Goal: Transaction & Acquisition: Register for event/course

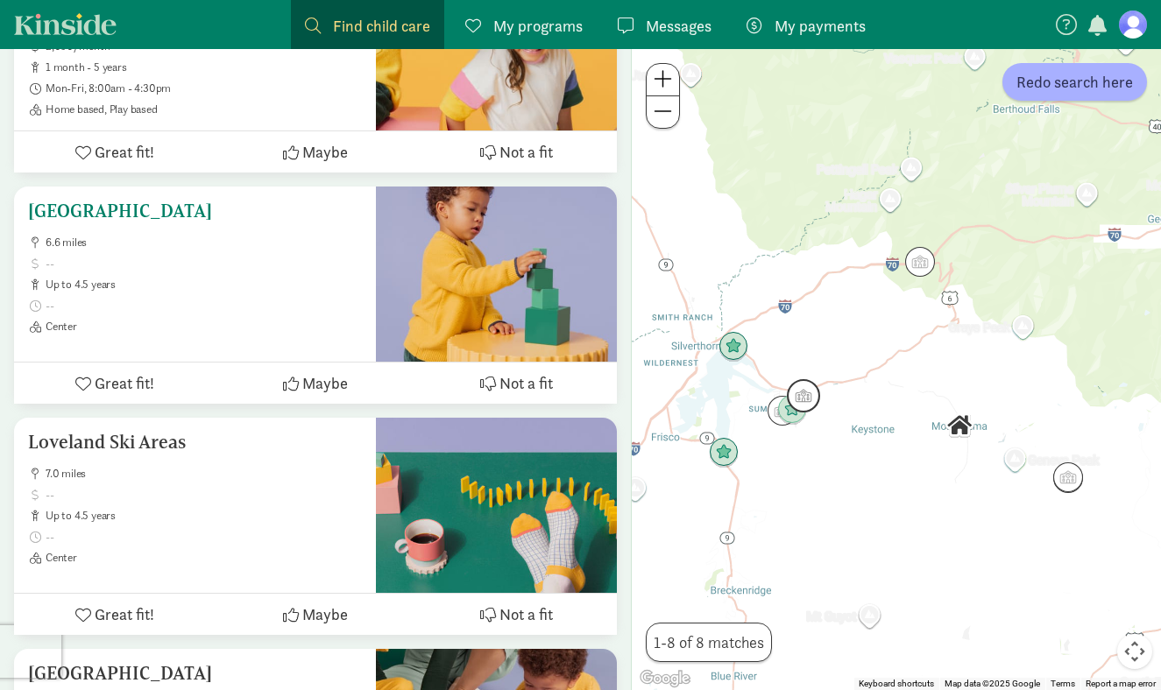
scroll to position [440, 0]
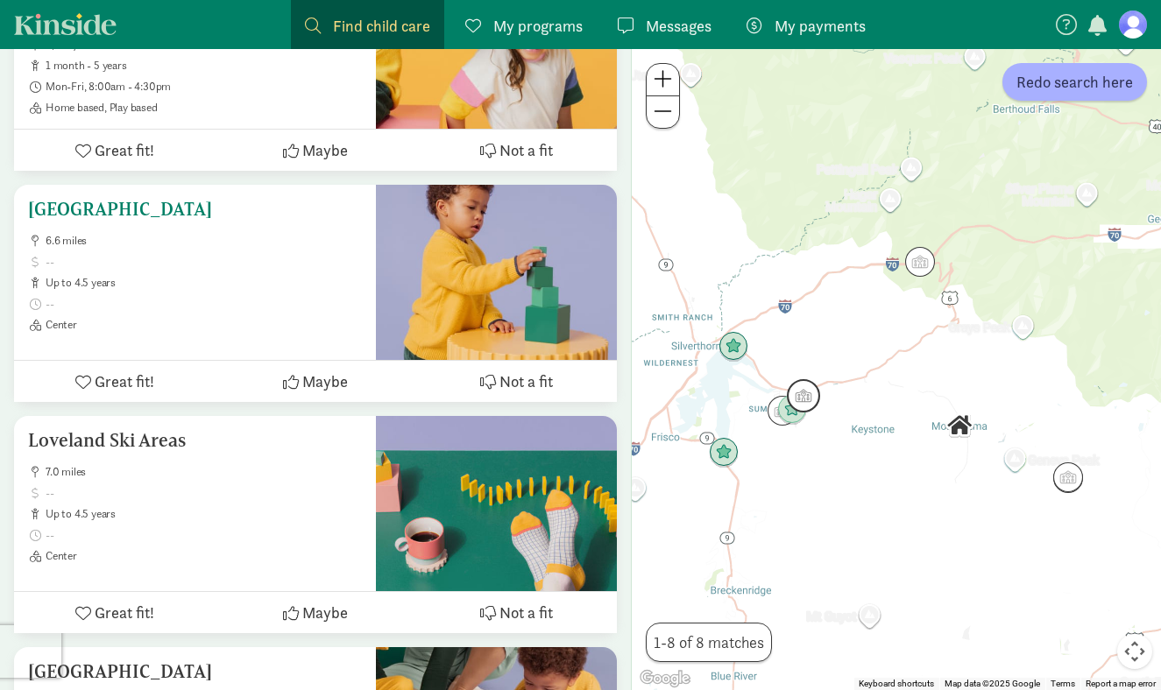
click at [198, 225] on div "Keystone Science School 6.6 miles up to 4.5 years Center" at bounding box center [195, 265] width 334 height 133
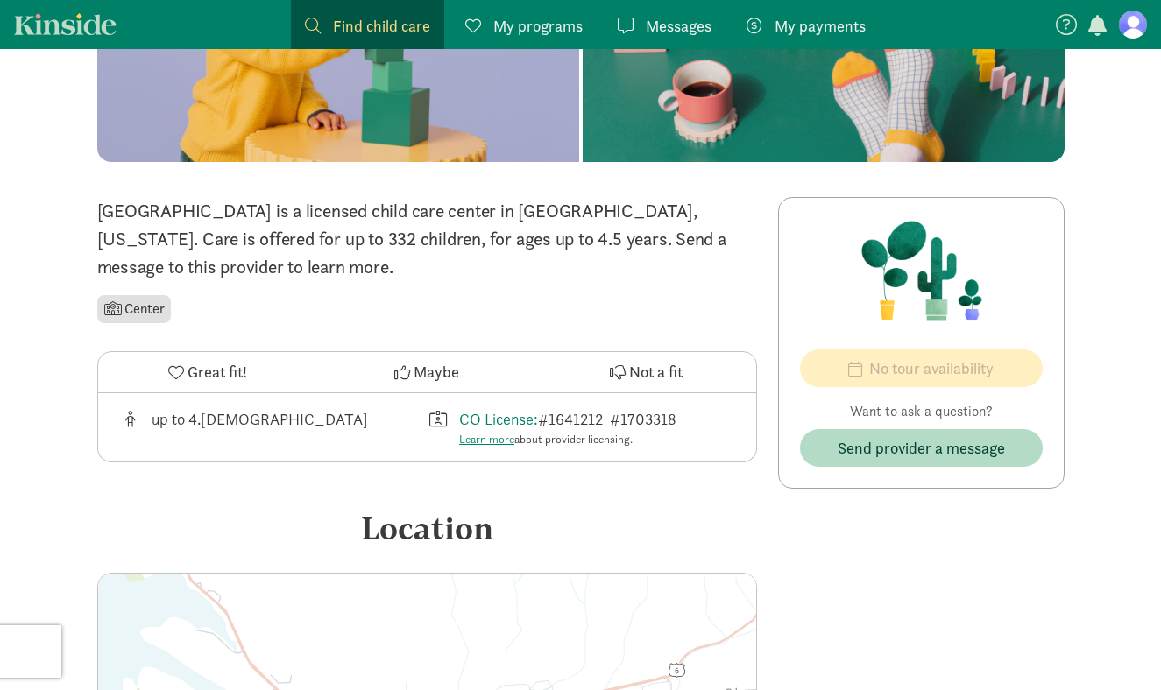
scroll to position [260, 0]
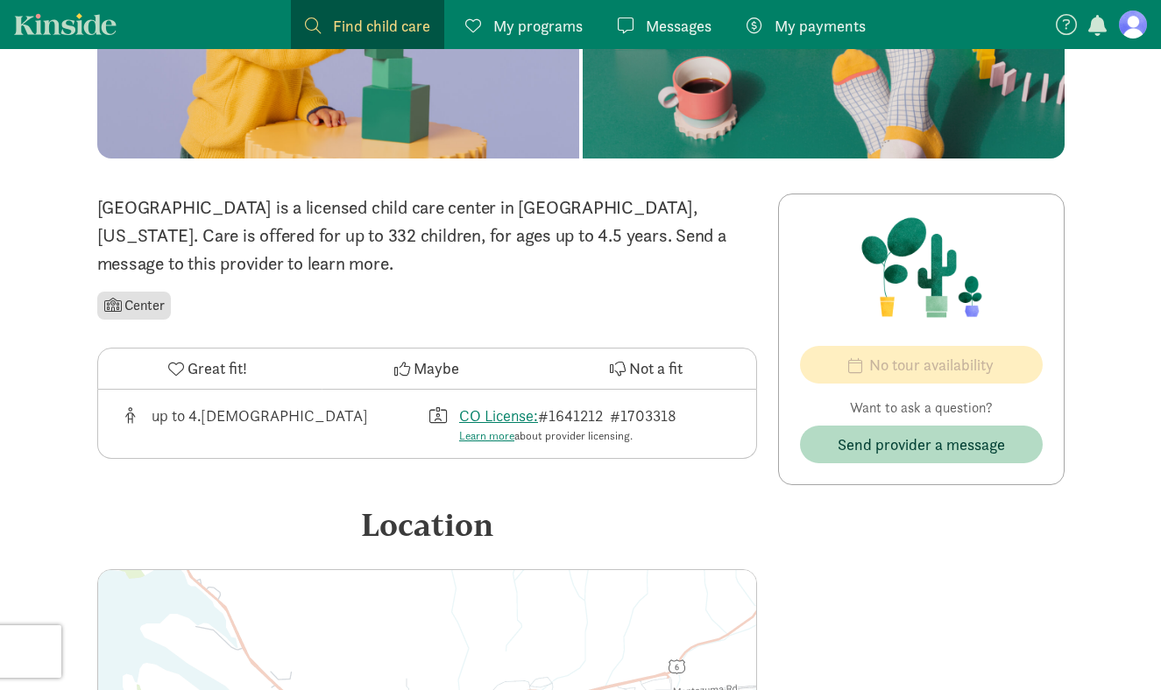
click at [263, 246] on p "[GEOGRAPHIC_DATA] is a licensed child care center in [GEOGRAPHIC_DATA], [US_STA…" at bounding box center [427, 236] width 660 height 84
click at [259, 279] on div "[GEOGRAPHIC_DATA] is a licensed child care center in [GEOGRAPHIC_DATA], [US_STA…" at bounding box center [427, 259] width 660 height 130
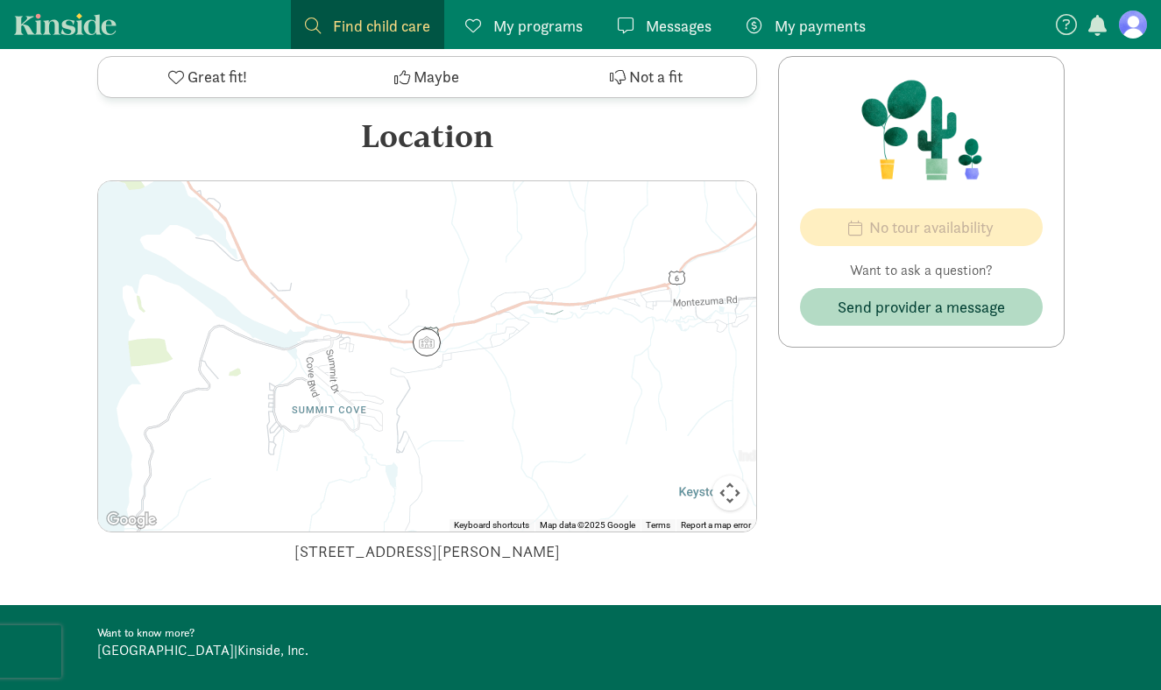
scroll to position [746, 0]
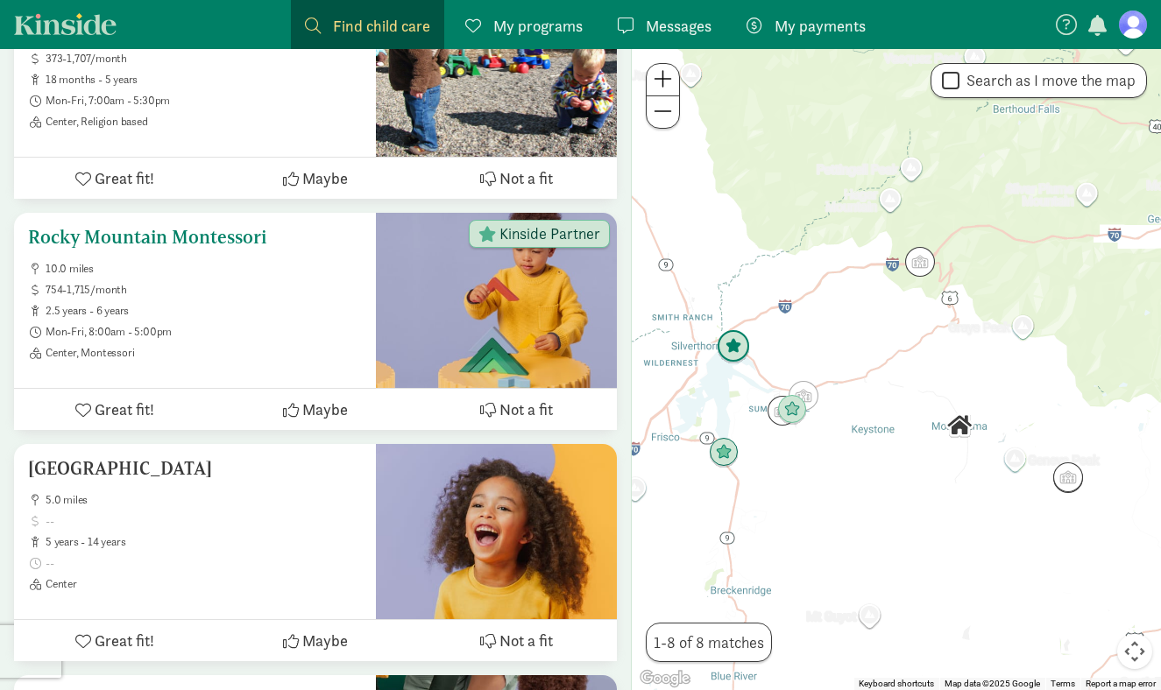
scroll to position [1385, 0]
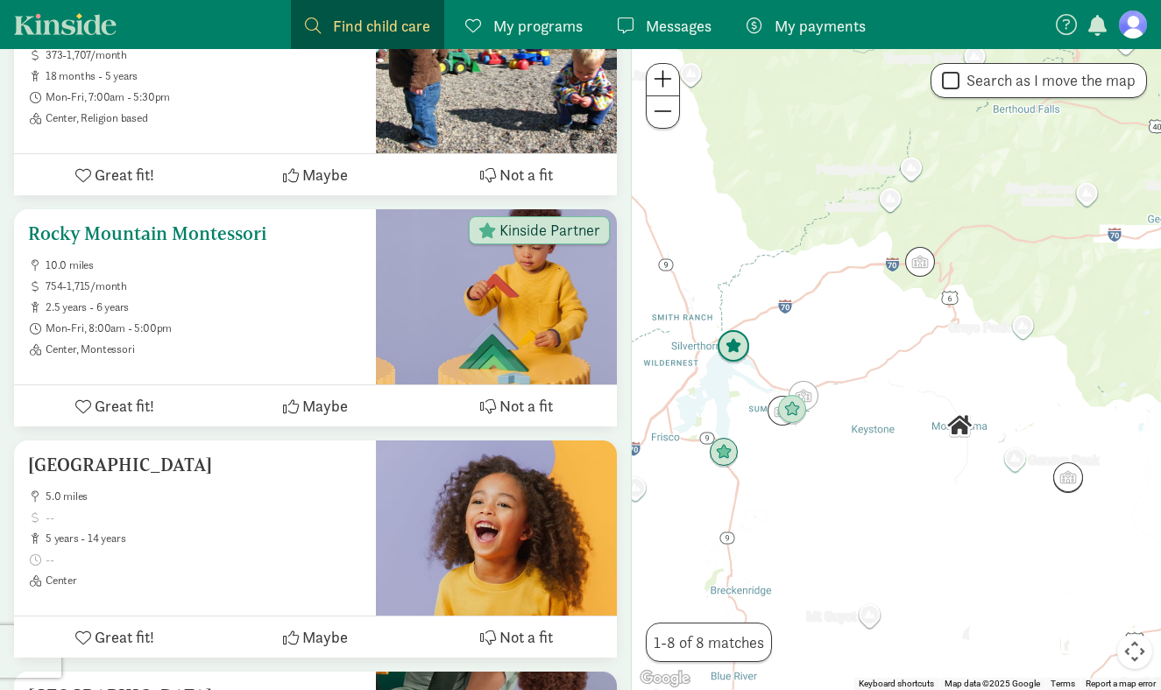
click at [309, 322] on span "Mon-Fri, 8:00am - 5:00pm" at bounding box center [204, 329] width 316 height 14
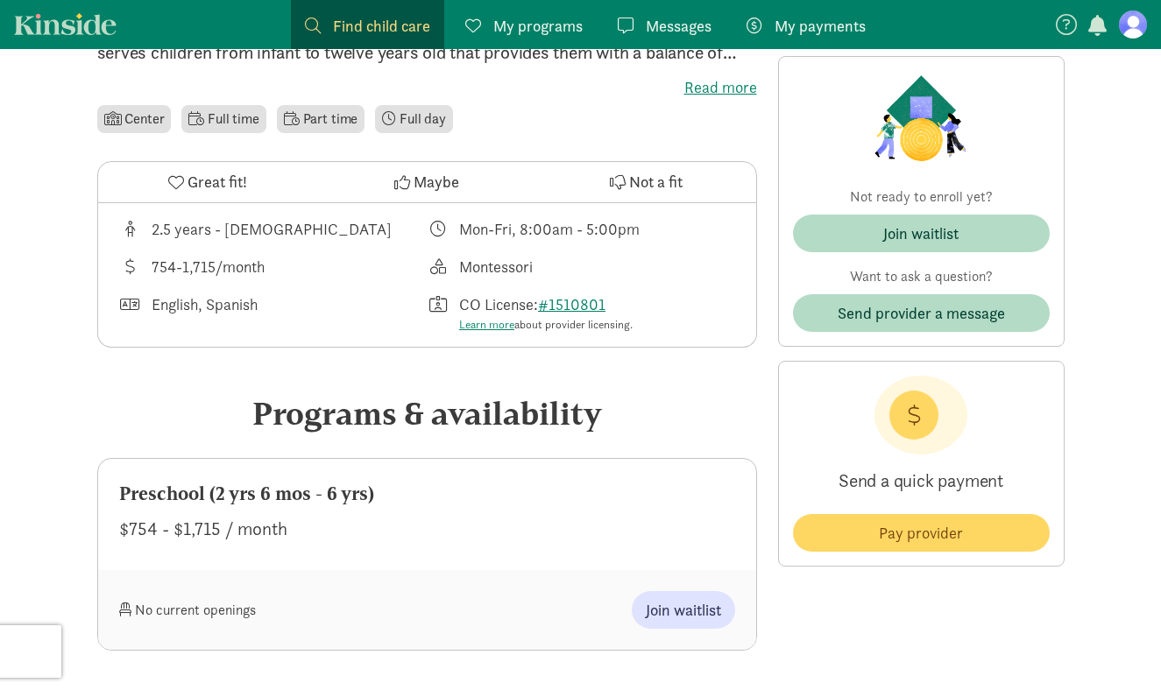
scroll to position [481, 0]
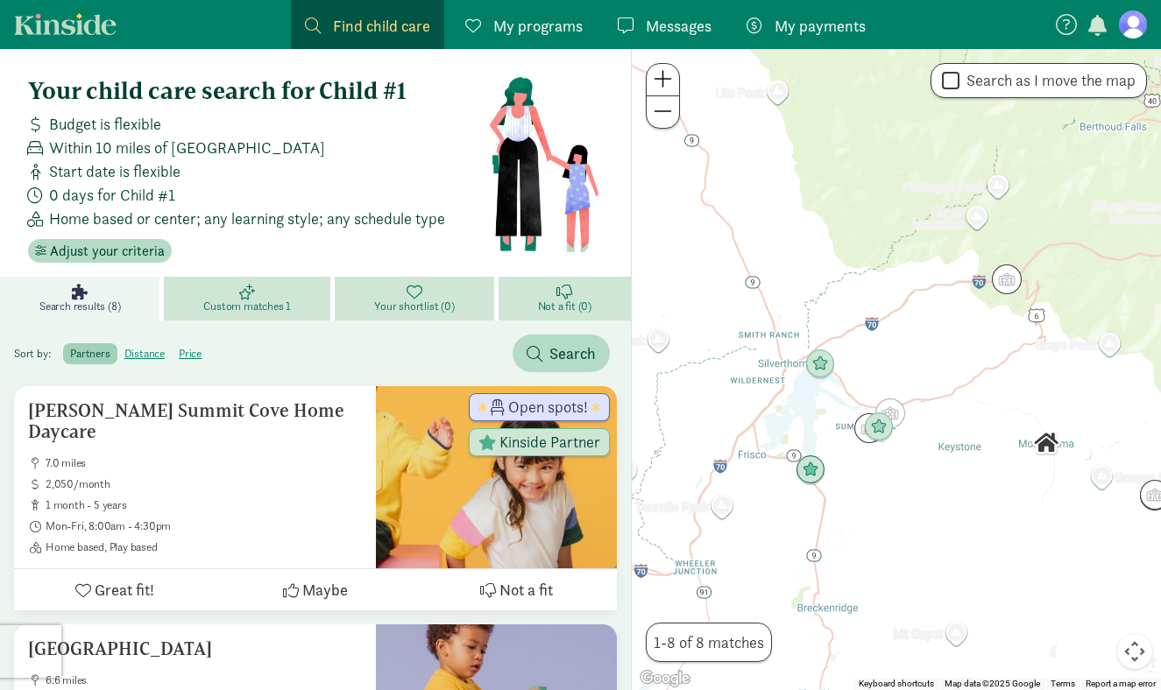
drag, startPoint x: 844, startPoint y: 169, endPoint x: 936, endPoint y: 188, distance: 94.0
click at [936, 188] on div at bounding box center [896, 369] width 529 height 641
click at [656, 101] on span at bounding box center [663, 111] width 18 height 21
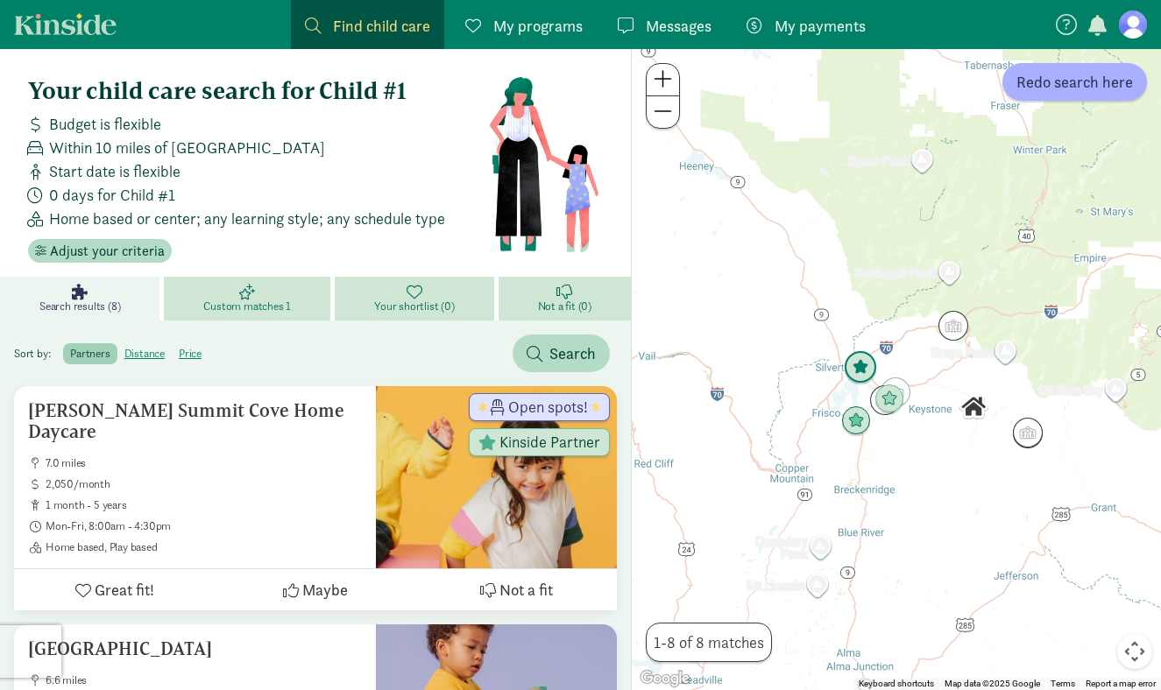
click at [869, 370] on img "Click to see details" at bounding box center [860, 367] width 33 height 33
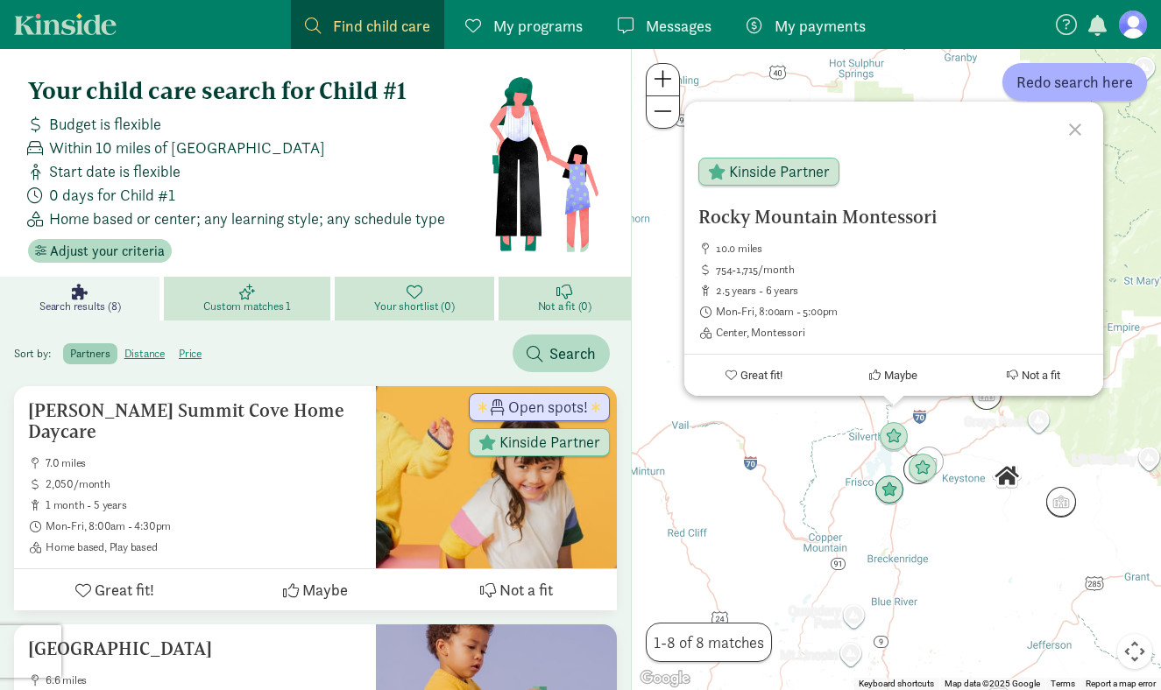
click at [812, 462] on div "Rocky Mountain Montessori 10.0 miles 754-1,715/month 2.5 years - 6 years Mon-Fr…" at bounding box center [896, 369] width 529 height 641
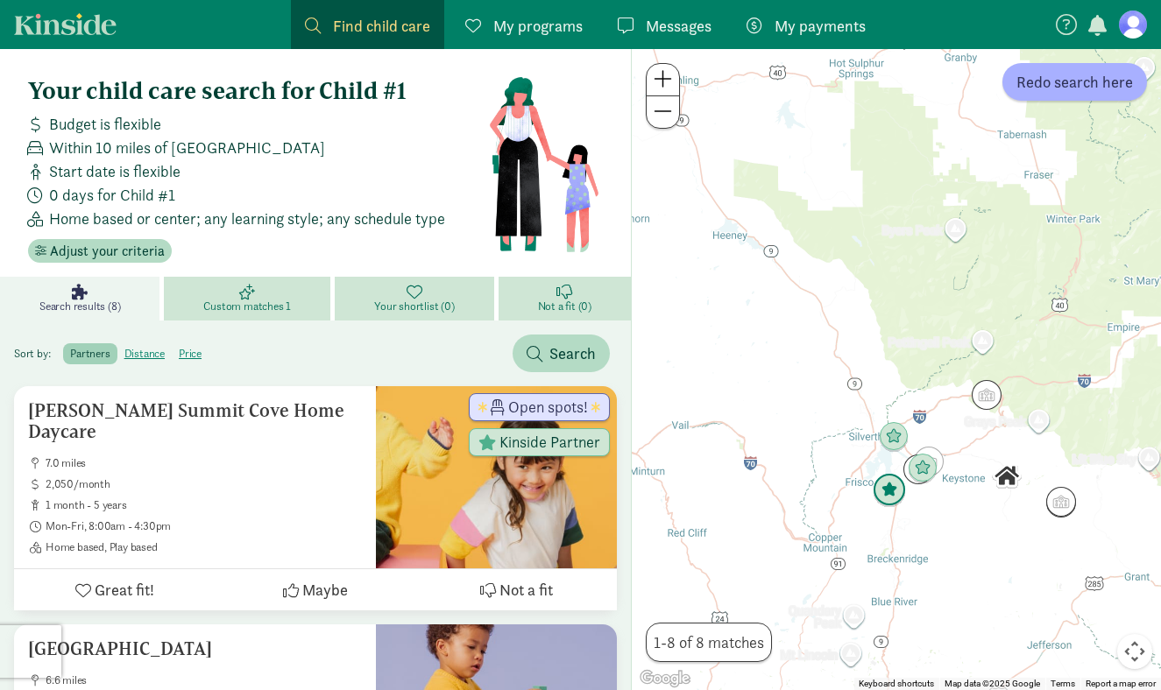
click at [880, 499] on img "Click to see details" at bounding box center [889, 490] width 33 height 33
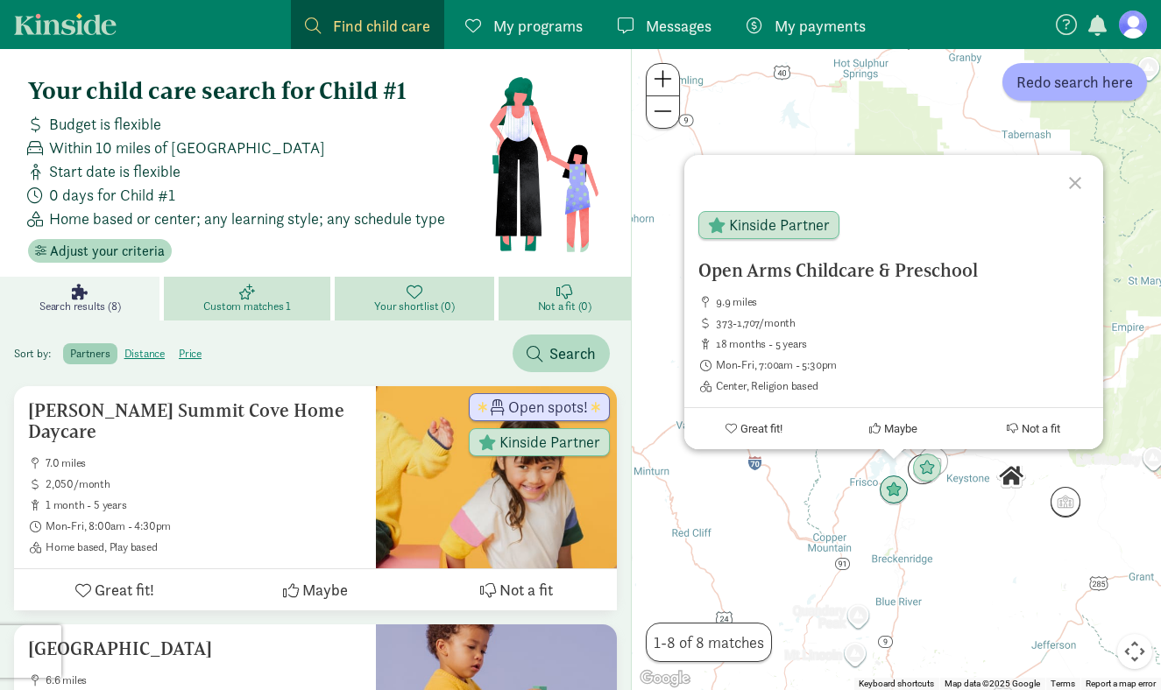
click at [838, 473] on div "Open Arms Childcare & Preschool 9.9 miles 373-1,707/month 18 months - 5 years M…" at bounding box center [896, 369] width 529 height 641
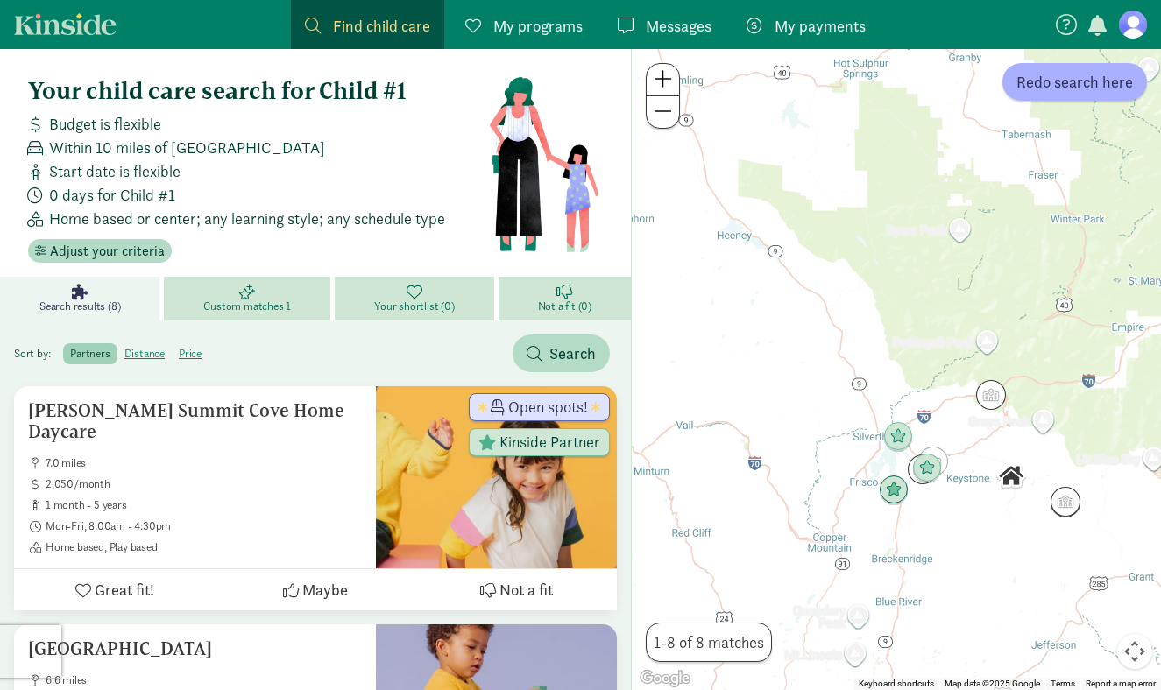
click at [838, 473] on div at bounding box center [896, 369] width 529 height 641
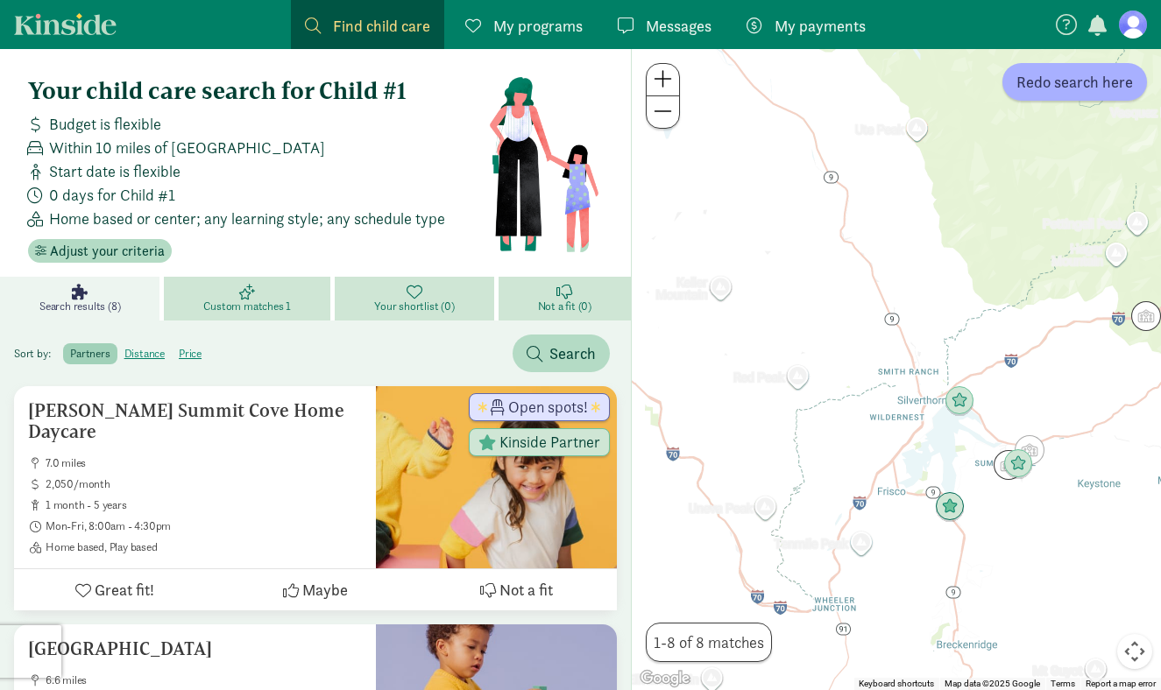
click at [838, 473] on div at bounding box center [896, 369] width 529 height 641
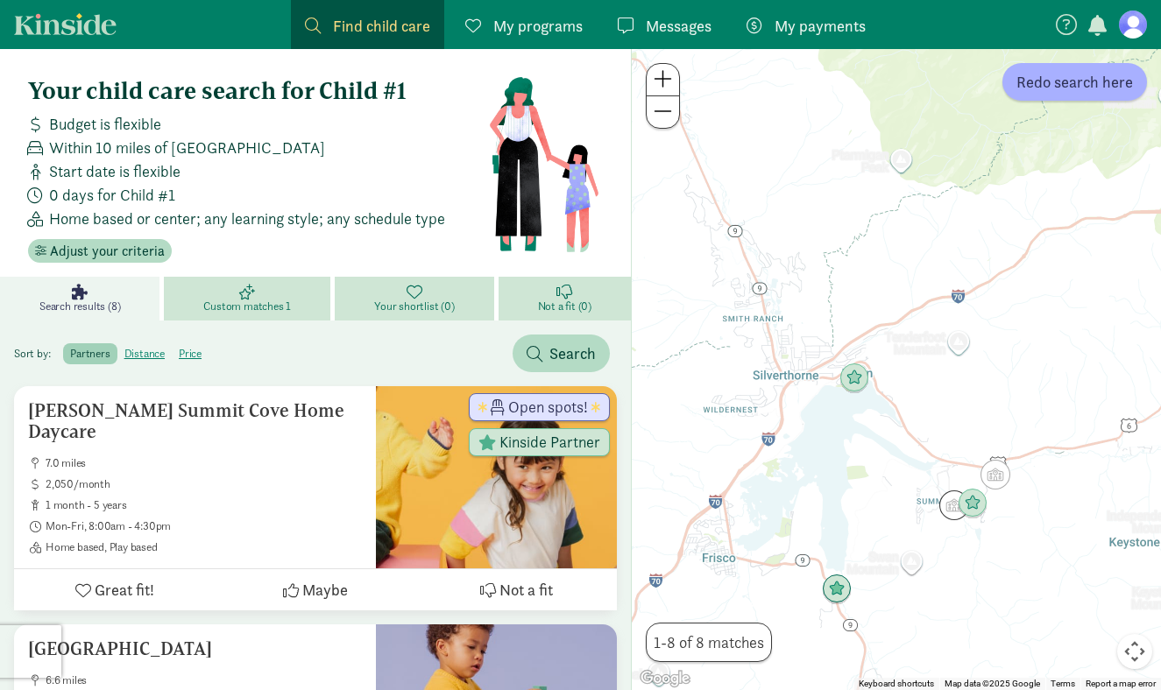
drag, startPoint x: 986, startPoint y: 395, endPoint x: 717, endPoint y: 456, distance: 275.7
click at [717, 456] on div at bounding box center [896, 369] width 529 height 641
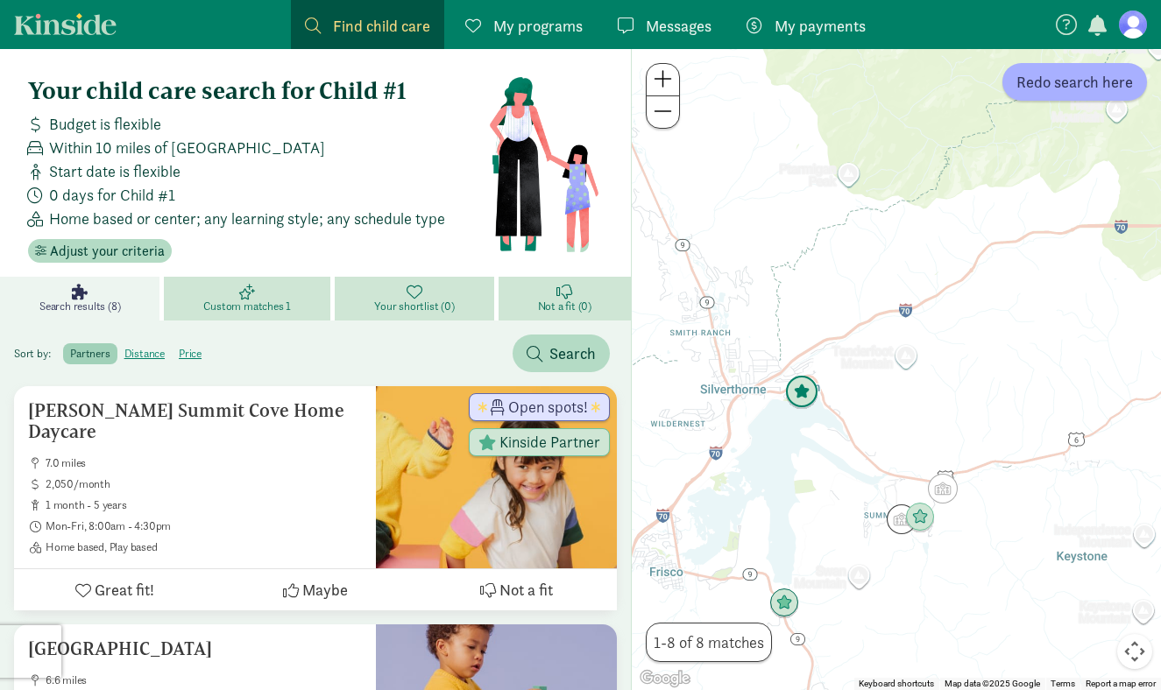
click at [805, 397] on img "Click to see details" at bounding box center [801, 392] width 33 height 33
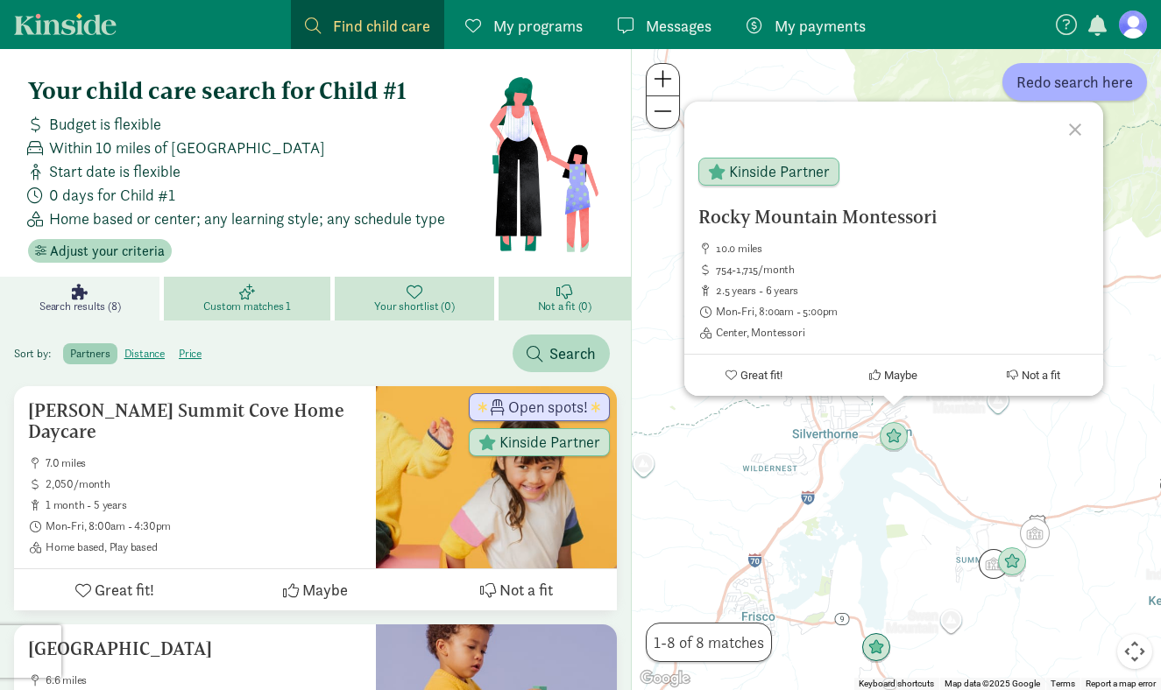
click at [167, 138] on span "Within 10 miles of Montezuma, CO 80435" at bounding box center [187, 148] width 276 height 24
click at [1075, 128] on div at bounding box center [1077, 127] width 51 height 51
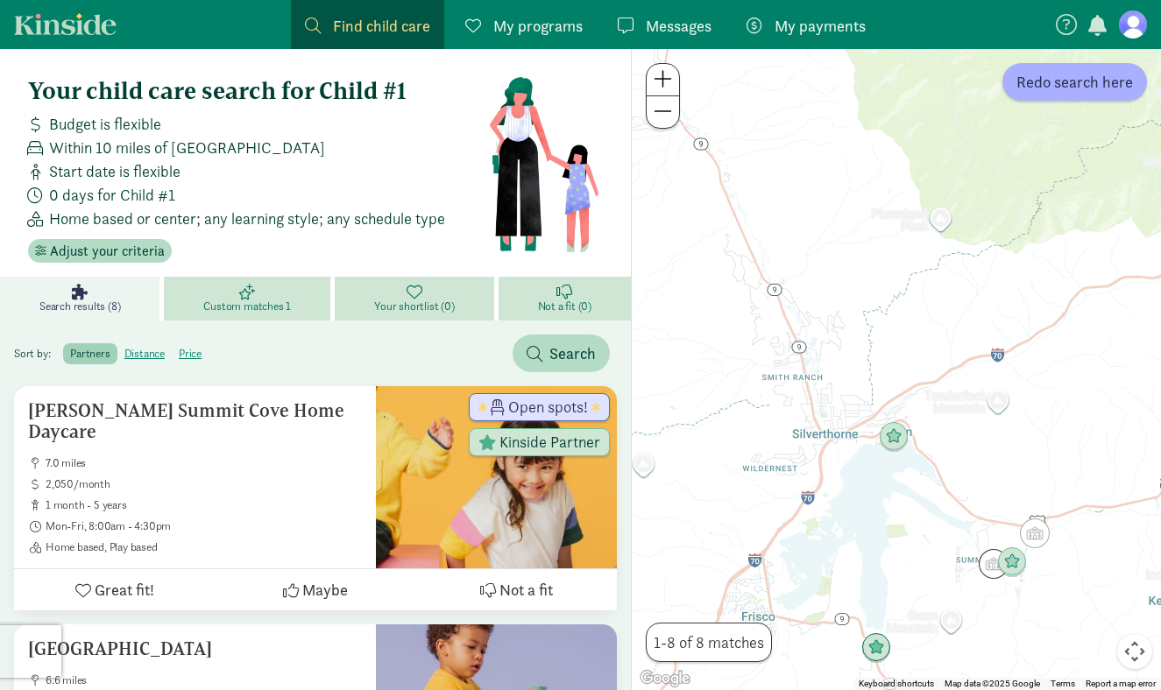
click at [149, 149] on span "Within 10 miles of Montezuma, CO 80435" at bounding box center [187, 148] width 276 height 24
click at [142, 200] on span "0 days for Child #1" at bounding box center [112, 195] width 126 height 24
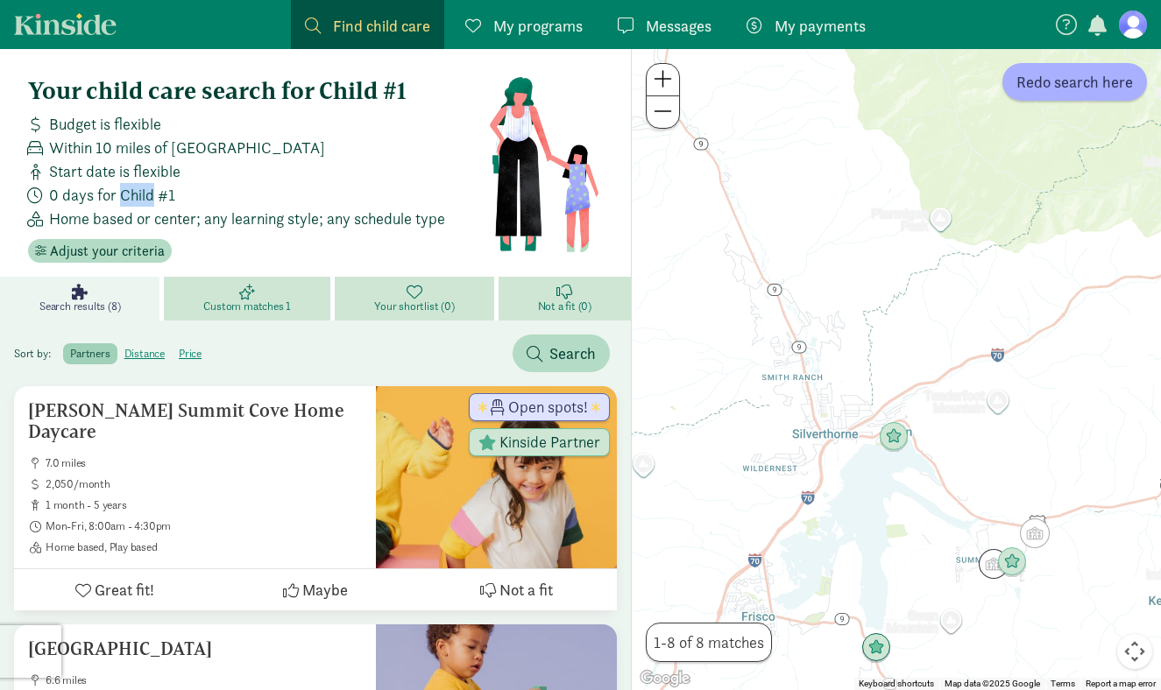
click at [142, 200] on span "0 days for Child #1" at bounding box center [112, 195] width 126 height 24
click at [165, 217] on span "Home based or center; any learning style; any schedule type" at bounding box center [247, 219] width 396 height 24
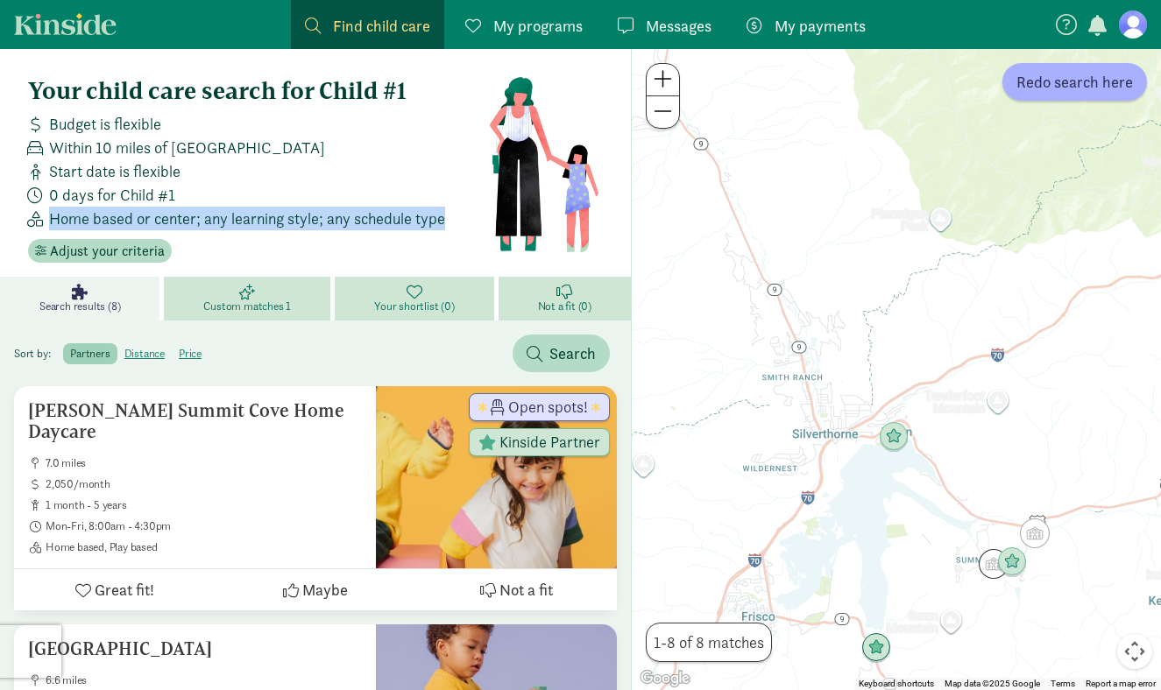
click at [165, 217] on span "Home based or center; any learning style; any schedule type" at bounding box center [247, 219] width 396 height 24
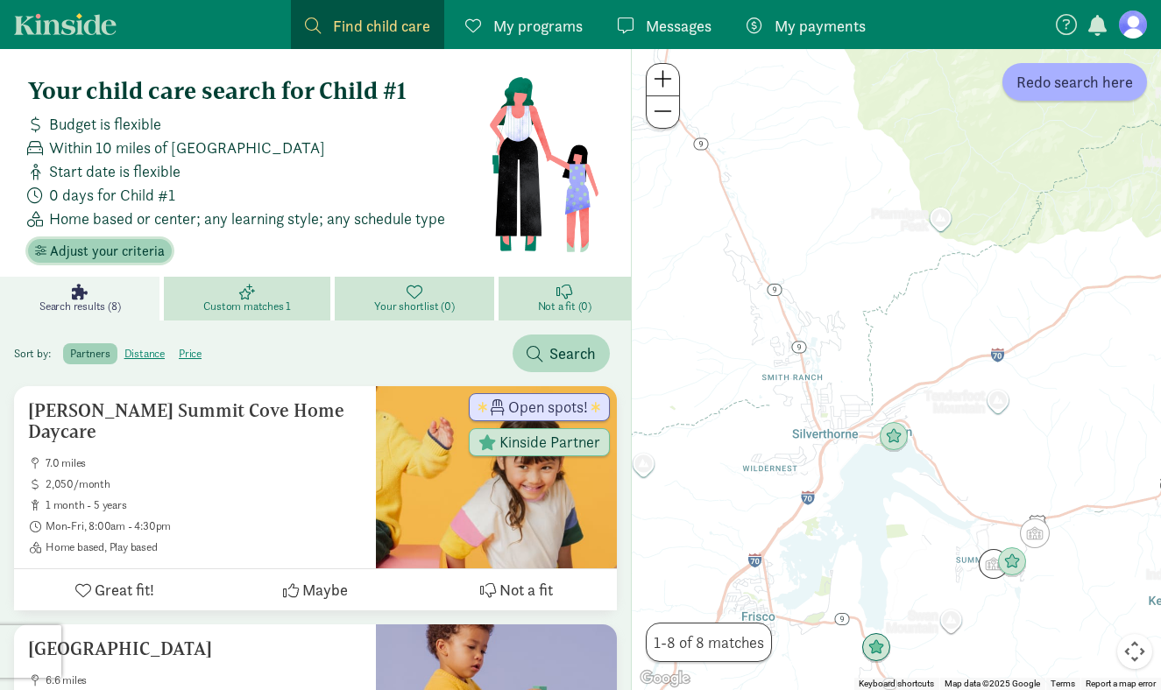
click at [158, 252] on span "Adjust your criteria" at bounding box center [107, 251] width 115 height 21
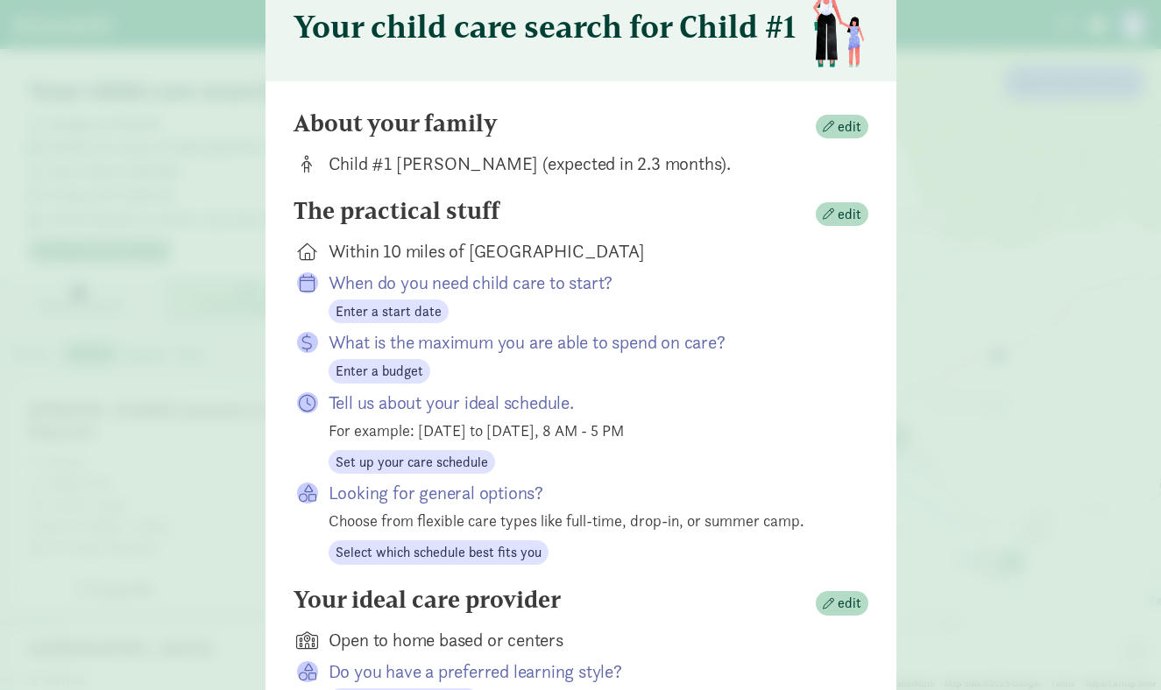
scroll to position [93, 0]
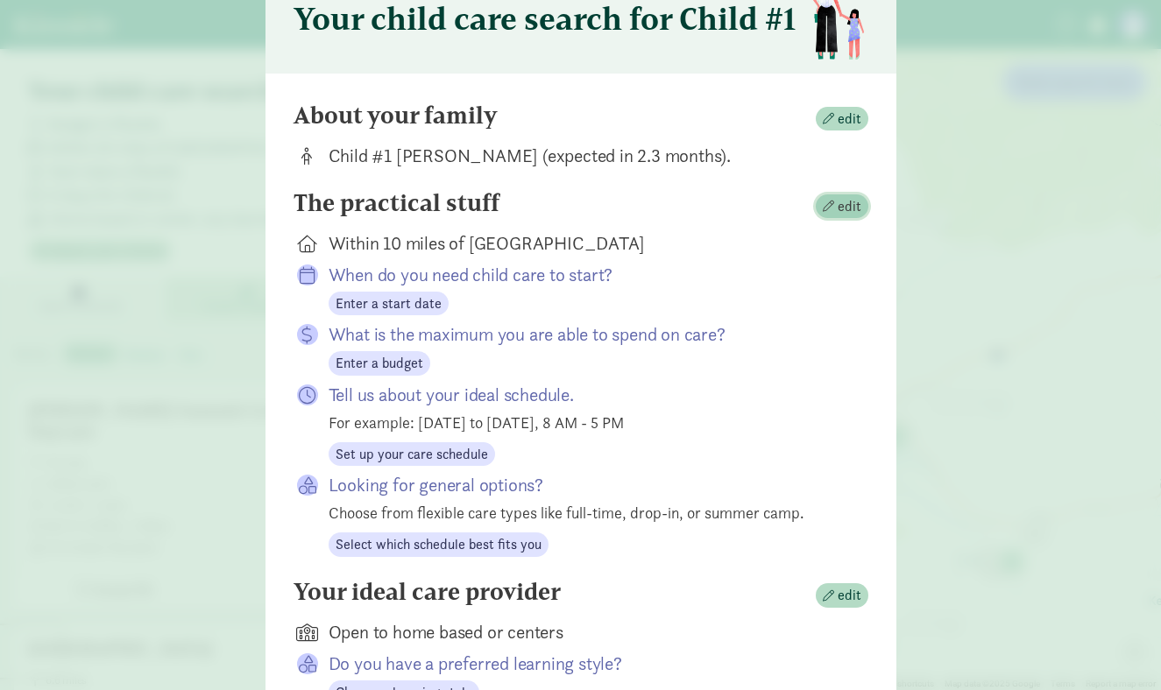
click at [824, 206] on span "button" at bounding box center [828, 206] width 11 height 11
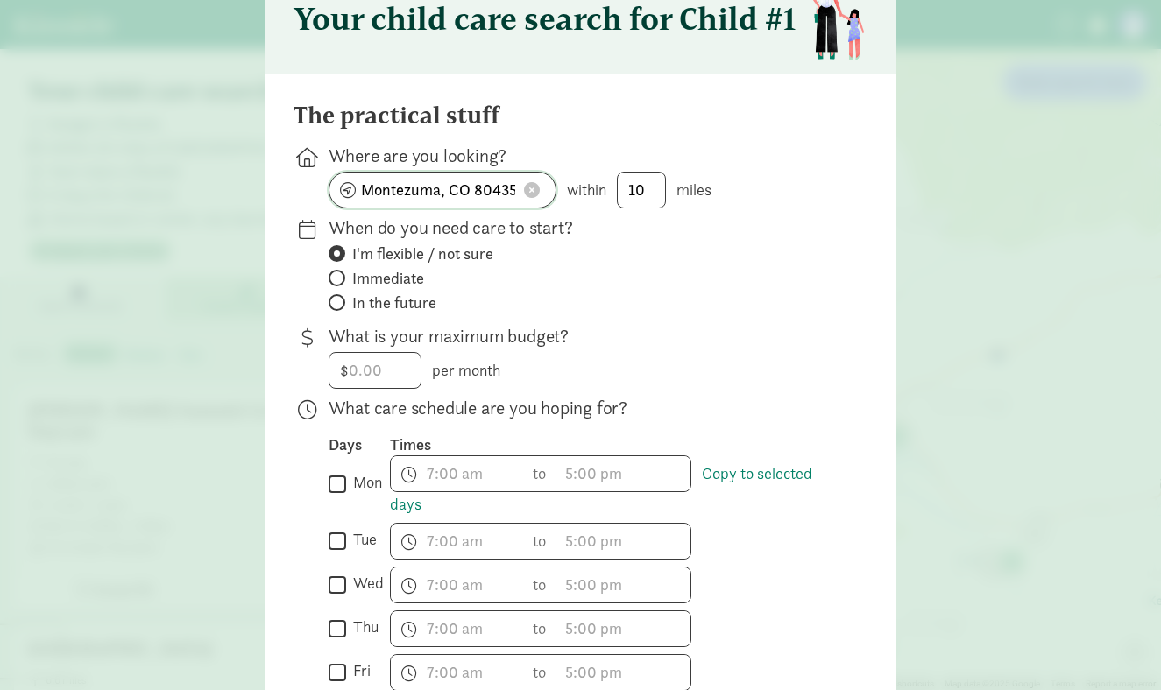
click at [390, 195] on input "Montezuma, CO 80435" at bounding box center [442, 190] width 226 height 35
click at [419, 195] on input "Montezuma, CO 80435, USA" at bounding box center [442, 190] width 226 height 35
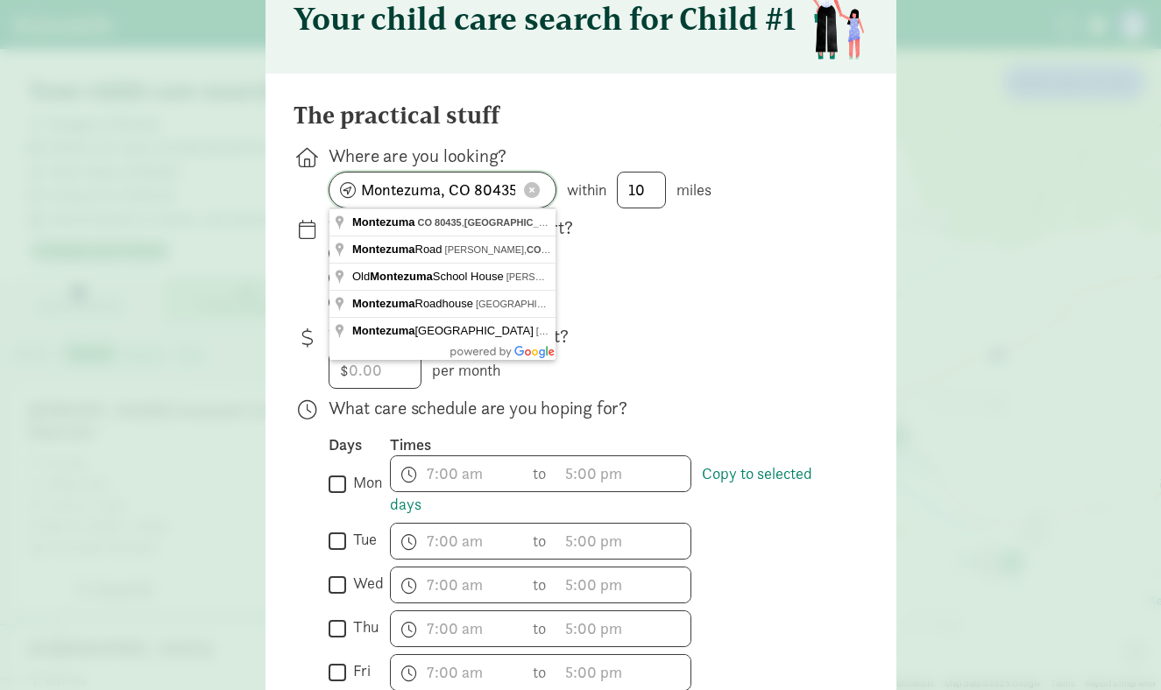
click at [419, 195] on input "Montezuma, CO 80435, USA" at bounding box center [442, 190] width 226 height 35
type input "Dillon Dam Rd, Dillon, CO, USA"
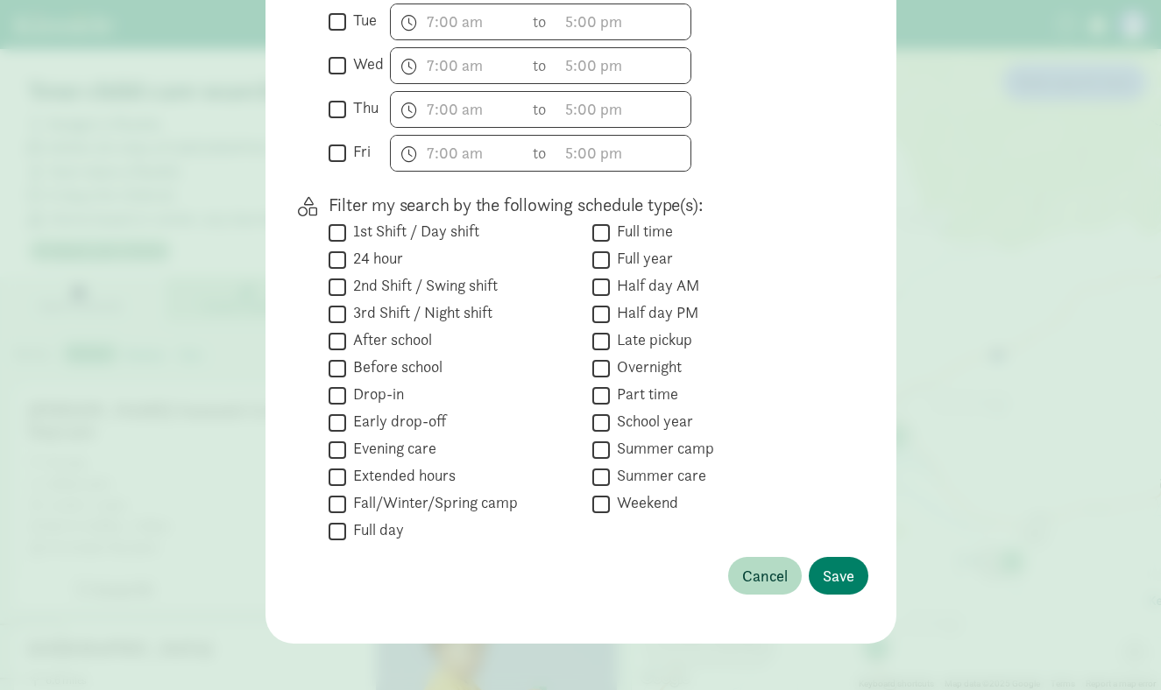
scroll to position [621, 0]
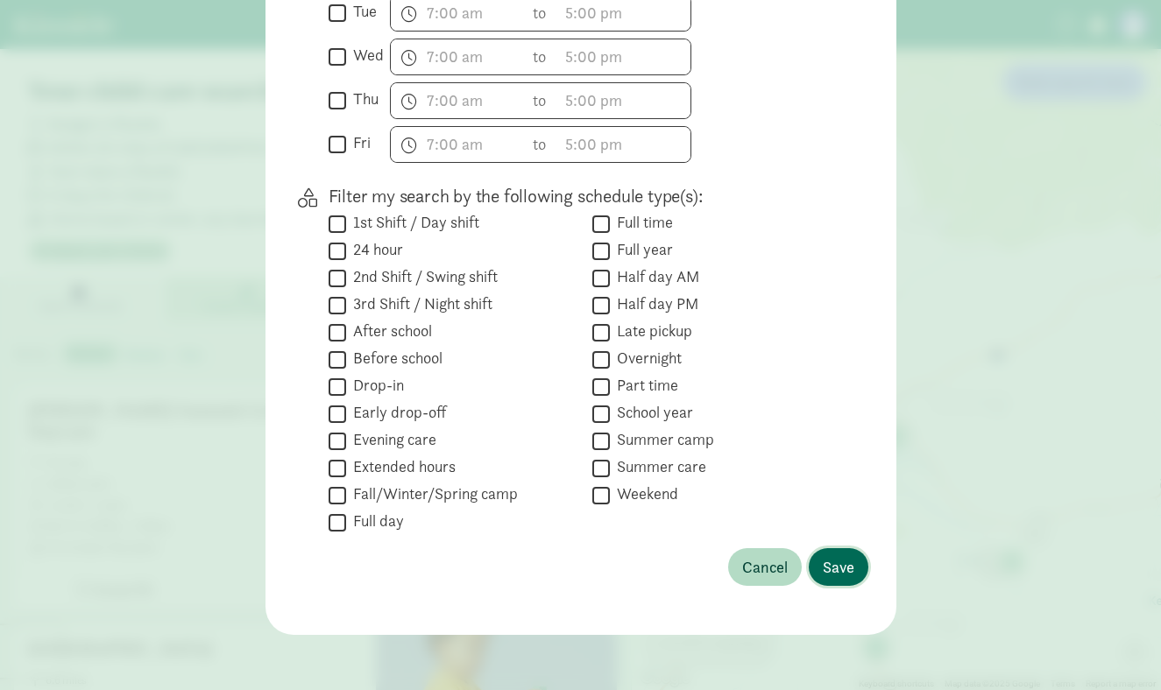
click at [844, 575] on span "Save" at bounding box center [839, 567] width 32 height 24
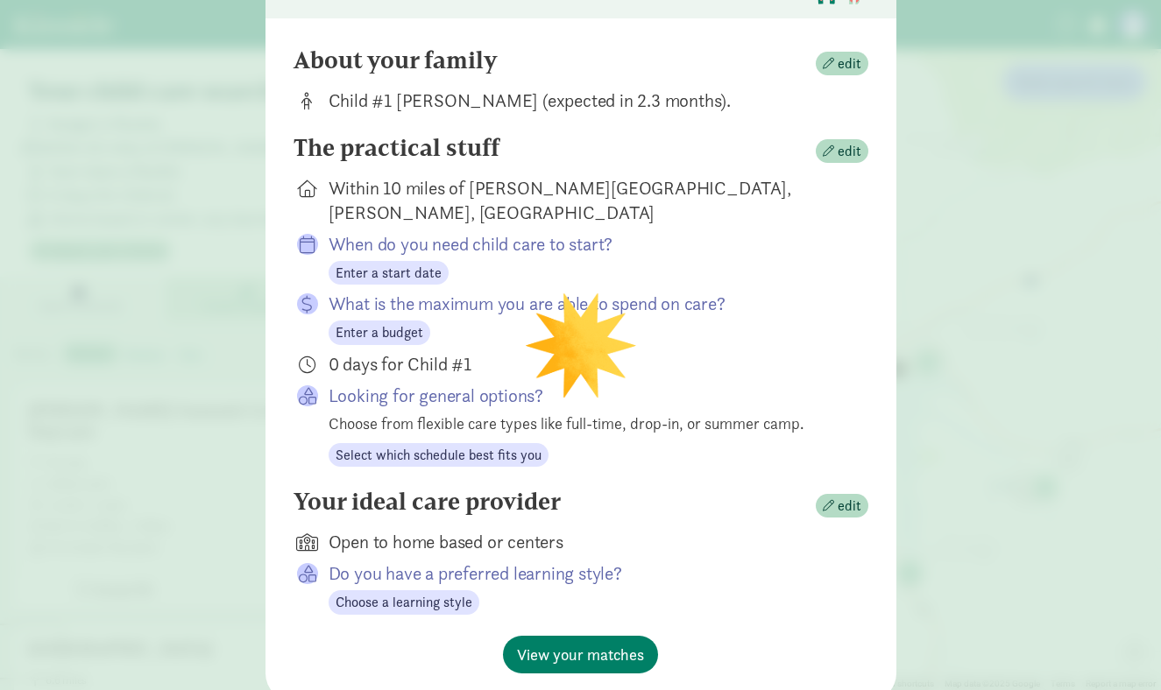
scroll to position [189, 0]
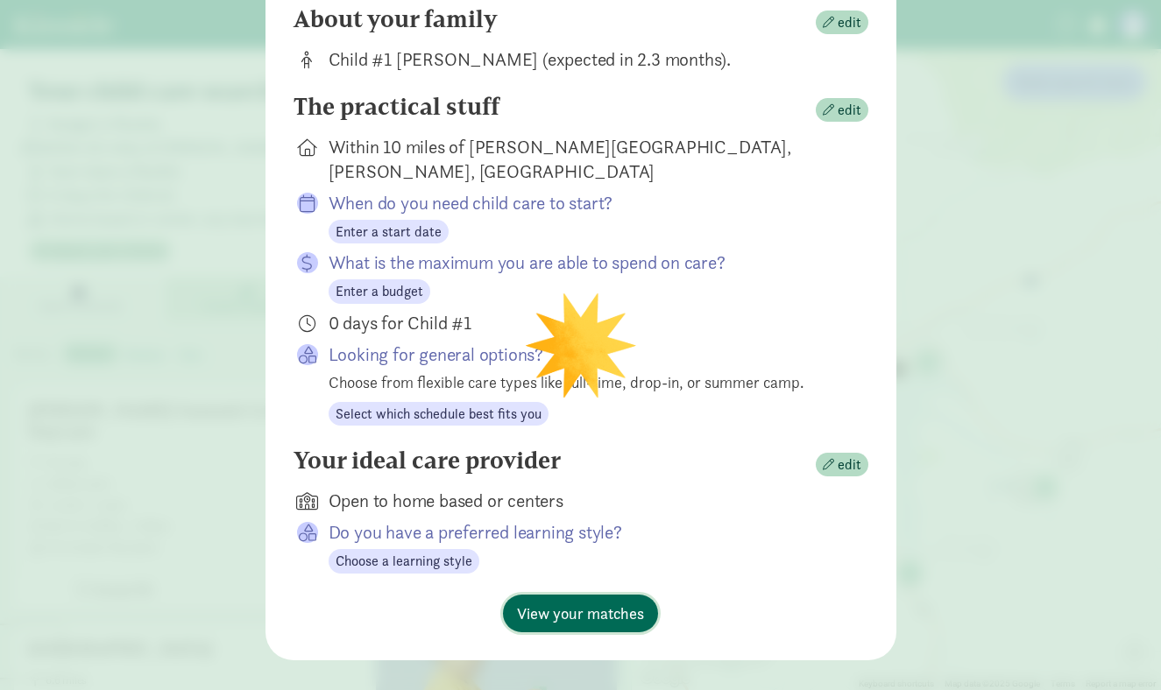
click at [563, 602] on span "View your matches" at bounding box center [580, 614] width 127 height 24
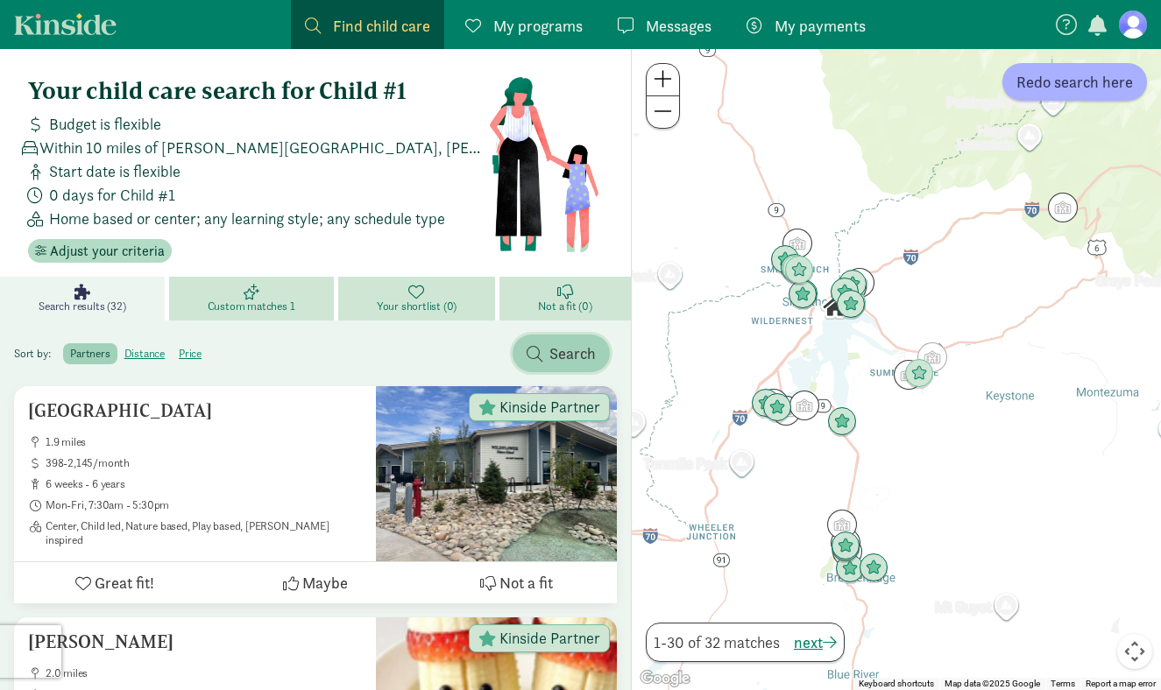
click at [585, 343] on span "Search" at bounding box center [572, 354] width 46 height 24
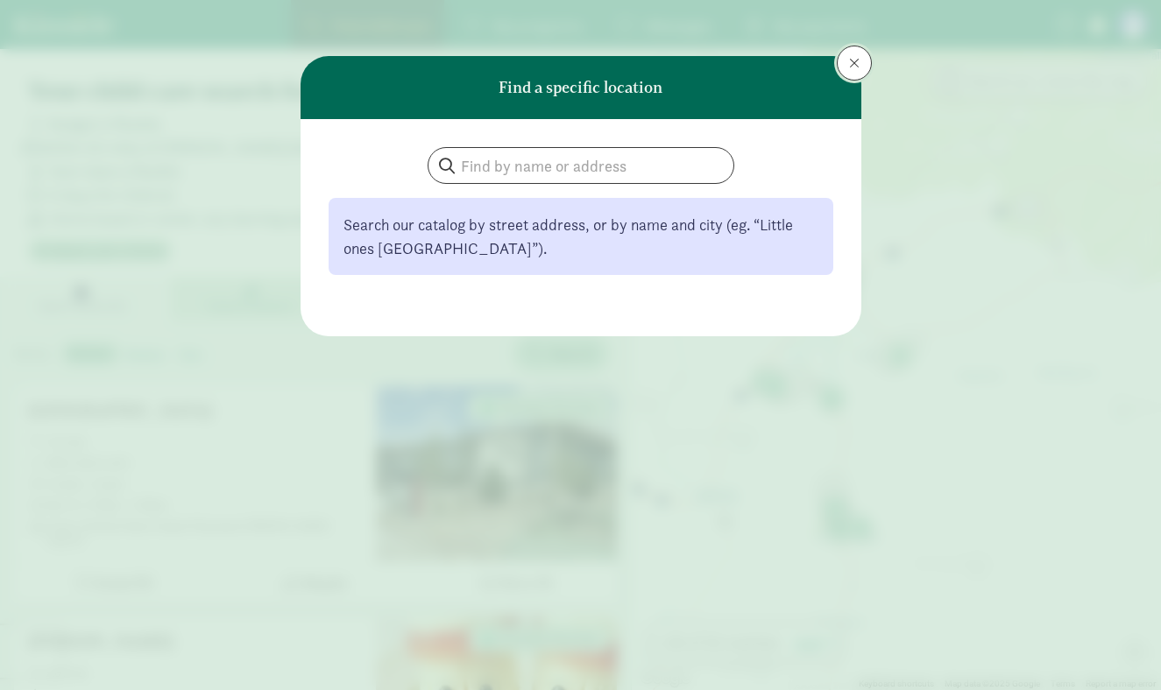
click at [860, 71] on button at bounding box center [854, 63] width 35 height 35
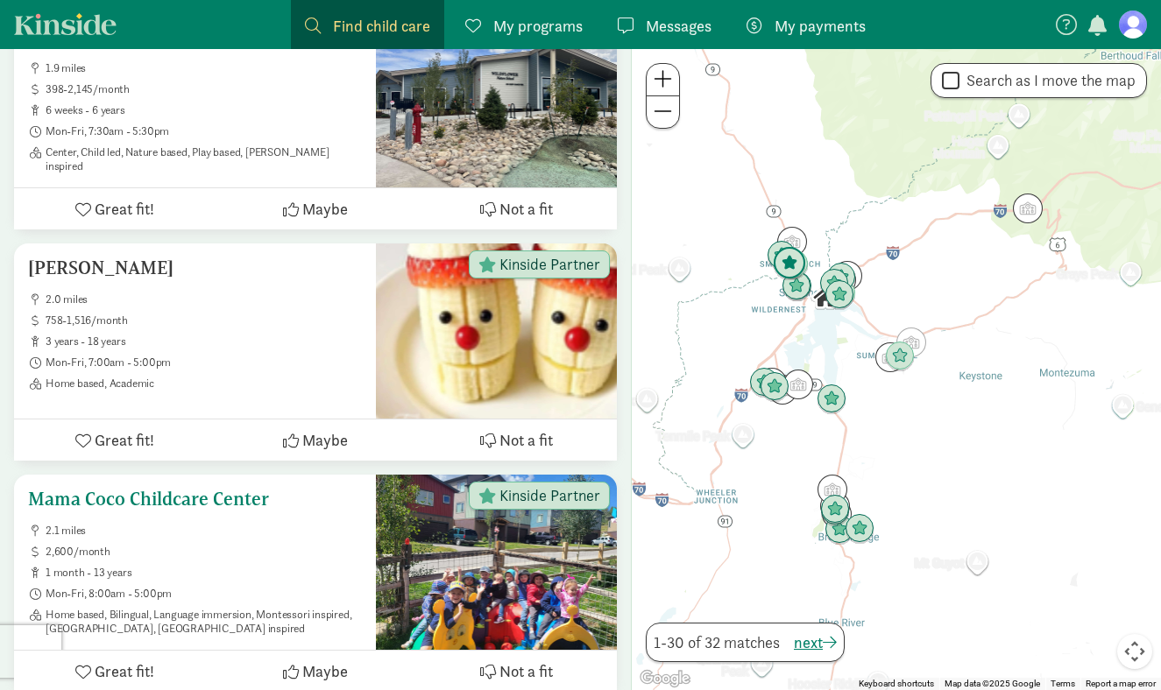
scroll to position [0, 0]
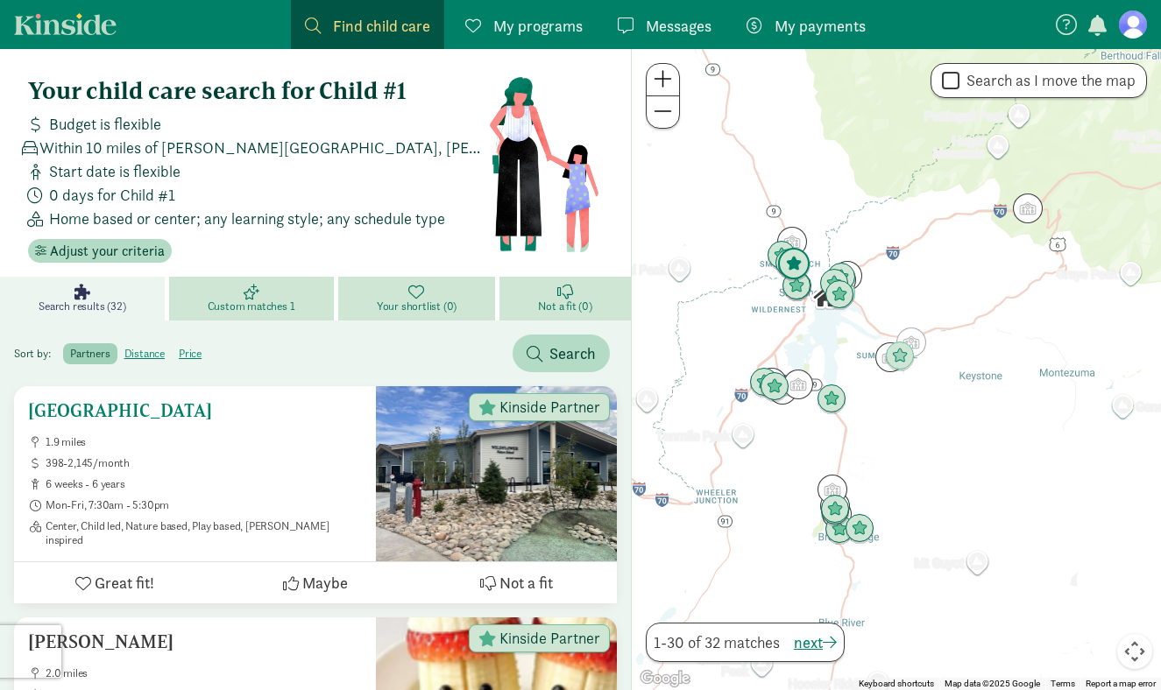
click at [252, 506] on span "Mon-Fri, 7:30am - 5:30pm" at bounding box center [204, 506] width 316 height 14
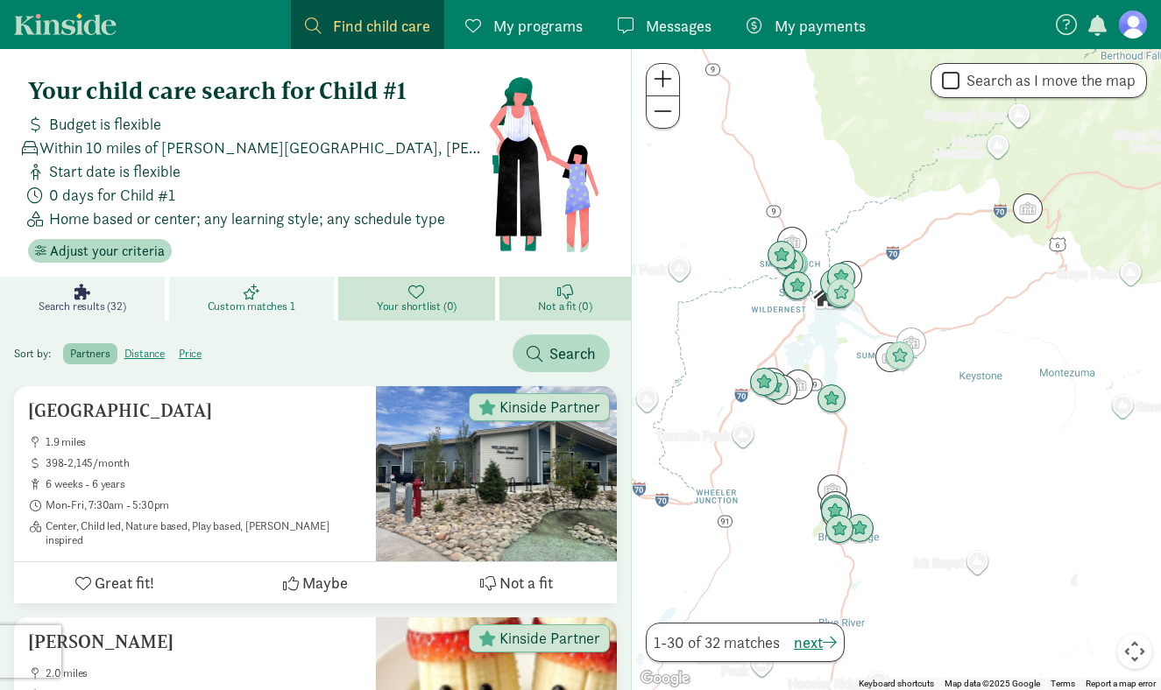
click at [260, 300] on span "Custom matches 1" at bounding box center [252, 307] width 88 height 14
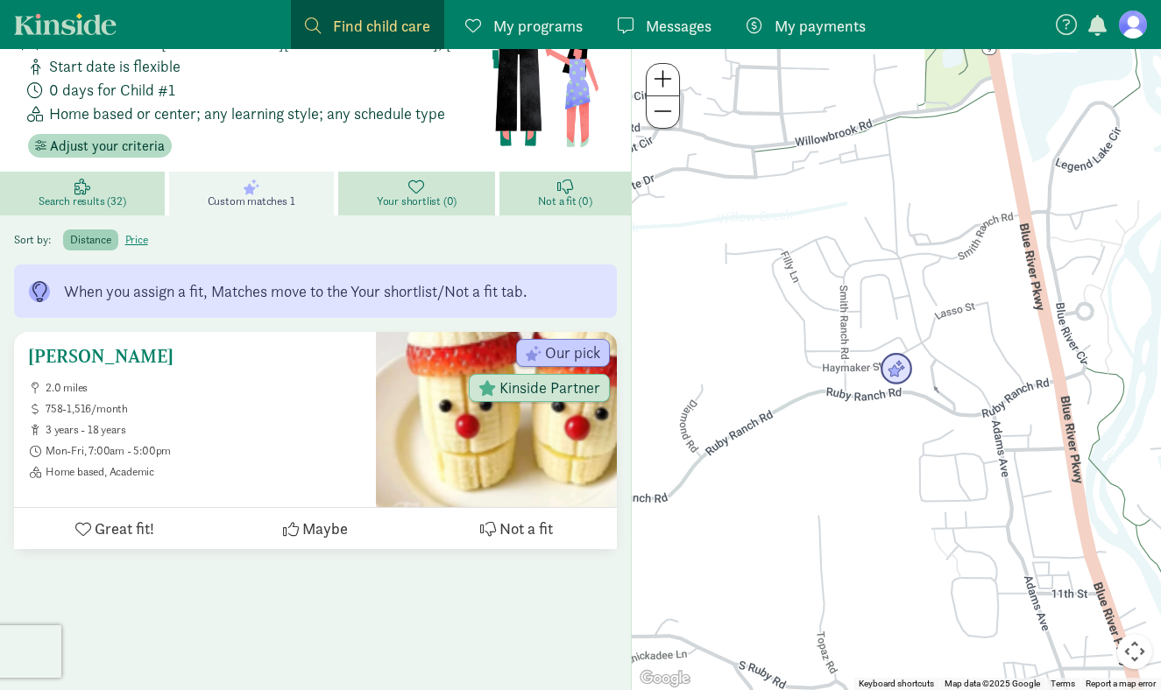
scroll to position [107, 0]
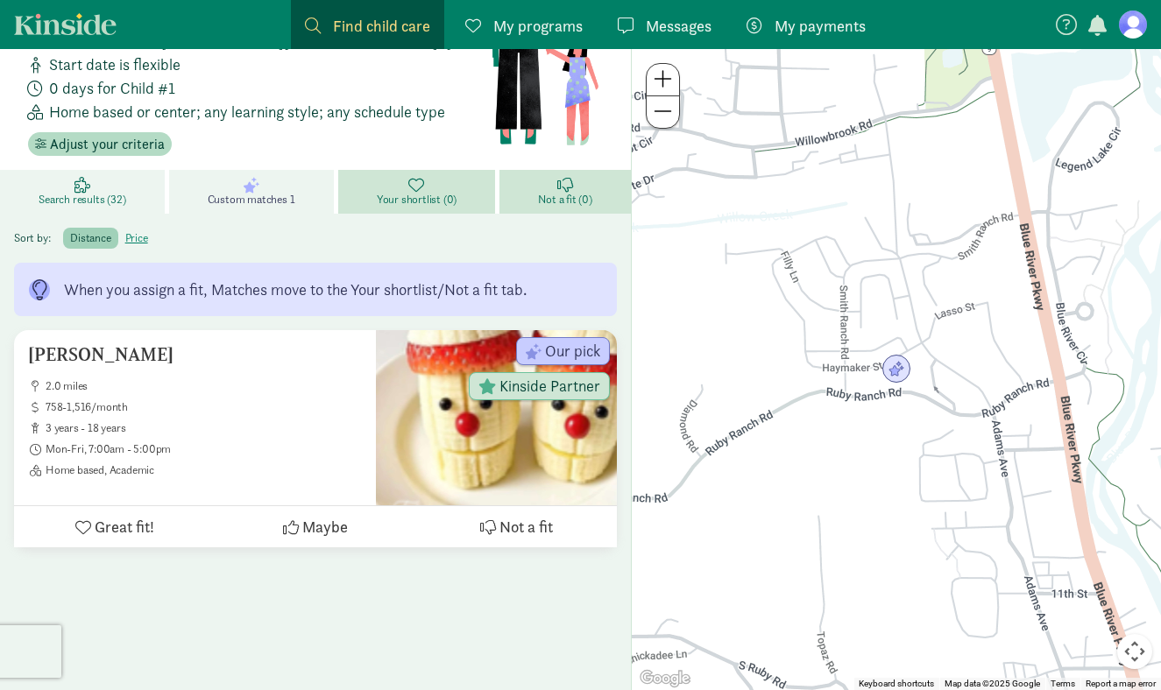
click at [104, 201] on span "Search results (32)" at bounding box center [82, 200] width 87 height 14
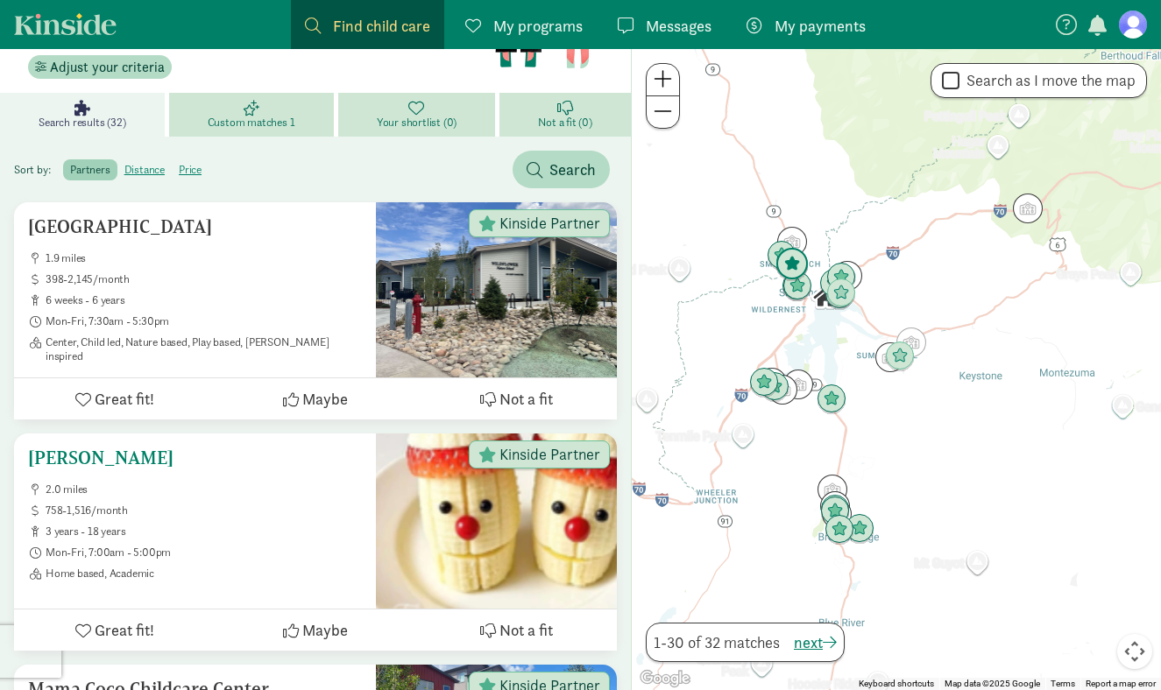
scroll to position [190, 0]
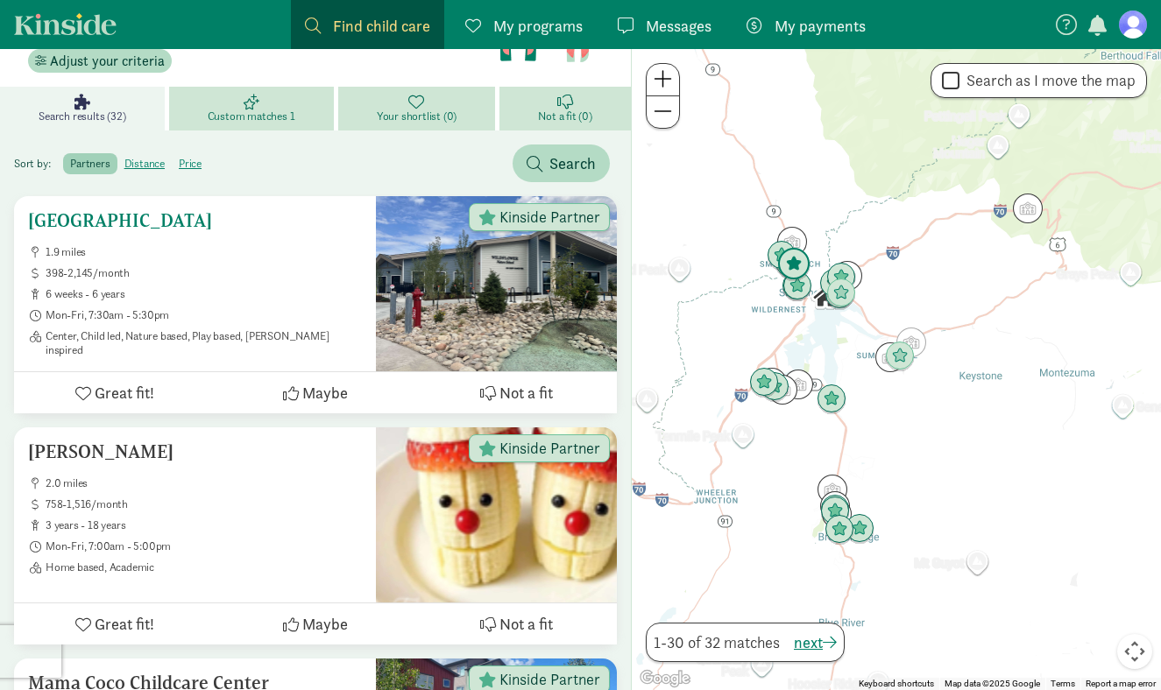
click at [124, 395] on span "Great fit!" at bounding box center [125, 393] width 60 height 24
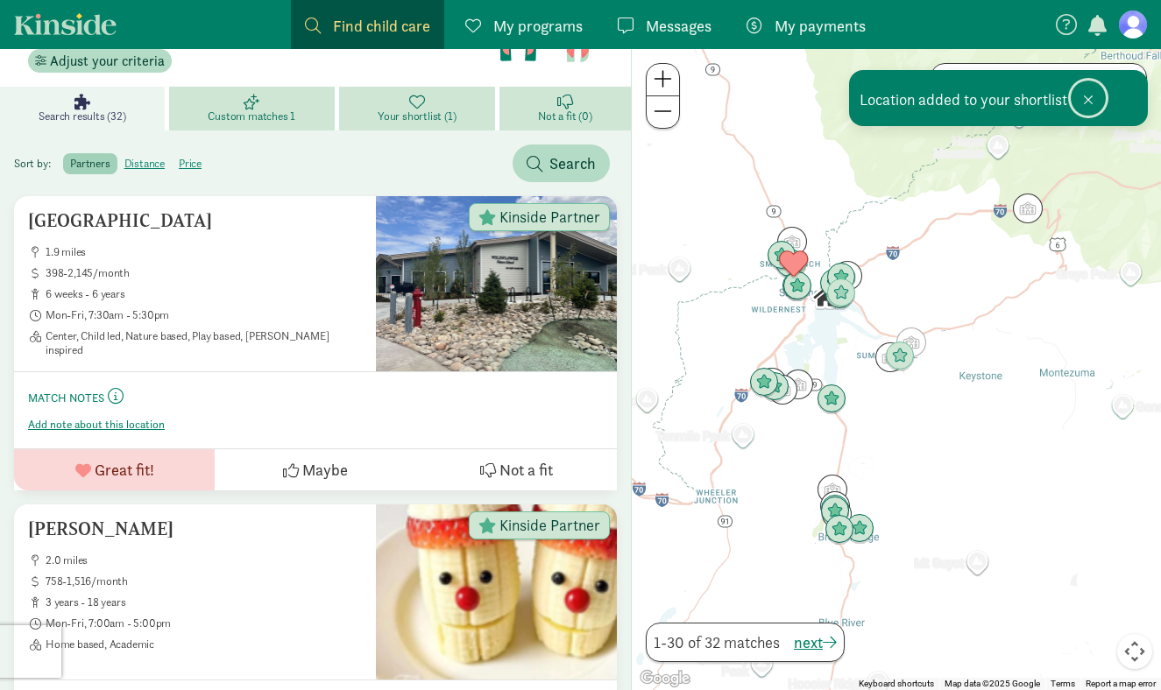
click at [1093, 102] on button at bounding box center [1088, 98] width 35 height 35
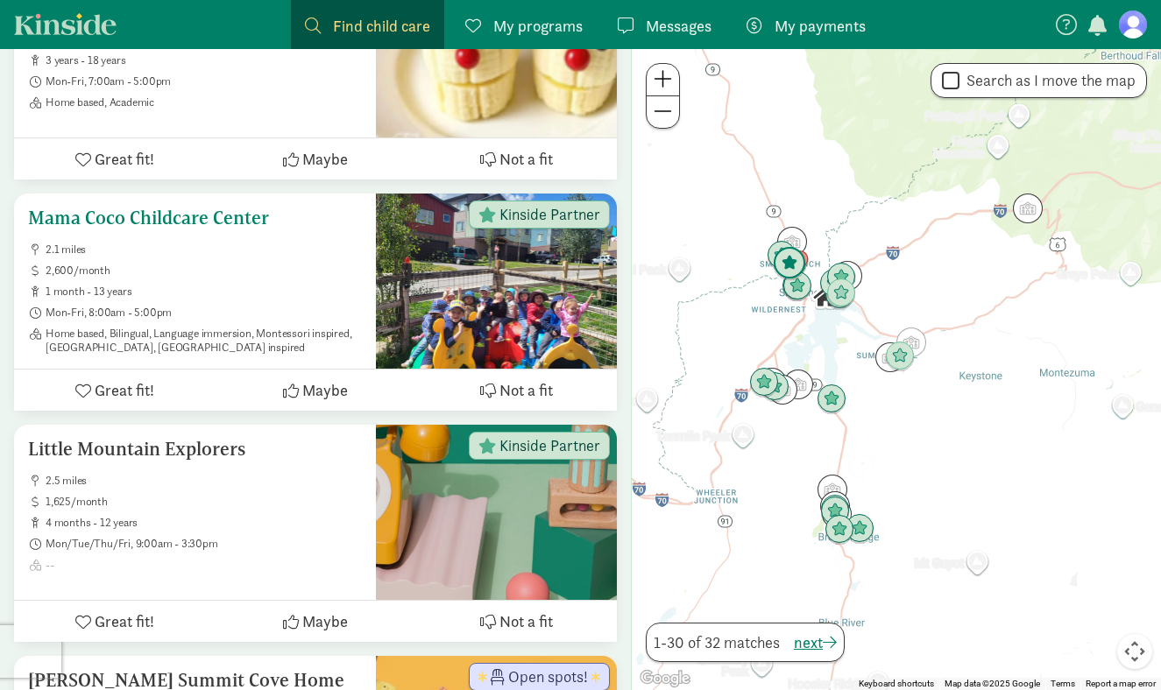
scroll to position [738, 0]
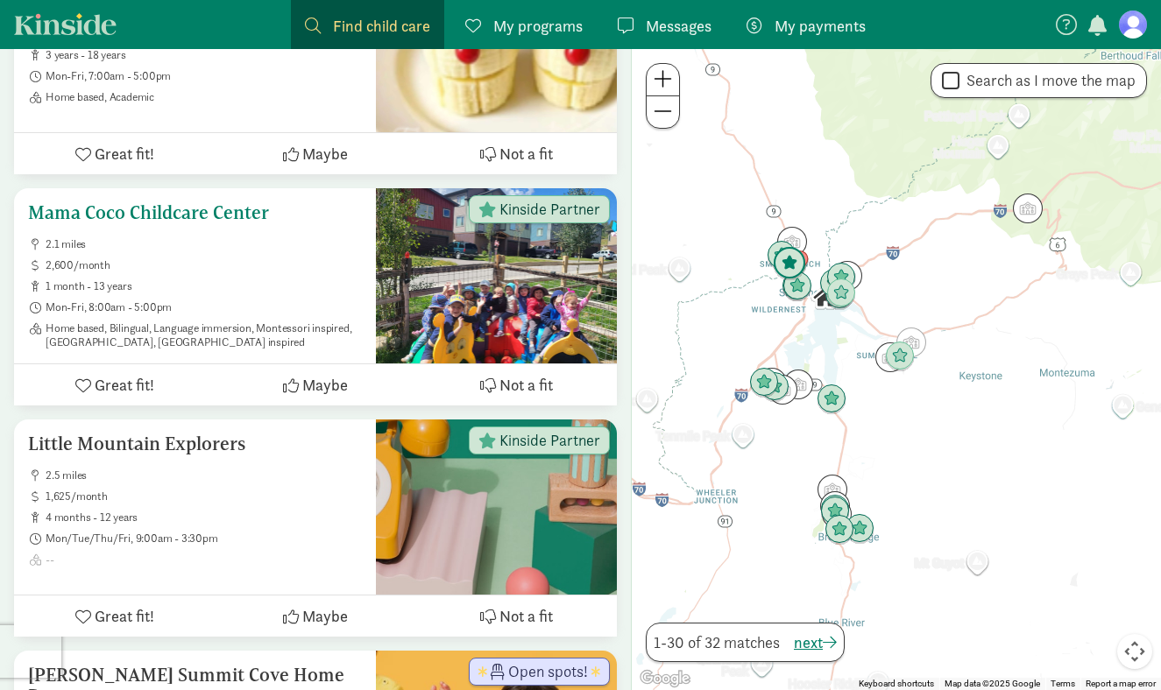
click at [507, 319] on div at bounding box center [496, 275] width 241 height 175
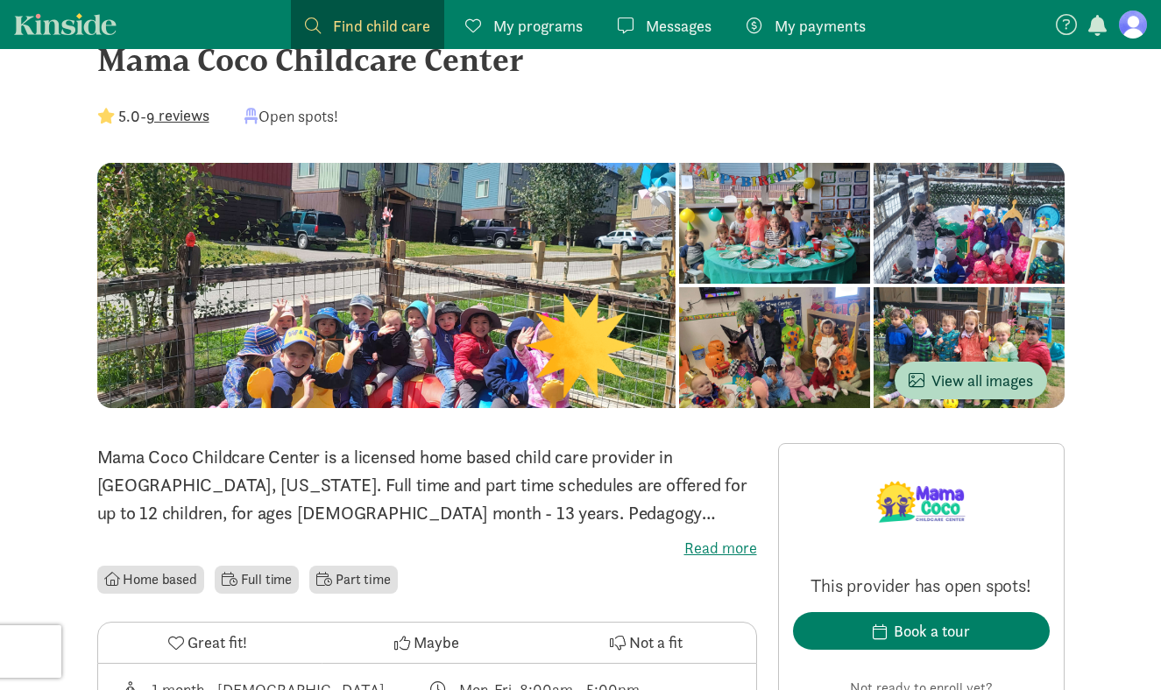
scroll to position [58, 0]
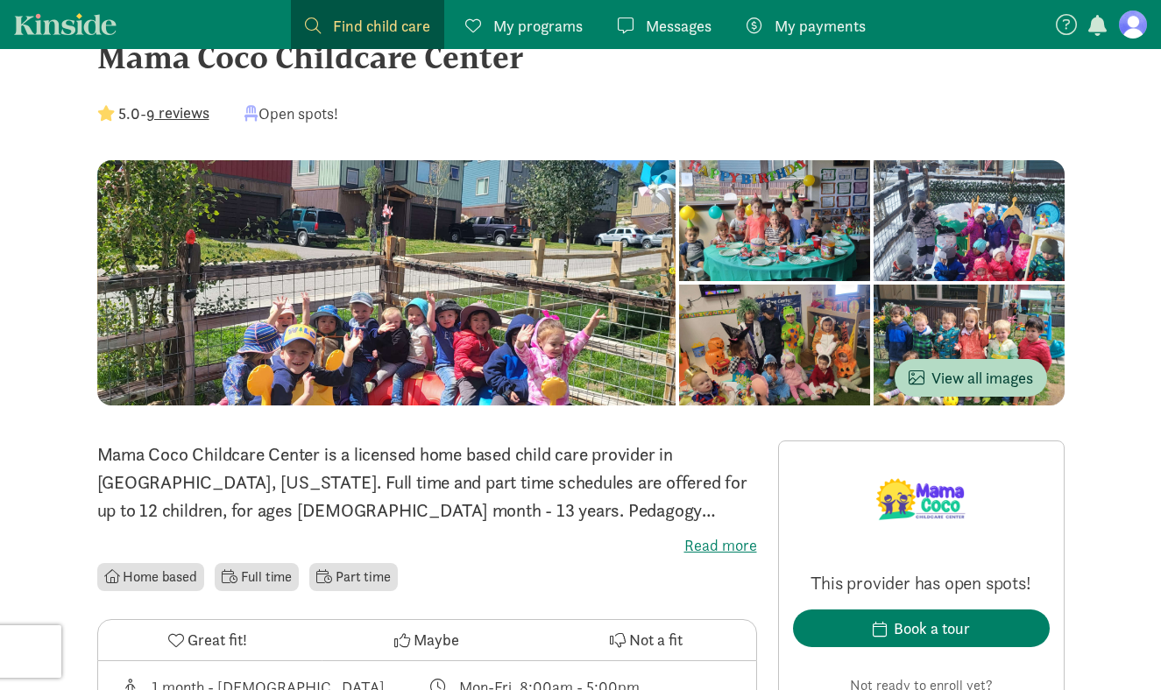
click at [732, 547] on label "Read more" at bounding box center [427, 545] width 660 height 21
click at [0, 0] on input "Read more" at bounding box center [0, 0] width 0 height 0
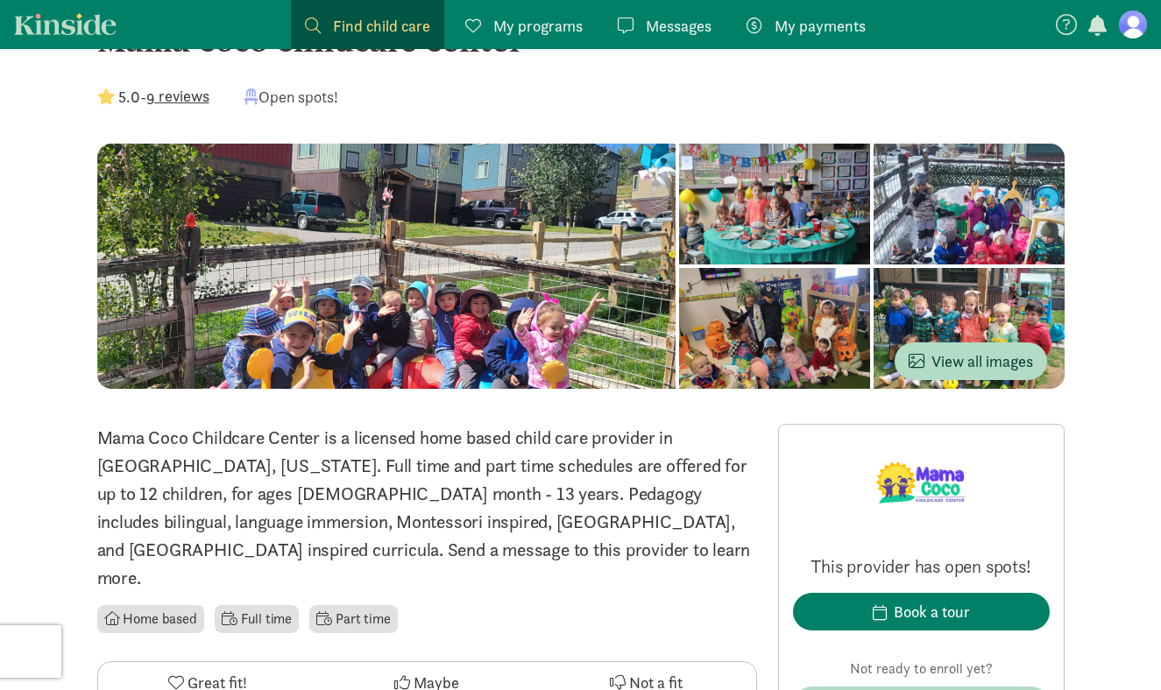
scroll to position [0, 0]
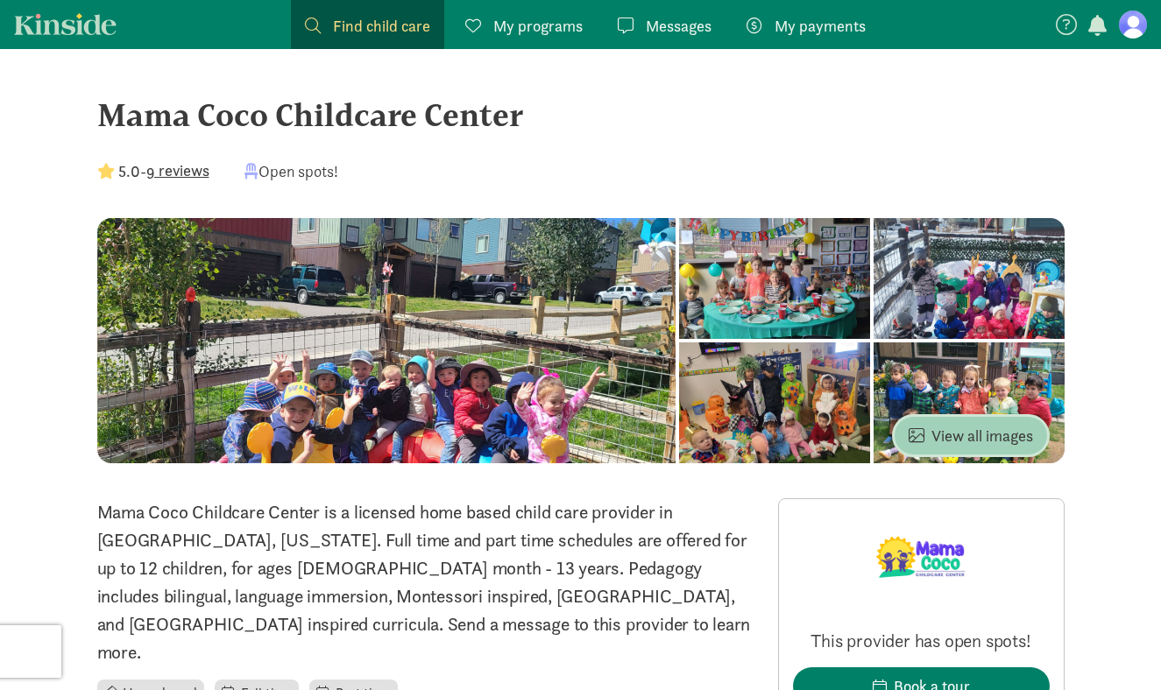
click at [977, 436] on span "View all images" at bounding box center [971, 436] width 124 height 24
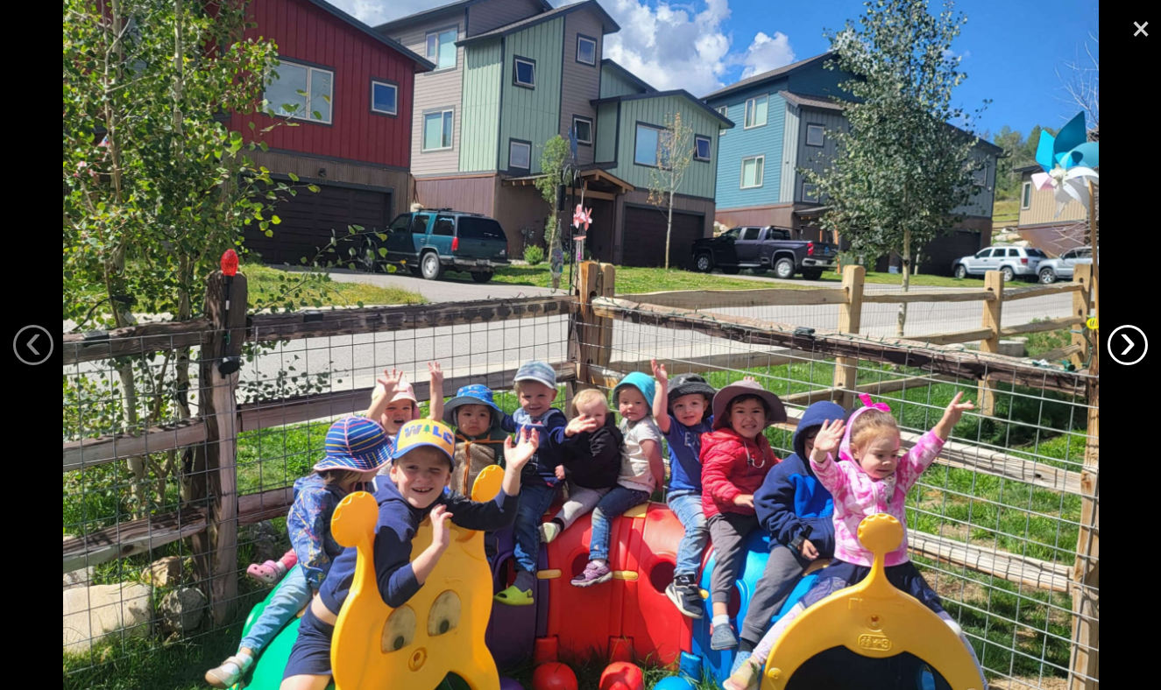
click at [1121, 350] on link "›" at bounding box center [1127, 345] width 40 height 40
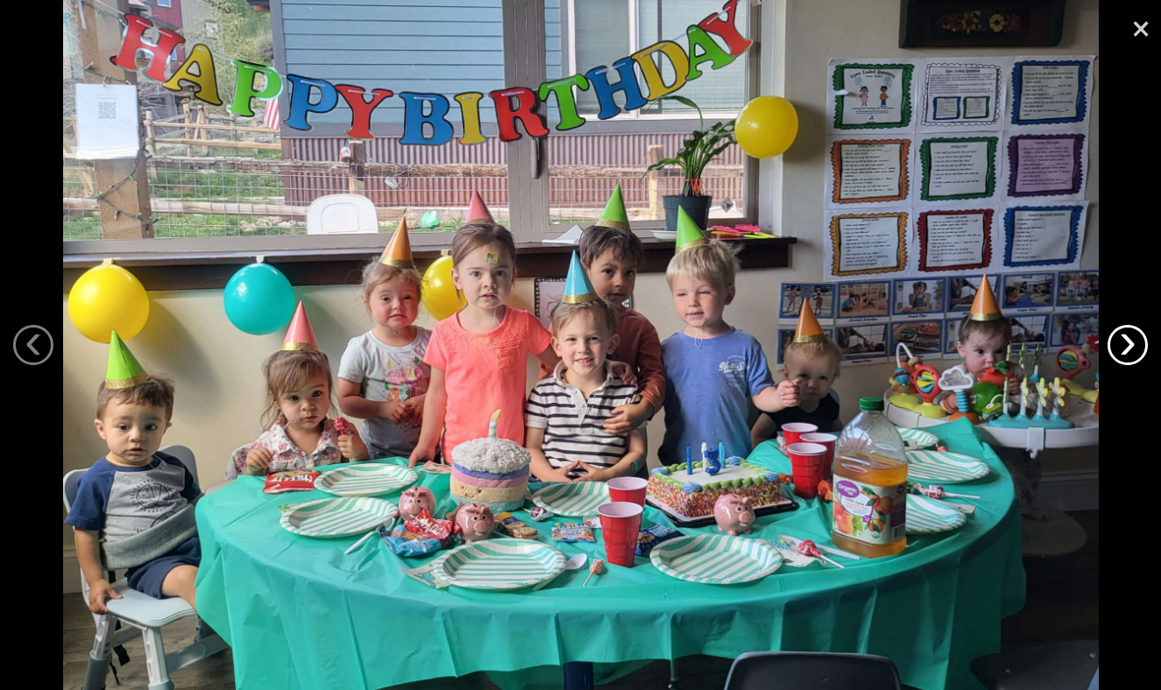
click at [1121, 350] on link "›" at bounding box center [1127, 345] width 40 height 40
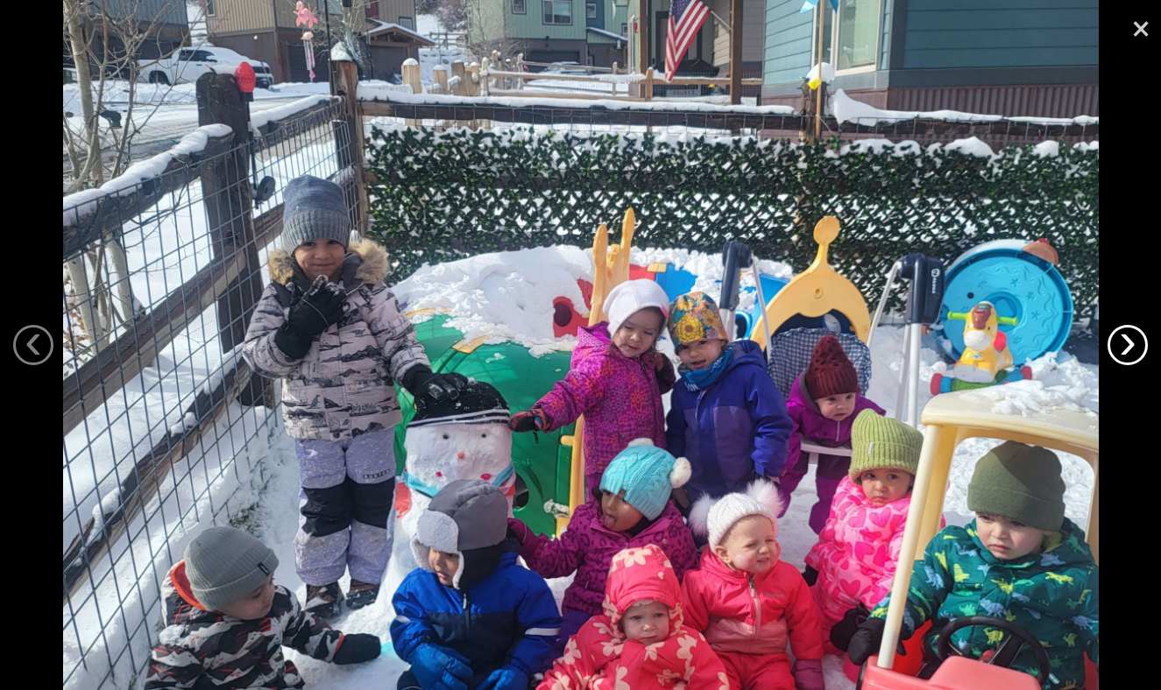
click at [1121, 350] on link "›" at bounding box center [1127, 345] width 40 height 40
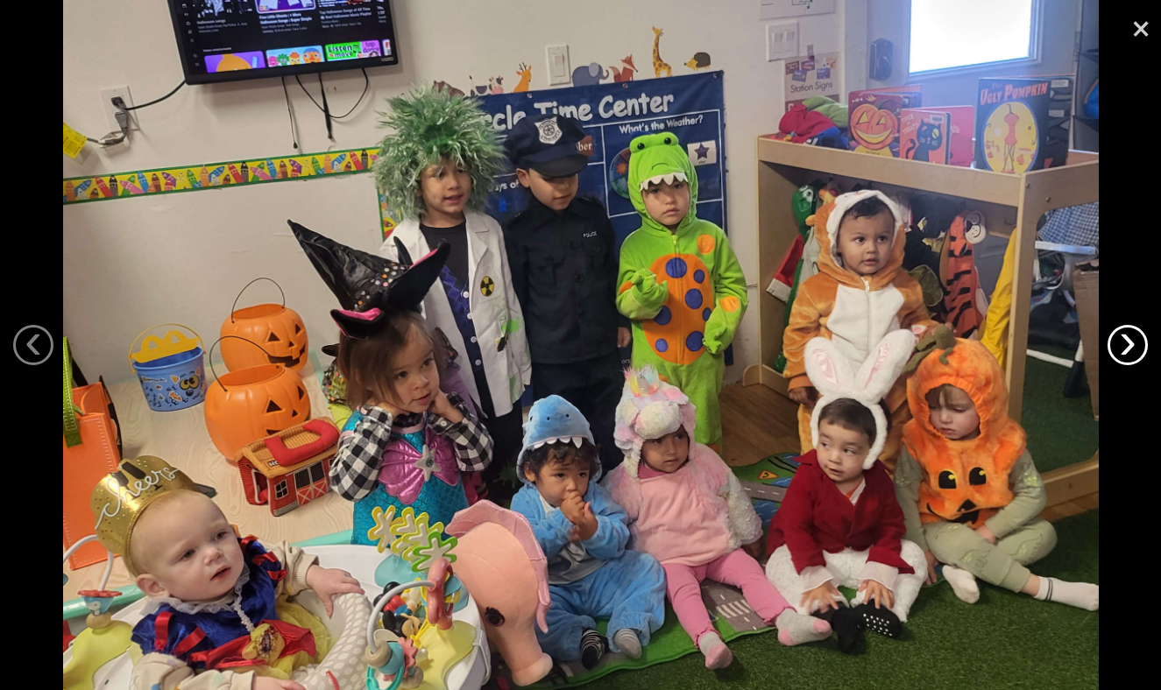
click at [1121, 350] on link "›" at bounding box center [1127, 345] width 40 height 40
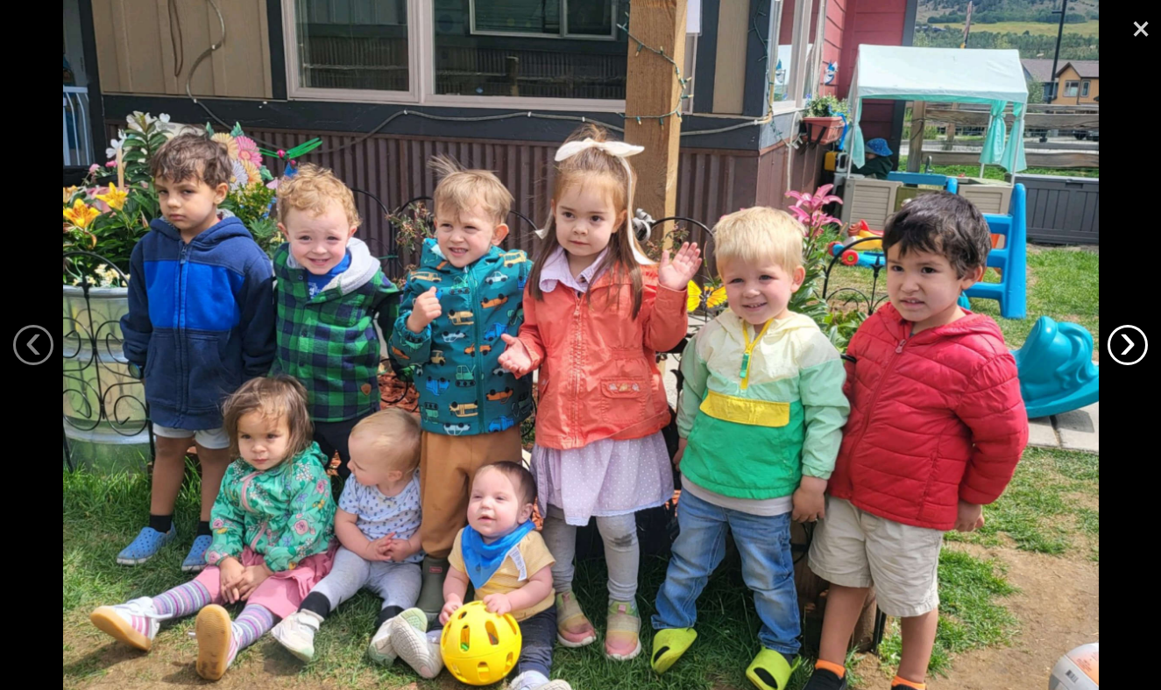
click at [1121, 350] on link "›" at bounding box center [1127, 345] width 40 height 40
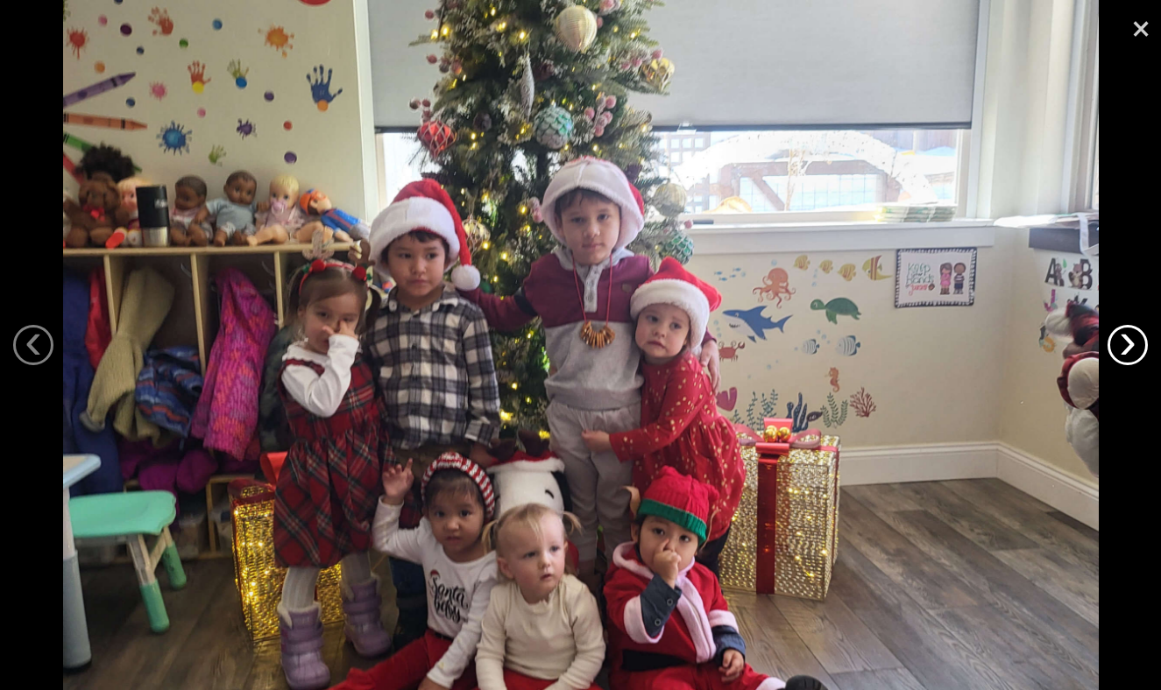
click at [1121, 350] on link "›" at bounding box center [1127, 345] width 40 height 40
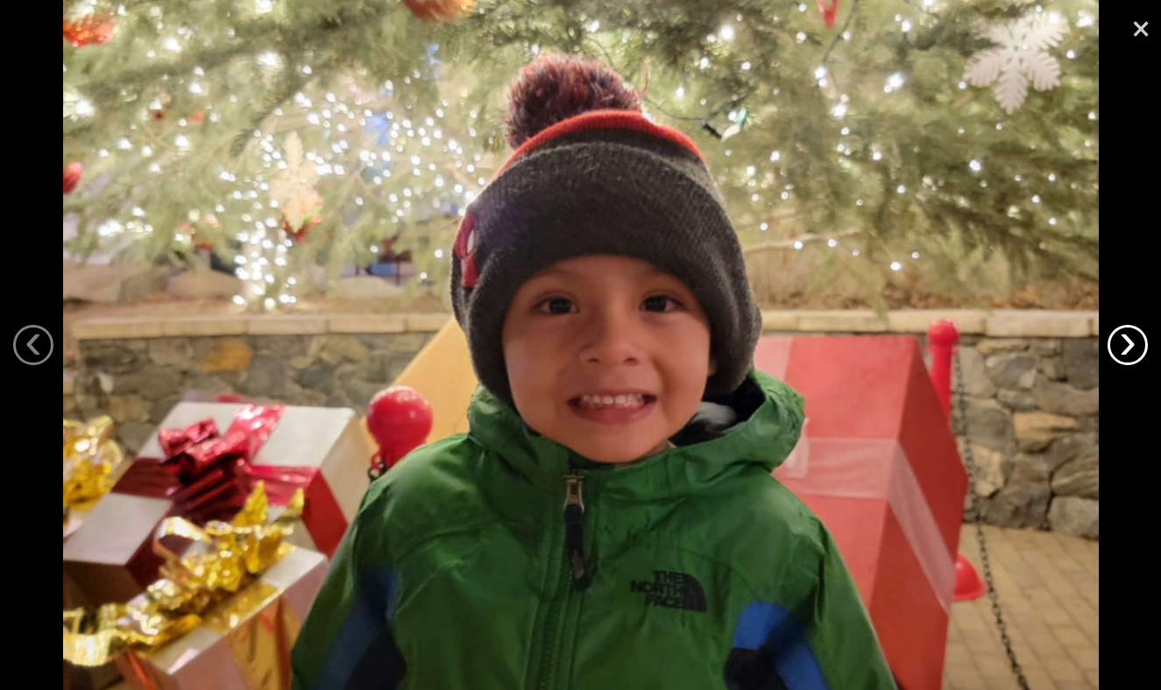
click at [1121, 350] on link "›" at bounding box center [1127, 345] width 40 height 40
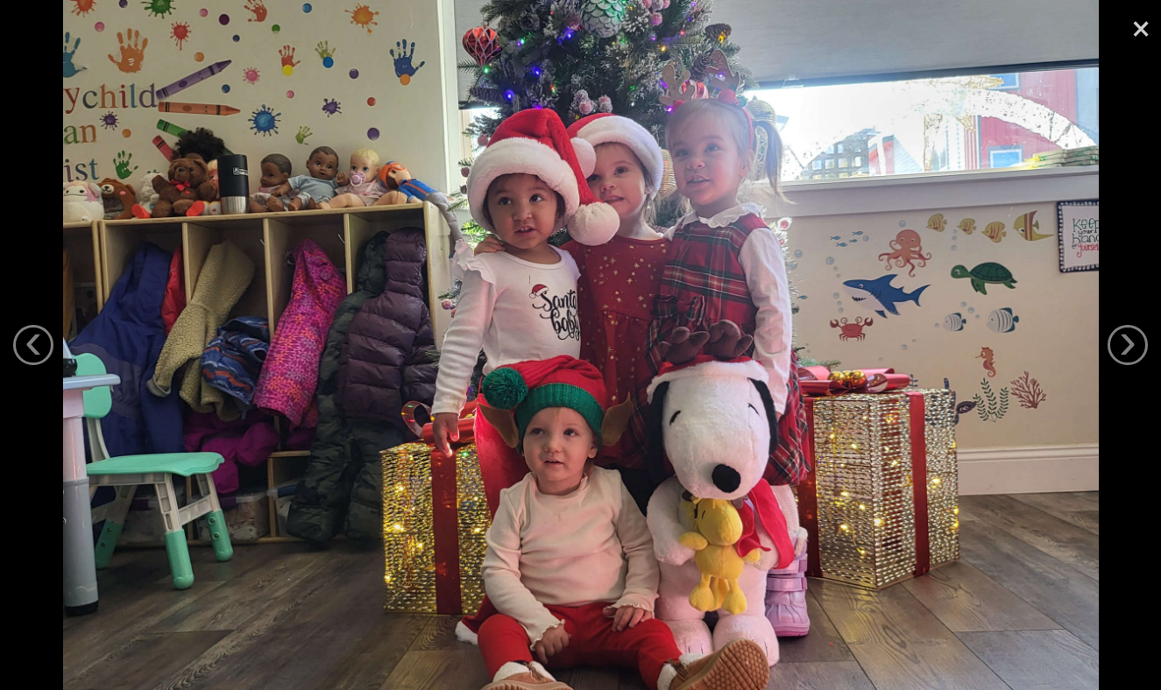
click at [63, 376] on img at bounding box center [581, 345] width 1036 height 690
click at [39, 349] on link "‹" at bounding box center [33, 345] width 40 height 40
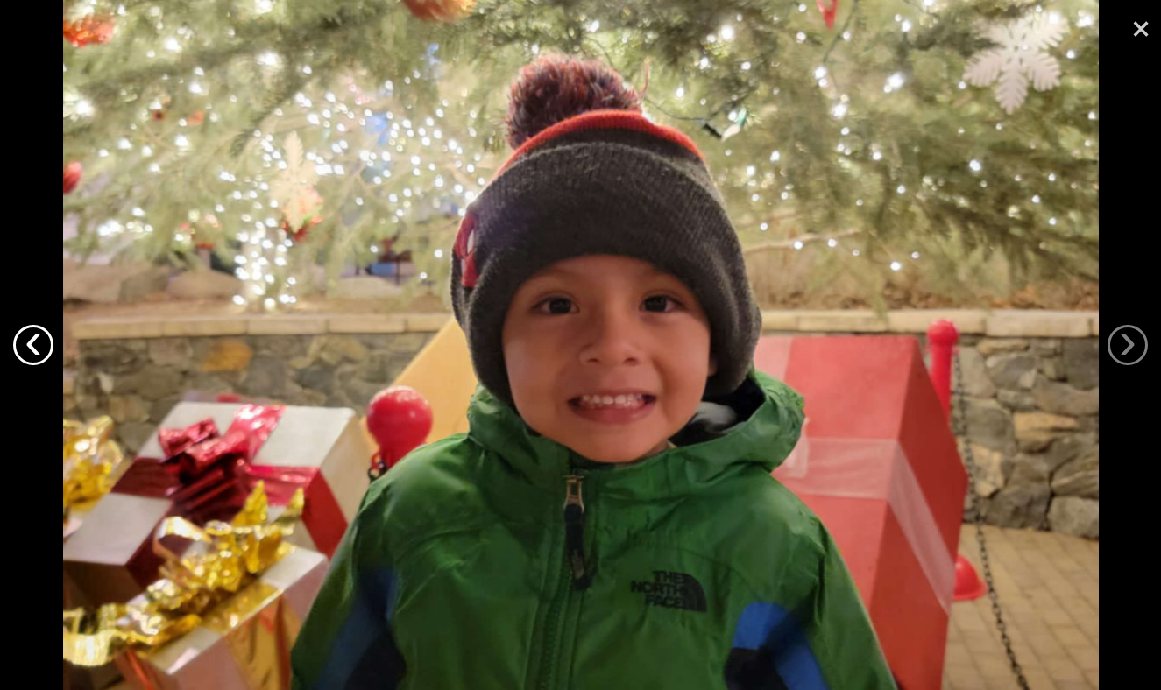
click at [39, 349] on link "‹" at bounding box center [33, 345] width 40 height 40
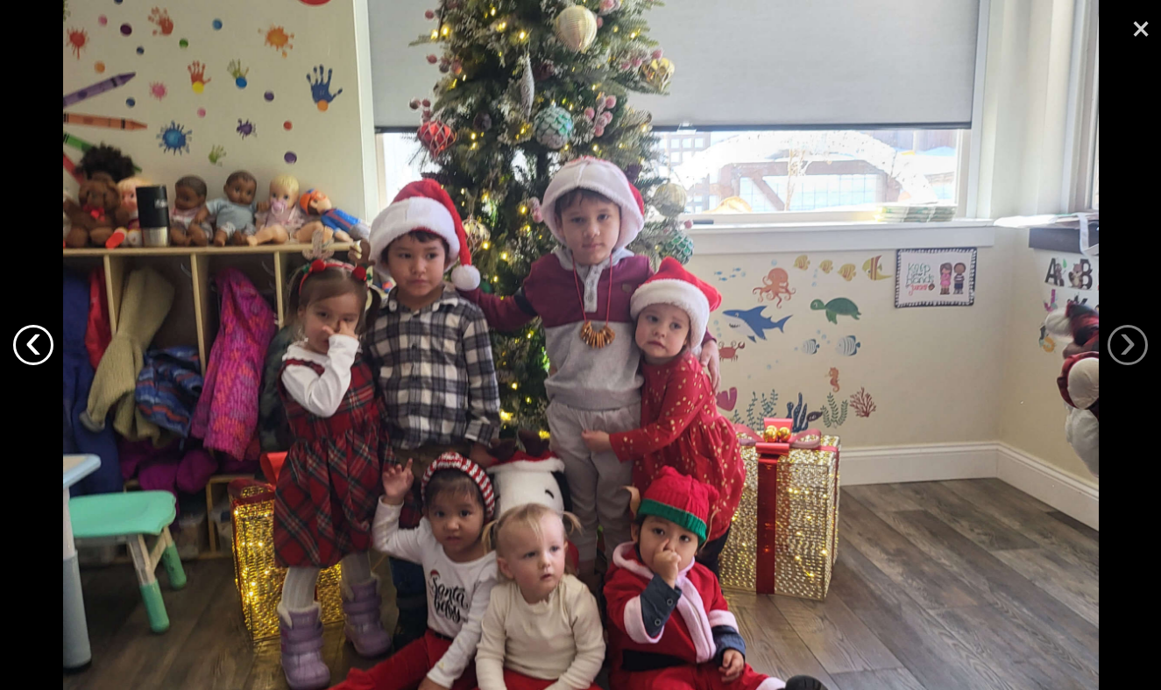
click at [39, 349] on link "‹" at bounding box center [33, 345] width 40 height 40
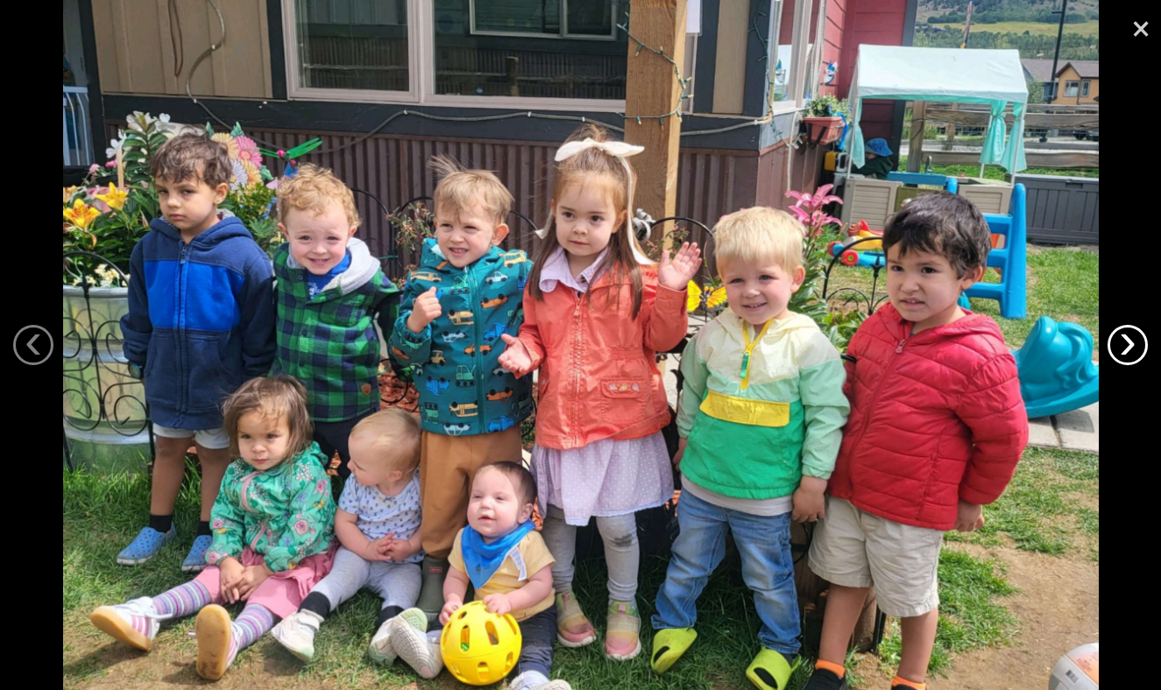
click at [1112, 354] on link "›" at bounding box center [1127, 345] width 40 height 40
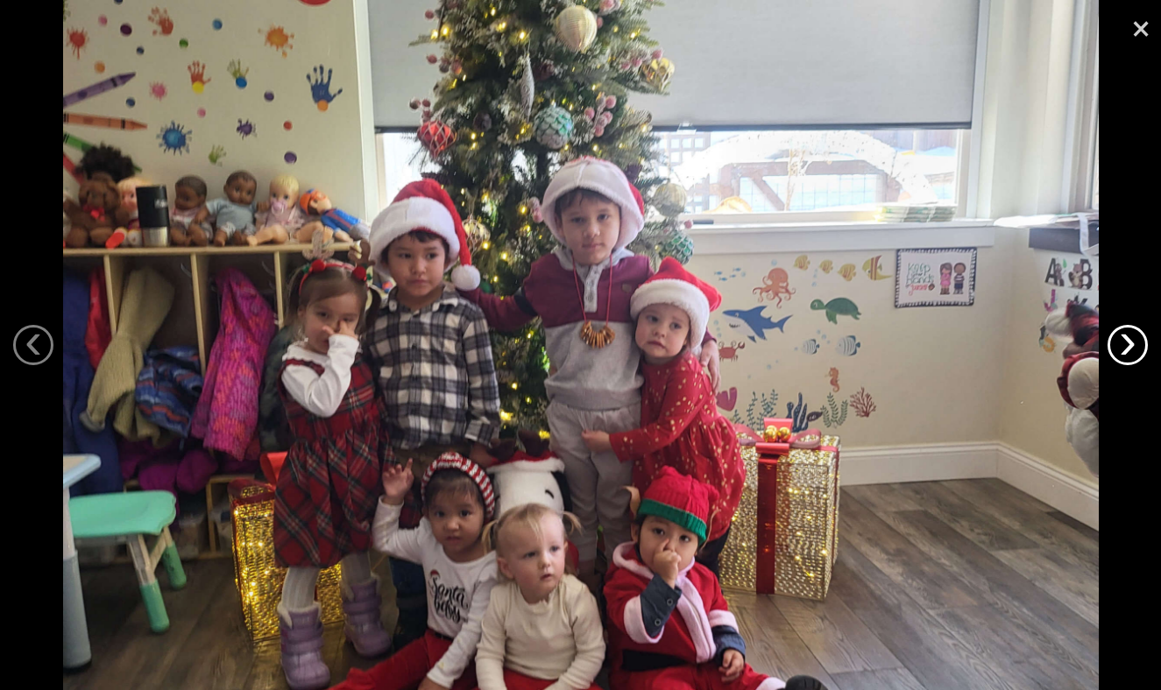
click at [1112, 354] on link "›" at bounding box center [1127, 345] width 40 height 40
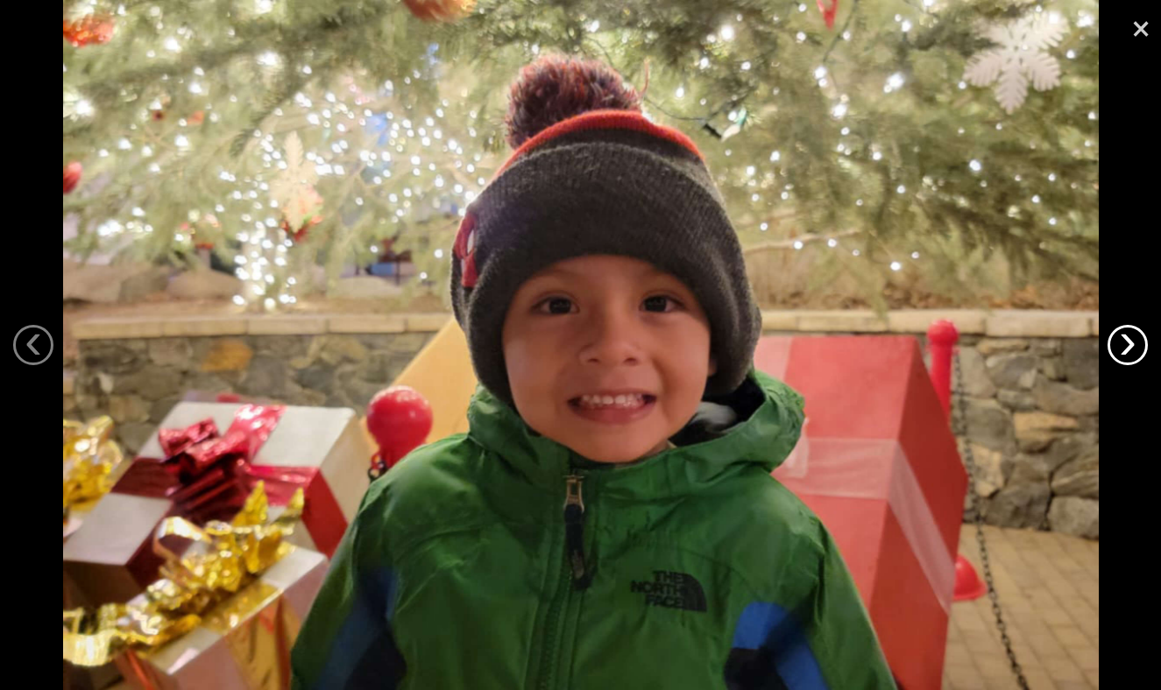
click at [1112, 354] on link "›" at bounding box center [1127, 345] width 40 height 40
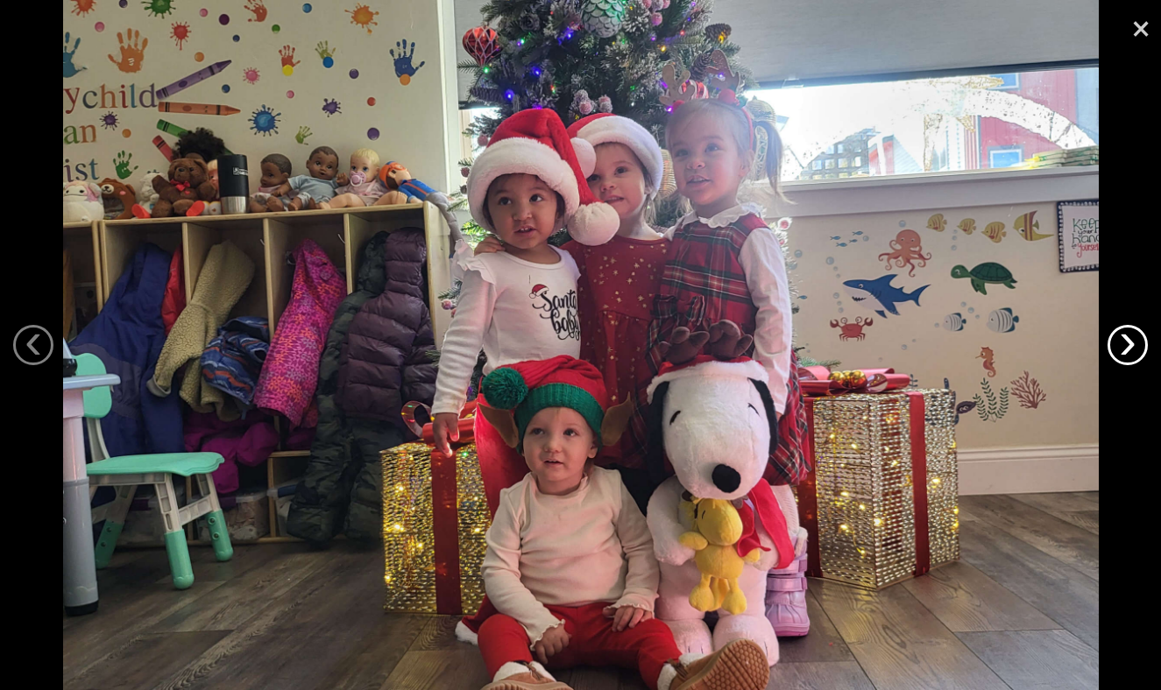
click at [1112, 354] on link "›" at bounding box center [1127, 345] width 40 height 40
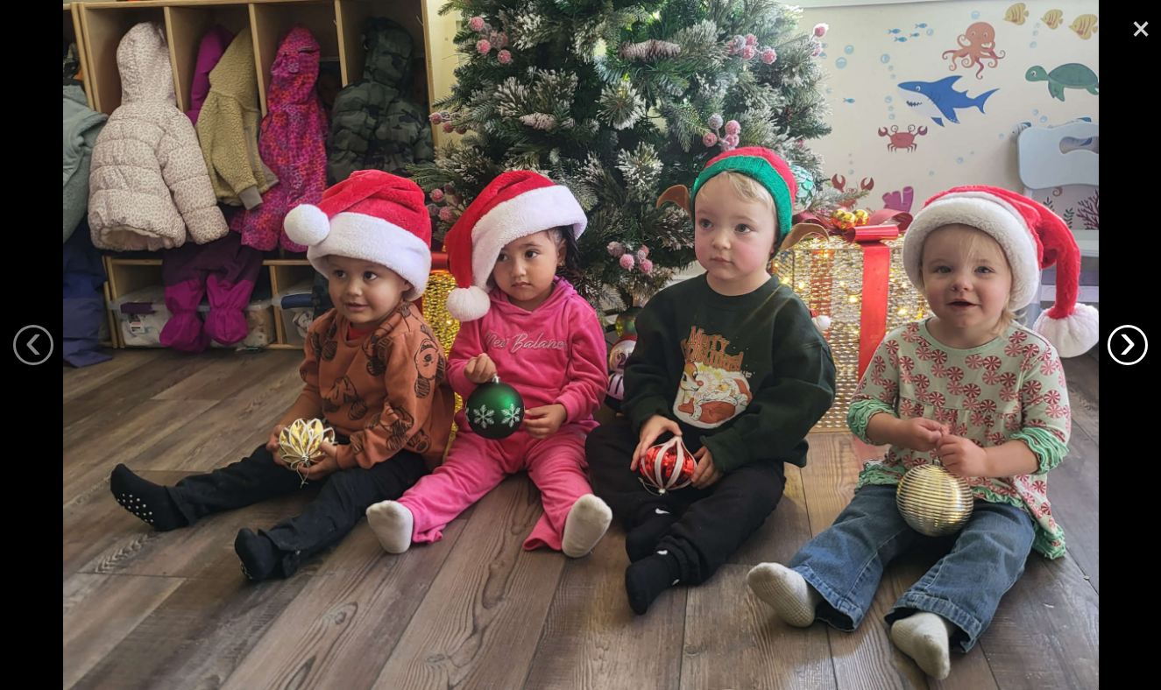
click at [1112, 354] on link "›" at bounding box center [1127, 345] width 40 height 40
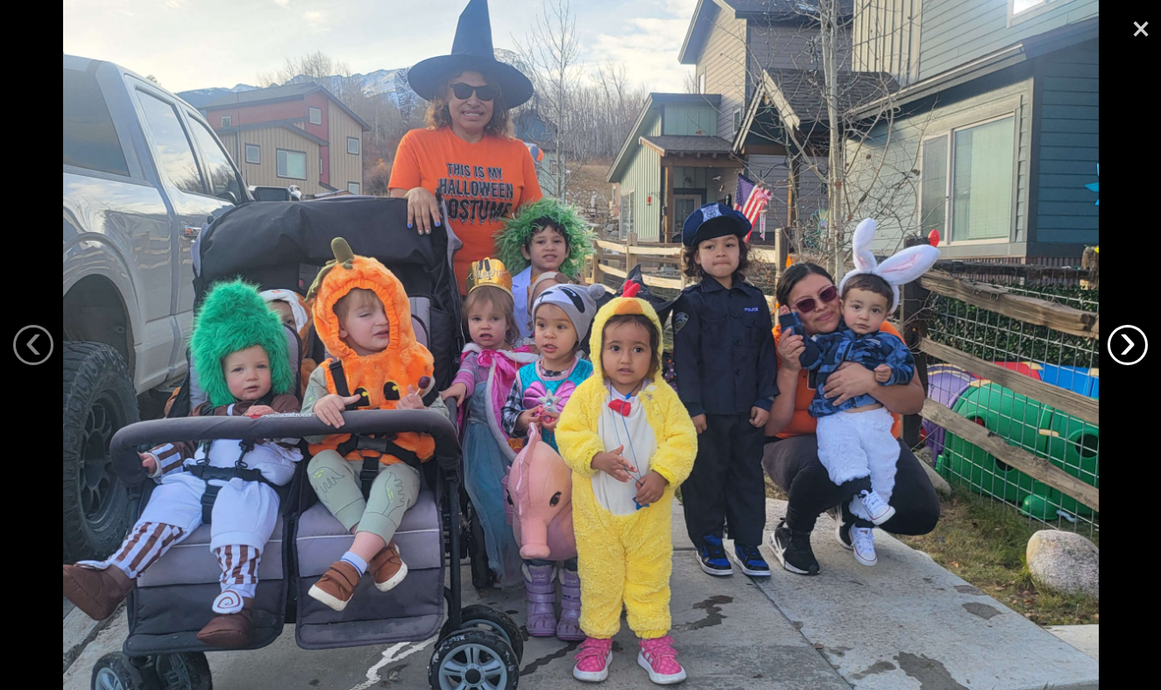
click at [1112, 354] on link "›" at bounding box center [1127, 345] width 40 height 40
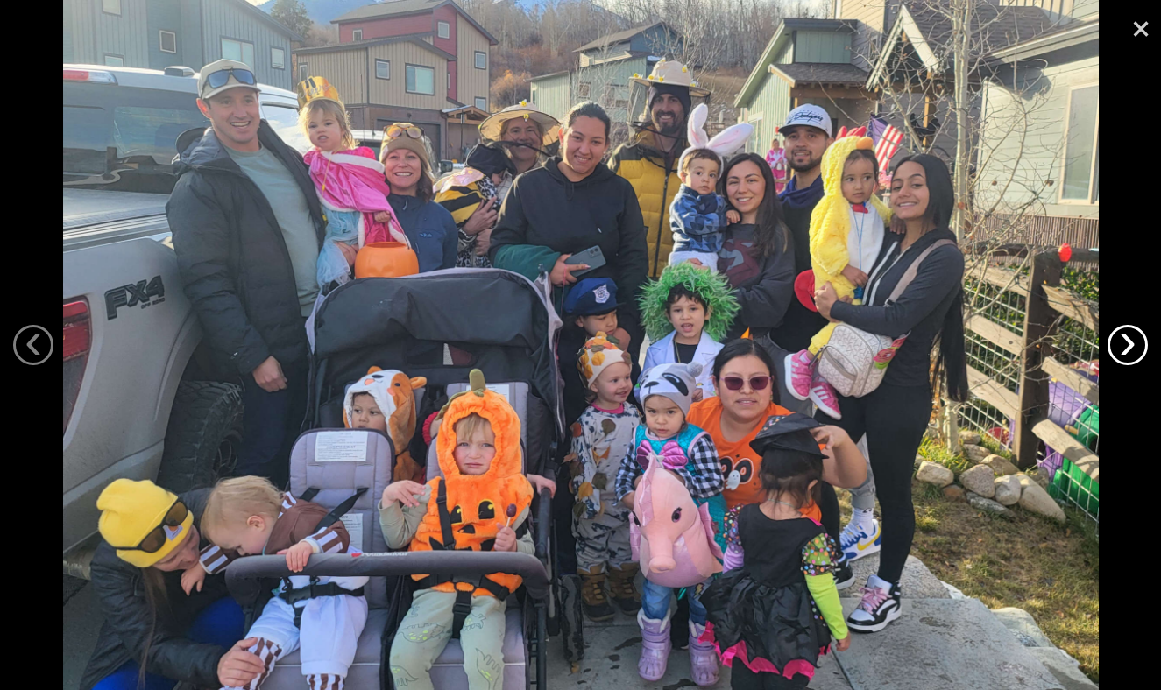
click at [1112, 354] on link "›" at bounding box center [1127, 345] width 40 height 40
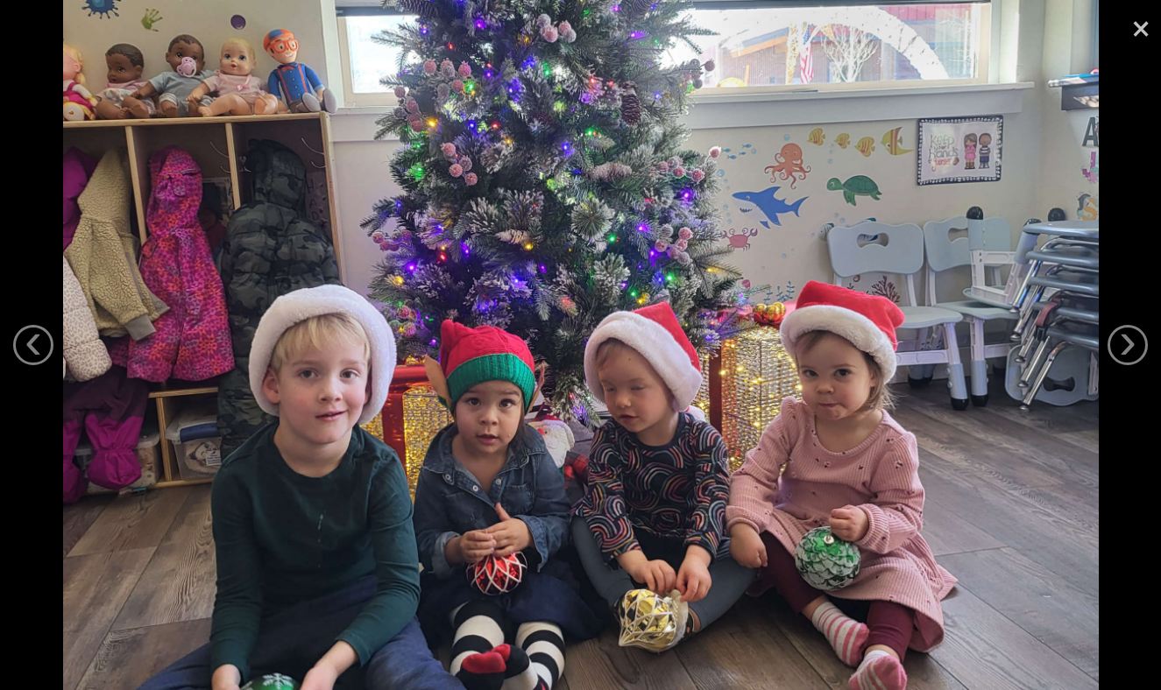
click at [1144, 35] on link "×" at bounding box center [1141, 26] width 40 height 53
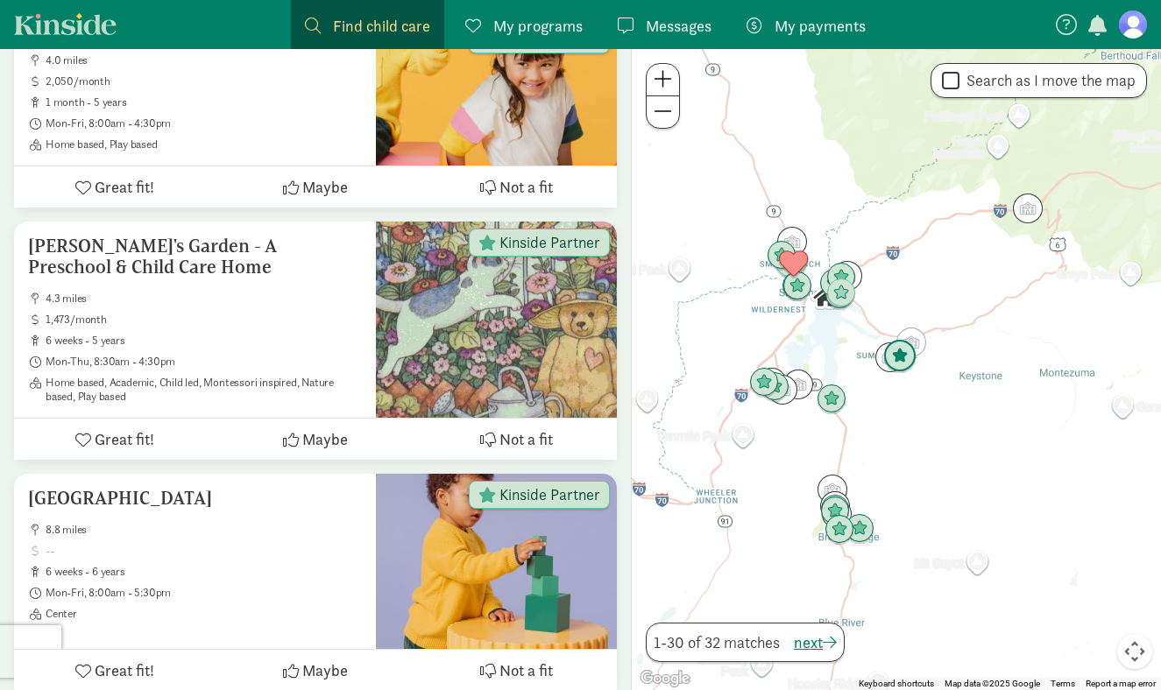
scroll to position [1416, 0]
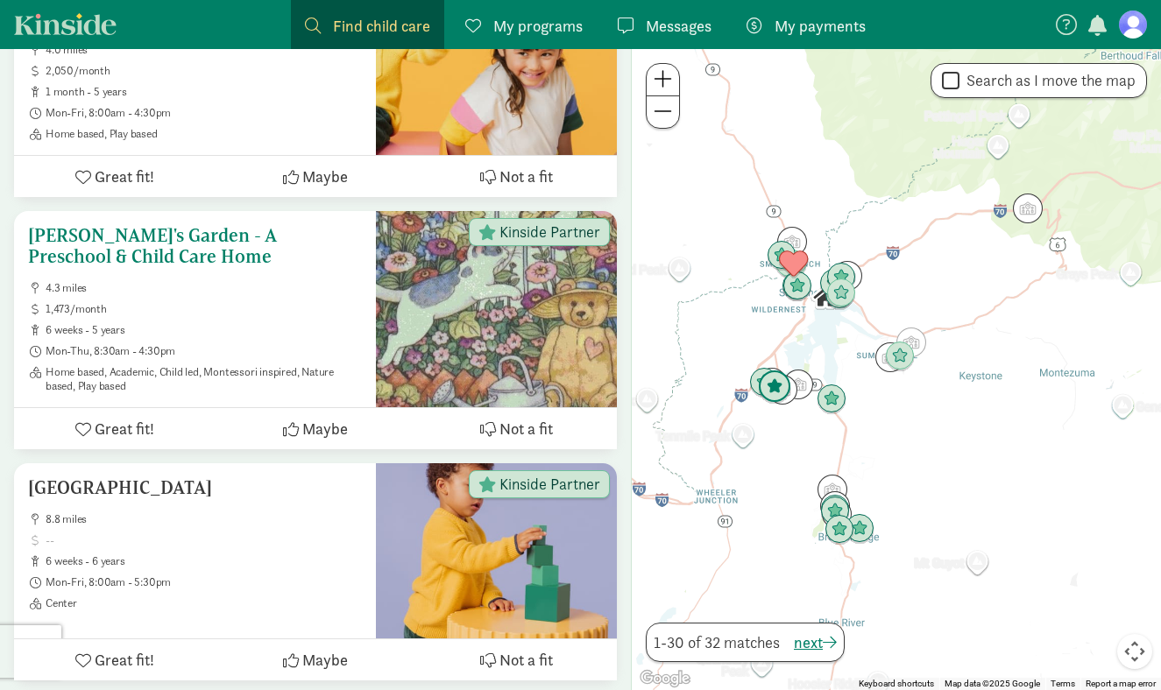
click at [462, 324] on div at bounding box center [496, 309] width 241 height 196
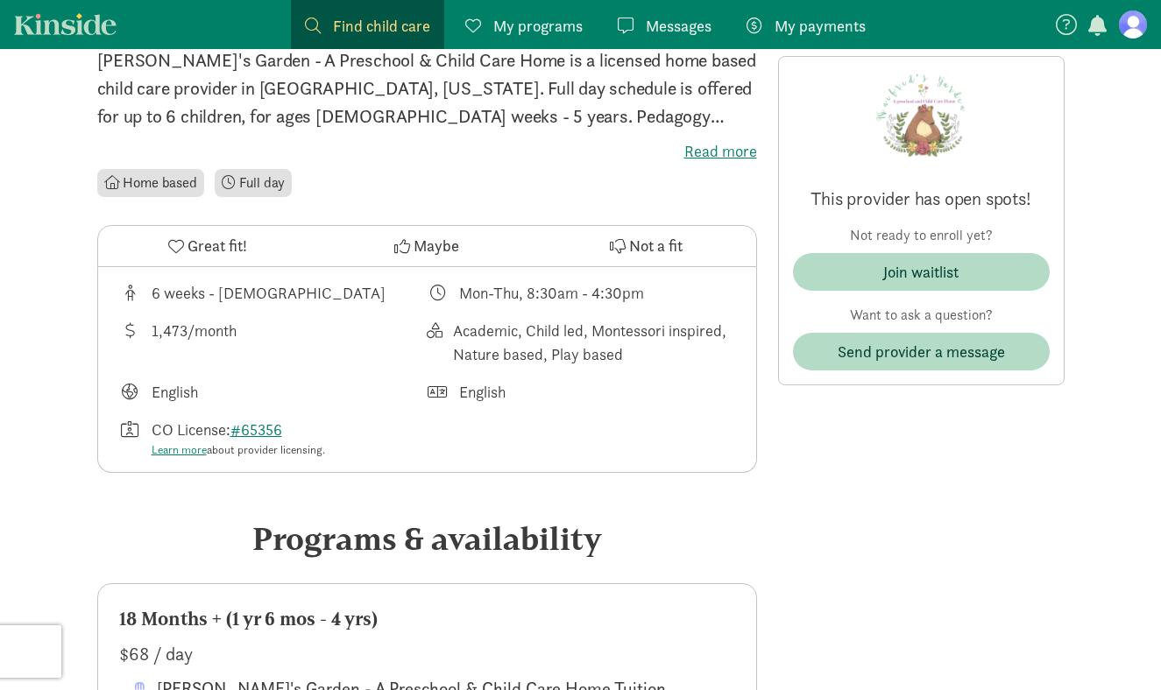
scroll to position [453, 0]
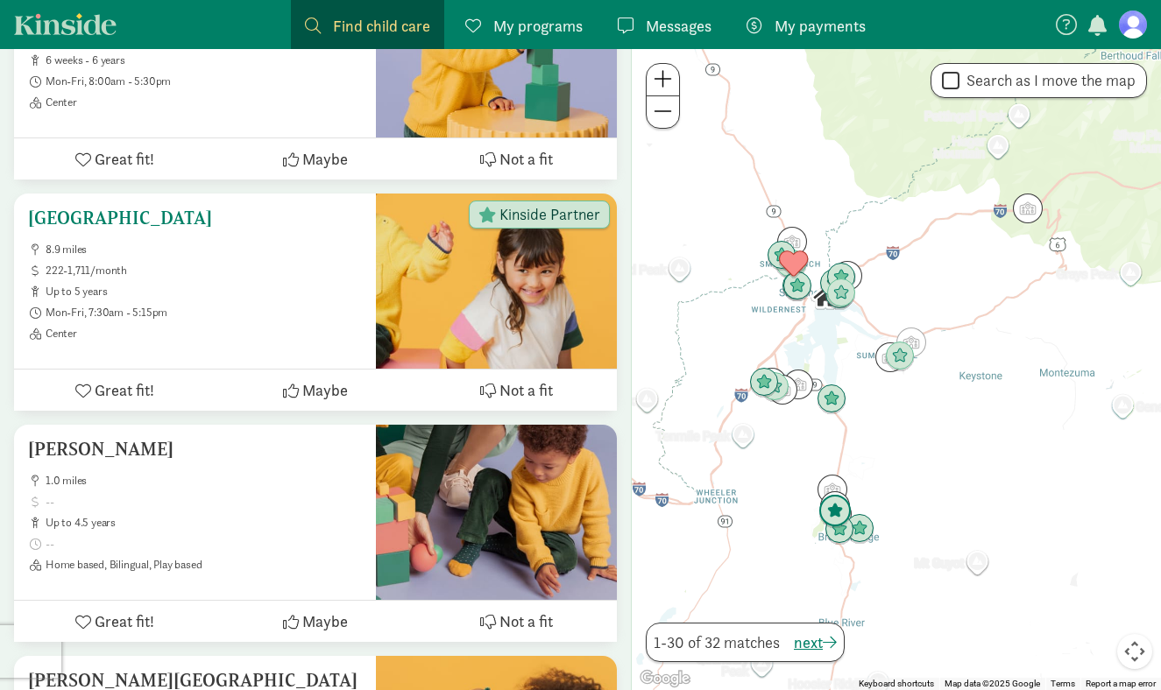
scroll to position [1920, 0]
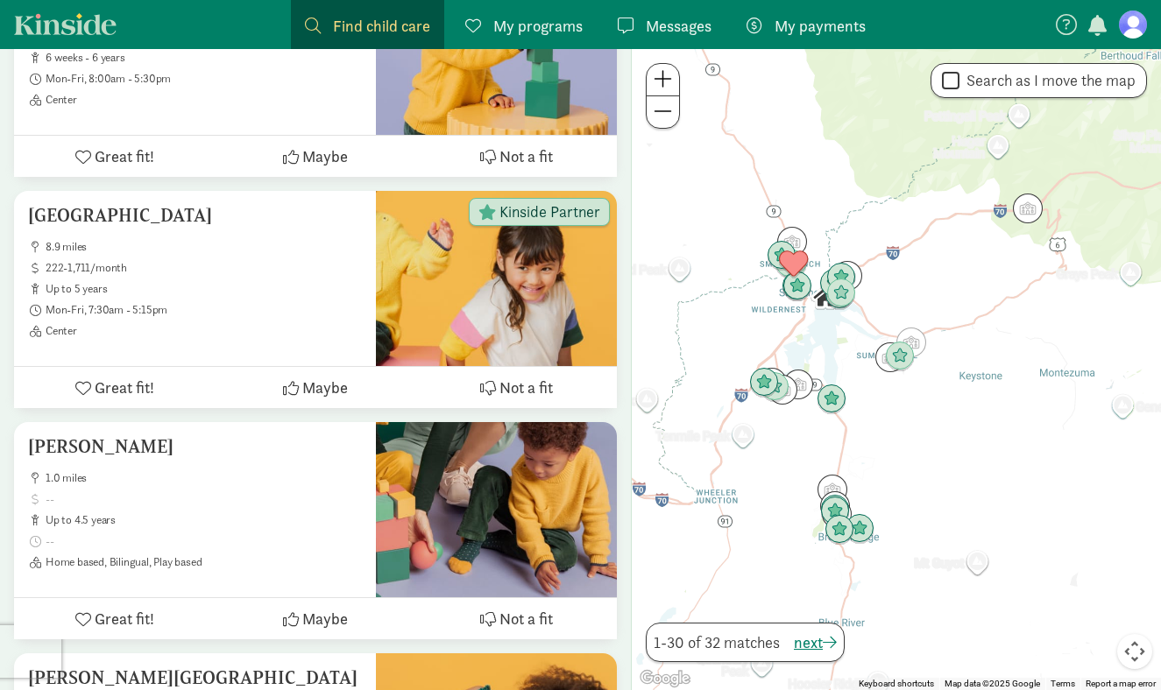
click at [810, 420] on div at bounding box center [896, 369] width 529 height 641
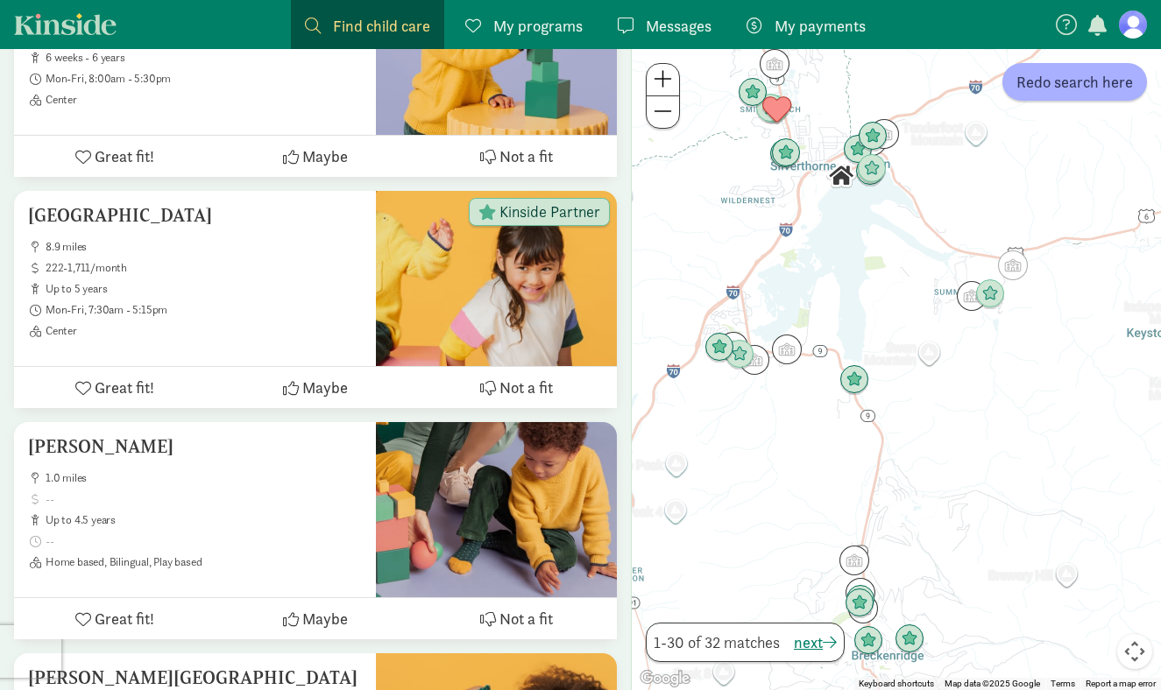
click at [790, 397] on div at bounding box center [896, 369] width 529 height 641
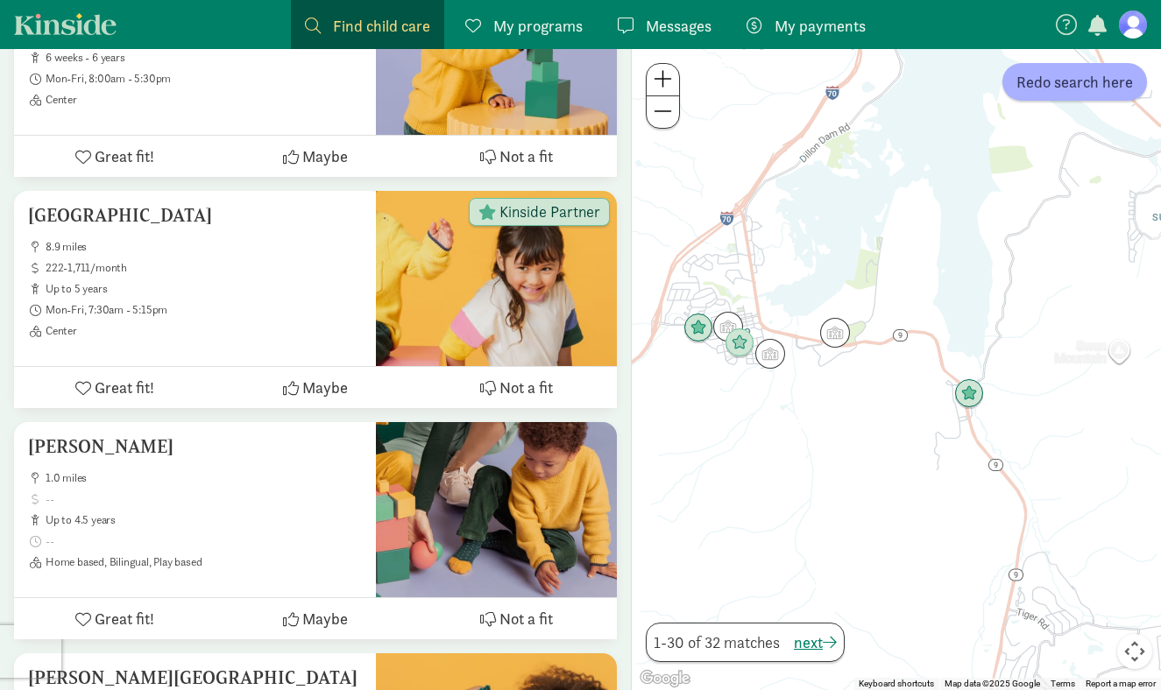
drag, startPoint x: 790, startPoint y: 397, endPoint x: 844, endPoint y: 428, distance: 61.6
click at [844, 428] on div at bounding box center [896, 369] width 529 height 641
click at [695, 332] on img "Click to see details" at bounding box center [699, 329] width 33 height 33
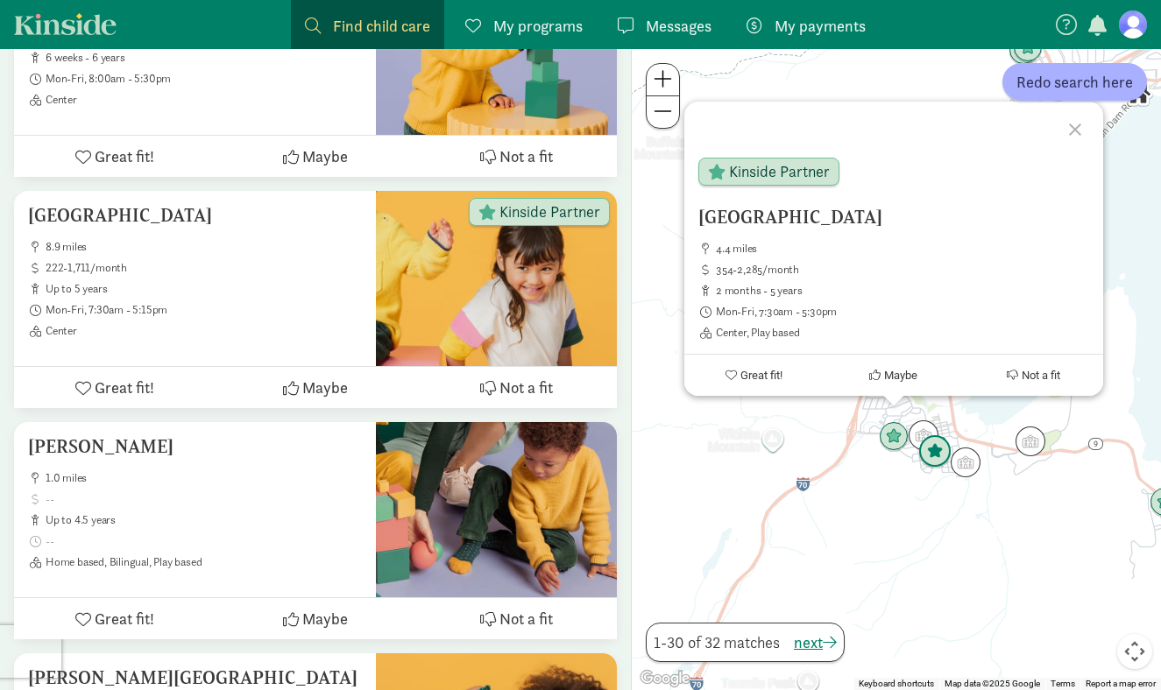
click at [941, 448] on img "Click to see details" at bounding box center [934, 451] width 33 height 33
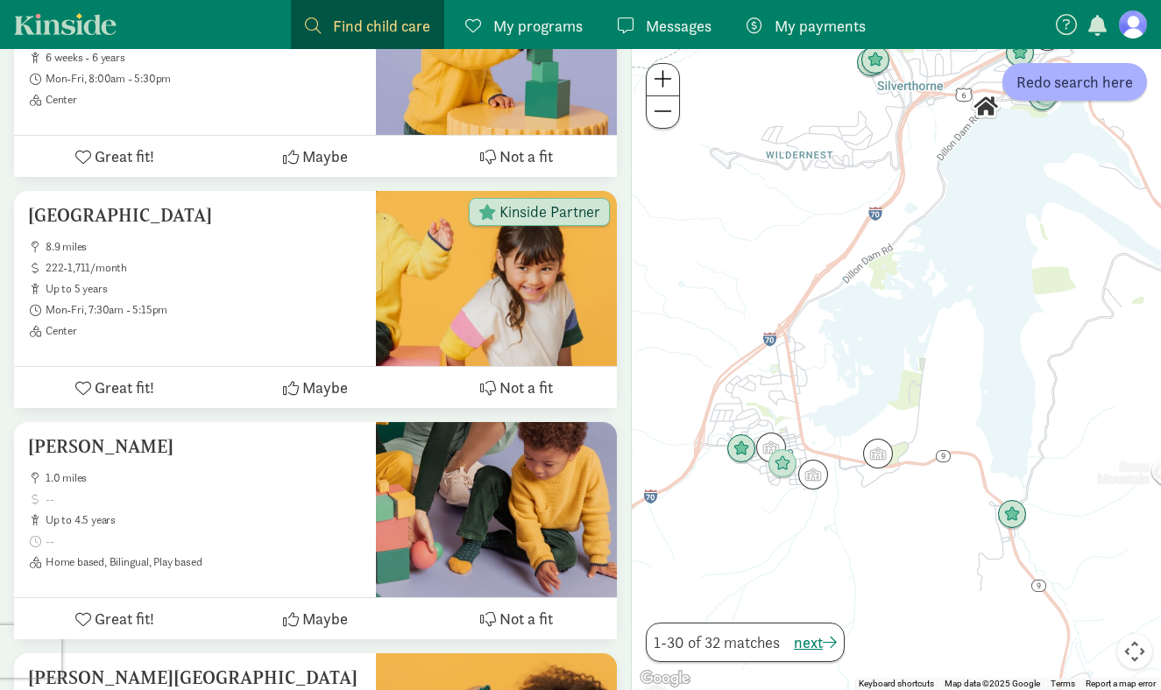
drag, startPoint x: 1001, startPoint y: 513, endPoint x: 879, endPoint y: 504, distance: 122.1
click at [879, 504] on div "To navigate, press the arrow keys." at bounding box center [896, 369] width 529 height 641
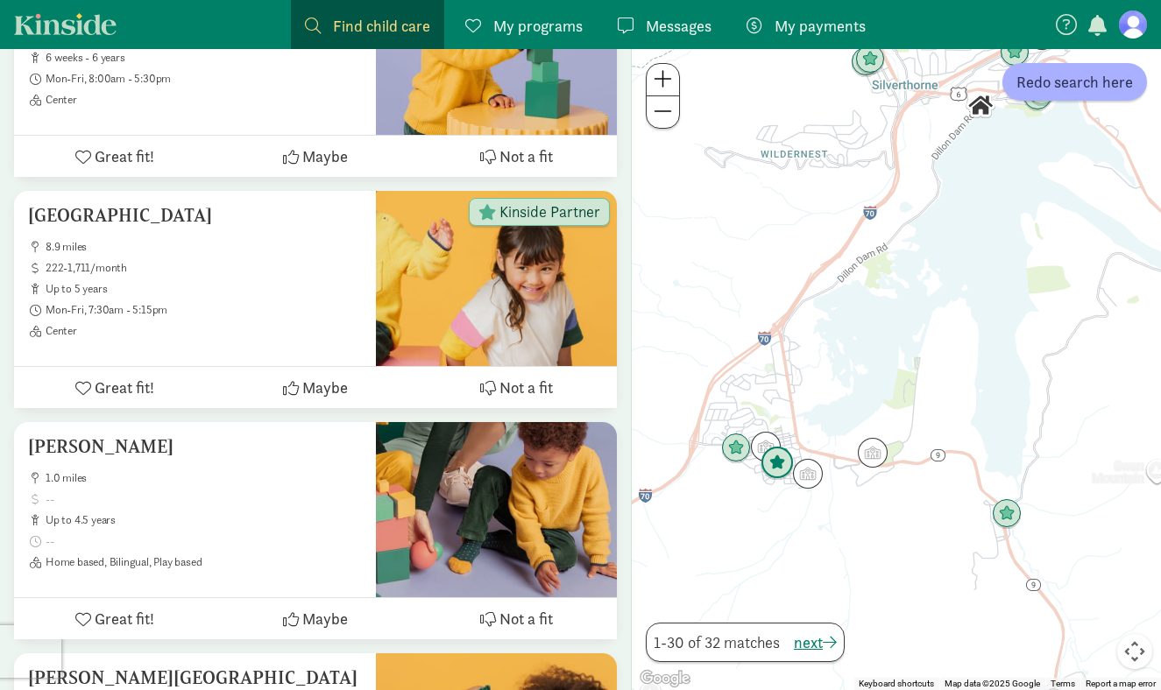
click at [783, 467] on img "Click to see details" at bounding box center [777, 463] width 33 height 33
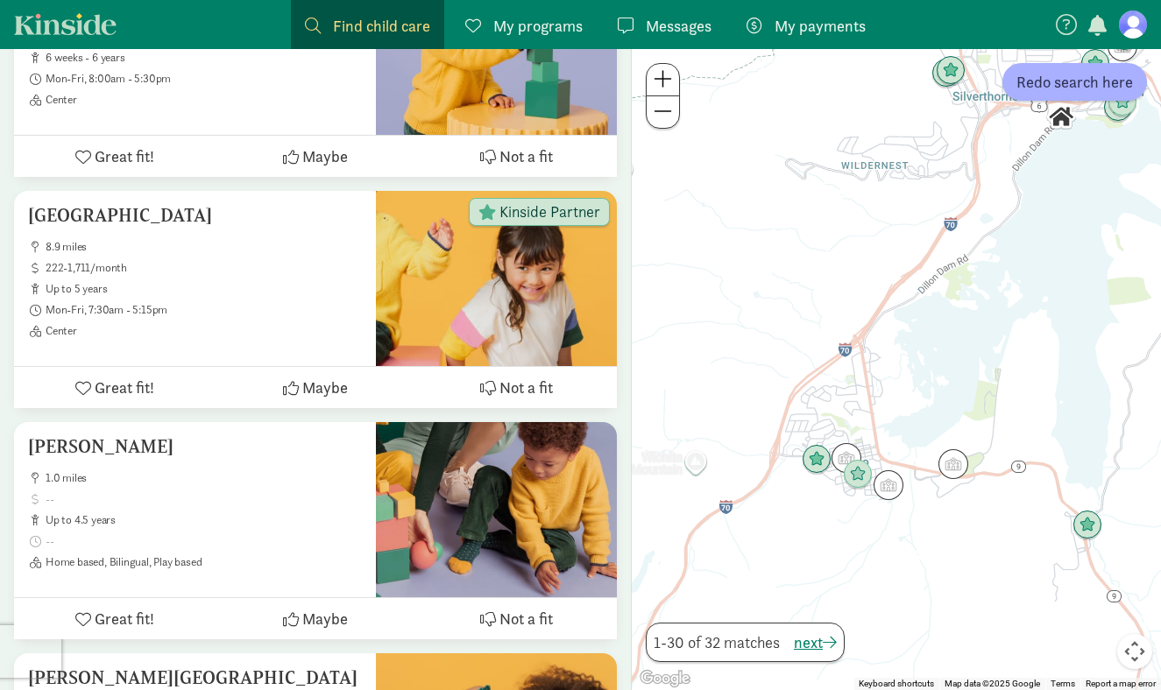
drag, startPoint x: 963, startPoint y: 515, endPoint x: 888, endPoint y: 519, distance: 75.4
click at [893, 519] on div "To navigate, press the arrow keys." at bounding box center [896, 369] width 529 height 641
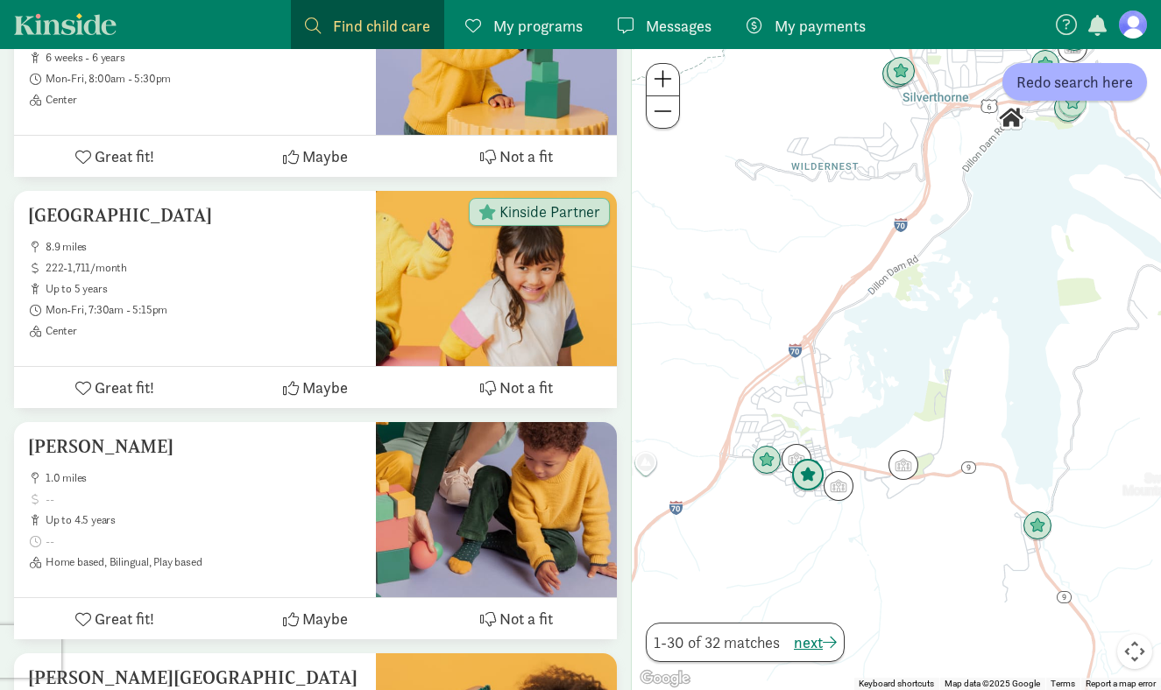
click at [804, 479] on img "Click to see details" at bounding box center [807, 475] width 33 height 33
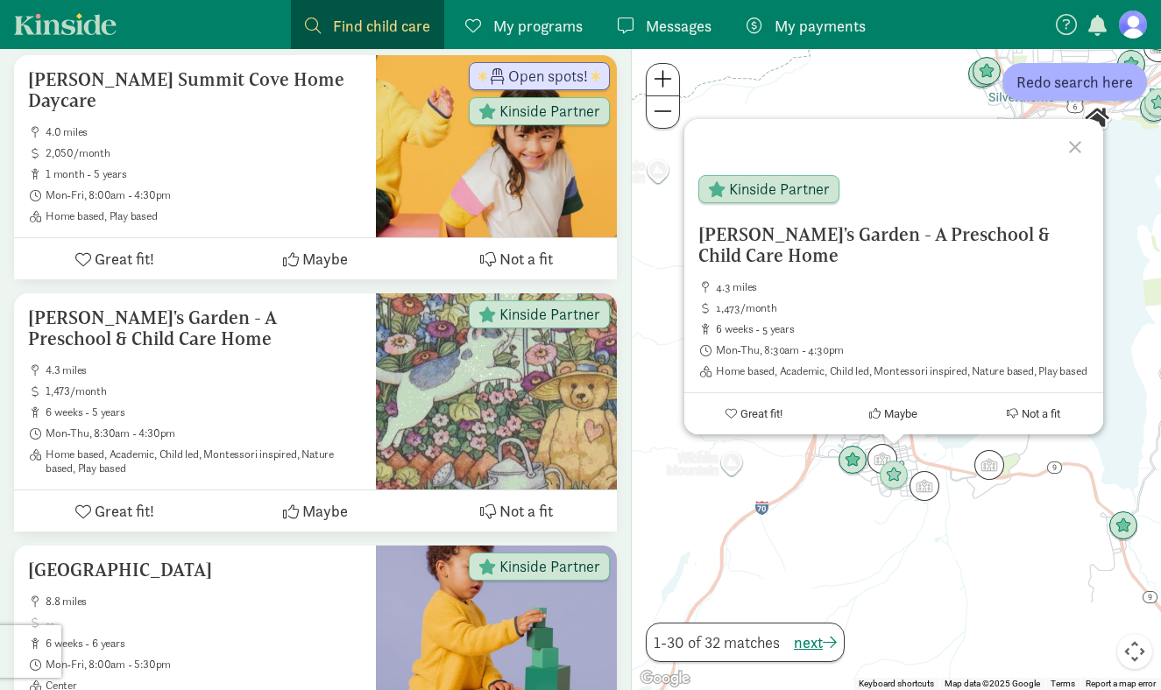
scroll to position [1313, 0]
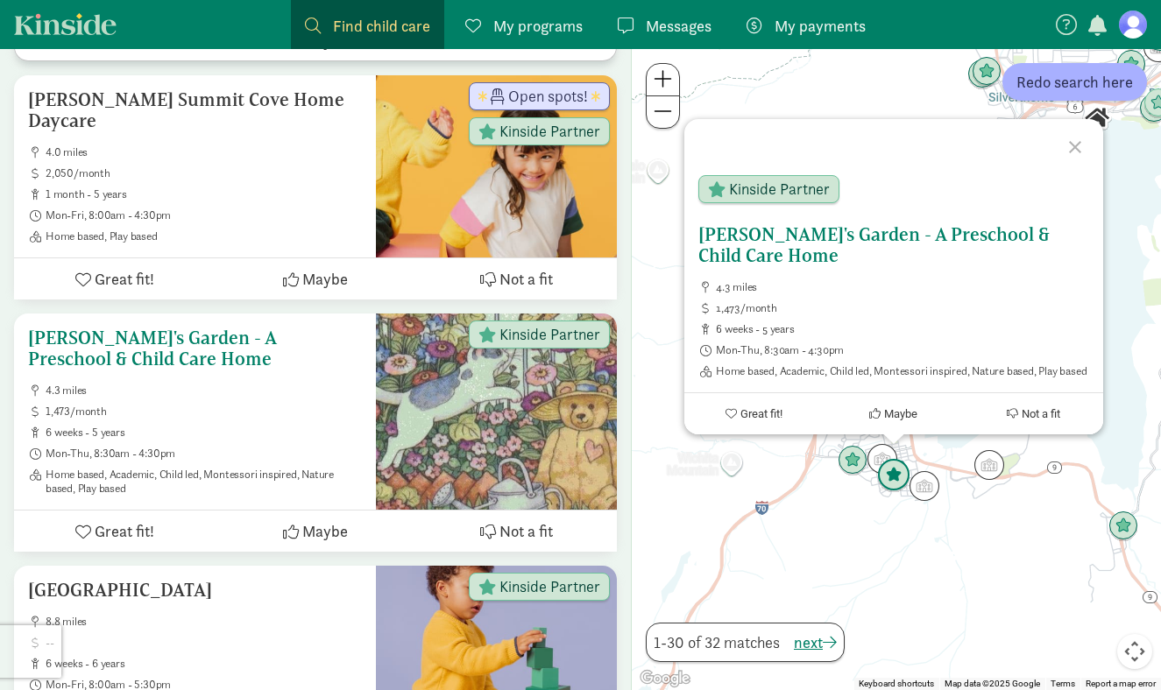
click at [303, 421] on ul "4.3 miles 1,473/month 6 weeks - 5 years Mon-Thu, 8:30am - 4:30pm Home based, Ac…" at bounding box center [195, 440] width 334 height 112
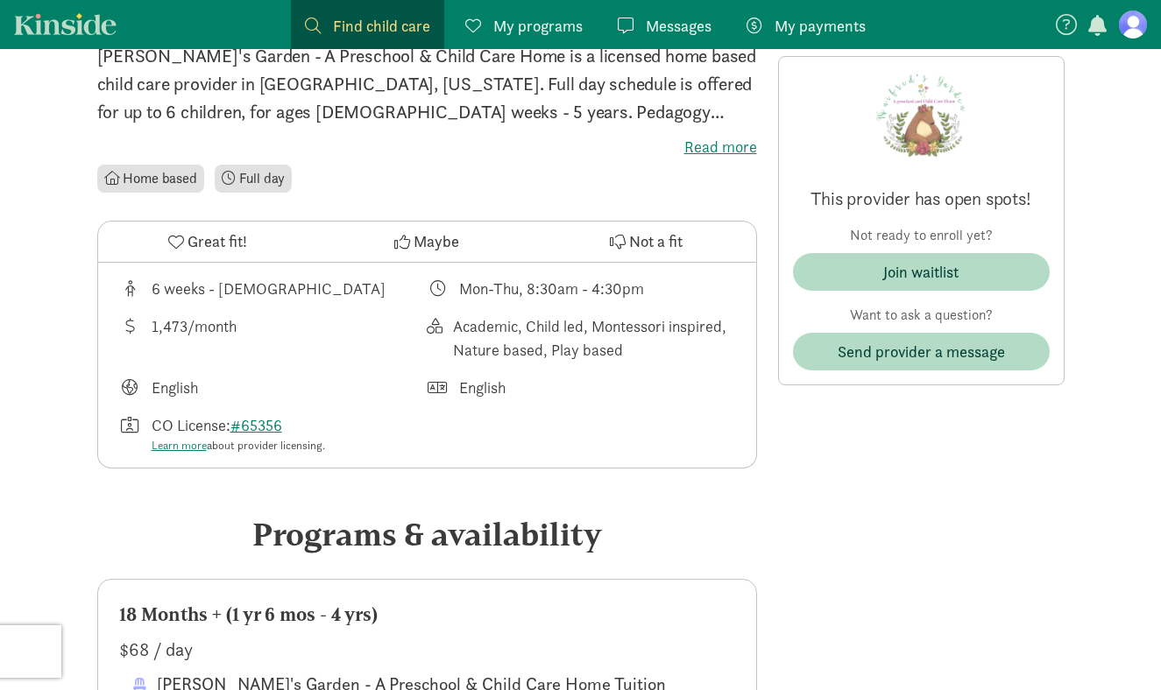
scroll to position [457, 0]
click at [731, 144] on label "Read more" at bounding box center [427, 146] width 660 height 21
click at [0, 0] on input "Read more" at bounding box center [0, 0] width 0 height 0
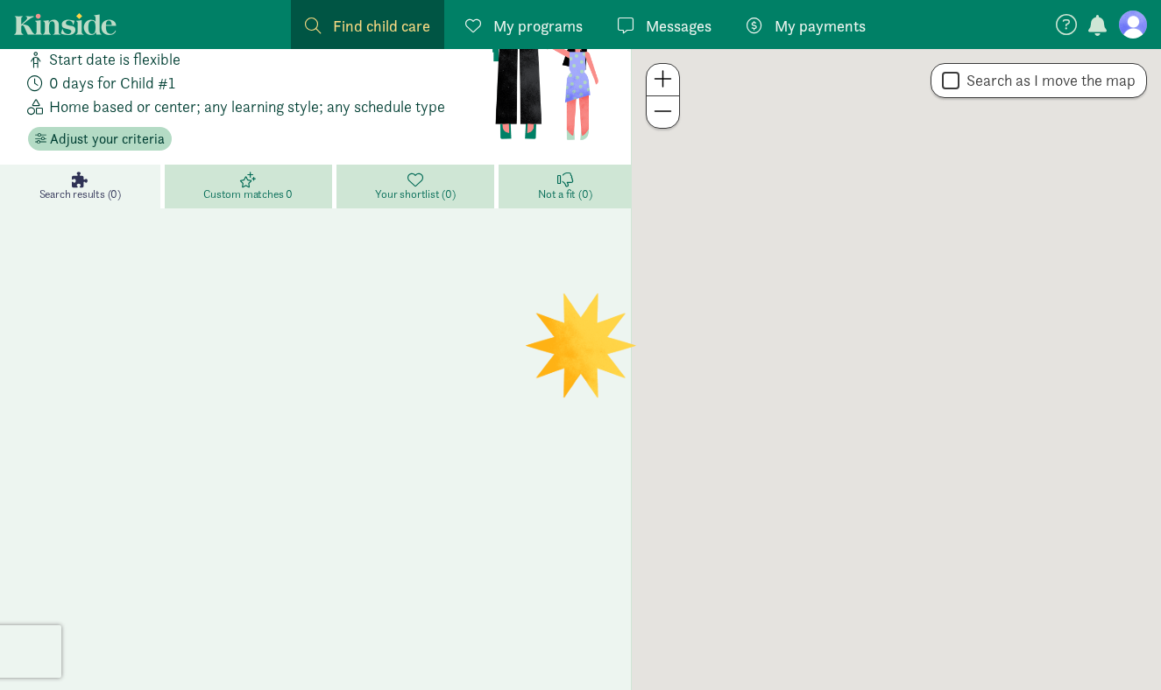
scroll to position [112, 0]
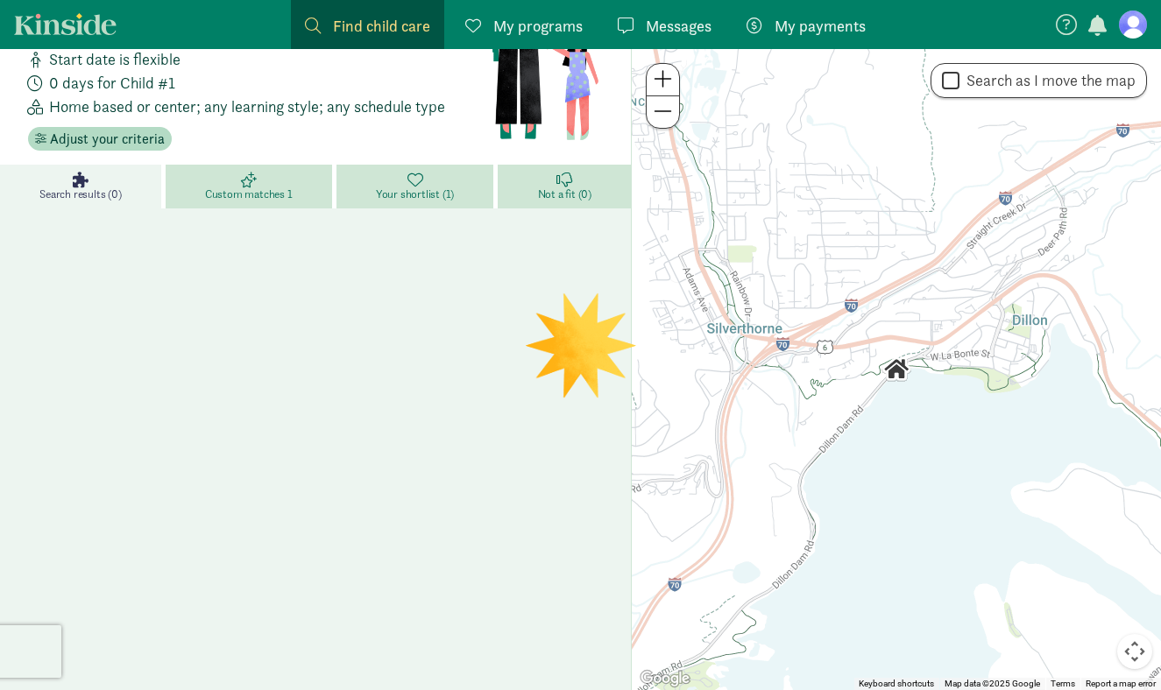
click at [83, 192] on span "Search results (0)" at bounding box center [79, 195] width 81 height 14
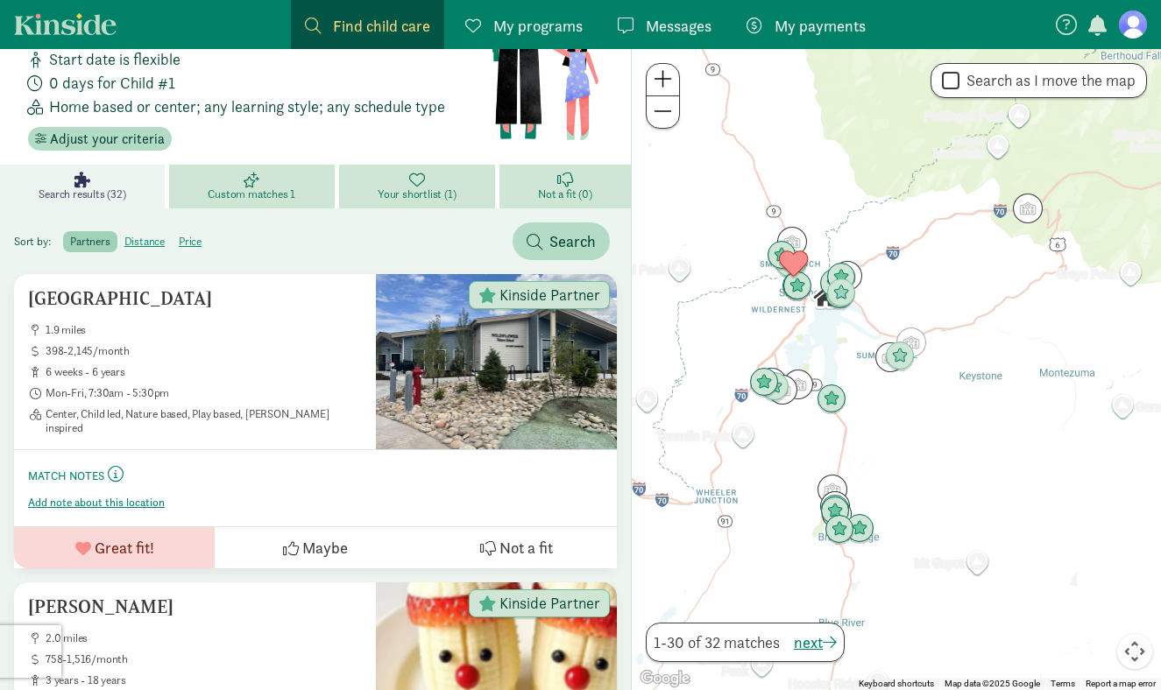
click at [813, 434] on div at bounding box center [896, 369] width 529 height 641
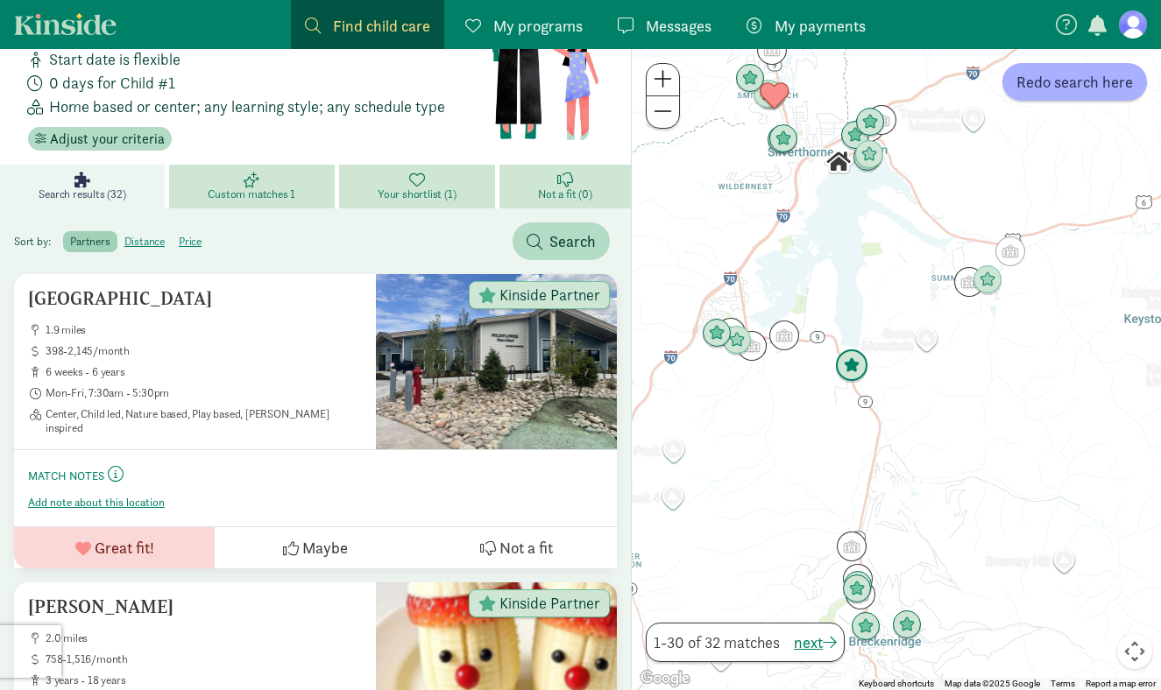
click at [853, 371] on img "Click to see details" at bounding box center [851, 366] width 33 height 33
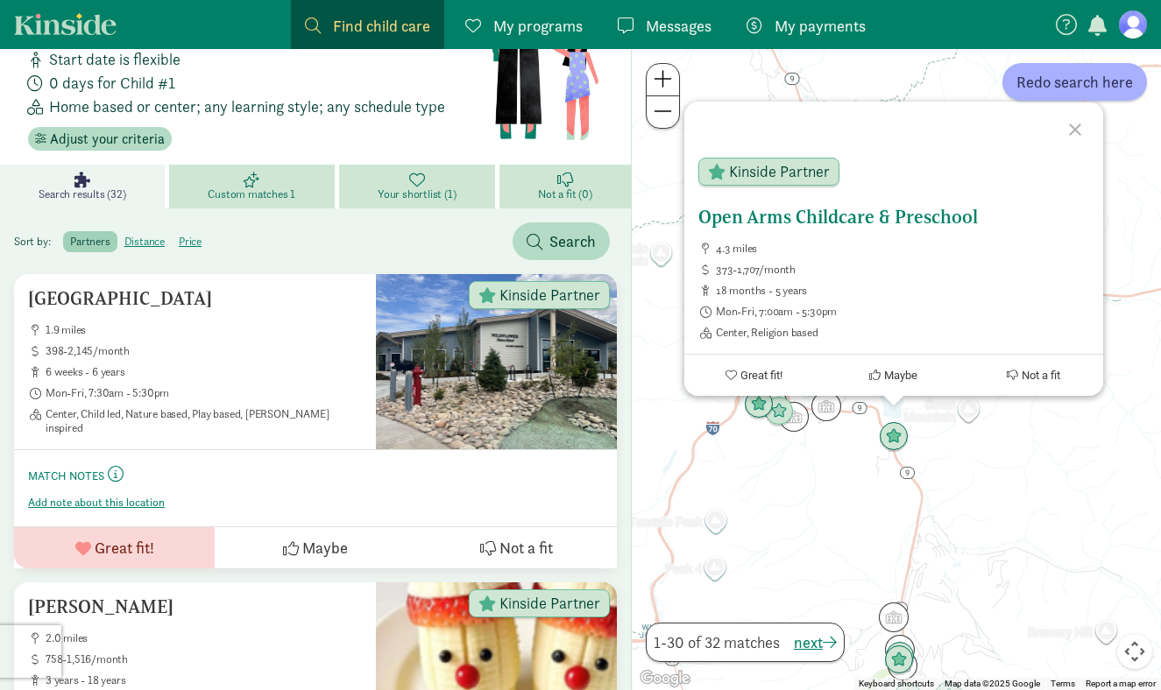
click at [874, 226] on h5 "Open Arms Childcare & Preschool" at bounding box center [893, 217] width 391 height 21
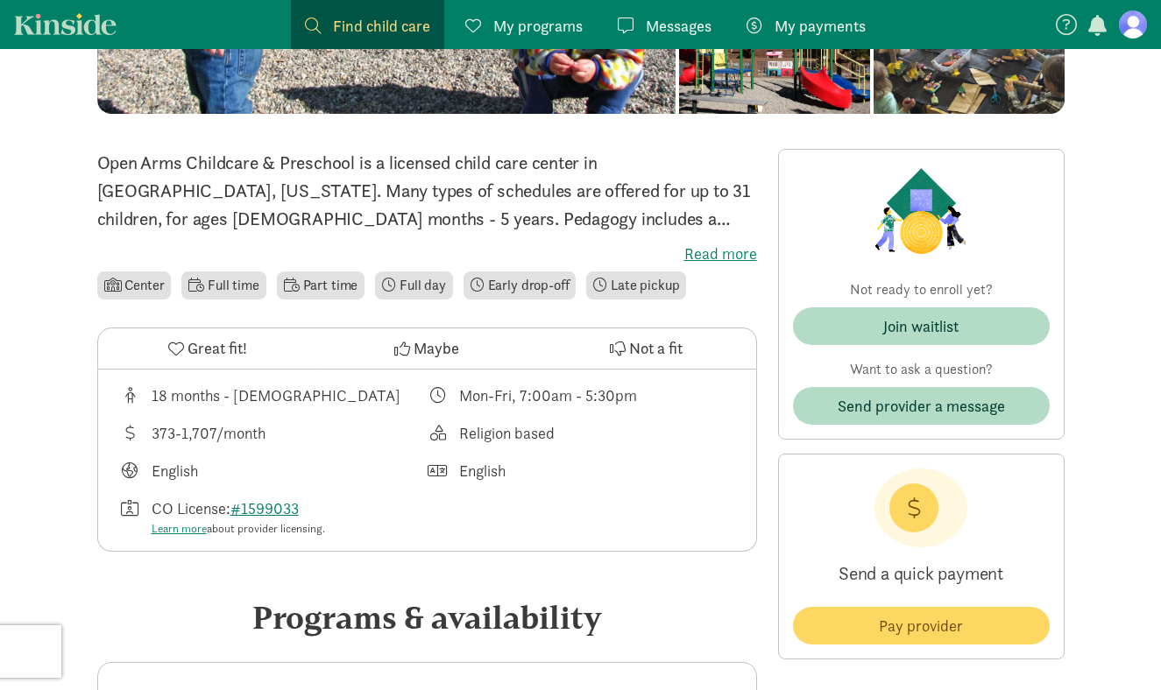
scroll to position [306, 0]
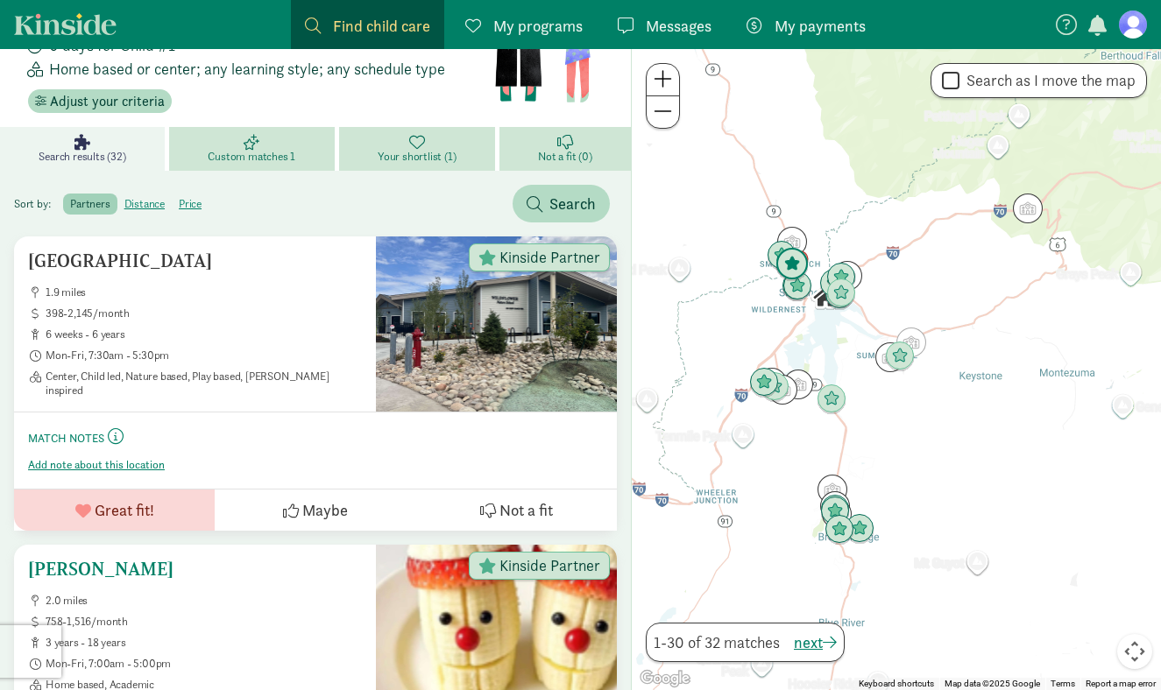
scroll to position [152, 0]
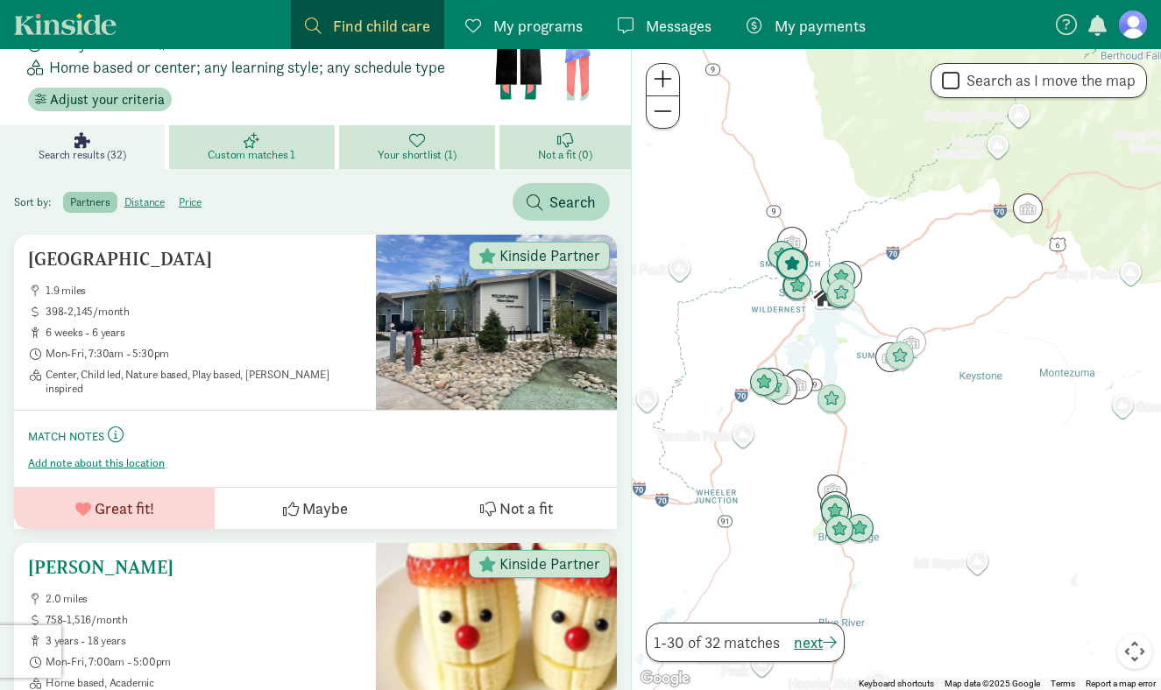
click at [503, 600] on div at bounding box center [496, 630] width 241 height 175
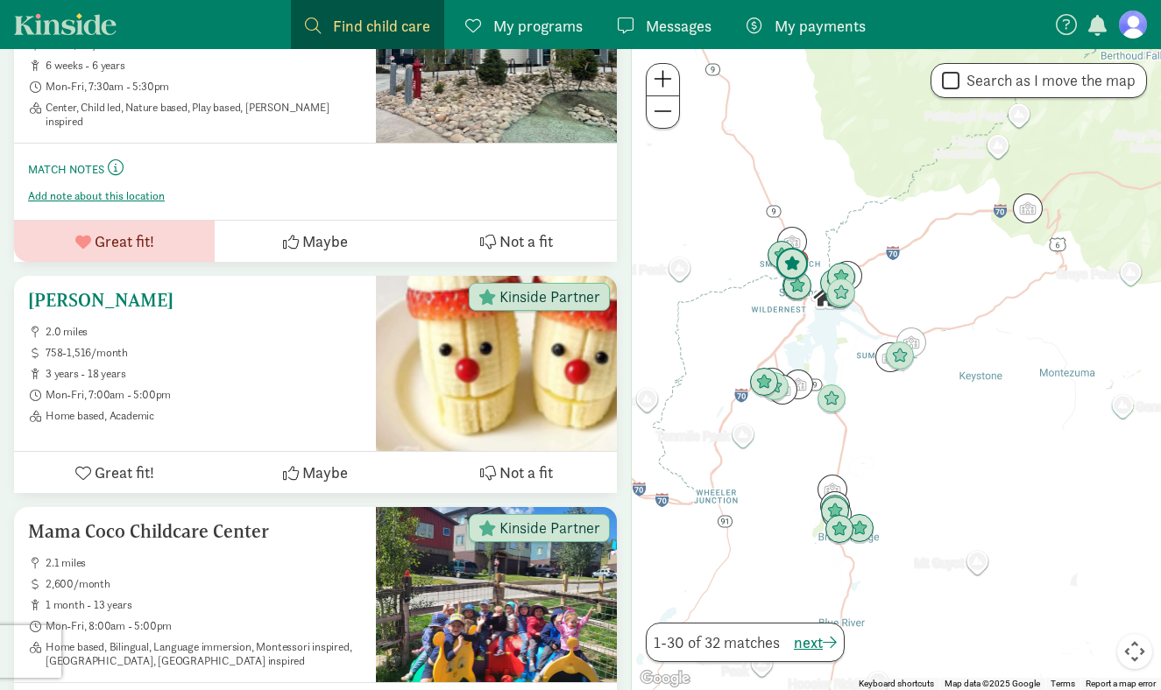
scroll to position [447, 0]
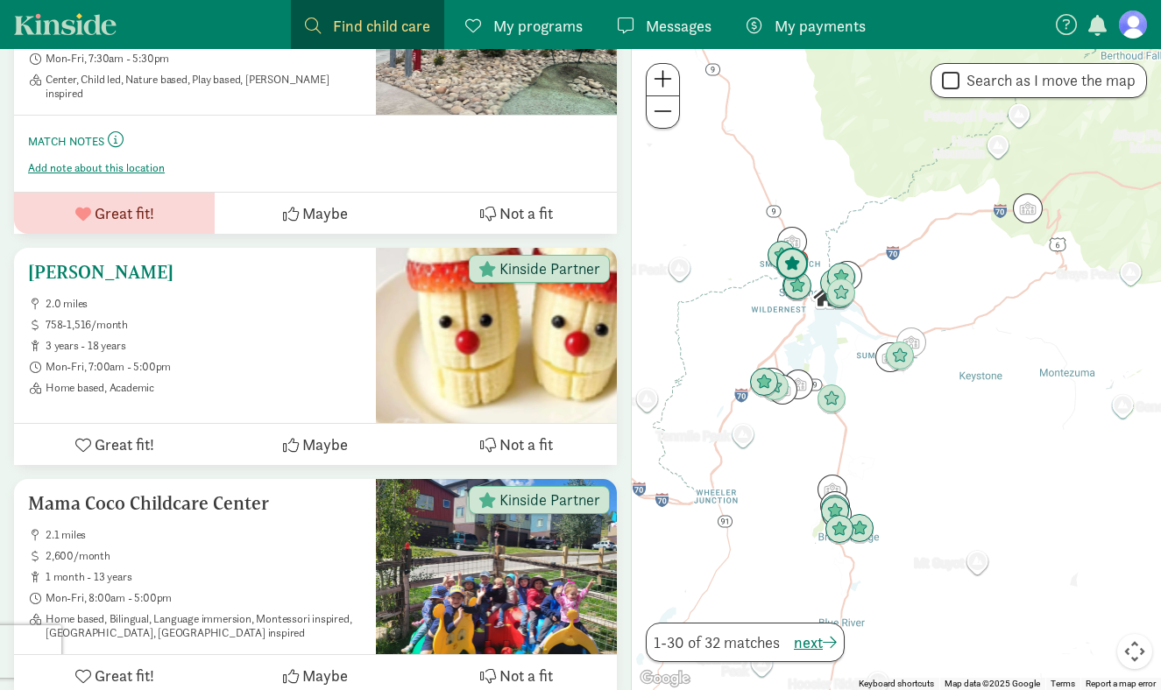
click at [554, 452] on button "Not a fit" at bounding box center [516, 444] width 201 height 41
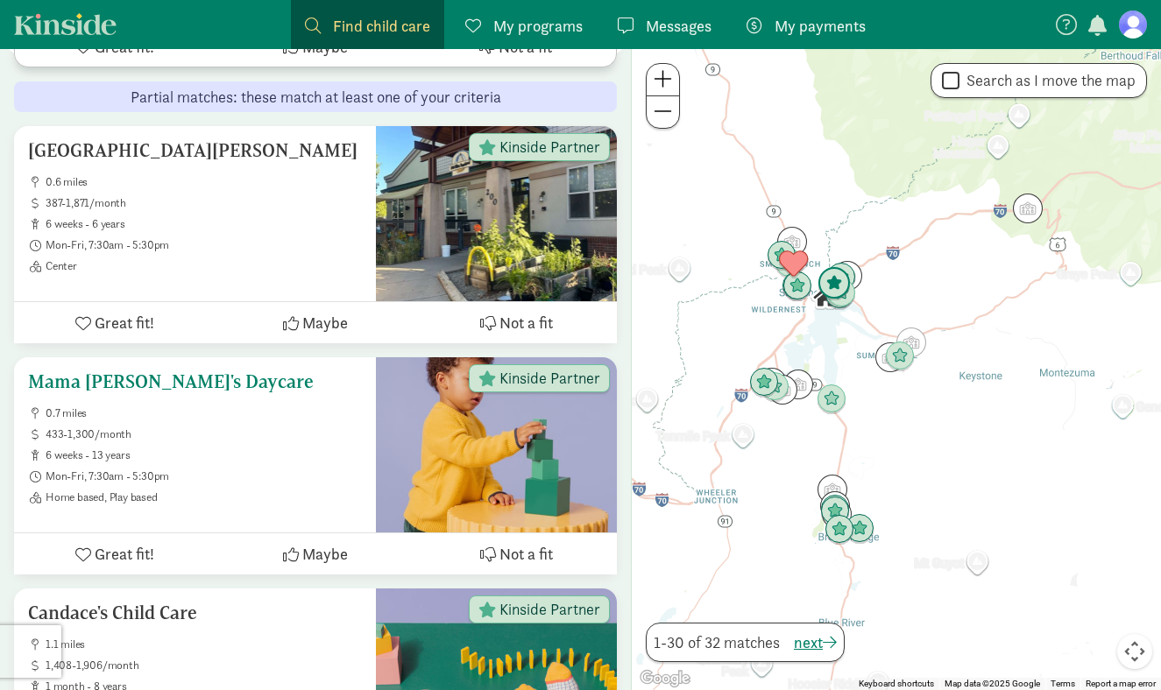
scroll to position [4577, 0]
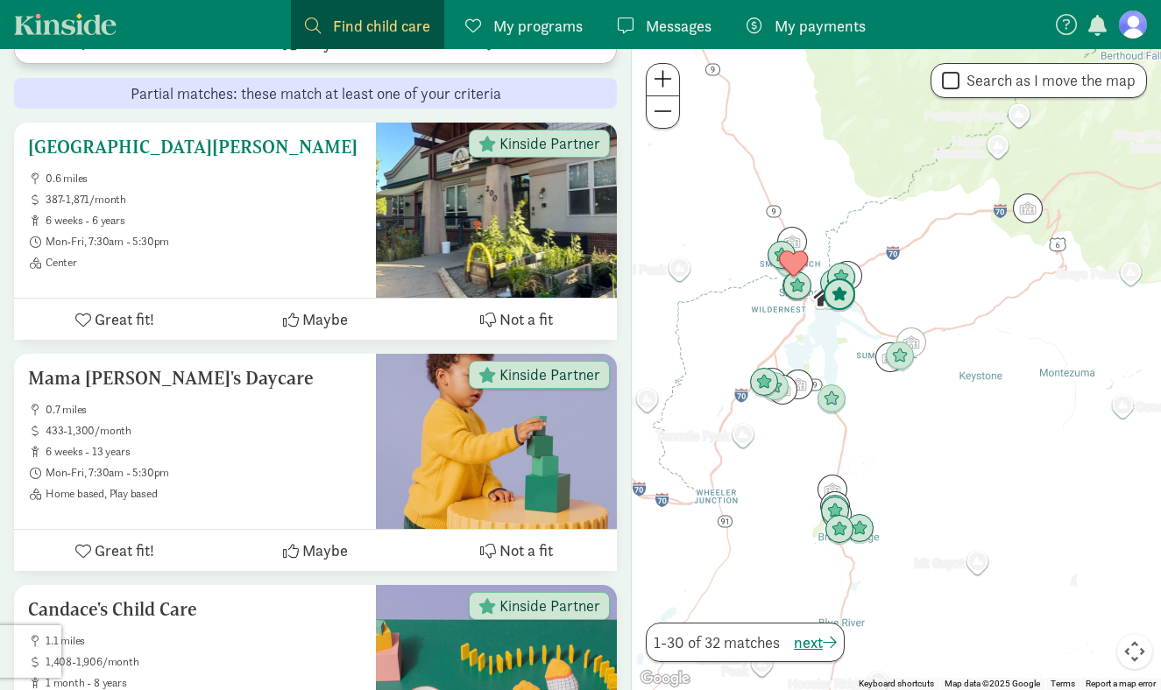
click at [467, 231] on div at bounding box center [496, 210] width 241 height 175
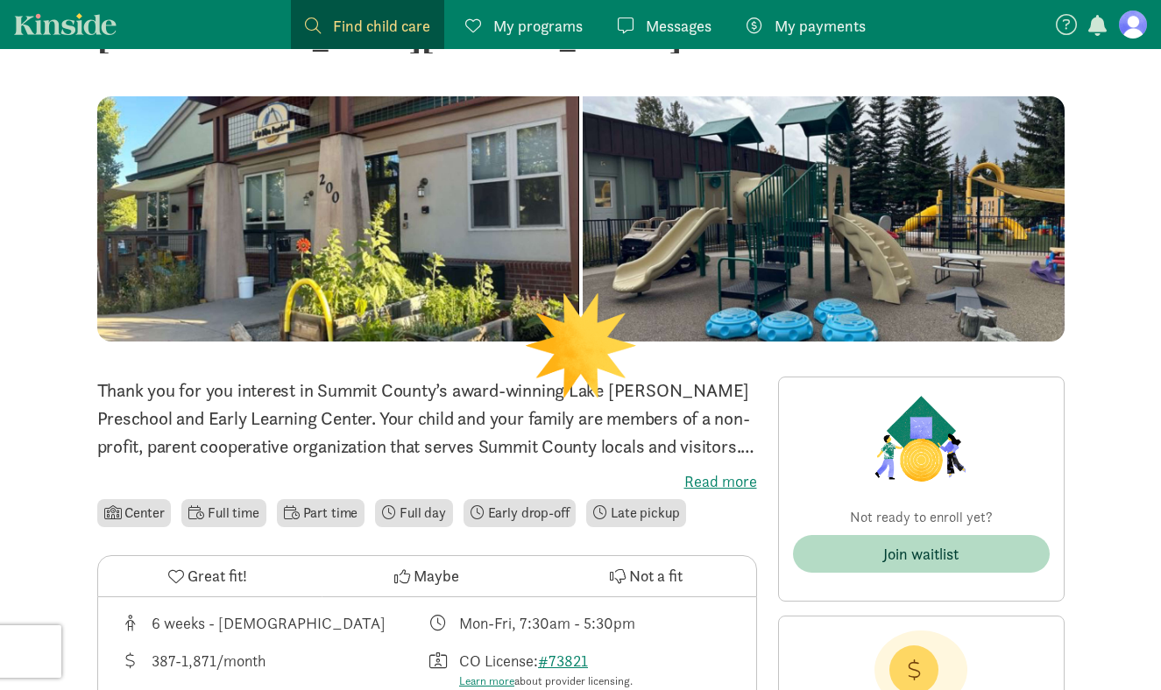
scroll to position [85, 0]
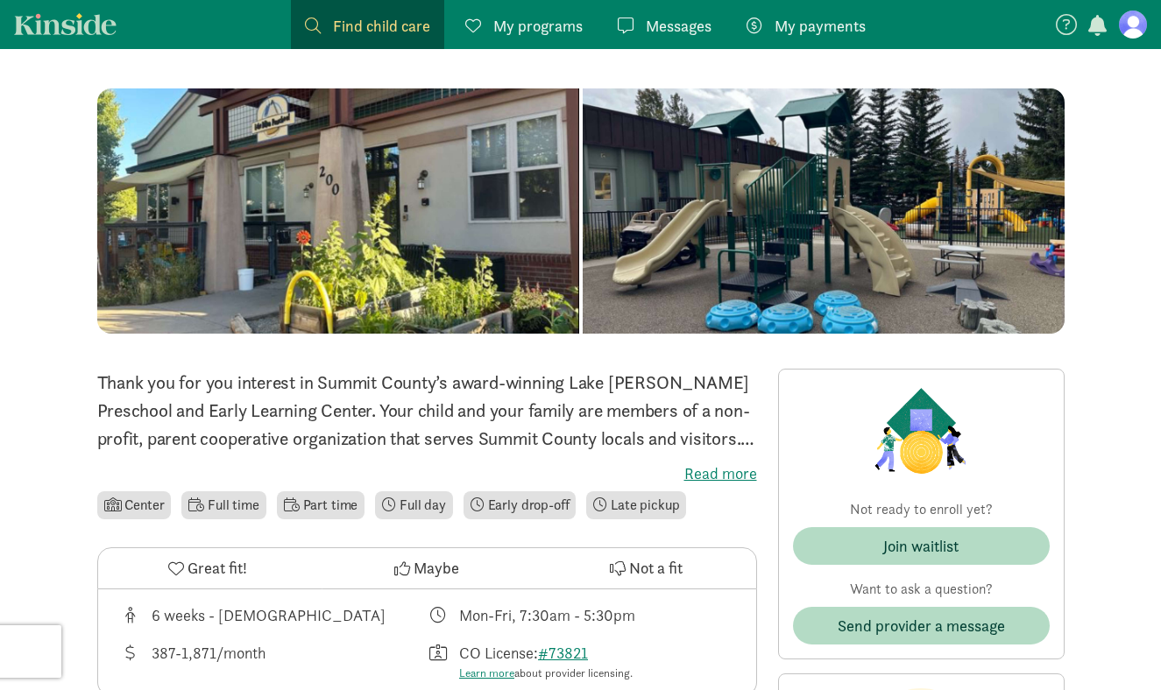
click at [748, 471] on label "Read more" at bounding box center [427, 473] width 660 height 21
click at [0, 0] on input "Read more" at bounding box center [0, 0] width 0 height 0
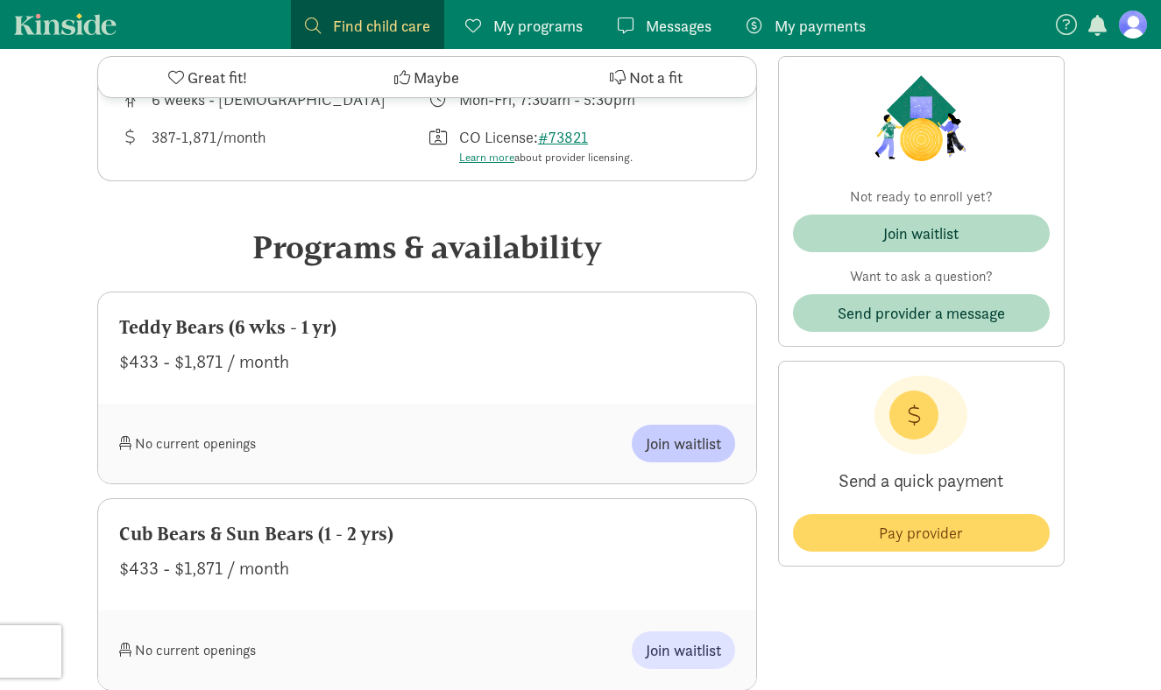
scroll to position [776, 0]
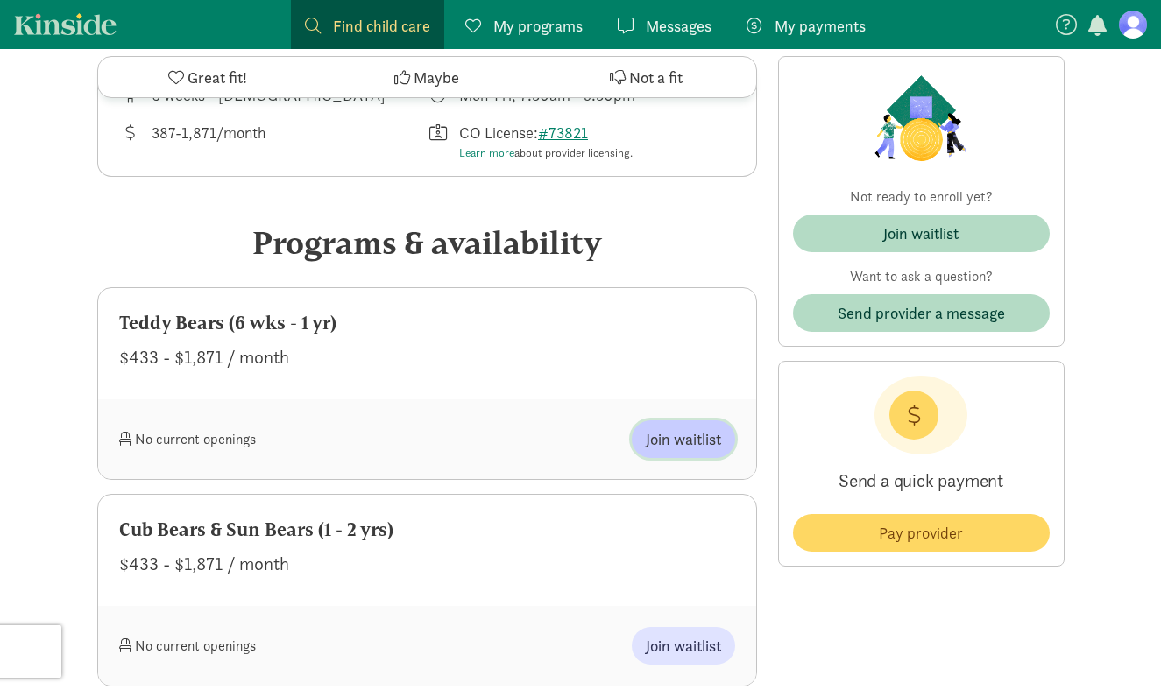
click at [666, 428] on span "Join waitlist" at bounding box center [683, 440] width 75 height 24
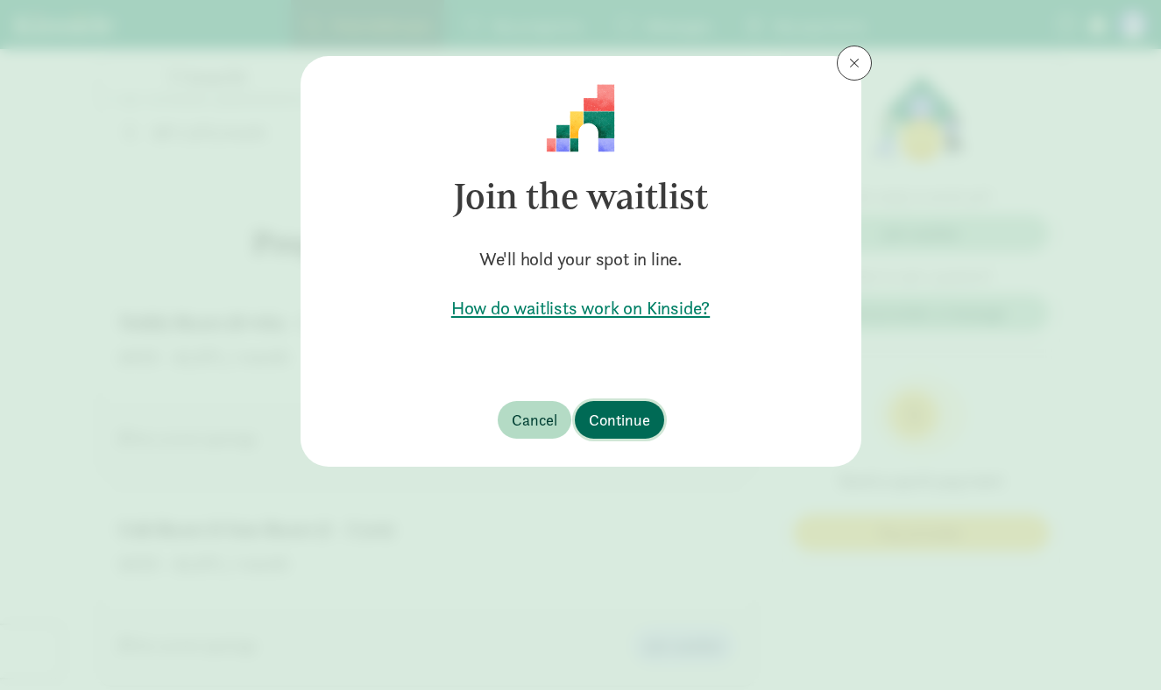
click at [625, 421] on span "Continue" at bounding box center [619, 420] width 61 height 24
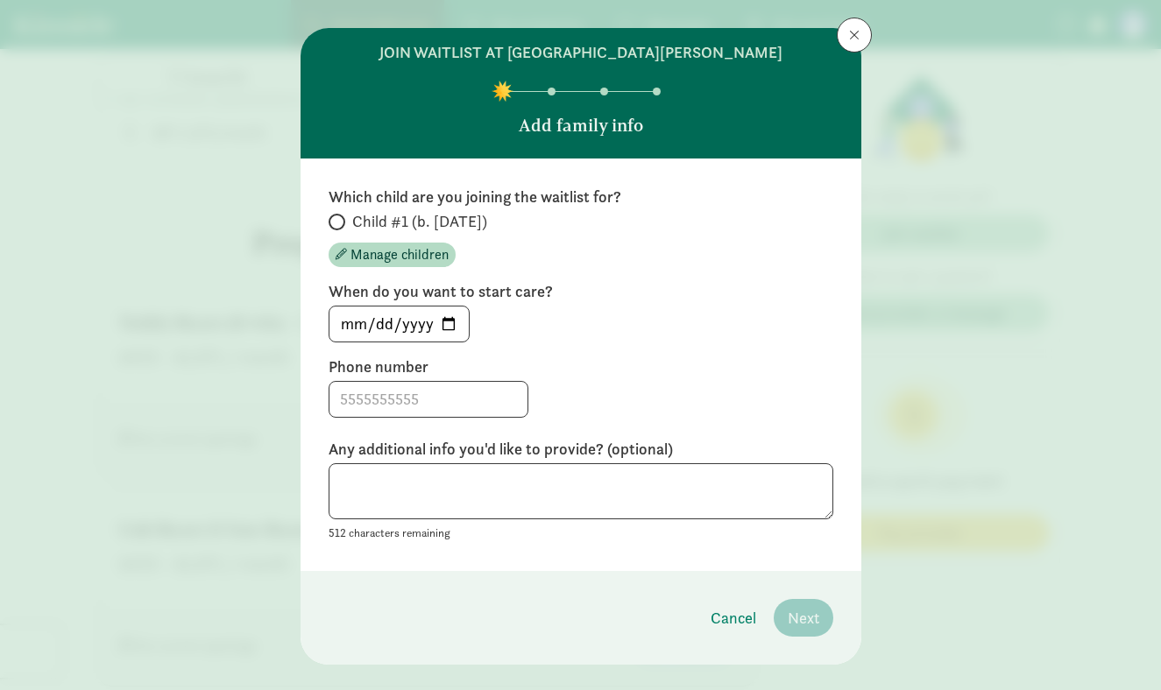
scroll to position [59, 0]
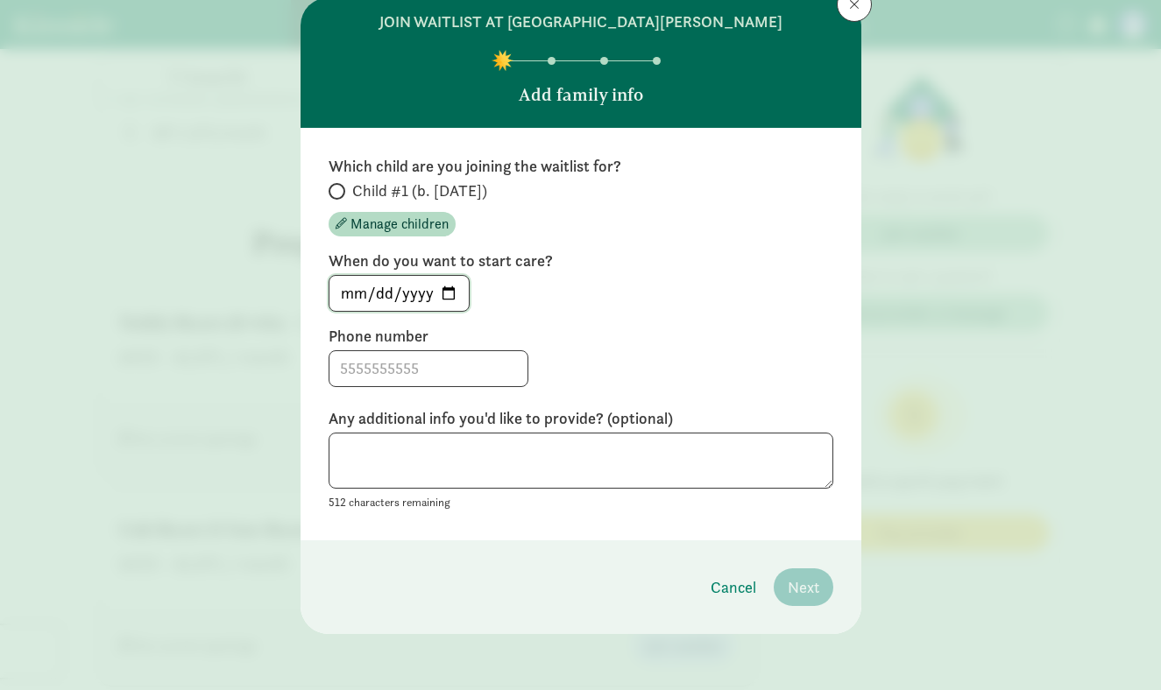
click at [449, 287] on input "2025-08-25" at bounding box center [398, 293] width 139 height 35
click at [457, 295] on input "2026-03-02" at bounding box center [398, 293] width 139 height 35
click at [448, 293] on input "2026-03-02" at bounding box center [398, 293] width 139 height 35
type input "[DATE]"
click at [636, 343] on label "Phone number" at bounding box center [581, 336] width 505 height 21
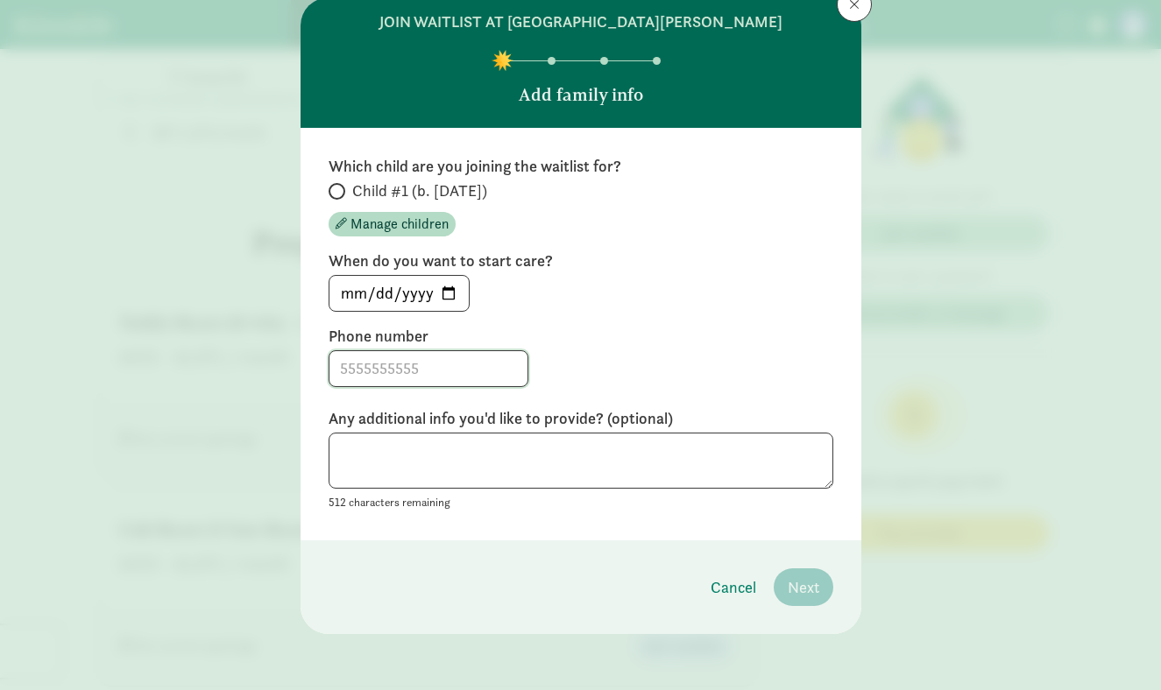
click at [353, 357] on input at bounding box center [428, 368] width 198 height 35
type input "5178997496"
click at [407, 443] on textarea at bounding box center [581, 461] width 505 height 57
click at [723, 485] on textarea "Anticipate having a 4 month old at this time." at bounding box center [581, 461] width 505 height 57
type textarea "Anticipate having a 4 month old at this time."
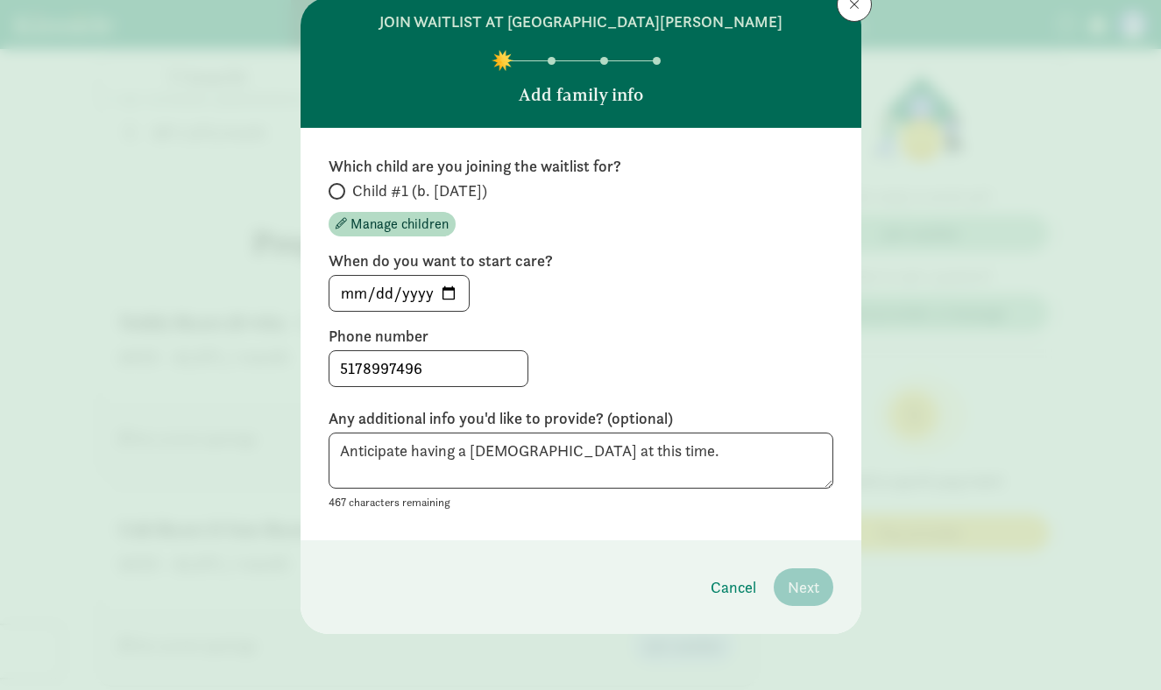
click at [675, 529] on div "Which child are you joining the waitlist for? Child #1 (b. November 2025) Manag…" at bounding box center [581, 334] width 561 height 413
click at [304, 186] on div "Which child are you joining the waitlist for? Child #1 (b. November 2025) Manag…" at bounding box center [581, 334] width 561 height 413
click at [350, 189] on label "Child #1 (b. [DATE])" at bounding box center [581, 190] width 505 height 21
click at [340, 189] on input "Child #1 (b. [DATE])" at bounding box center [334, 191] width 11 height 11
radio input "true"
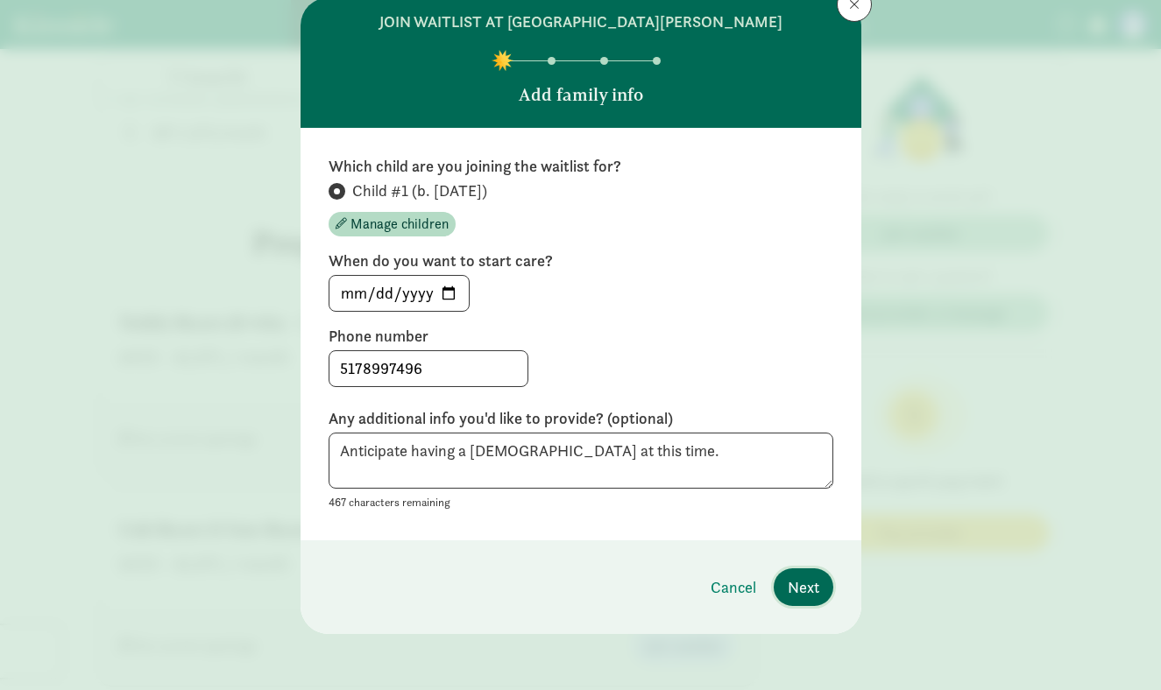
click at [805, 587] on span "Next" at bounding box center [804, 588] width 32 height 24
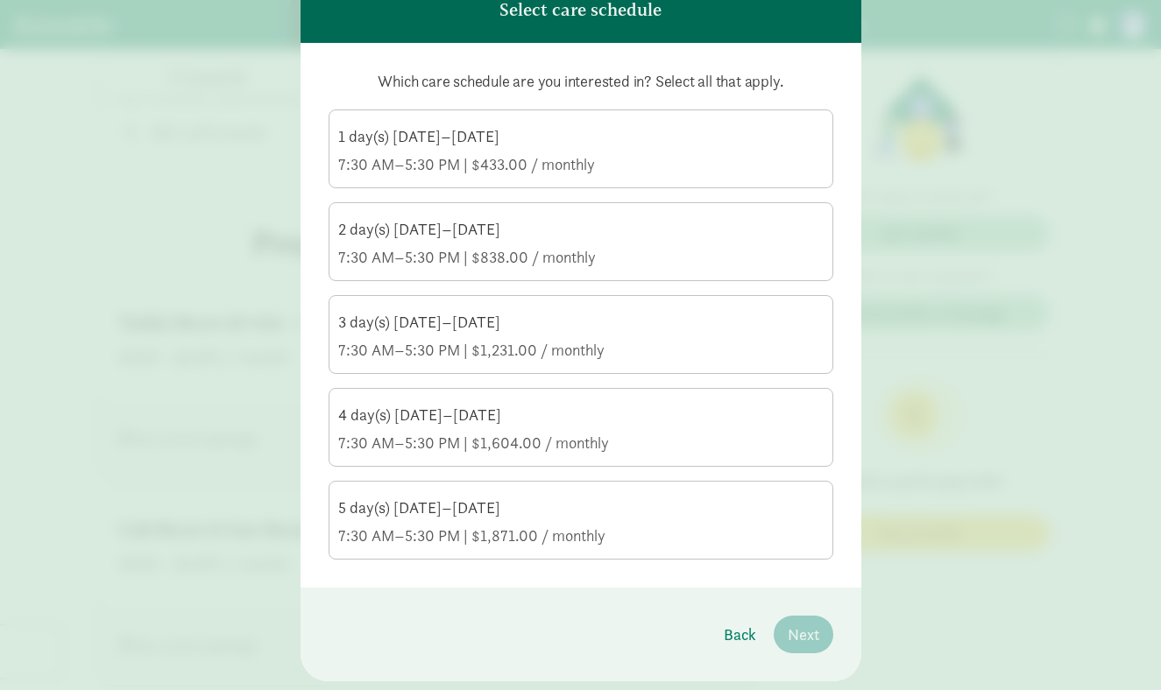
scroll to position [146, 0]
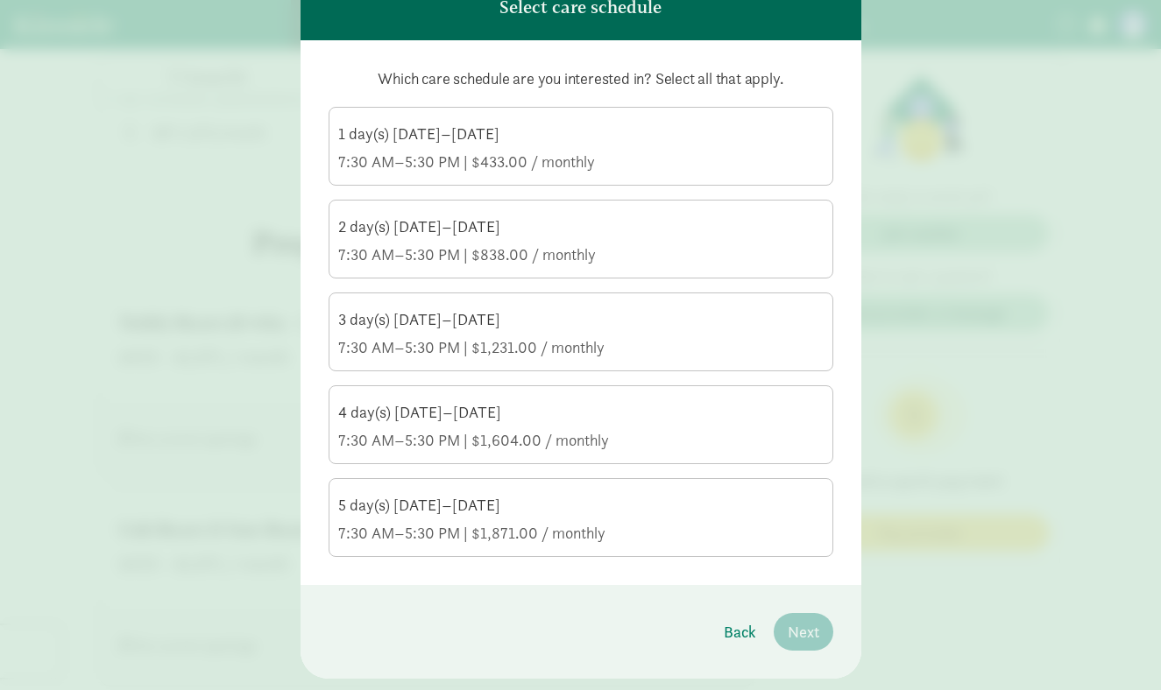
click at [639, 355] on div "7:30 AM–5:30 PM | $1,231.00 / monthly" at bounding box center [580, 347] width 485 height 21
click at [0, 0] on input "3 day(s) Monday–Friday 7:30 AM–5:30 PM | $1,231.00 / monthly" at bounding box center [0, 0] width 0 height 0
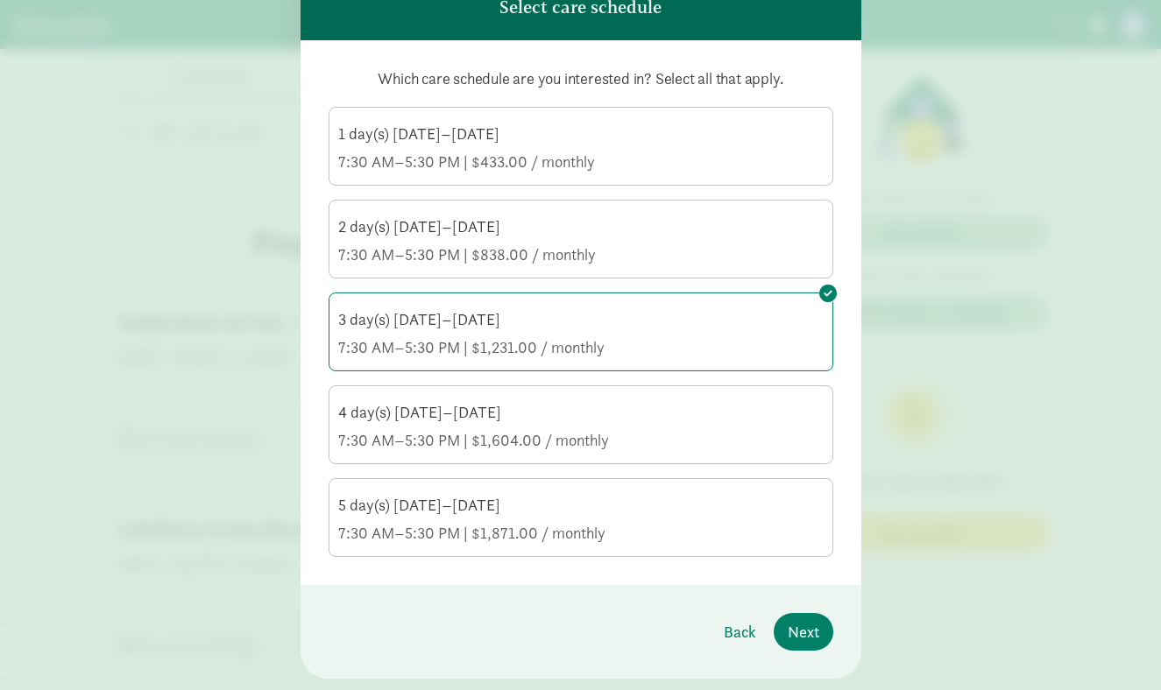
click at [584, 444] on div "7:30 AM–5:30 PM | $1,604.00 / monthly" at bounding box center [580, 440] width 485 height 21
click at [0, 0] on input "4 day(s) Monday–Friday 7:30 AM–5:30 PM | $1,604.00 / monthly" at bounding box center [0, 0] width 0 height 0
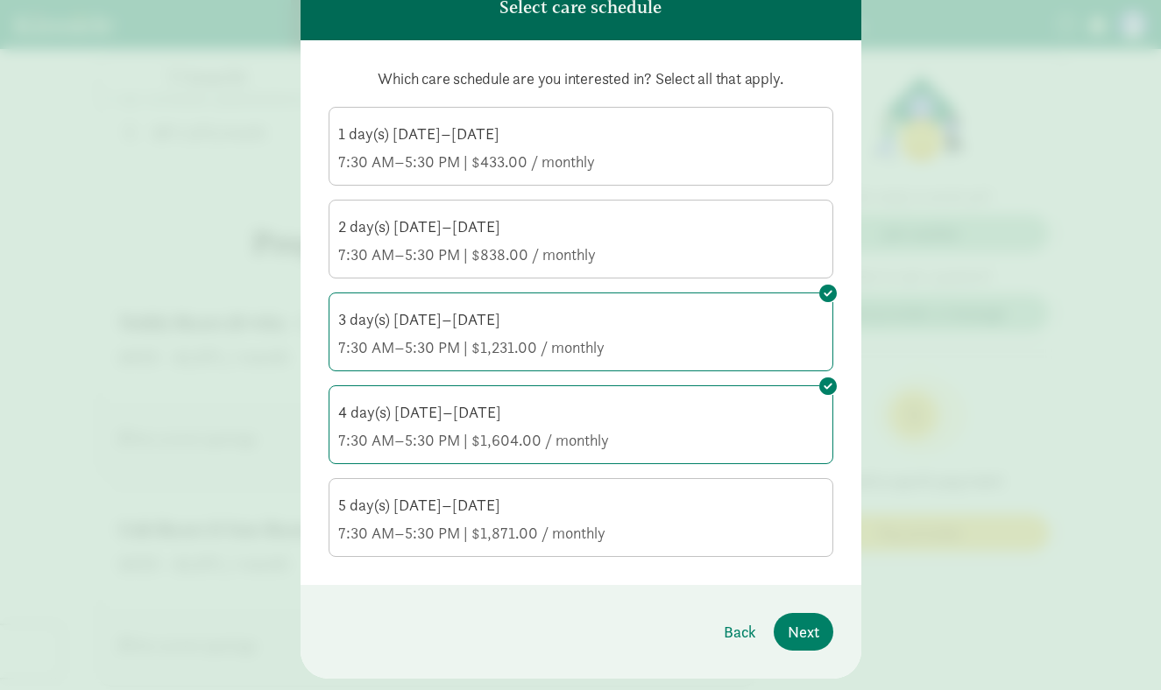
click at [584, 516] on div "5 day(s) Monday–Friday 7:30 AM–5:30 PM | $1,871.00 / monthly" at bounding box center [580, 519] width 485 height 49
click at [0, 0] on input "5 day(s) Monday–Friday 7:30 AM–5:30 PM | $1,871.00 / monthly" at bounding box center [0, 0] width 0 height 0
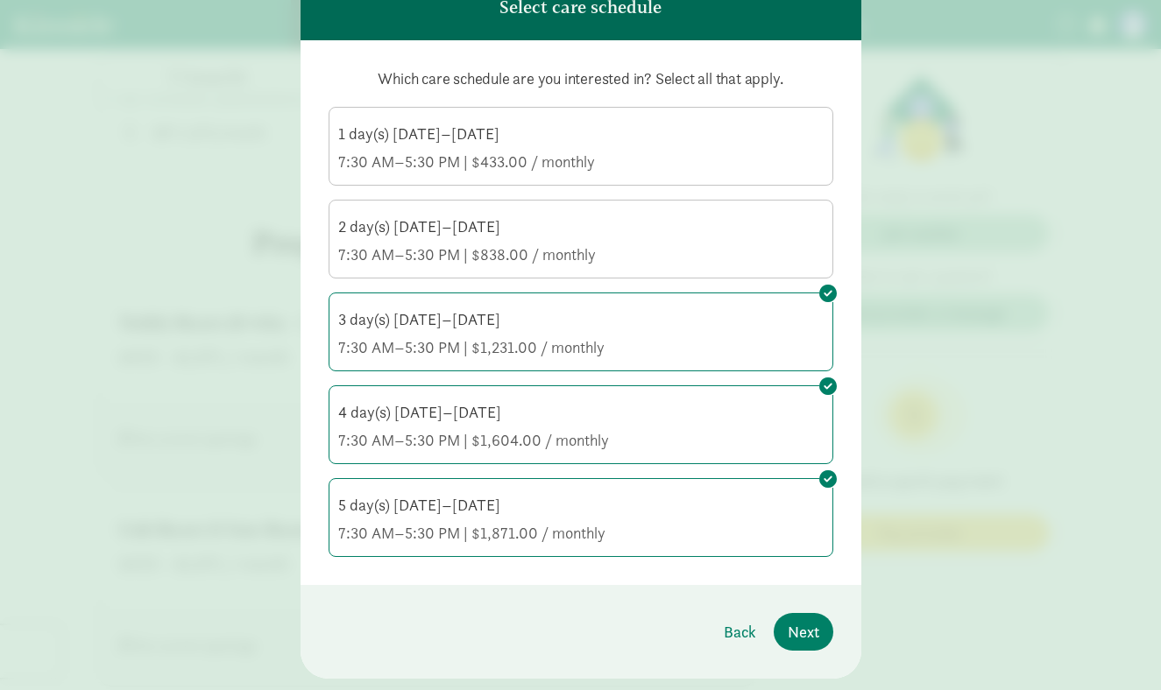
click at [510, 105] on div "Which care schedule are you interested in? Select all that apply. 1 day(s) Mond…" at bounding box center [581, 312] width 505 height 489
click at [519, 204] on label "2 day(s) Monday–Friday 7:30 AM–5:30 PM | $838.00 / monthly" at bounding box center [580, 238] width 503 height 74
click at [0, 0] on input "2 day(s) Monday–Friday 7:30 AM–5:30 PM | $838.00 / monthly" at bounding box center [0, 0] width 0 height 0
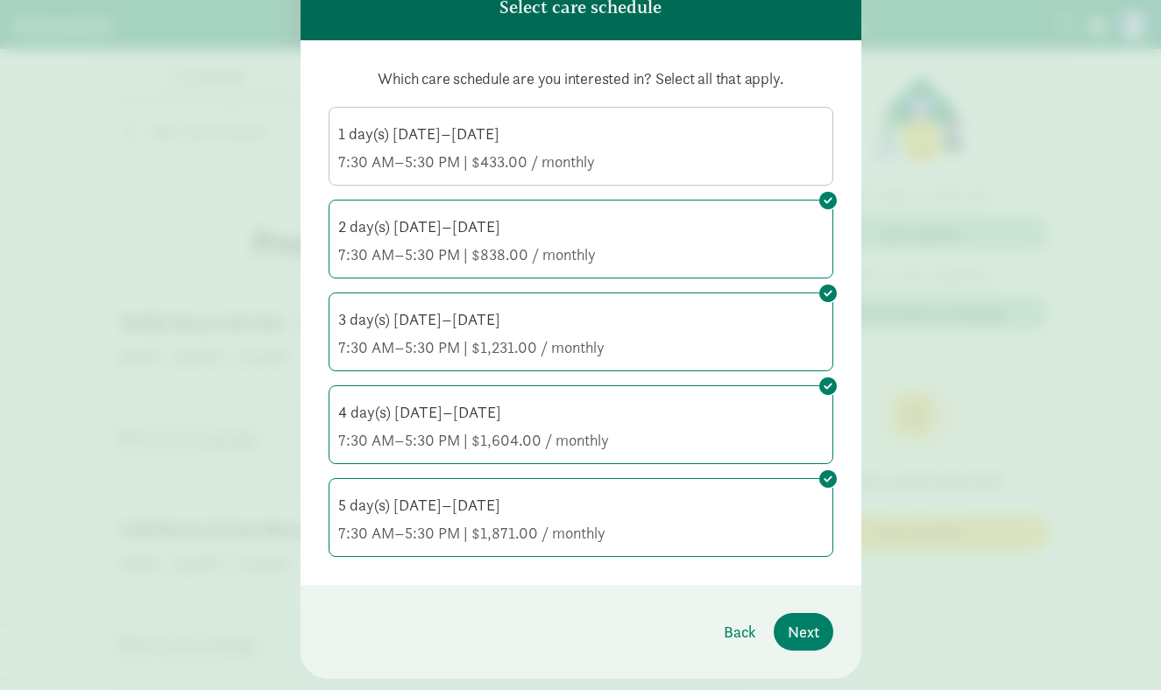
click at [507, 126] on div "1 day(s) [DATE]–[DATE]" at bounding box center [580, 134] width 485 height 21
click at [0, 0] on input "1 day(s) Monday–Friday 7:30 AM–5:30 PM | $433.00 / monthly" at bounding box center [0, 0] width 0 height 0
click at [837, 633] on footer "Back Next" at bounding box center [581, 632] width 561 height 94
click at [817, 633] on span "Next" at bounding box center [804, 632] width 32 height 24
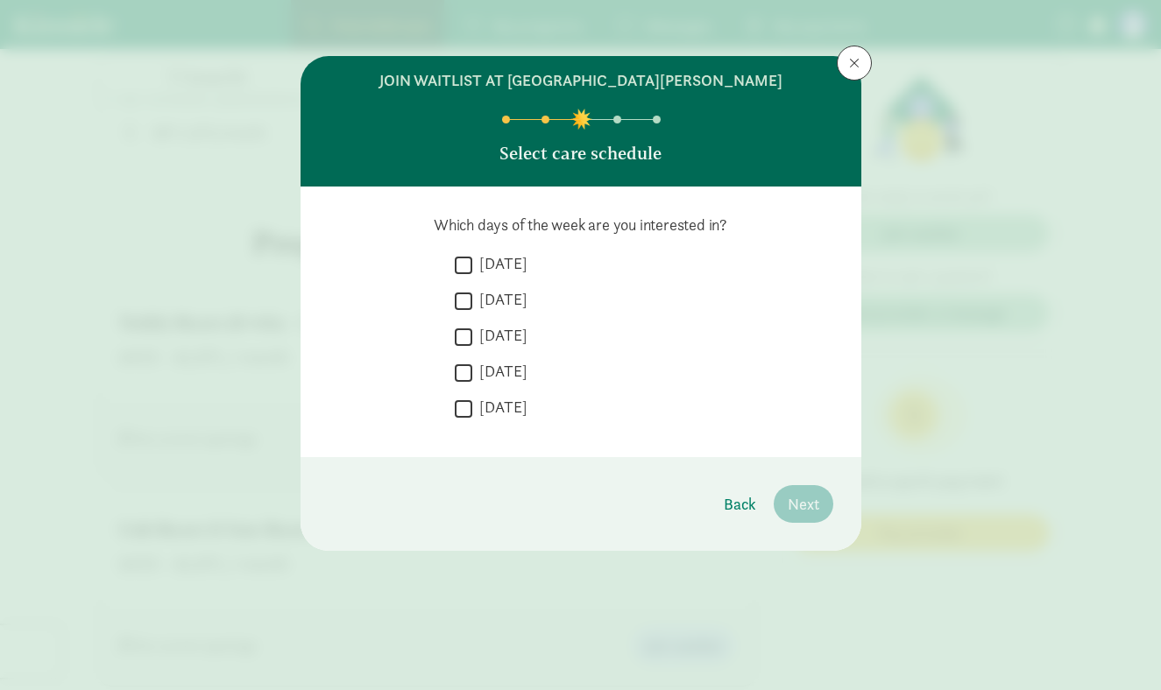
click at [499, 260] on label "[DATE]" at bounding box center [499, 263] width 55 height 21
click at [472, 260] on input "[DATE]" at bounding box center [464, 265] width 18 height 24
checkbox input "true"
click at [490, 301] on label "[DATE]" at bounding box center [499, 299] width 55 height 21
click at [472, 301] on input "[DATE]" at bounding box center [464, 301] width 18 height 24
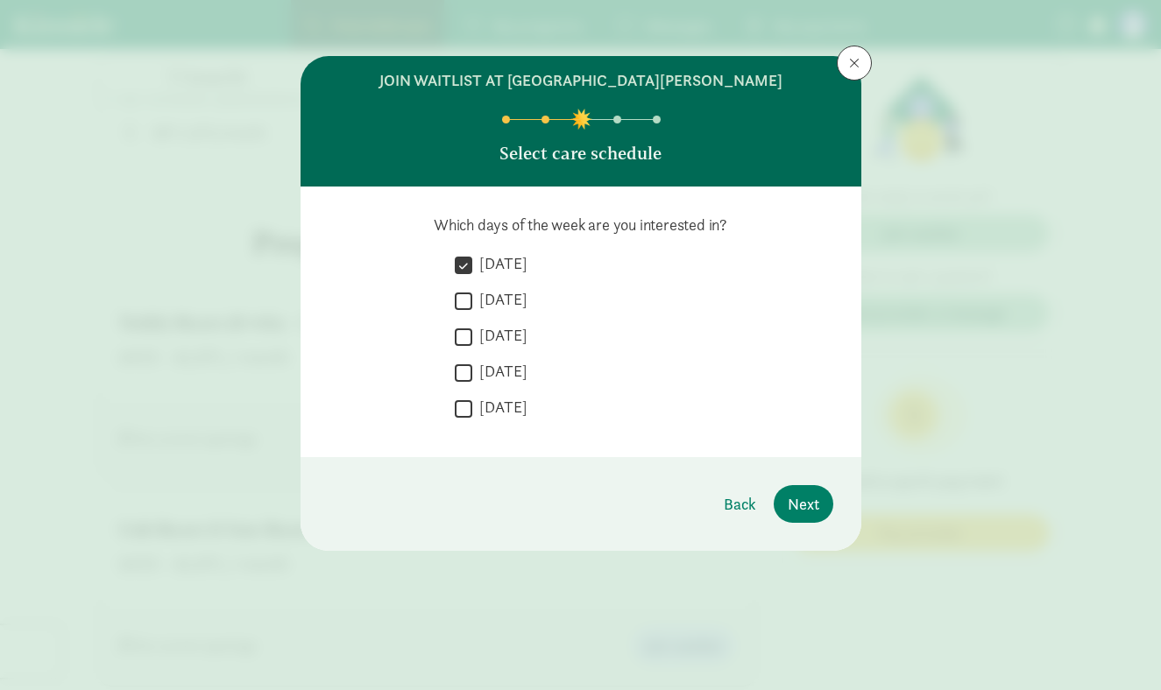
checkbox input "true"
click at [490, 343] on label "[DATE]" at bounding box center [499, 335] width 55 height 21
click at [472, 343] on input "[DATE]" at bounding box center [464, 337] width 18 height 24
checkbox input "true"
click at [490, 375] on label "[DATE]" at bounding box center [499, 371] width 55 height 21
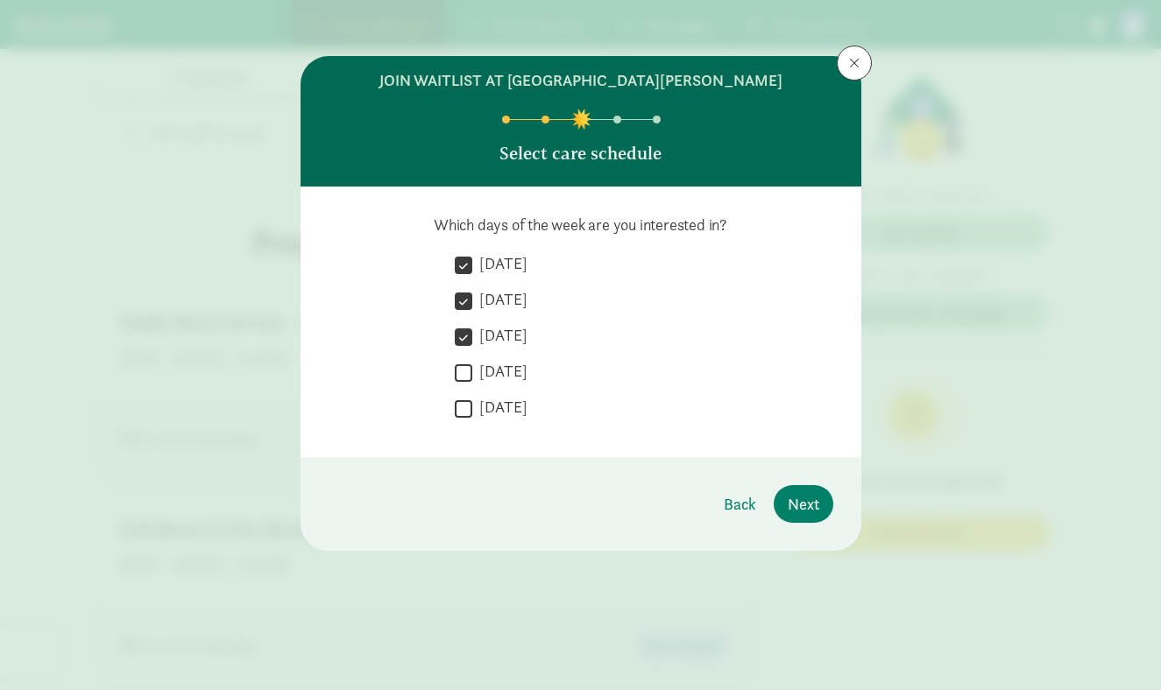
click at [472, 375] on input "[DATE]" at bounding box center [464, 373] width 18 height 24
checkbox input "true"
click at [490, 410] on label "[DATE]" at bounding box center [499, 407] width 55 height 21
click at [472, 410] on input "[DATE]" at bounding box center [464, 409] width 18 height 24
checkbox input "true"
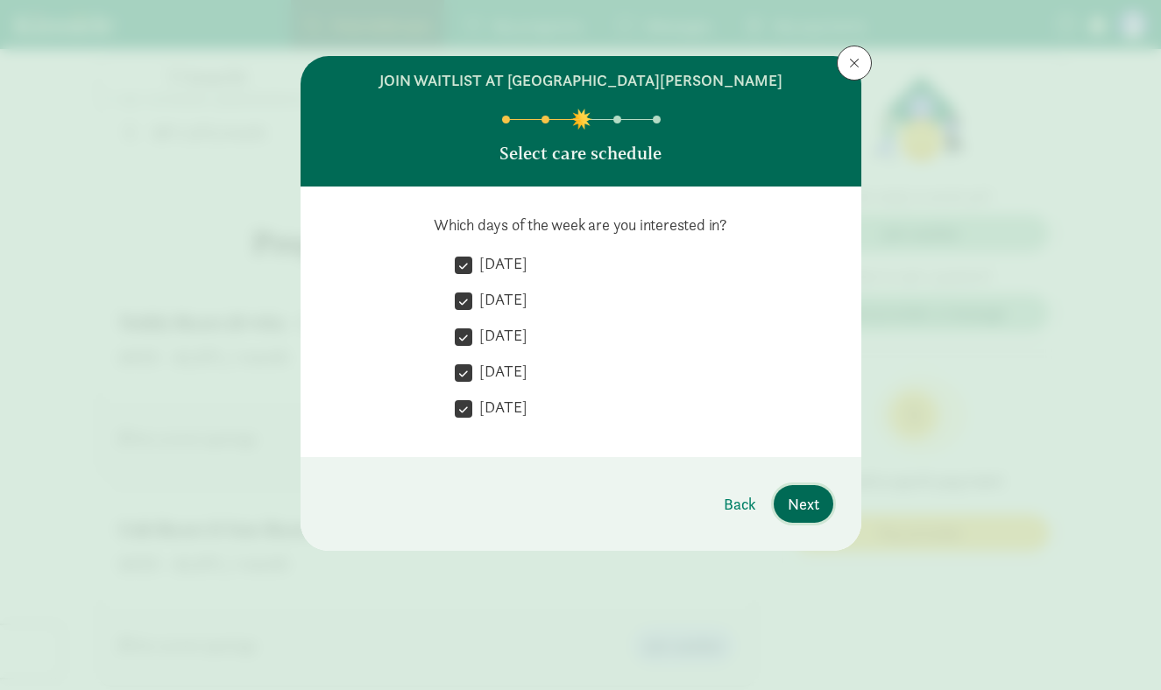
click at [802, 511] on span "Next" at bounding box center [804, 504] width 32 height 24
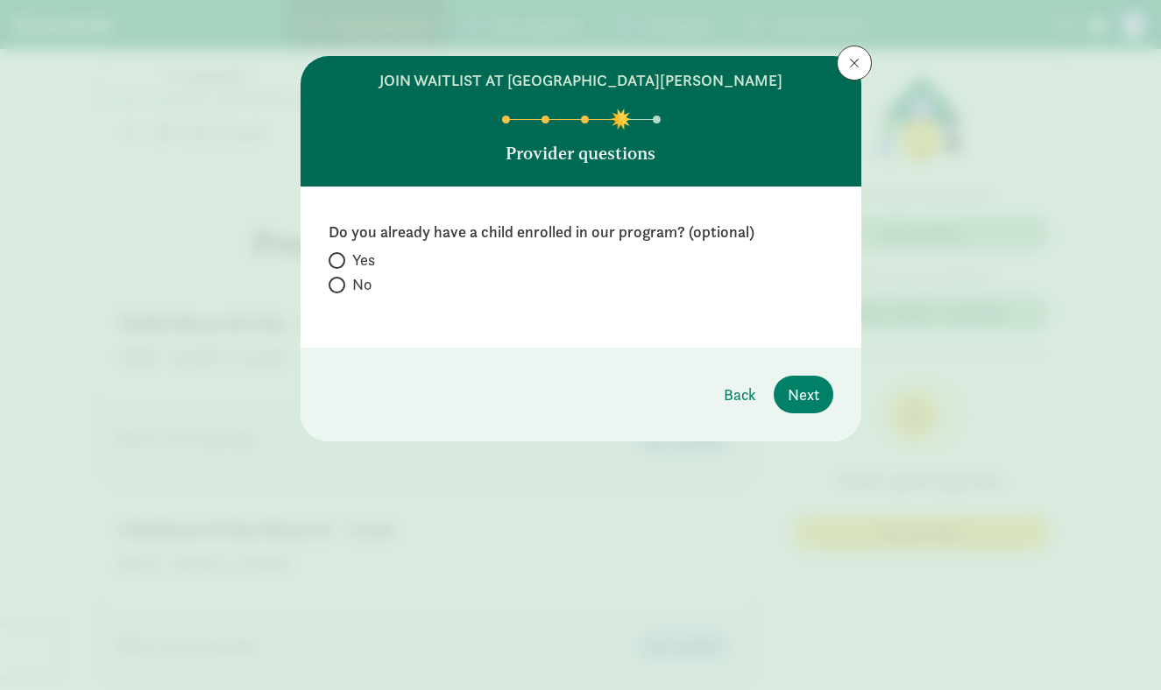
click at [347, 266] on label "Yes" at bounding box center [581, 260] width 505 height 21
click at [340, 266] on input "Yes" at bounding box center [334, 260] width 11 height 11
radio input "true"
click at [347, 275] on label "No" at bounding box center [581, 284] width 505 height 21
click at [340, 279] on input "No" at bounding box center [334, 284] width 11 height 11
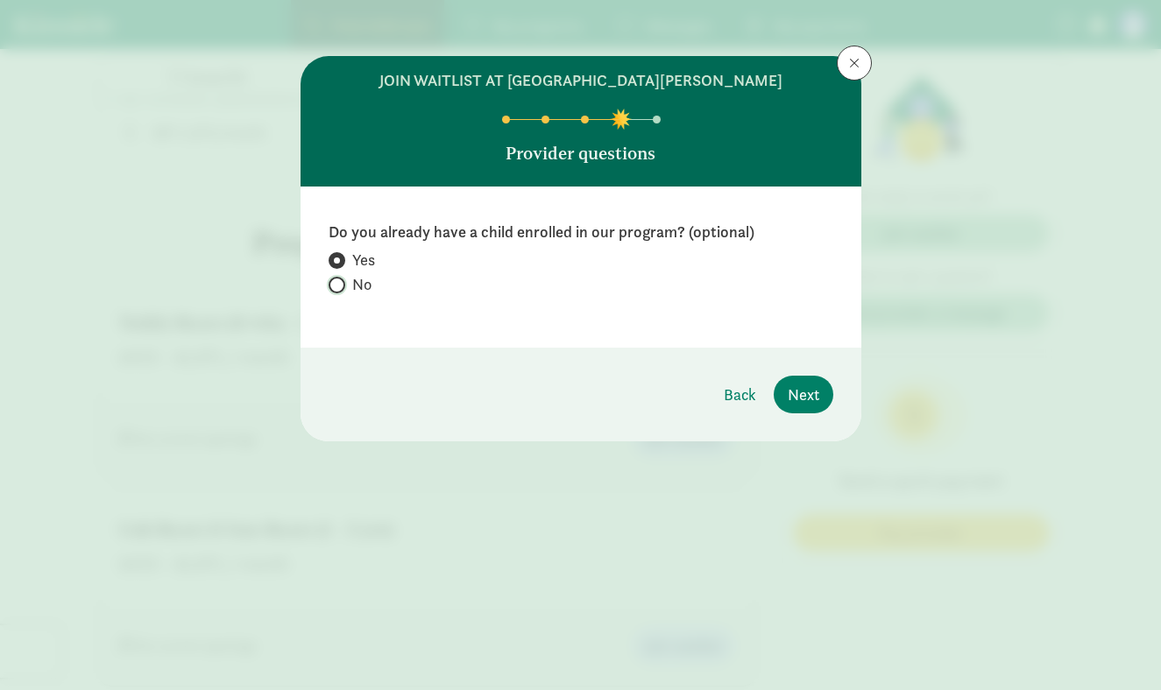
radio input "true"
click at [808, 393] on span "Next" at bounding box center [804, 395] width 32 height 24
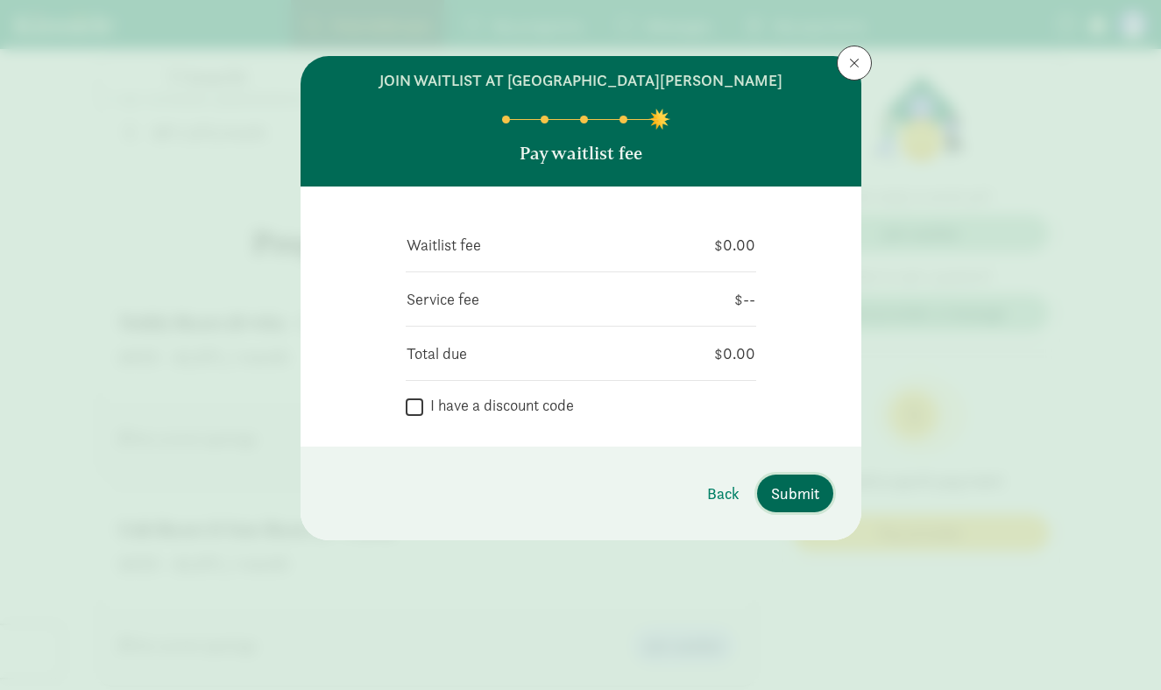
click at [794, 487] on span "Submit" at bounding box center [795, 494] width 48 height 24
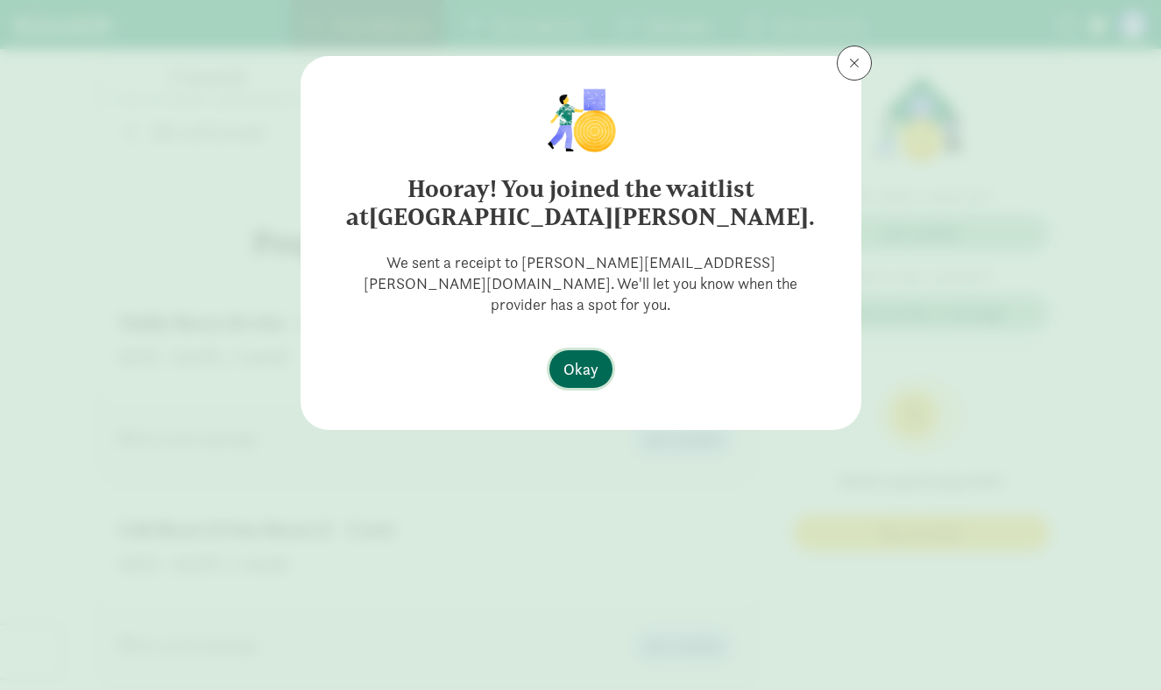
click at [595, 357] on span "Okay" at bounding box center [580, 369] width 35 height 24
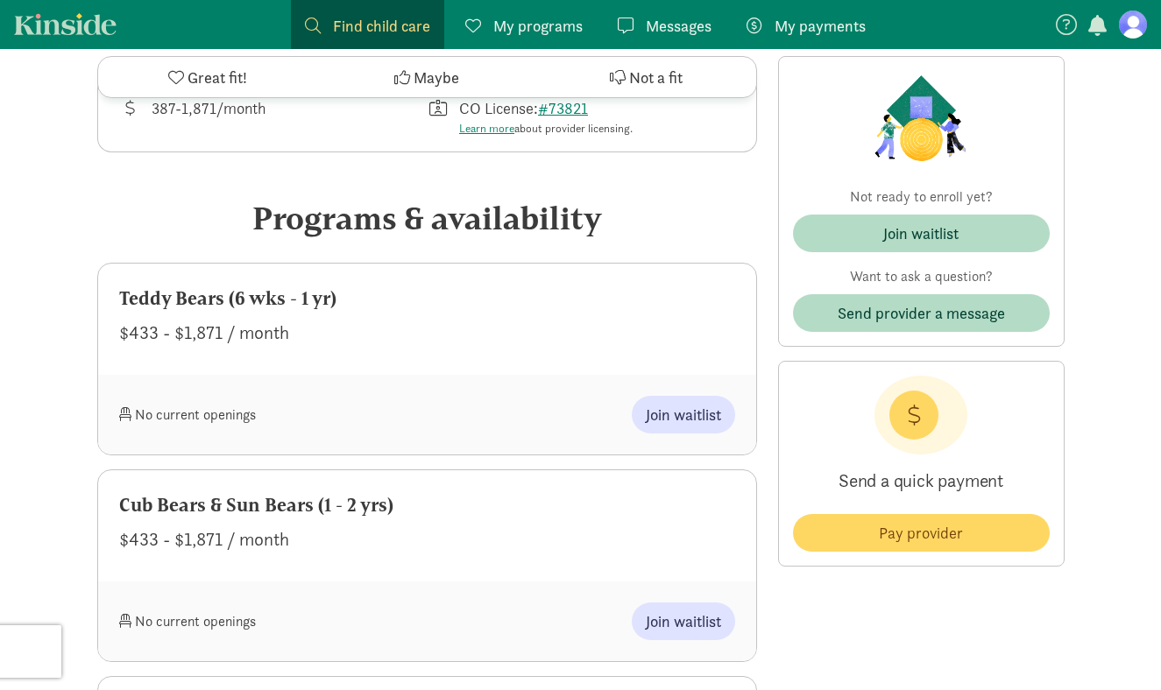
scroll to position [809, 0]
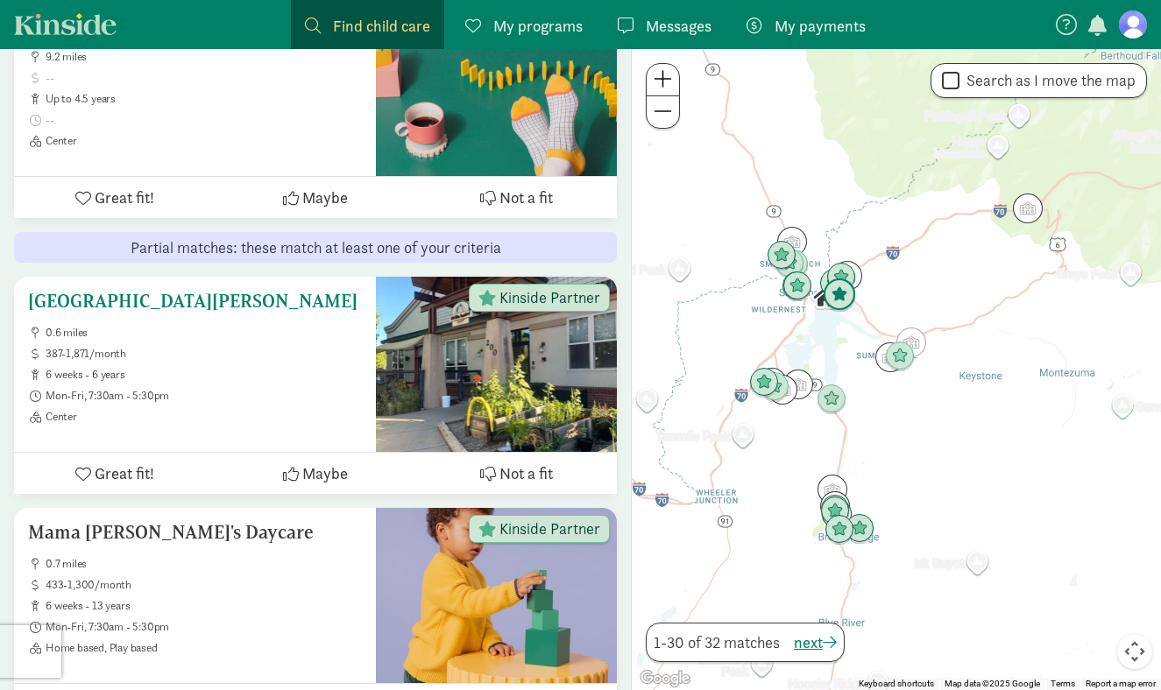
scroll to position [4423, 0]
click at [837, 320] on div at bounding box center [896, 369] width 529 height 641
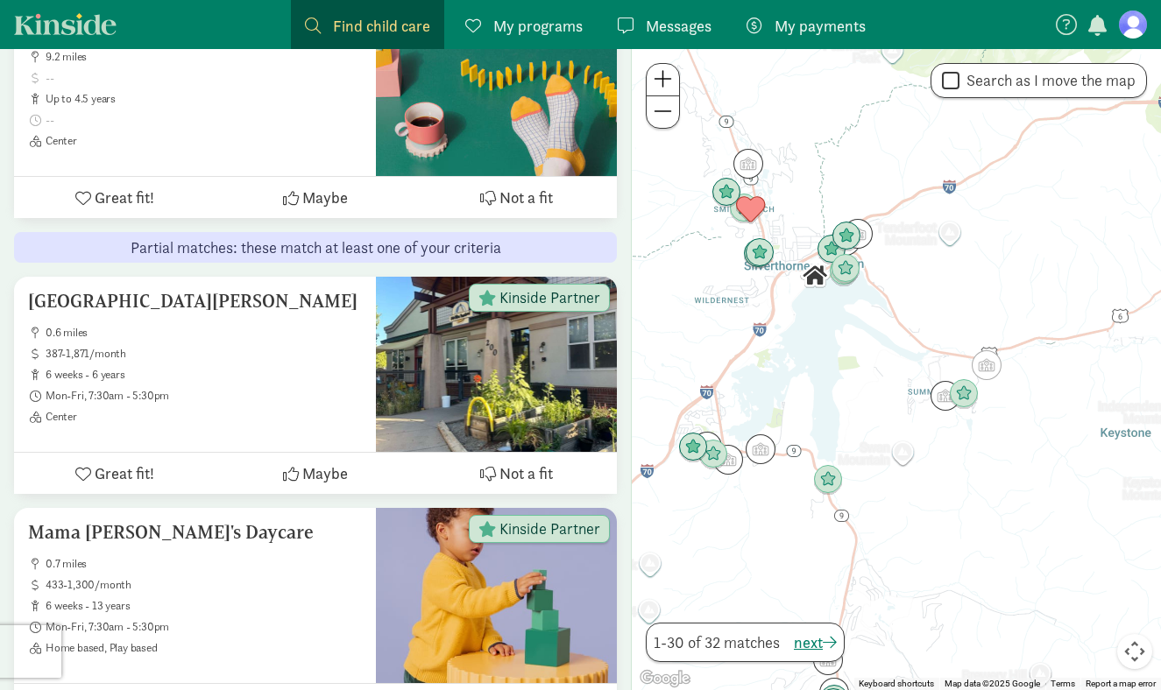
click at [837, 320] on div at bounding box center [896, 369] width 529 height 641
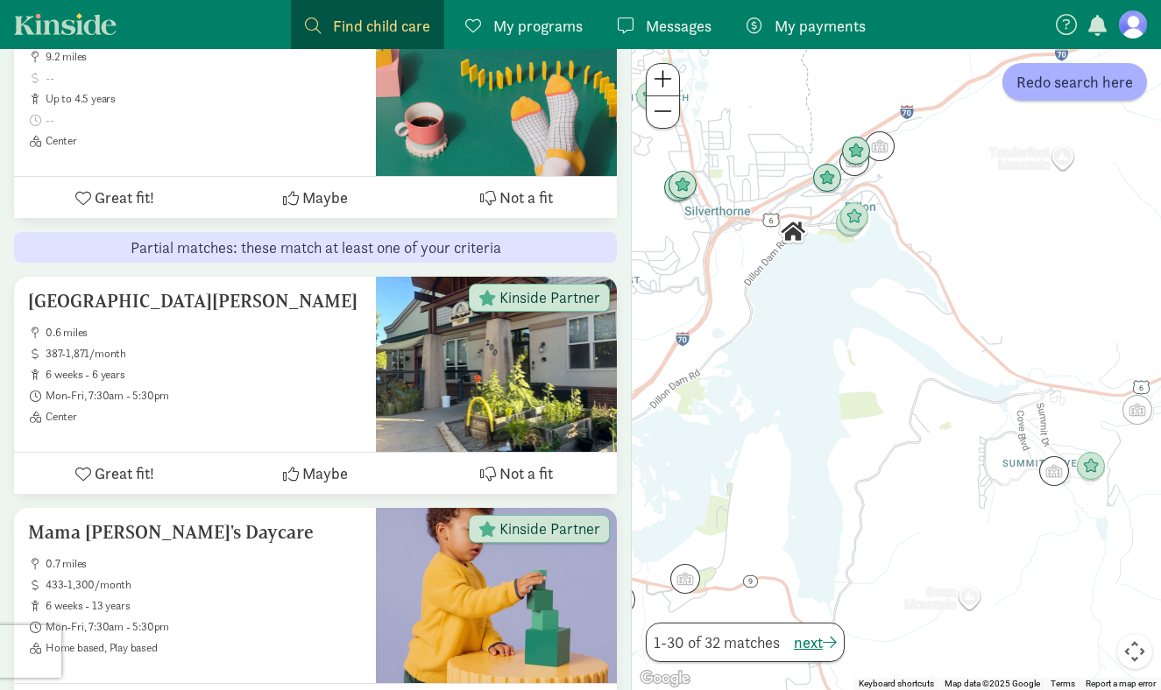
click at [837, 320] on div at bounding box center [896, 369] width 529 height 641
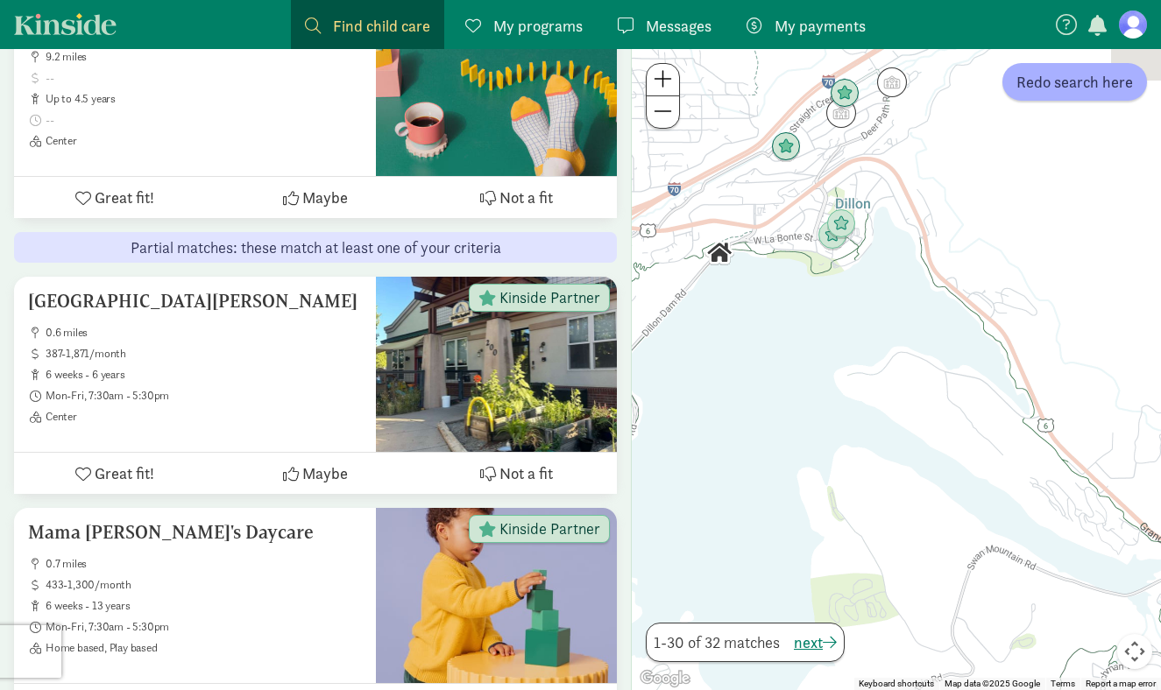
drag, startPoint x: 849, startPoint y: 185, endPoint x: 789, endPoint y: 345, distance: 171.1
click at [789, 345] on div at bounding box center [896, 369] width 529 height 641
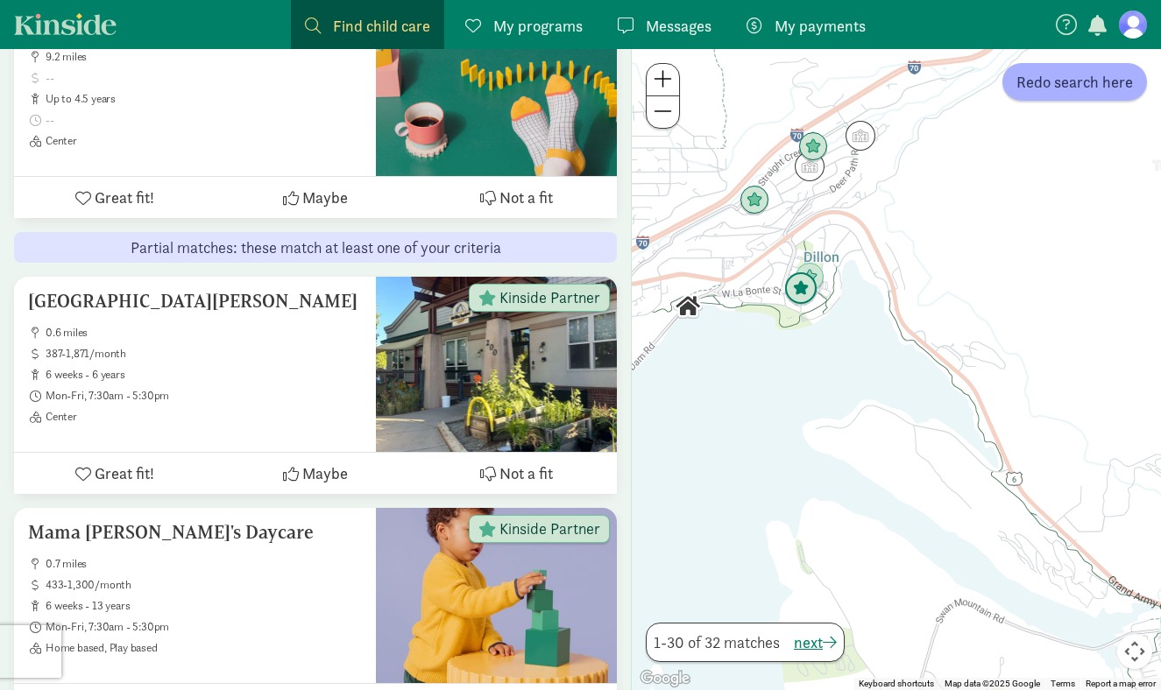
click at [798, 301] on img "Click to see details" at bounding box center [800, 288] width 33 height 33
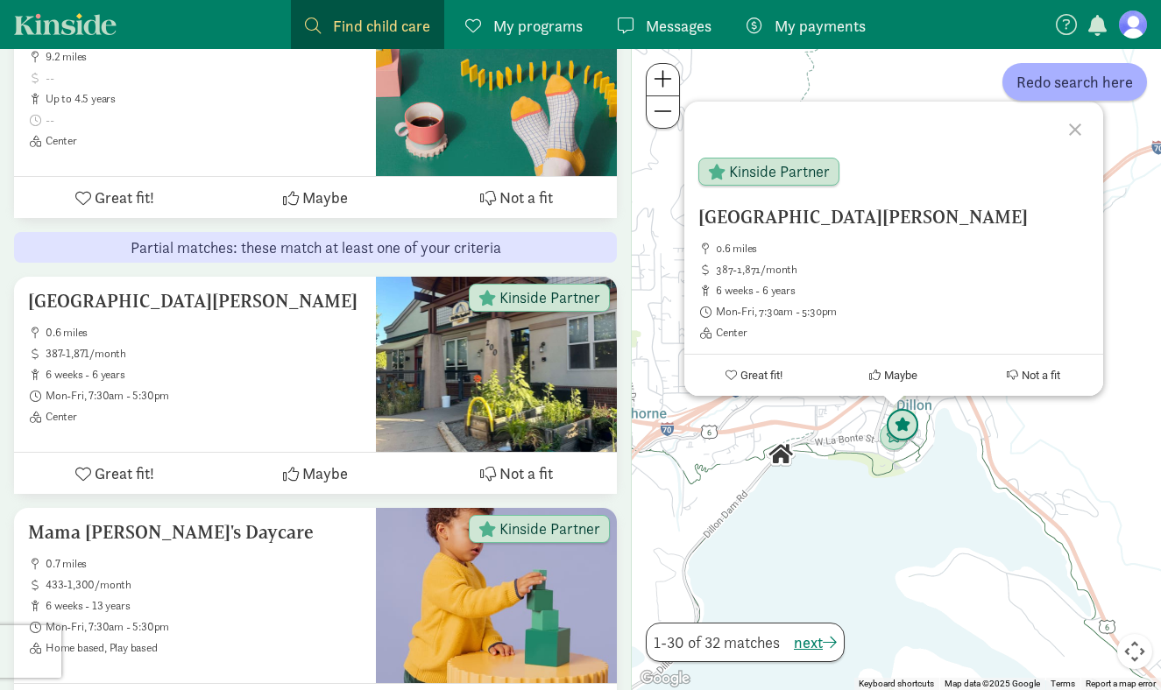
click at [909, 422] on img "Click to see details" at bounding box center [902, 425] width 33 height 33
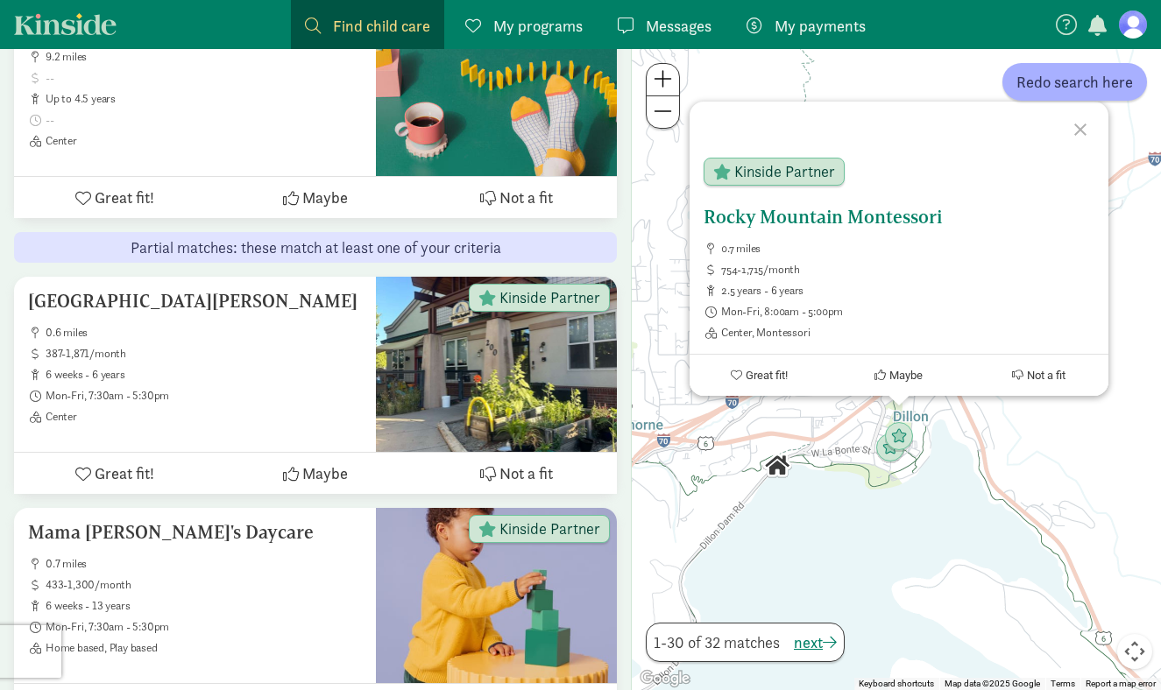
click at [1031, 384] on button "Not a fit" at bounding box center [1038, 375] width 139 height 41
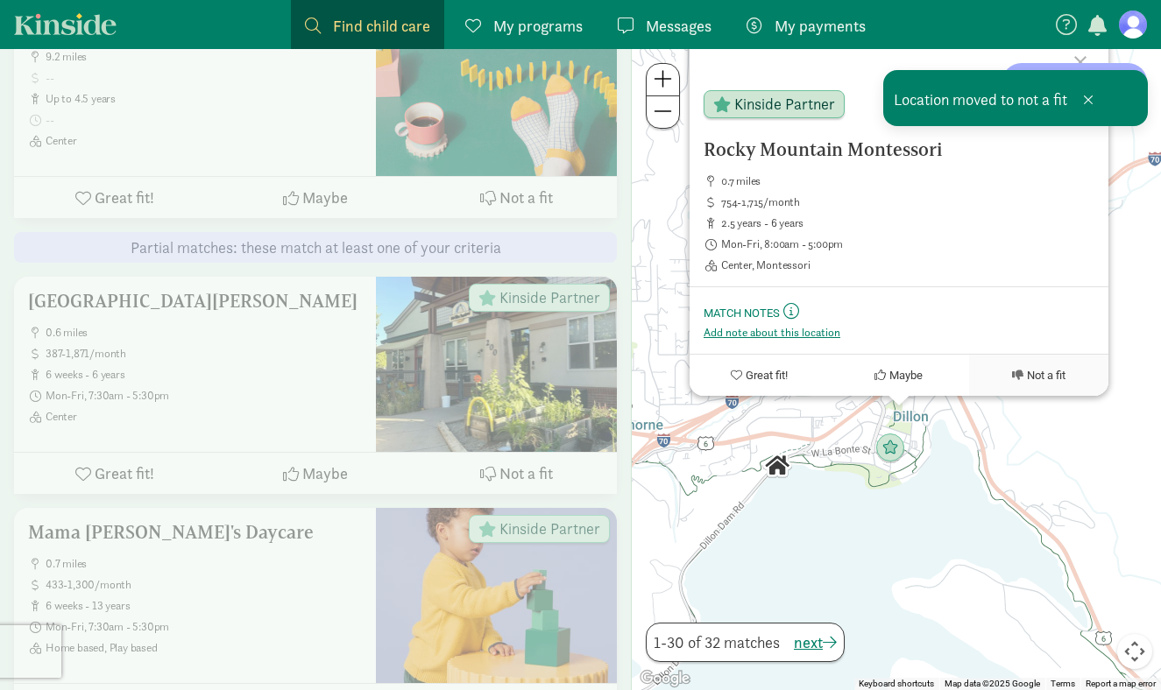
click at [969, 462] on div "Rocky Mountain Montessori 0.7 miles 754-1,715/month 2.5 years - 6 years Mon-Fri…" at bounding box center [896, 369] width 529 height 641
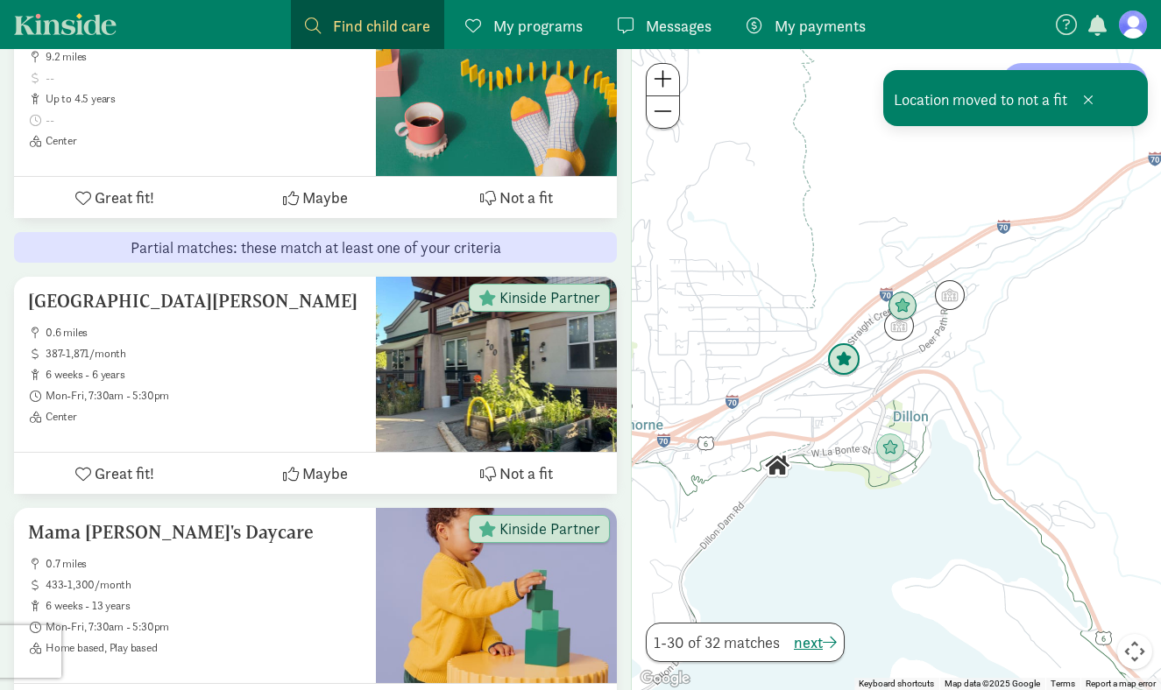
click at [838, 350] on img "Click to see details" at bounding box center [843, 359] width 33 height 33
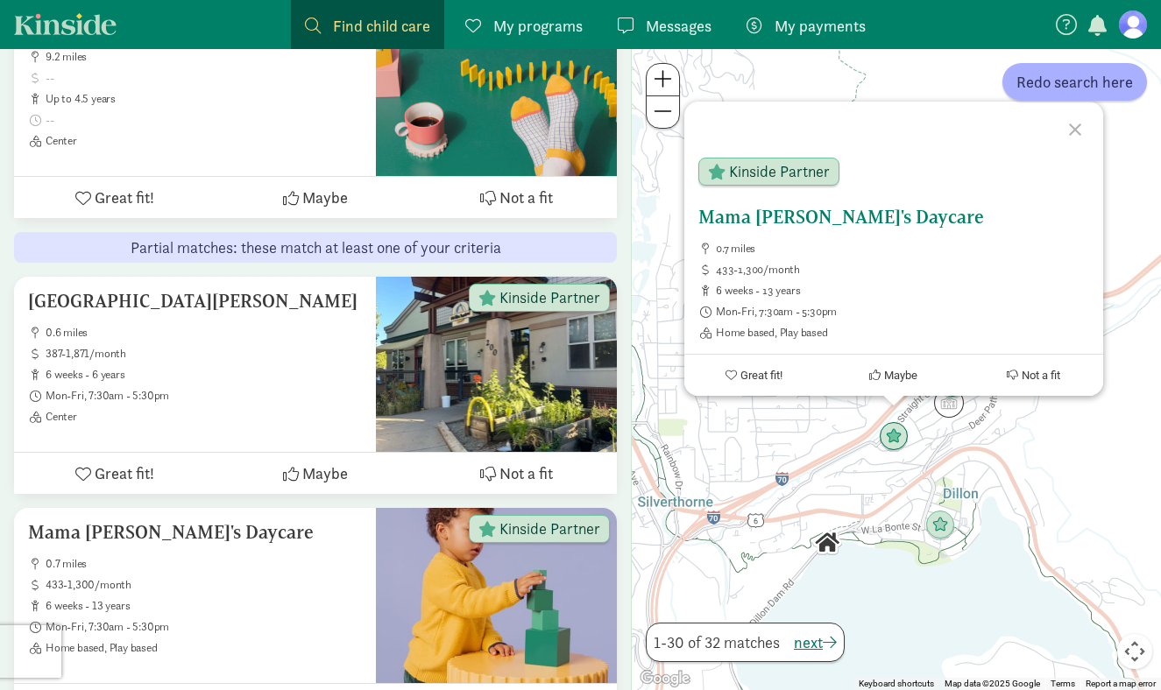
click at [858, 235] on div "Mama Sue's Daycare 0.7 miles 433-1,300/month 6 weeks - 13 years Mon-Fri, 7:30am…" at bounding box center [893, 273] width 391 height 133
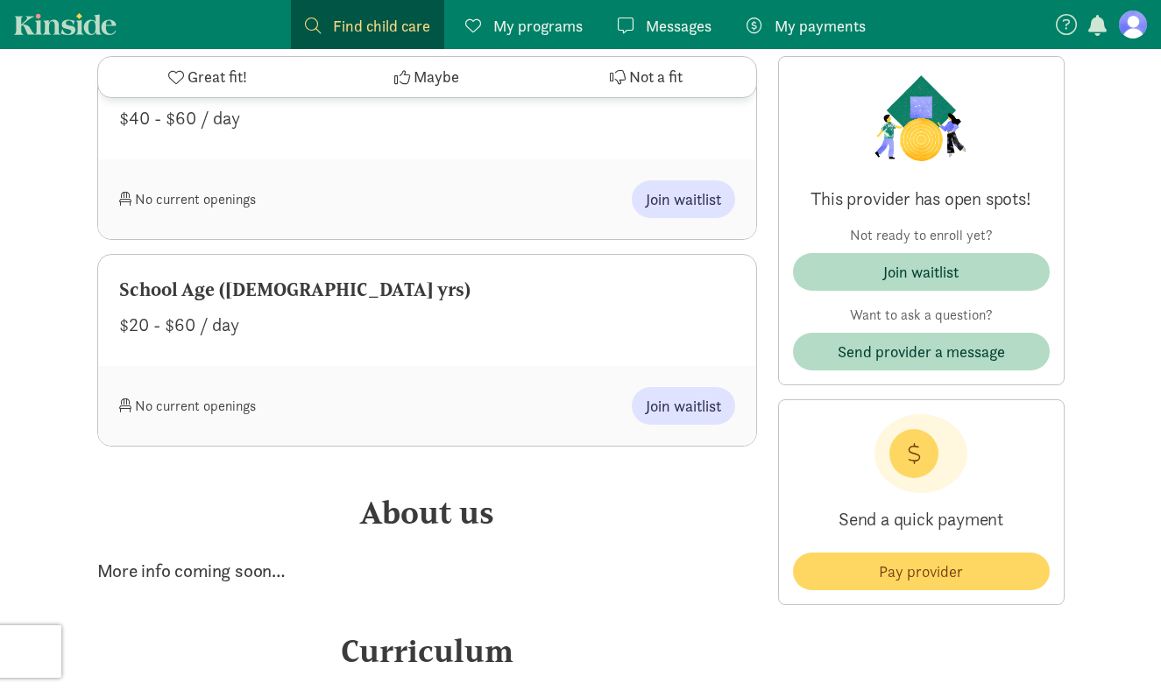
scroll to position [1664, 0]
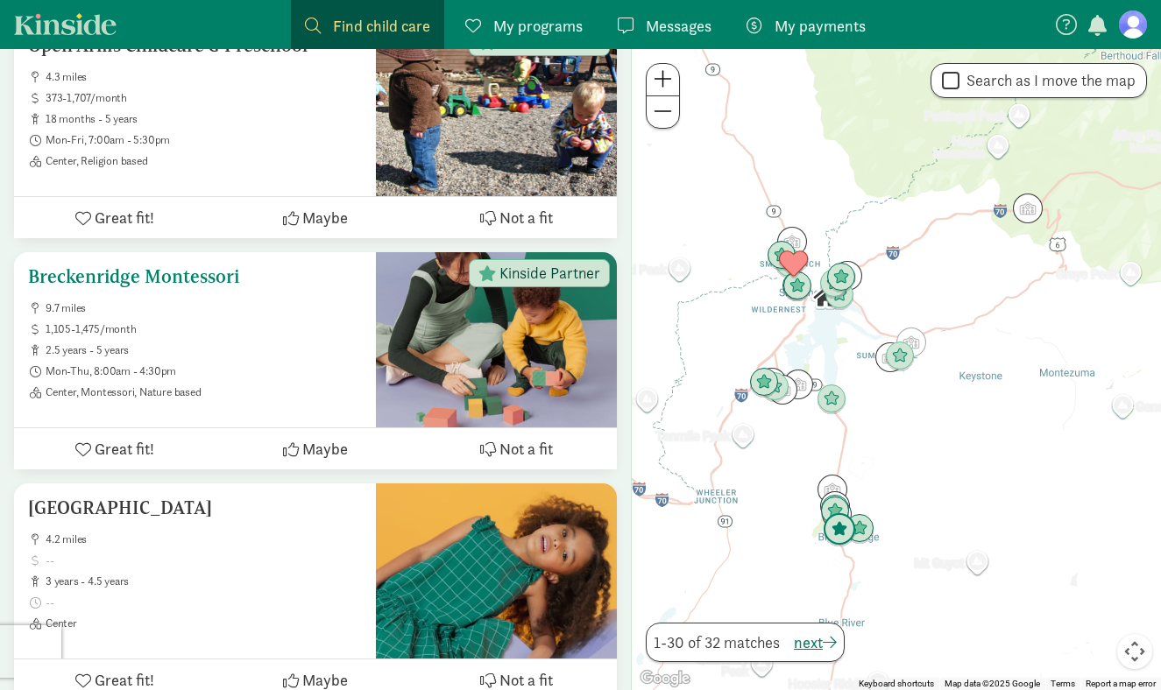
scroll to position [6302, 0]
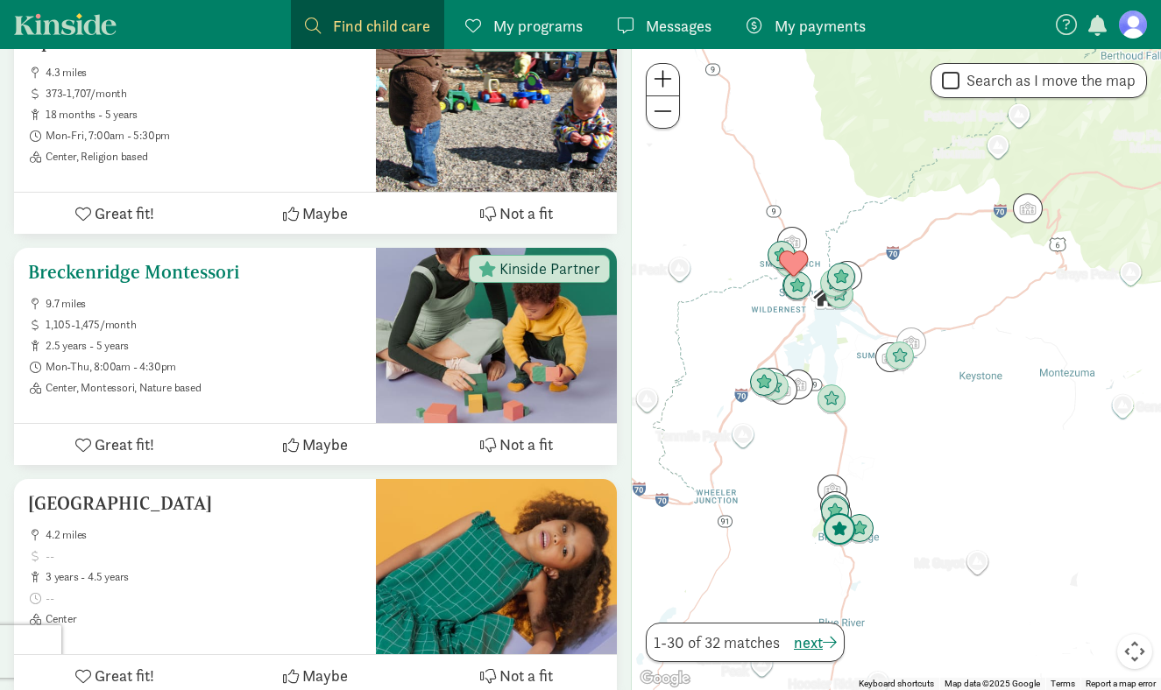
click at [496, 446] on button "Not a fit" at bounding box center [516, 444] width 201 height 41
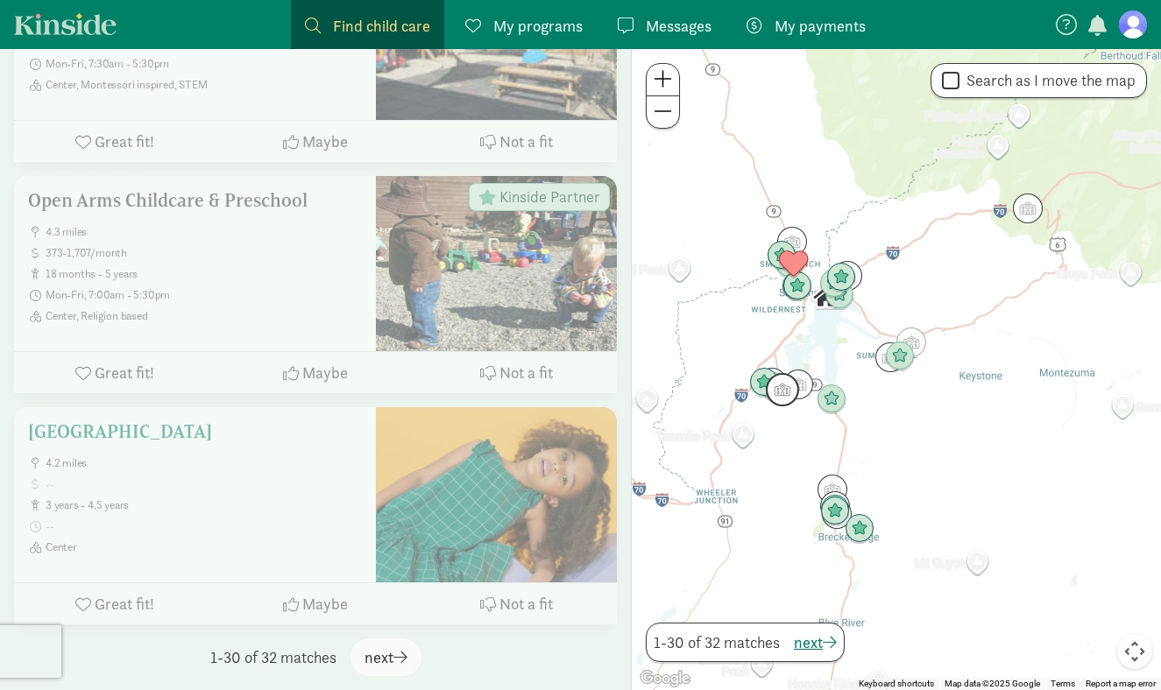
scroll to position [6143, 0]
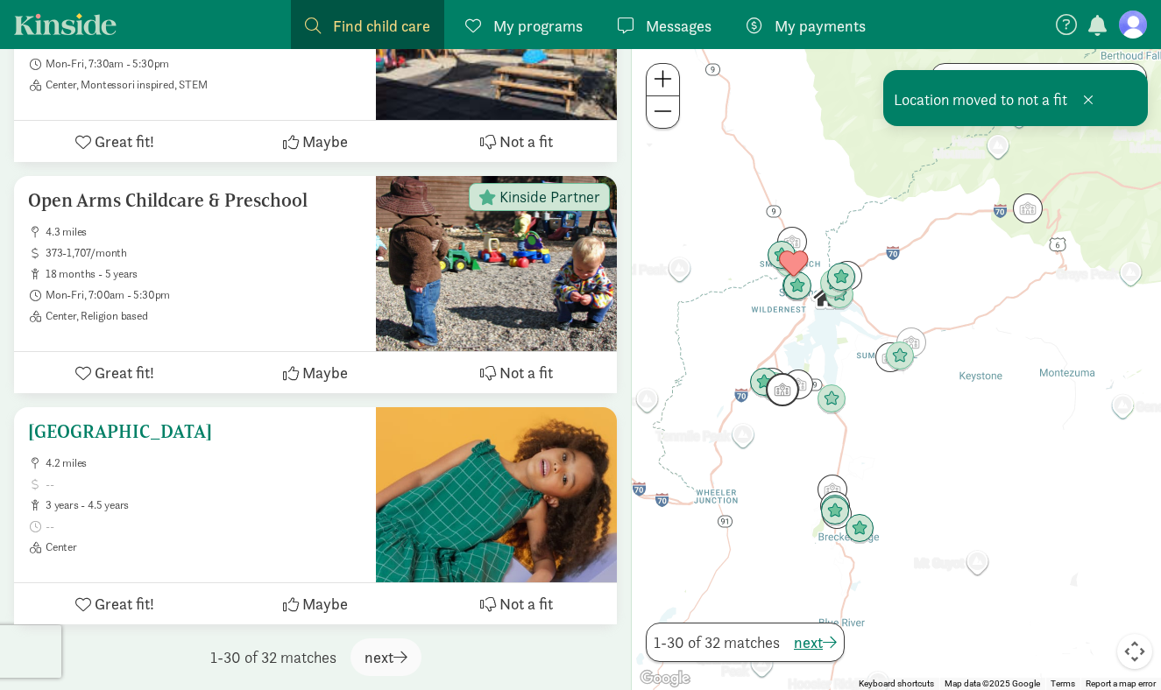
click at [505, 600] on span "Not a fit" at bounding box center [525, 604] width 53 height 24
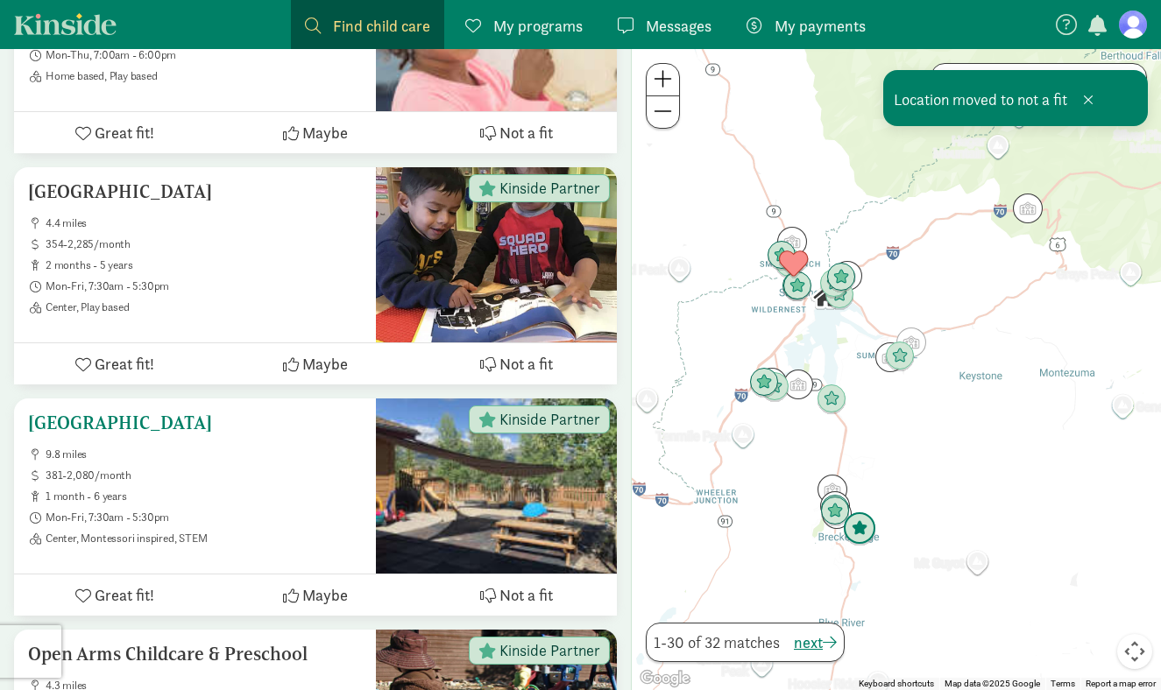
scroll to position [5692, 0]
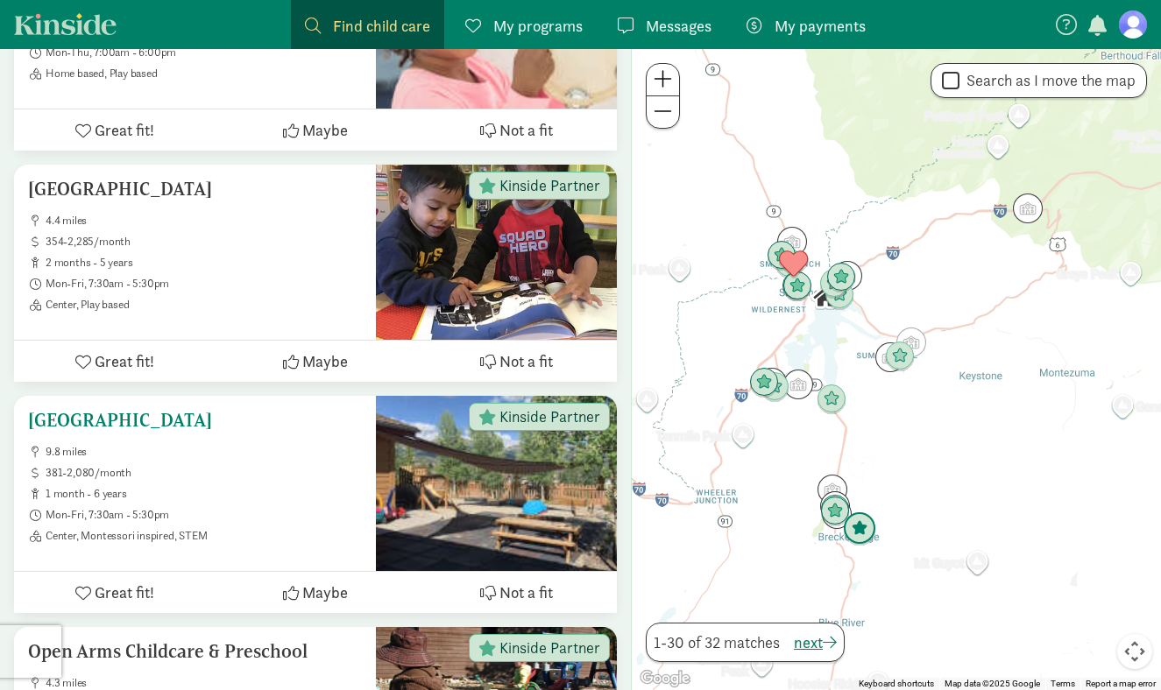
click at [439, 487] on div at bounding box center [496, 483] width 241 height 175
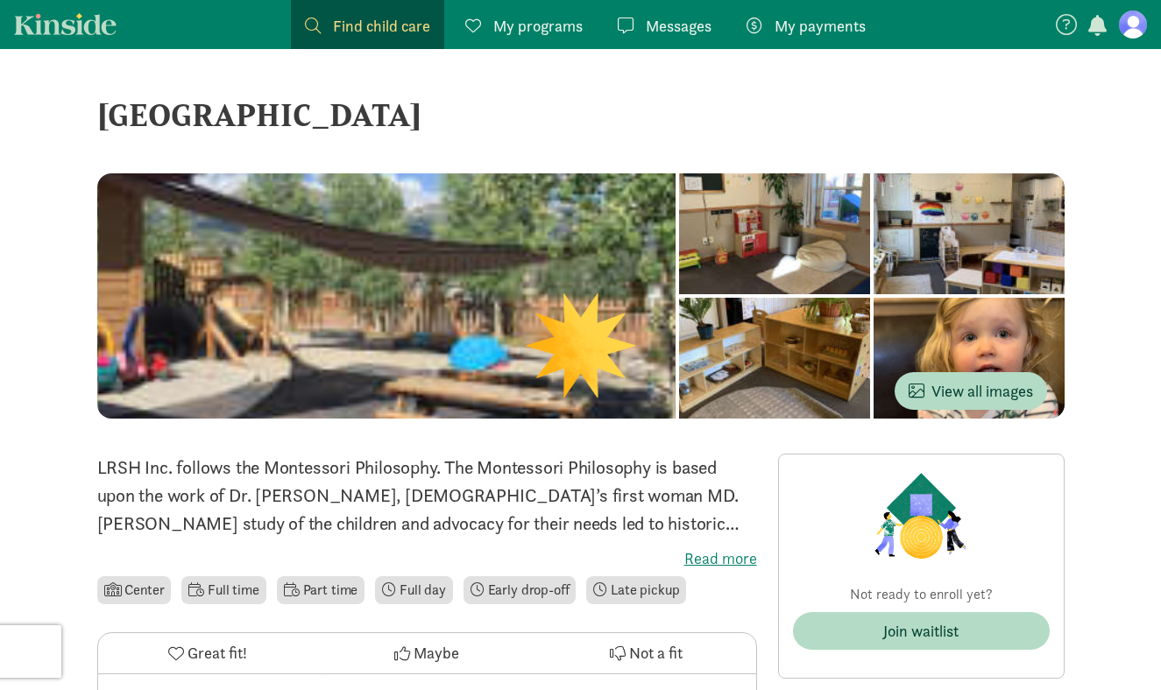
scroll to position [1, 0]
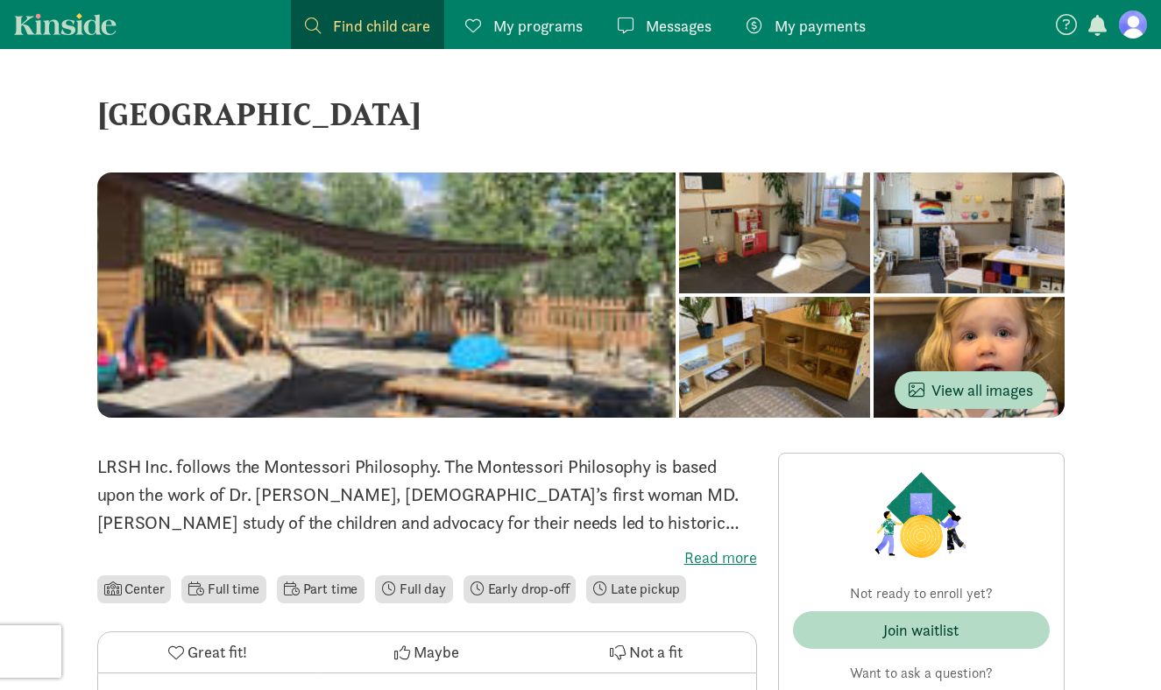
click at [729, 557] on label "Read more" at bounding box center [427, 558] width 660 height 21
click at [0, 0] on input "Read more" at bounding box center [0, 0] width 0 height 0
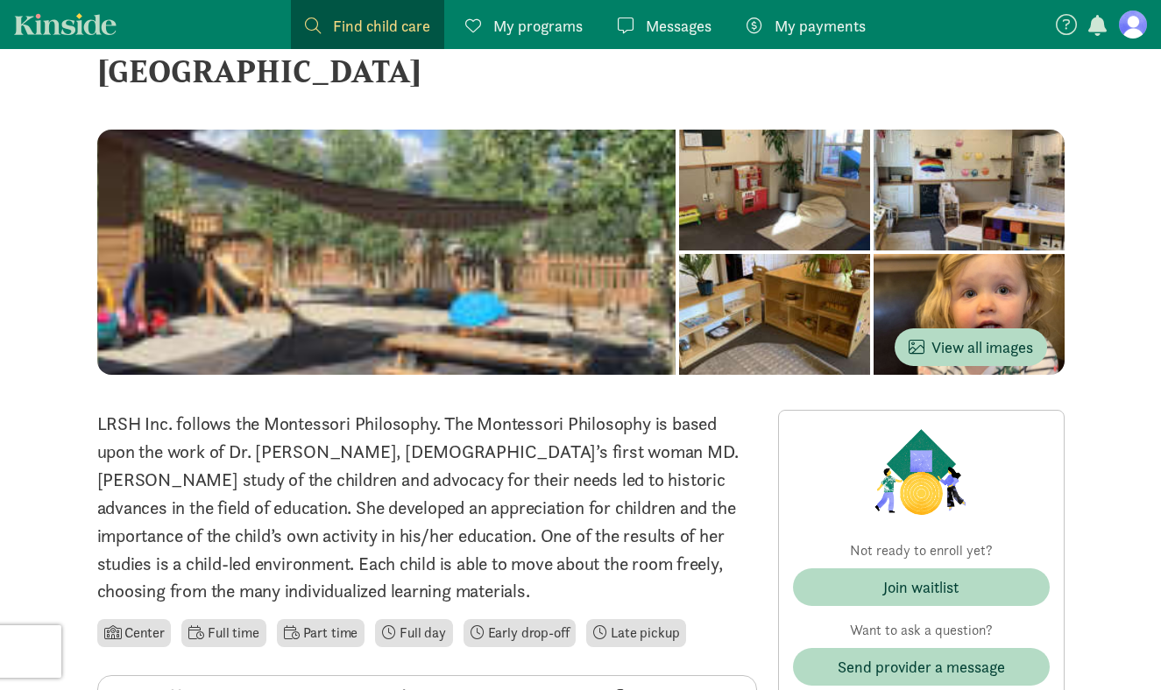
scroll to position [32, 0]
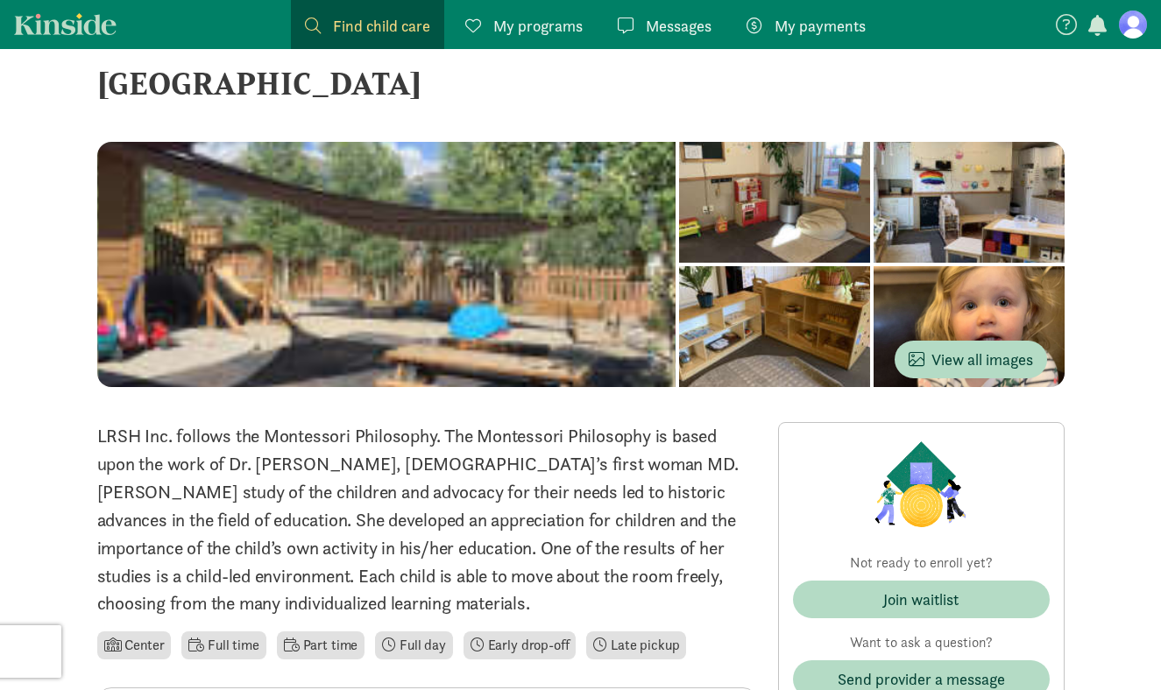
click at [874, 312] on div at bounding box center [969, 326] width 191 height 121
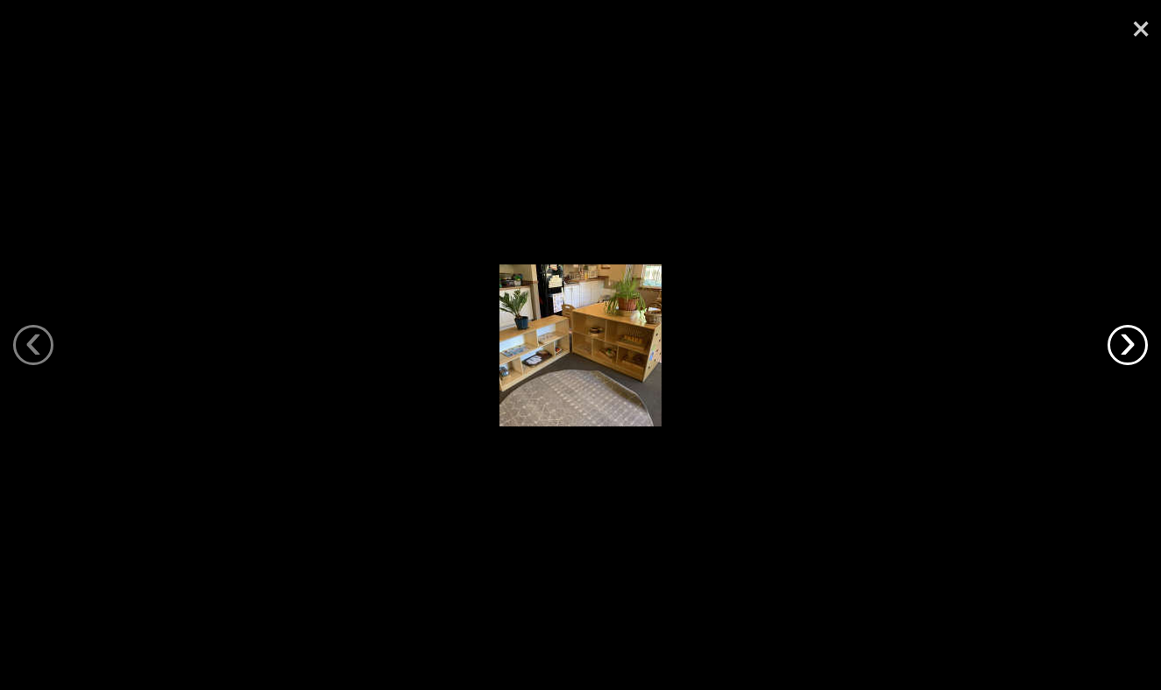
click at [1129, 365] on link "›" at bounding box center [1127, 345] width 40 height 40
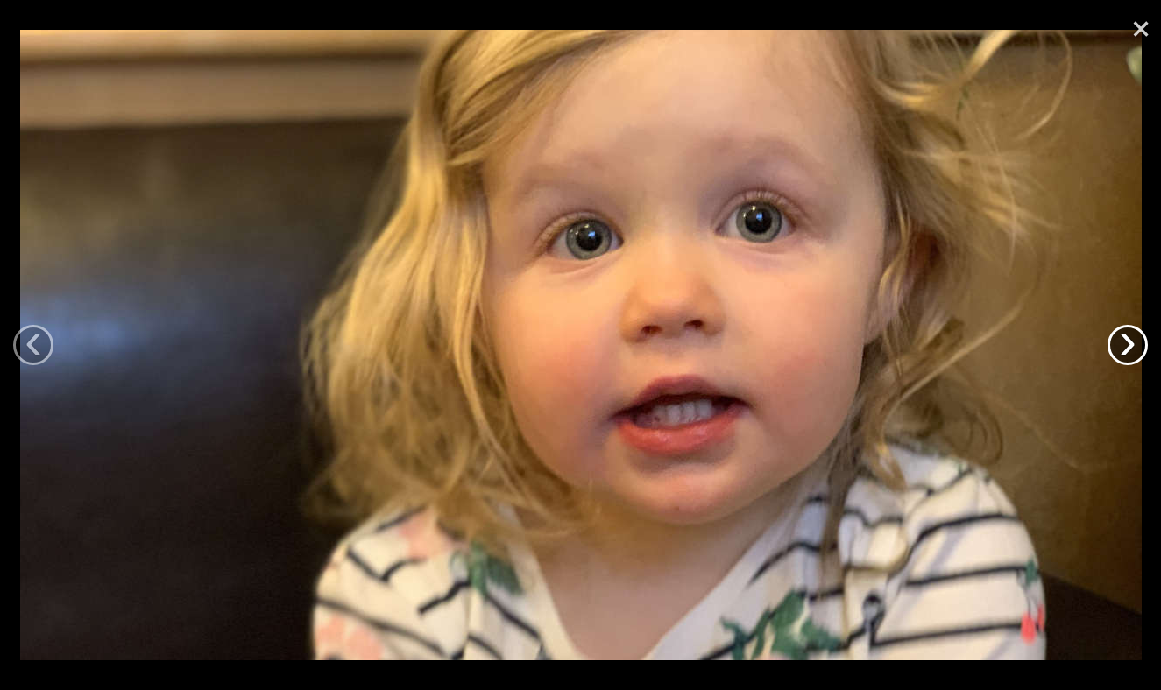
click at [1129, 365] on link "›" at bounding box center [1127, 345] width 40 height 40
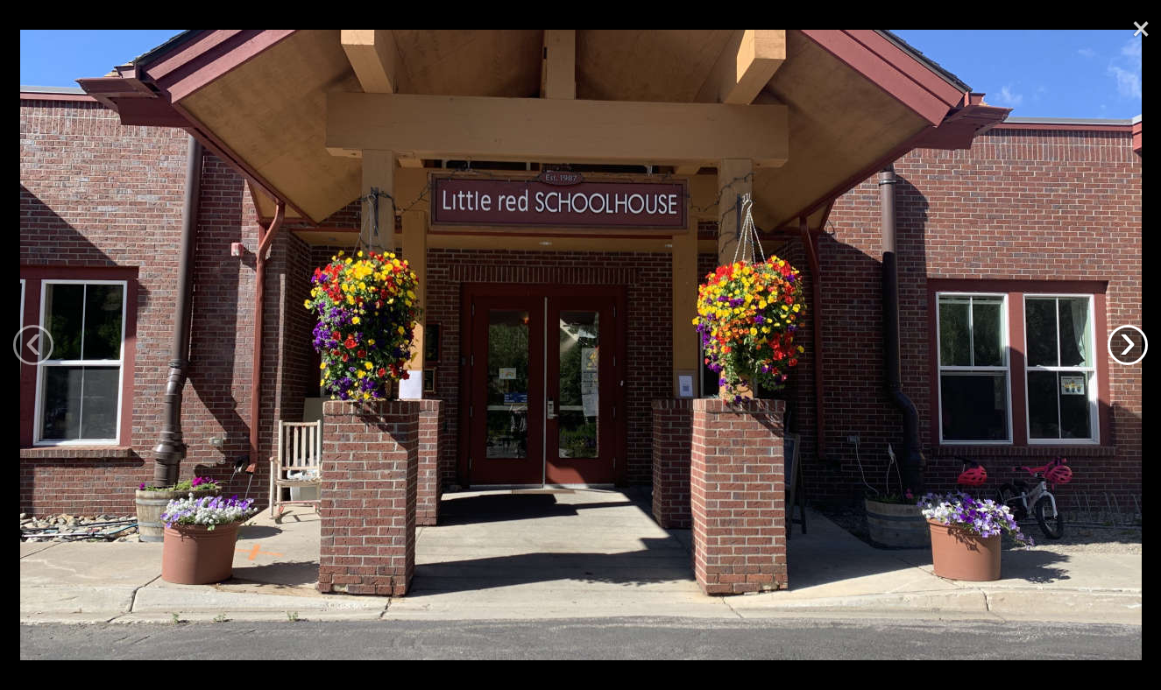
click at [1129, 365] on link "›" at bounding box center [1127, 345] width 40 height 40
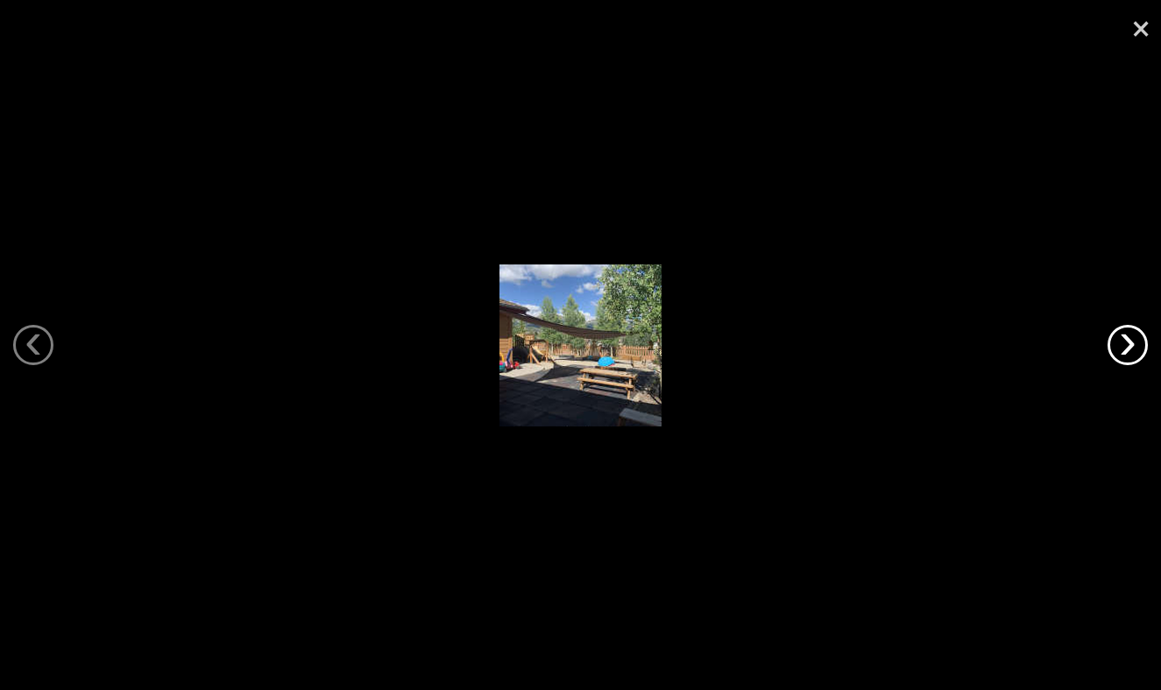
click at [1129, 365] on link "›" at bounding box center [1127, 345] width 40 height 40
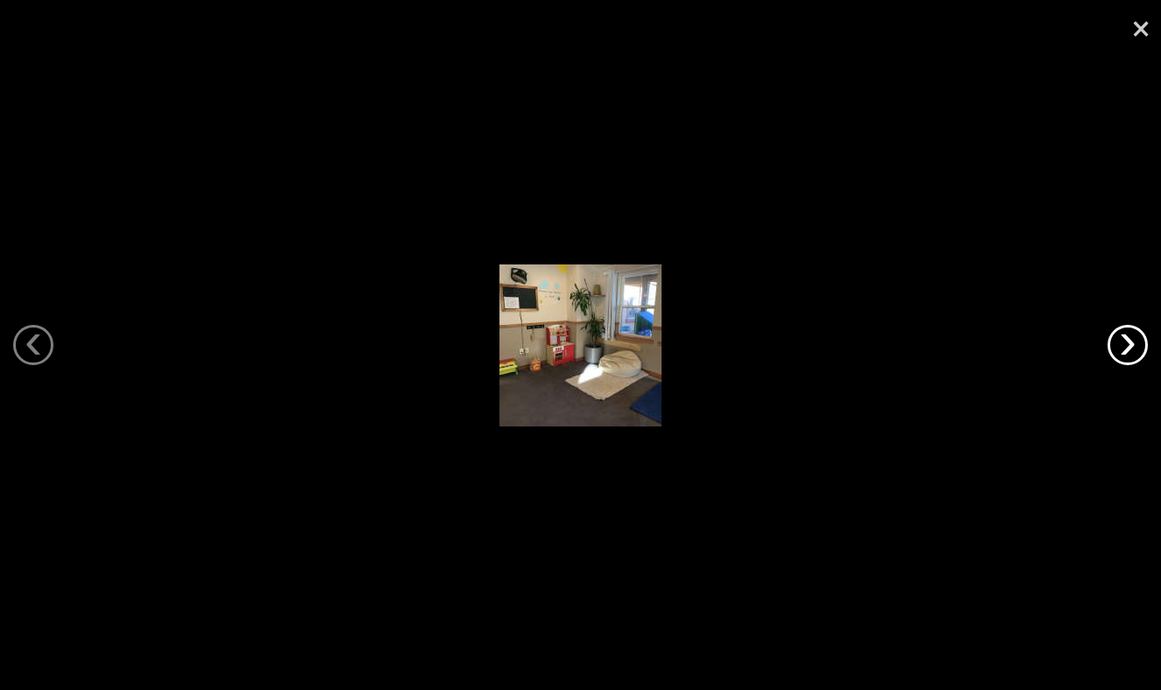
click at [1129, 365] on link "›" at bounding box center [1127, 345] width 40 height 40
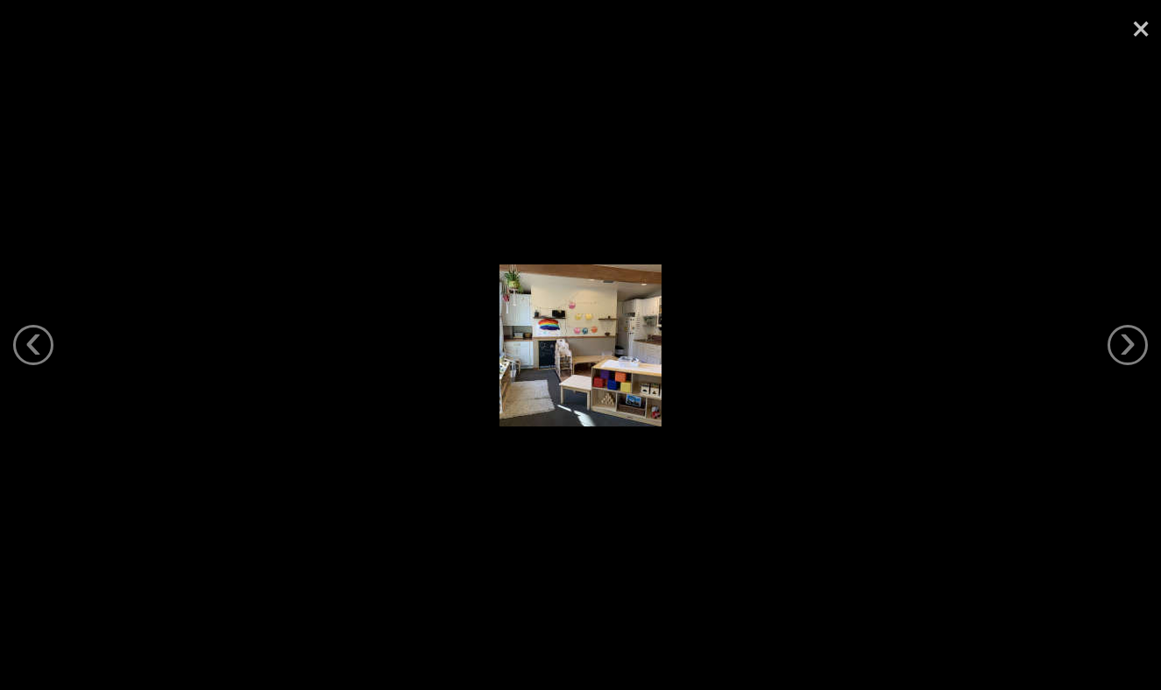
click at [1132, 32] on link "×" at bounding box center [1141, 26] width 40 height 53
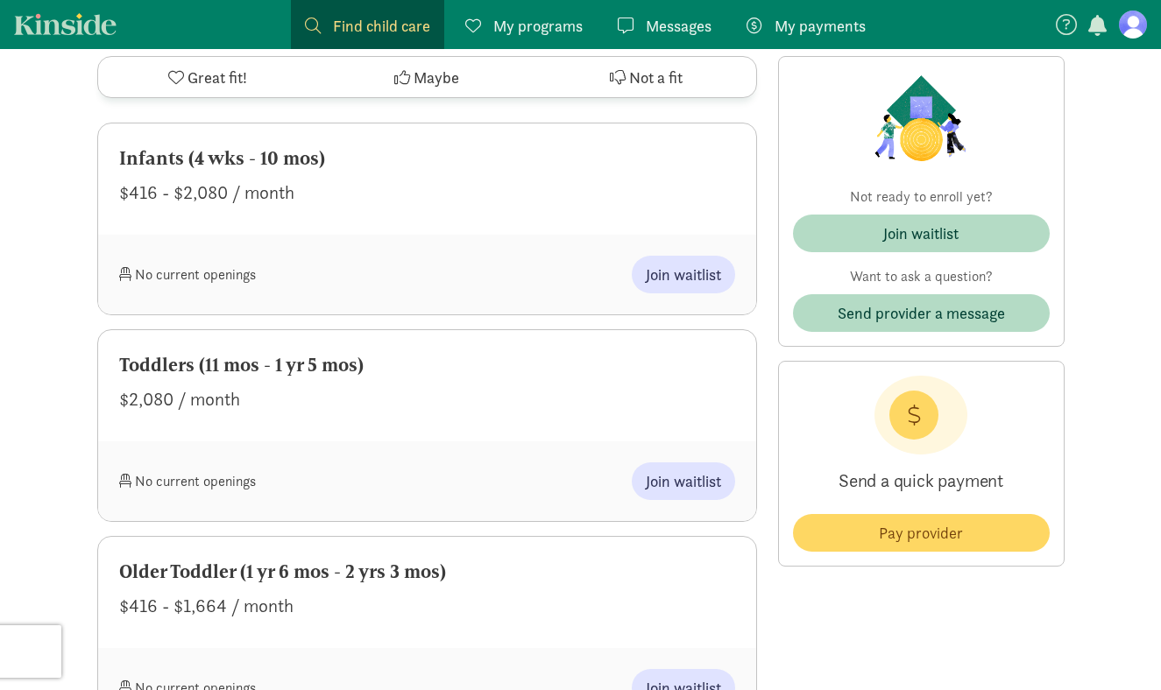
scroll to position [935, 0]
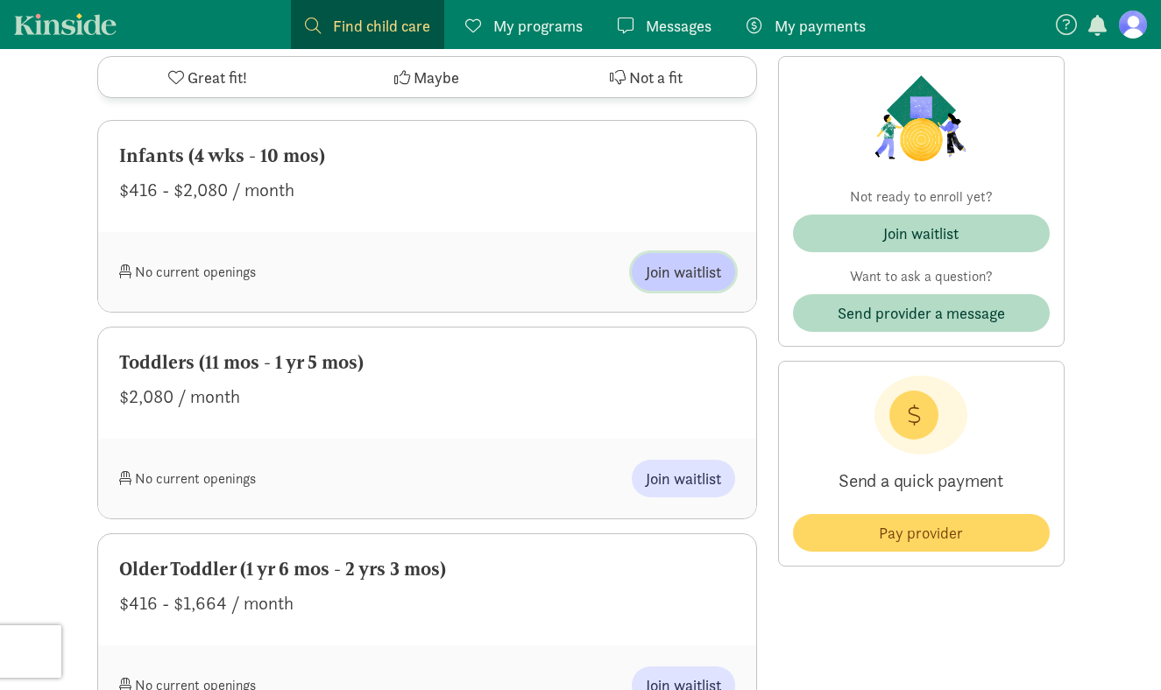
click at [712, 278] on span "Join waitlist" at bounding box center [683, 272] width 75 height 24
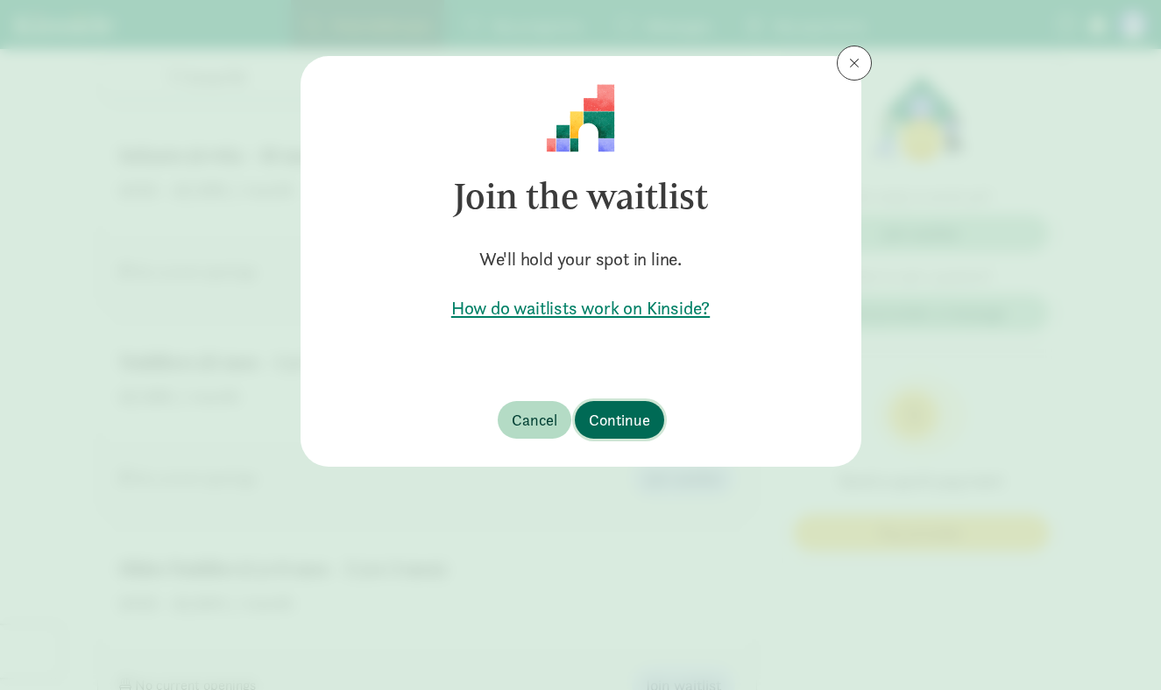
click at [612, 425] on span "Continue" at bounding box center [619, 420] width 61 height 24
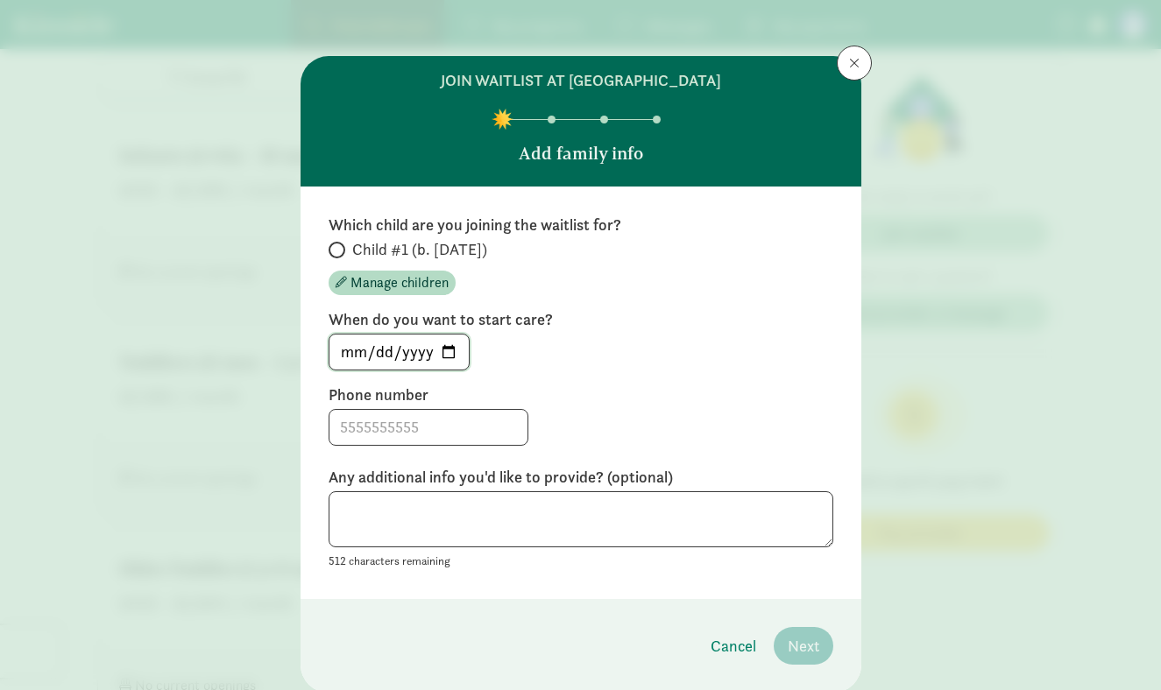
click at [460, 343] on input "2025-08-25" at bounding box center [398, 352] width 139 height 35
click at [442, 343] on input "2025-08-25" at bounding box center [398, 352] width 139 height 35
type input "2026-02-23"
click at [627, 406] on div "Phone number" at bounding box center [581, 415] width 505 height 61
click at [415, 432] on input at bounding box center [428, 427] width 198 height 35
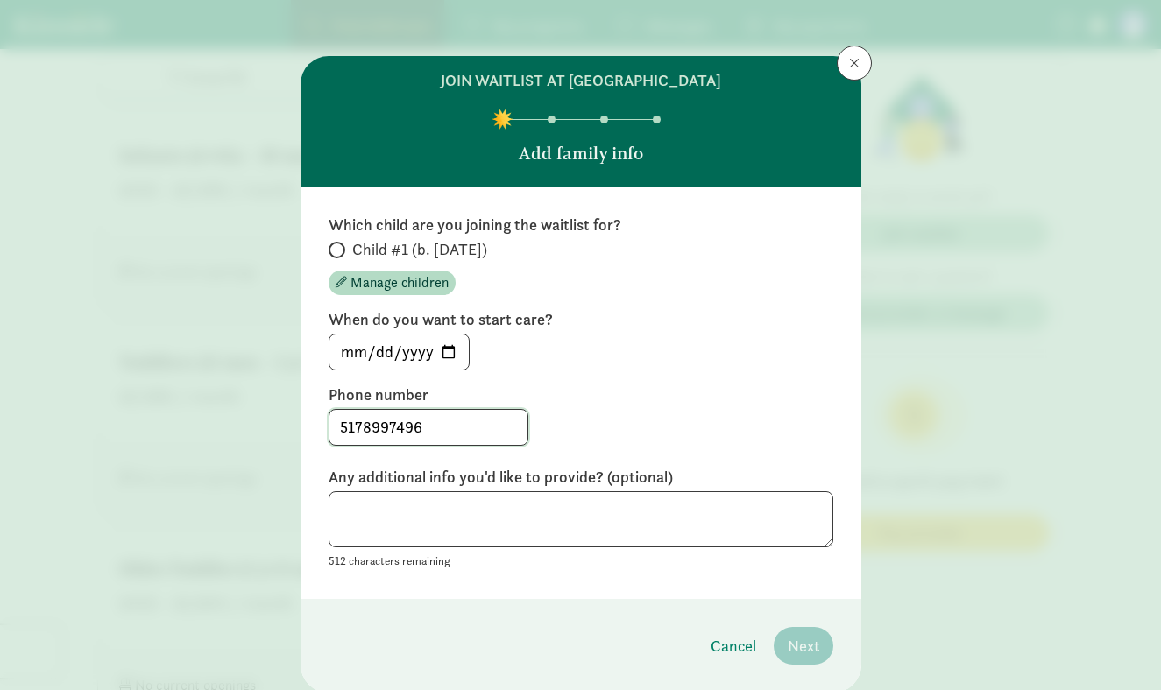
type input "5178997496"
click at [399, 513] on textarea at bounding box center [581, 520] width 505 height 57
type textarea "We anticipate having a four month old by this time."
click at [676, 380] on div "Which child are you joining the waitlist for? Child #1 (b. November 2025) Manag…" at bounding box center [581, 393] width 505 height 357
click at [345, 260] on div "Child #1 (b. November 2025) Manage children" at bounding box center [581, 267] width 505 height 56
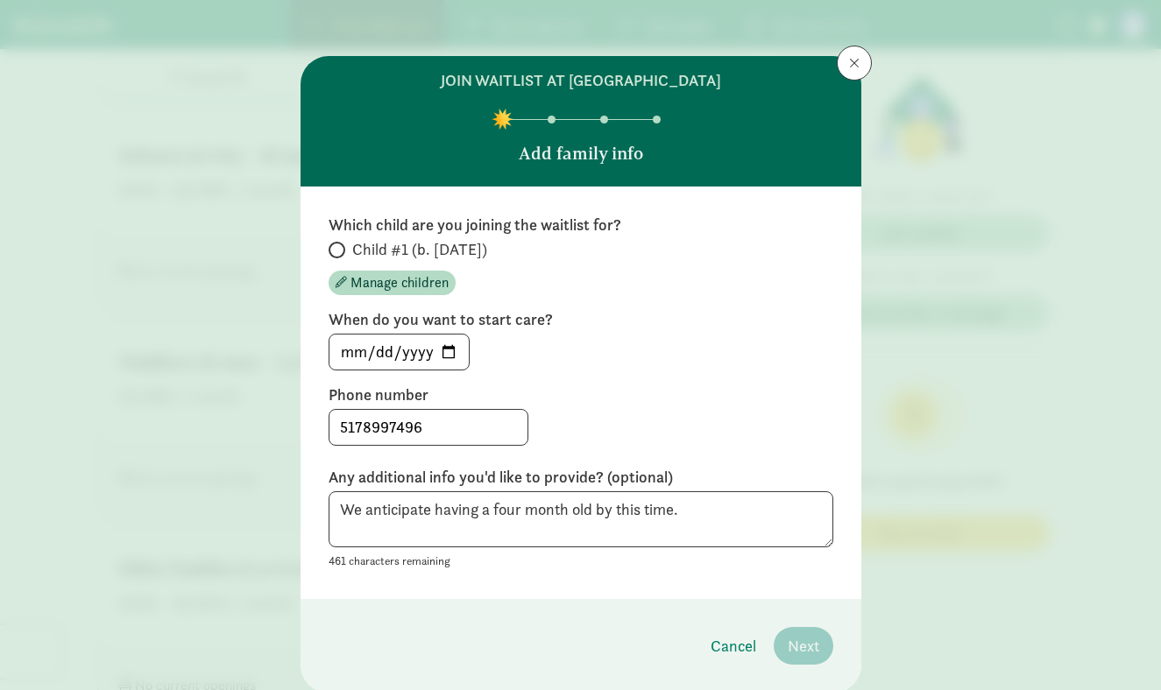
click at [339, 249] on span at bounding box center [337, 250] width 17 height 17
click at [339, 249] on input "Child #1 (b. [DATE])" at bounding box center [334, 249] width 11 height 11
radio input "true"
click at [803, 632] on button "Next" at bounding box center [804, 646] width 60 height 38
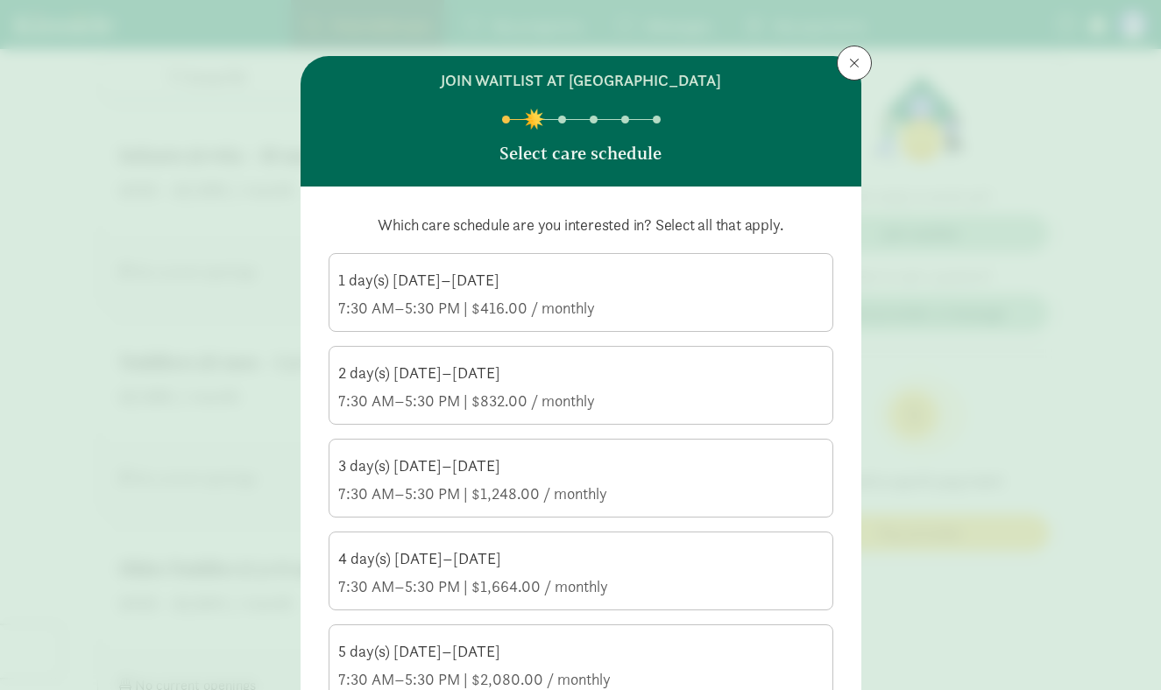
click at [534, 247] on div "Which care schedule are you interested in? Select all that apply. 1 day(s) Mond…" at bounding box center [581, 459] width 505 height 489
click at [511, 326] on label "1 day(s) Monday–Friday 7:30 AM–5:30 PM | $416.00 / monthly" at bounding box center [580, 291] width 503 height 74
click at [0, 0] on input "1 day(s) Monday–Friday 7:30 AM–5:30 PM | $416.00 / monthly" at bounding box center [0, 0] width 0 height 0
click at [499, 391] on div "7:30 AM–5:30 PM | $832.00 / monthly" at bounding box center [580, 401] width 485 height 21
click at [0, 0] on input "2 day(s) Monday–Friday 7:30 AM–5:30 PM | $832.00 / monthly" at bounding box center [0, 0] width 0 height 0
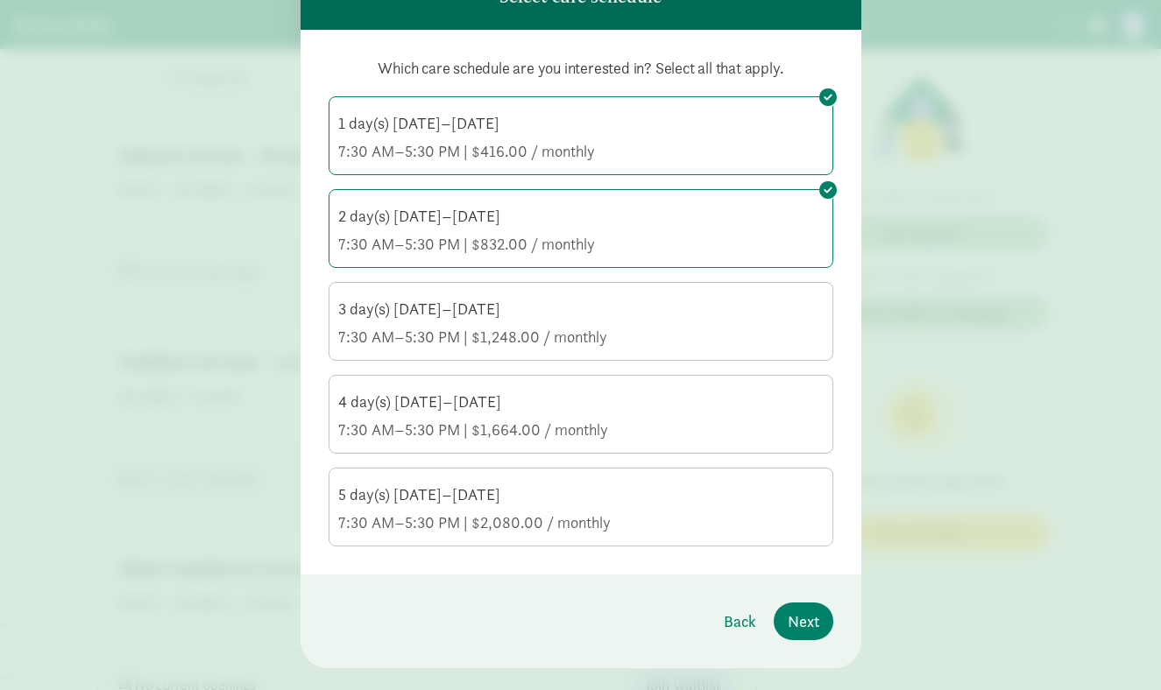
scroll to position [170, 0]
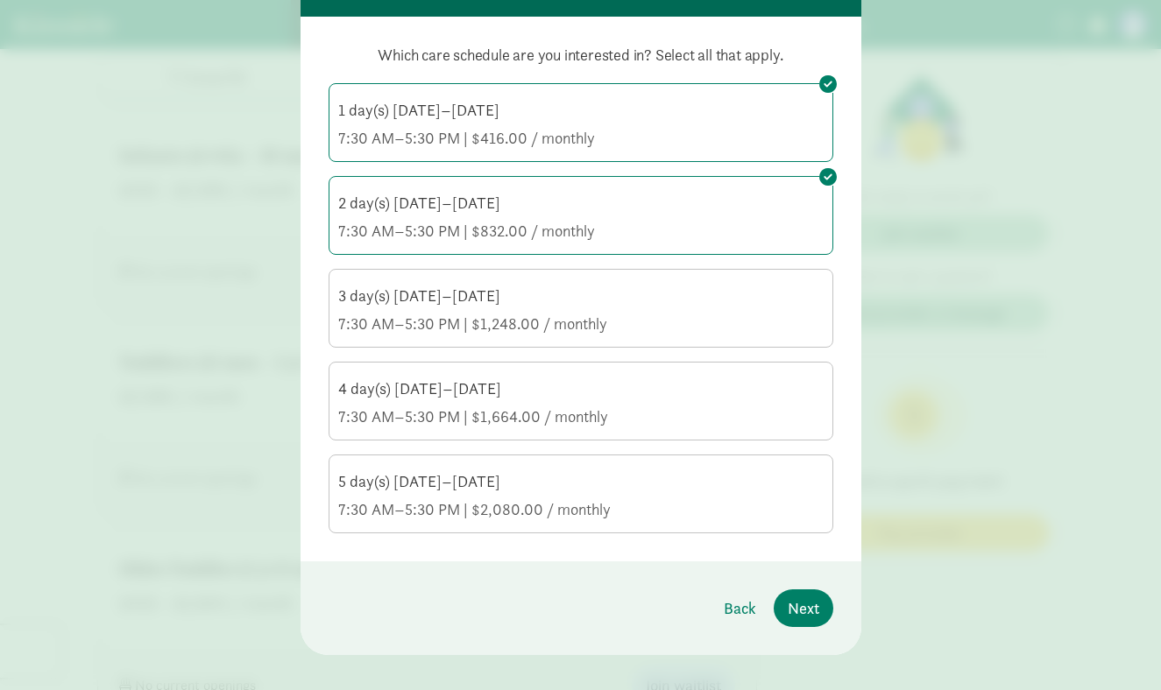
click at [451, 273] on label "3 day(s) Monday–Friday 7:30 AM–5:30 PM | $1,248.00 / monthly" at bounding box center [580, 307] width 503 height 74
click at [0, 0] on input "3 day(s) Monday–Friday 7:30 AM–5:30 PM | $1,248.00 / monthly" at bounding box center [0, 0] width 0 height 0
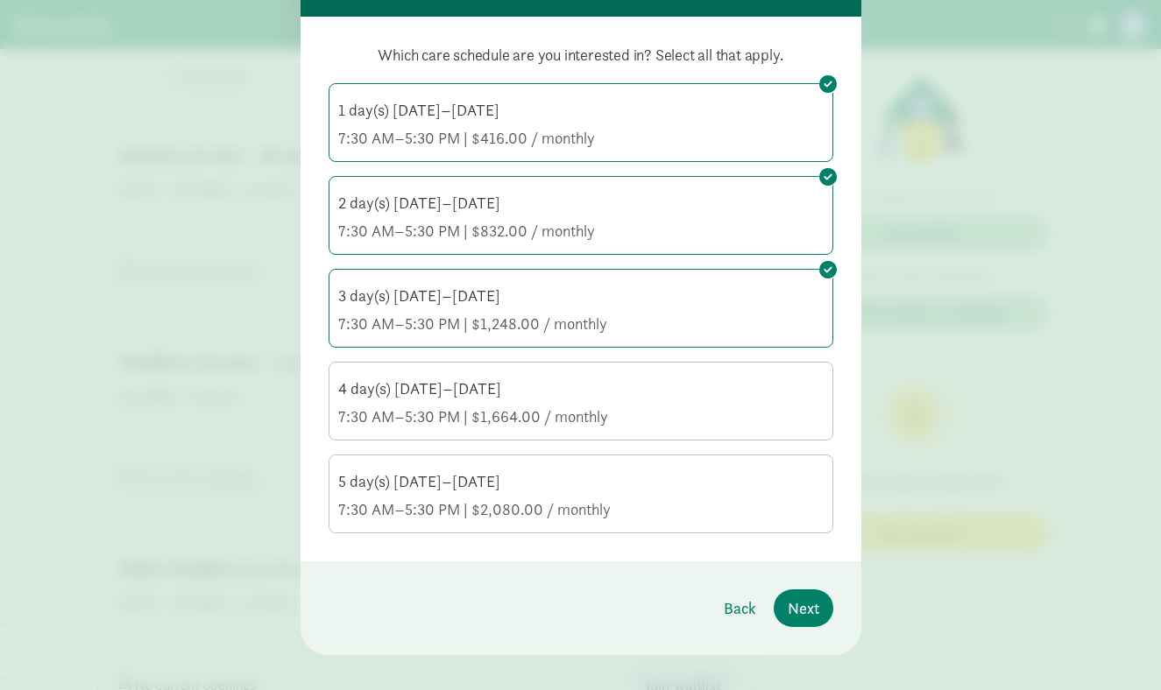
click at [466, 444] on div "Which care schedule are you interested in? Select all that apply. 1 day(s) Mond…" at bounding box center [581, 289] width 505 height 489
click at [491, 540] on div "Which care schedule are you interested in? Select all that apply. 1 day(s) Mond…" at bounding box center [581, 289] width 561 height 545
click at [478, 499] on div "7:30 AM–5:30 PM | $2,080.00 / monthly" at bounding box center [580, 509] width 485 height 21
click at [0, 0] on input "5 day(s) Monday–Friday 7:30 AM–5:30 PM | $2,080.00 / monthly" at bounding box center [0, 0] width 0 height 0
click at [454, 400] on div "4 day(s) Monday–Friday 7:30 AM–5:30 PM | $1,664.00 / monthly" at bounding box center [580, 403] width 485 height 49
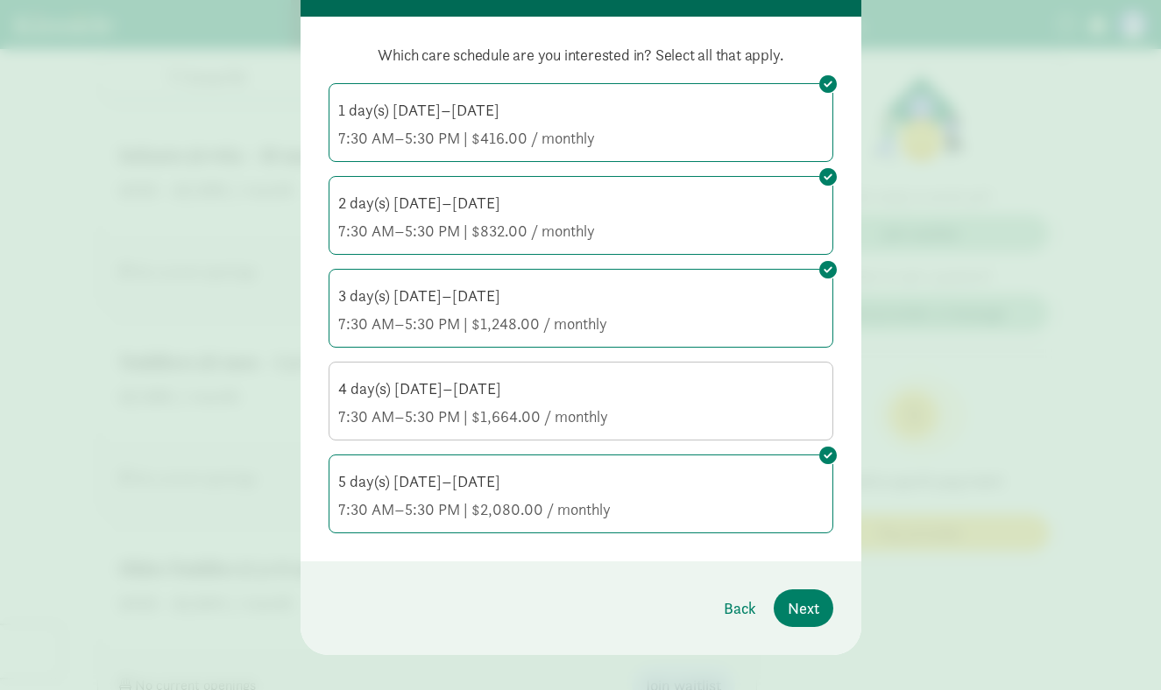
click at [0, 0] on input "4 day(s) Monday–Friday 7:30 AM–5:30 PM | $1,664.00 / monthly" at bounding box center [0, 0] width 0 height 0
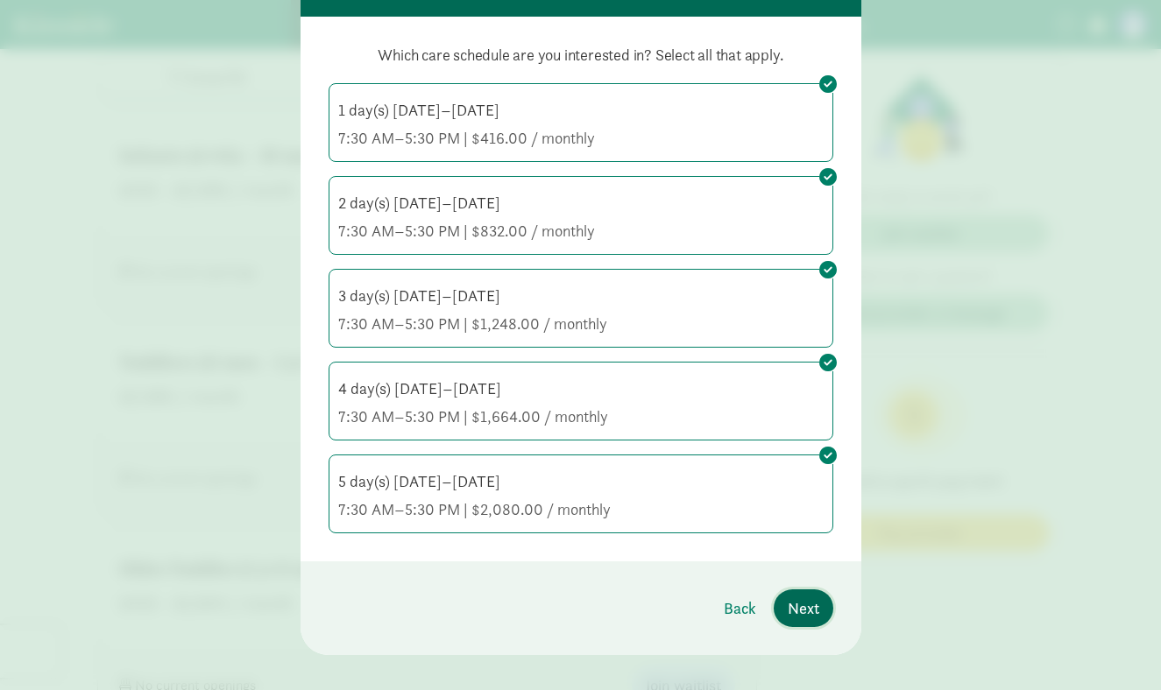
click at [800, 619] on span "Next" at bounding box center [804, 609] width 32 height 24
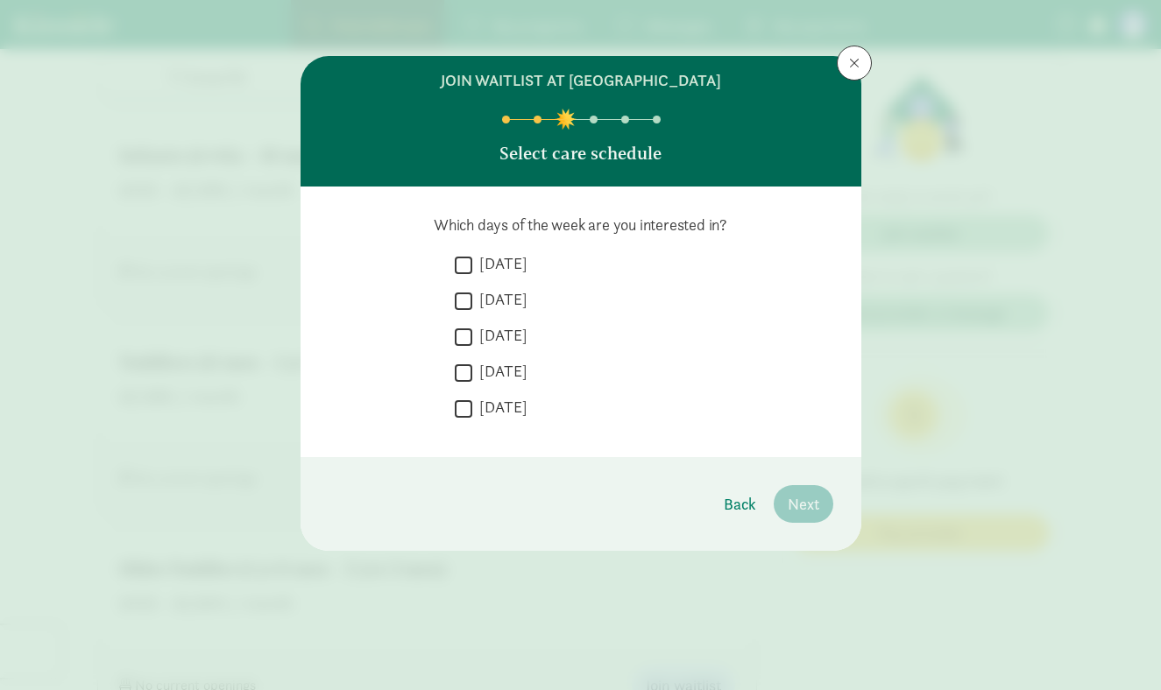
scroll to position [0, 0]
click at [485, 260] on label "[DATE]" at bounding box center [499, 263] width 55 height 21
click at [472, 260] on input "[DATE]" at bounding box center [464, 265] width 18 height 24
checkbox input "true"
click at [487, 308] on label "[DATE]" at bounding box center [499, 299] width 55 height 21
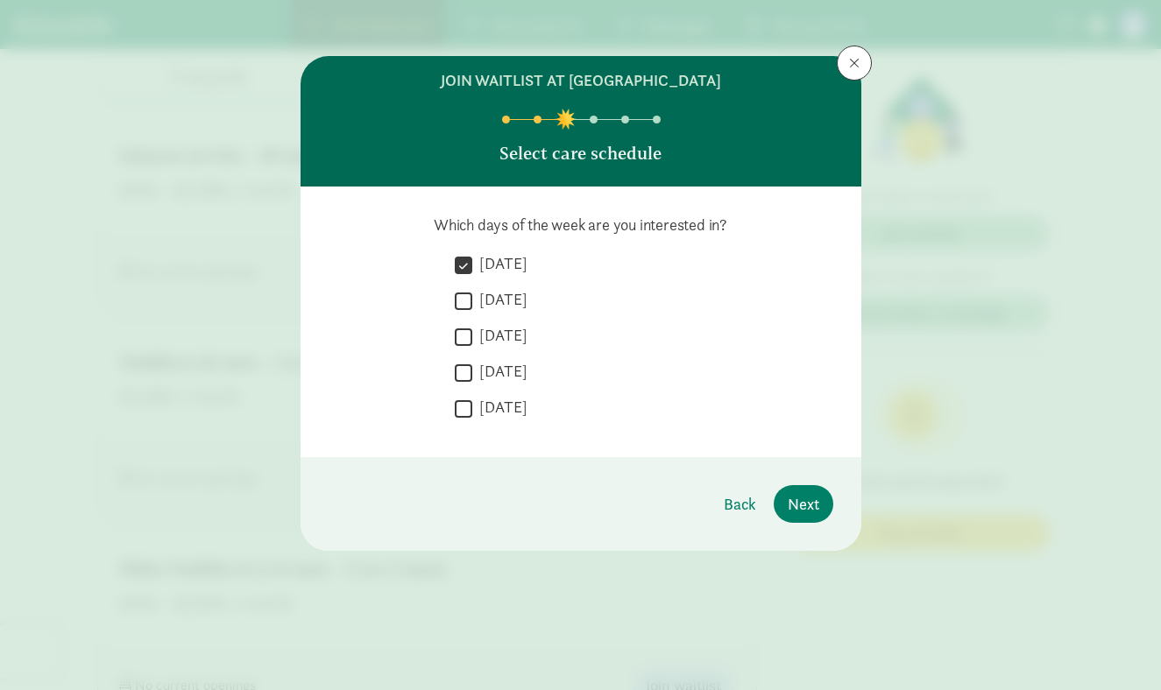
click at [472, 308] on input "[DATE]" at bounding box center [464, 301] width 18 height 24
checkbox input "true"
click at [490, 343] on label "Wednesday" at bounding box center [499, 335] width 55 height 21
click at [472, 343] on input "Wednesday" at bounding box center [464, 337] width 18 height 24
checkbox input "true"
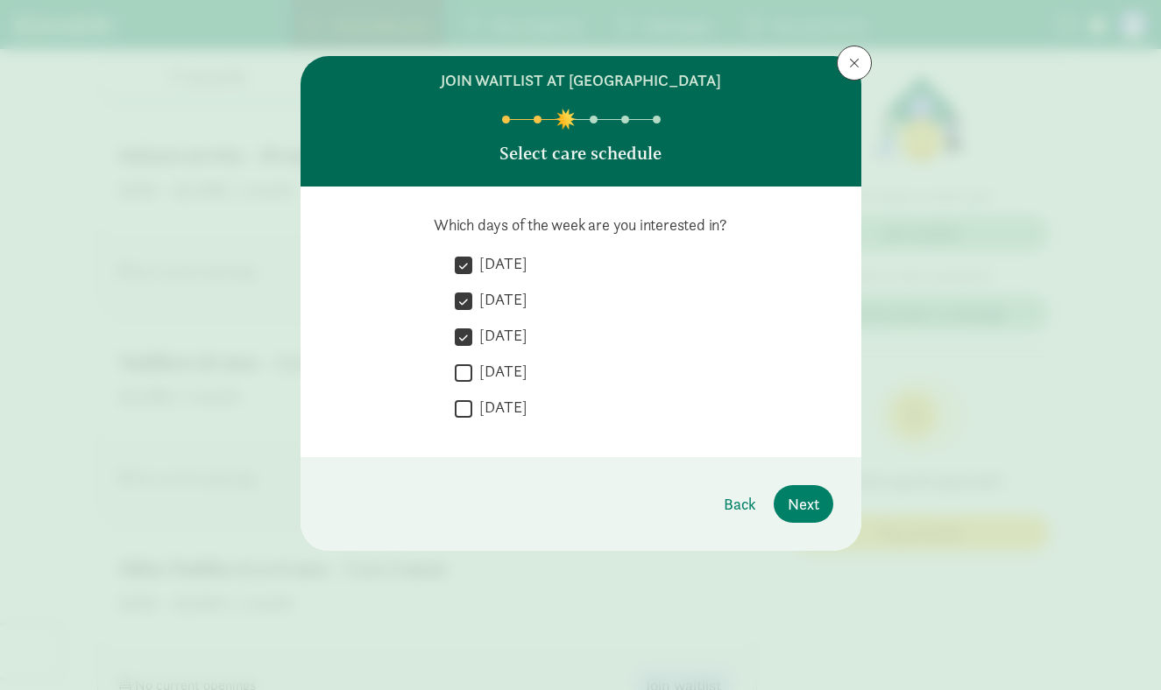
click at [491, 373] on label "Thursday" at bounding box center [499, 371] width 55 height 21
click at [472, 373] on input "Thursday" at bounding box center [464, 373] width 18 height 24
checkbox input "true"
click at [492, 410] on label "Friday" at bounding box center [499, 407] width 55 height 21
click at [472, 410] on input "Friday" at bounding box center [464, 409] width 18 height 24
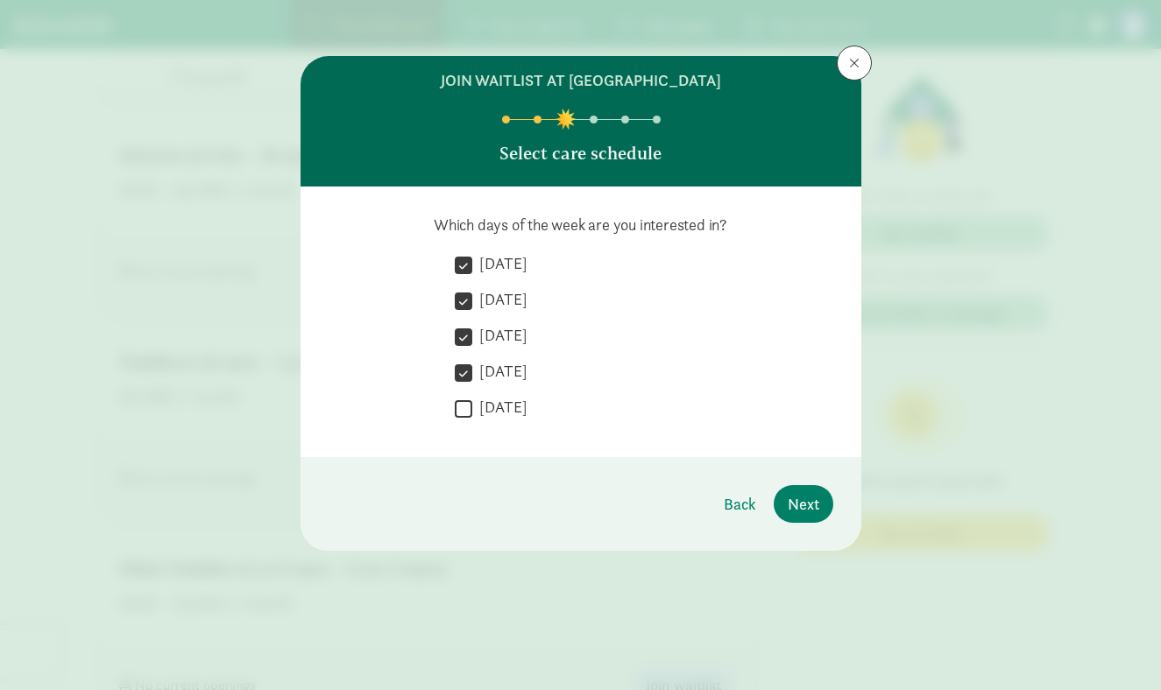
checkbox input "true"
click at [830, 515] on div "Back Next" at bounding box center [772, 504] width 124 height 38
click at [813, 502] on span "Next" at bounding box center [804, 504] width 32 height 24
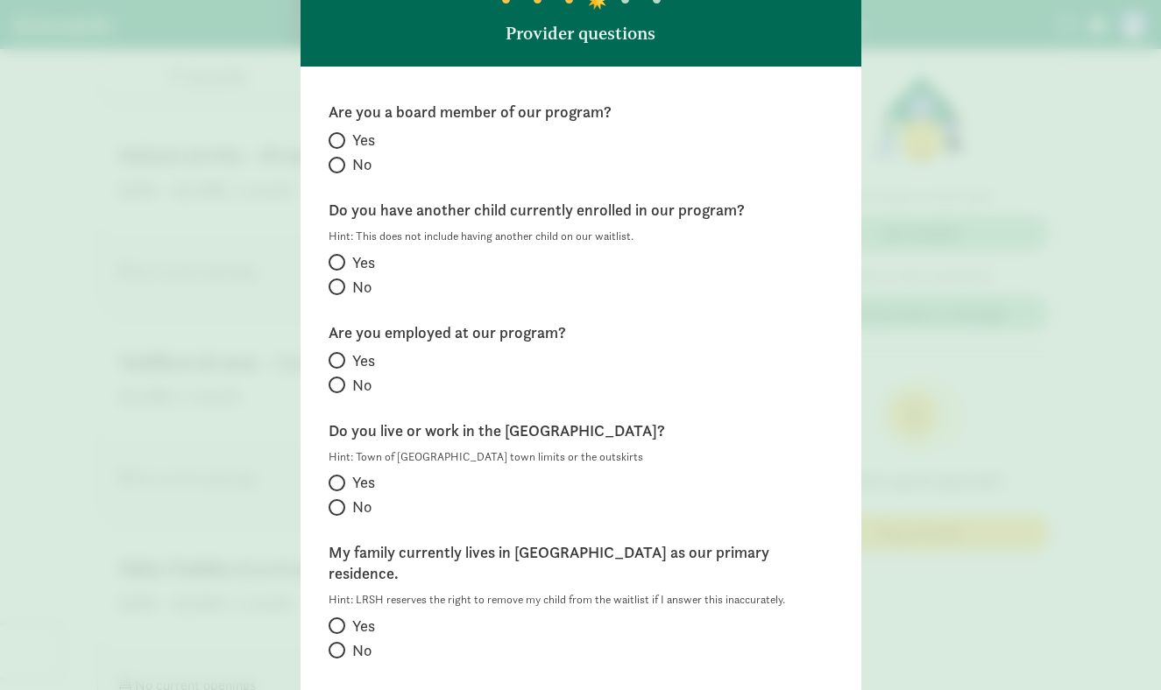
scroll to position [130, 0]
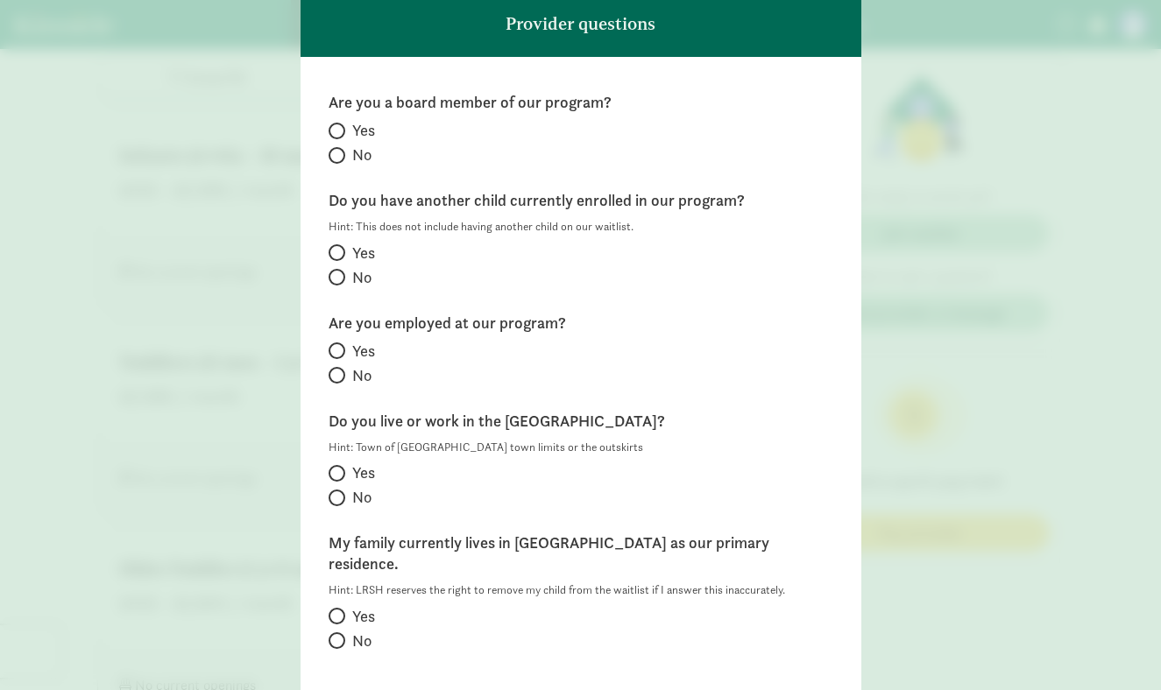
click at [343, 148] on label "No" at bounding box center [581, 155] width 505 height 21
click at [340, 150] on input "No" at bounding box center [334, 155] width 11 height 11
radio input "true"
click at [332, 286] on label "No" at bounding box center [581, 277] width 505 height 21
click at [332, 283] on input "No" at bounding box center [334, 277] width 11 height 11
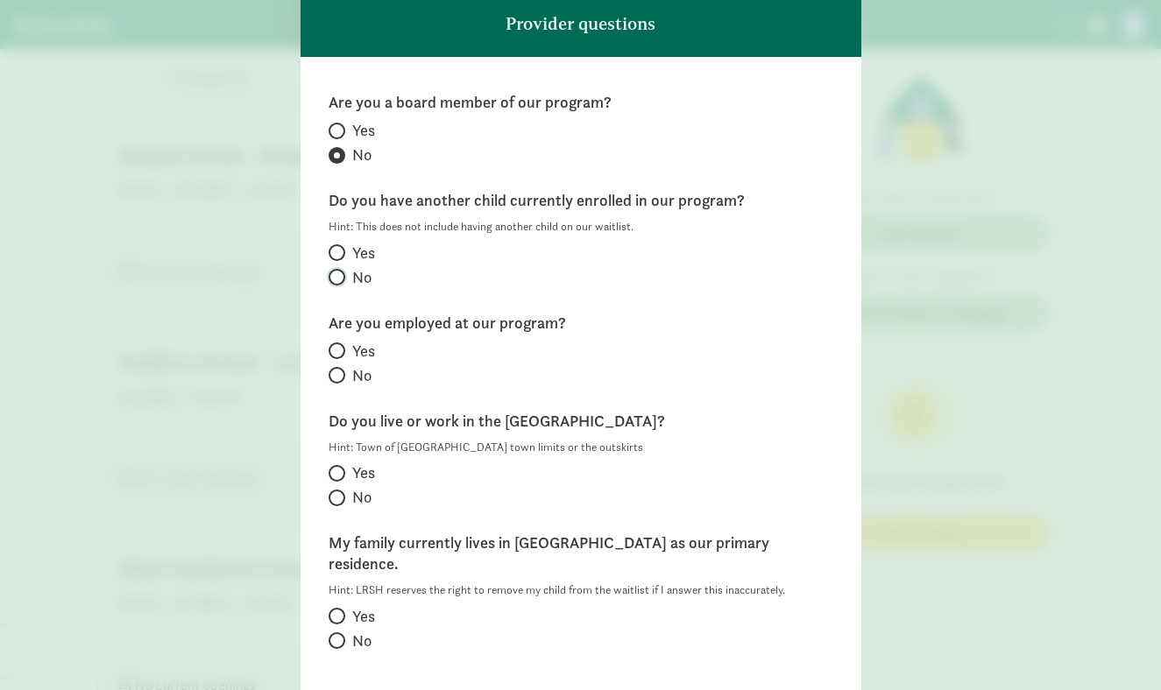
radio input "true"
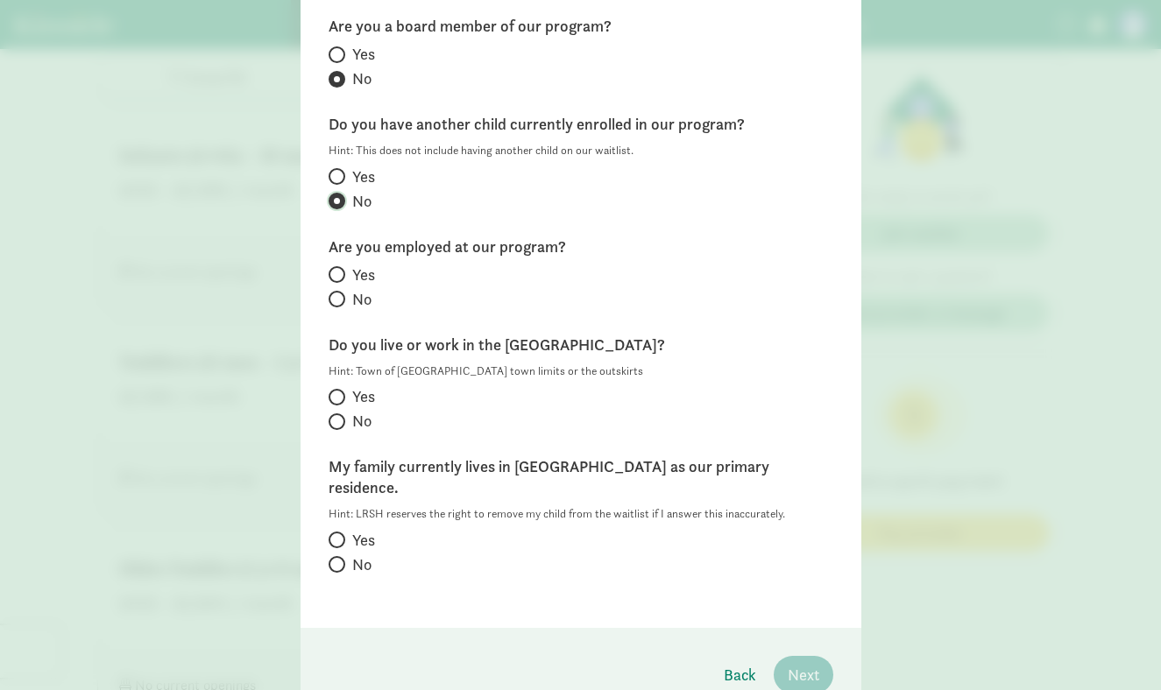
scroll to position [209, 0]
click at [343, 294] on span at bounding box center [337, 296] width 17 height 17
click at [340, 294] on input "No" at bounding box center [334, 296] width 11 height 11
radio input "true"
click at [340, 419] on span at bounding box center [337, 419] width 17 height 17
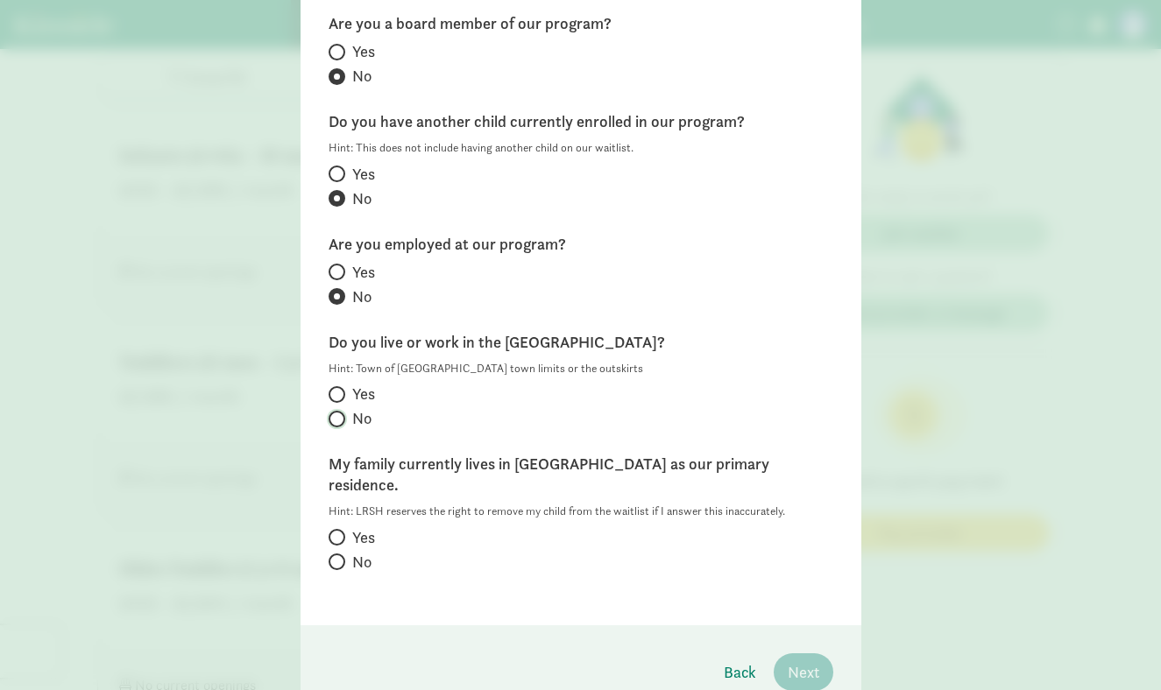
click at [340, 419] on input "No" at bounding box center [334, 419] width 11 height 11
radio input "true"
click at [352, 552] on span "No" at bounding box center [361, 562] width 19 height 21
click at [340, 556] on input "No" at bounding box center [334, 561] width 11 height 11
radio input "true"
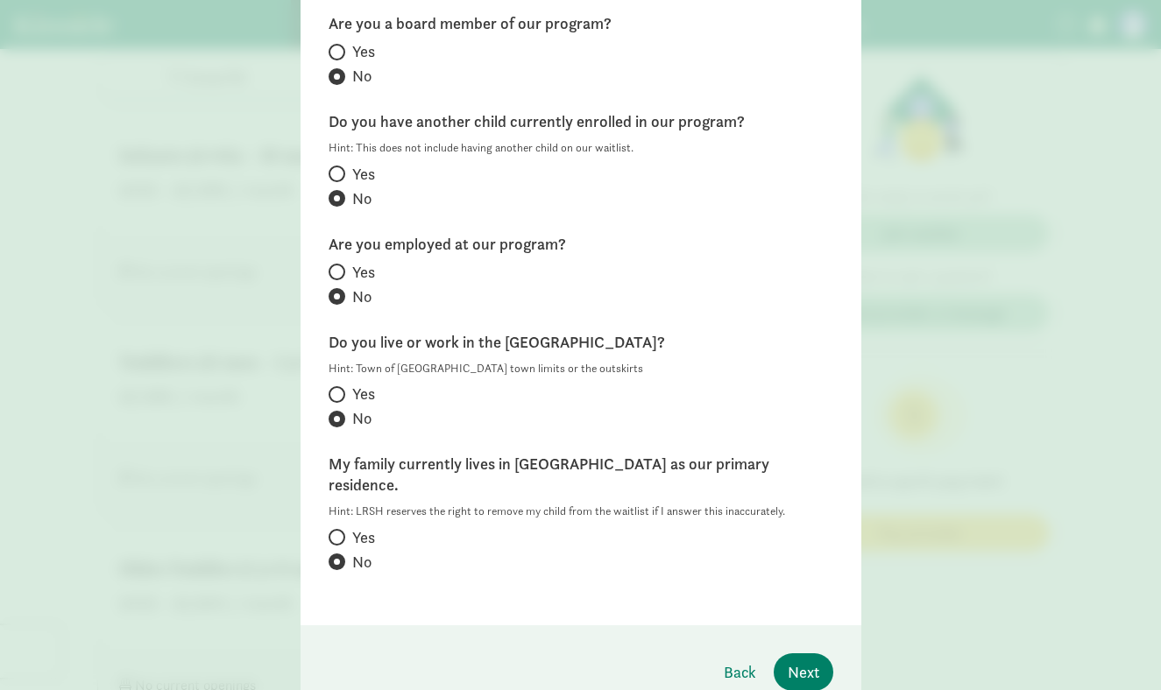
click at [348, 527] on label "Yes" at bounding box center [581, 537] width 505 height 21
click at [340, 532] on input "Yes" at bounding box center [334, 537] width 11 height 11
radio input "true"
click at [802, 661] on span "Next" at bounding box center [804, 673] width 32 height 24
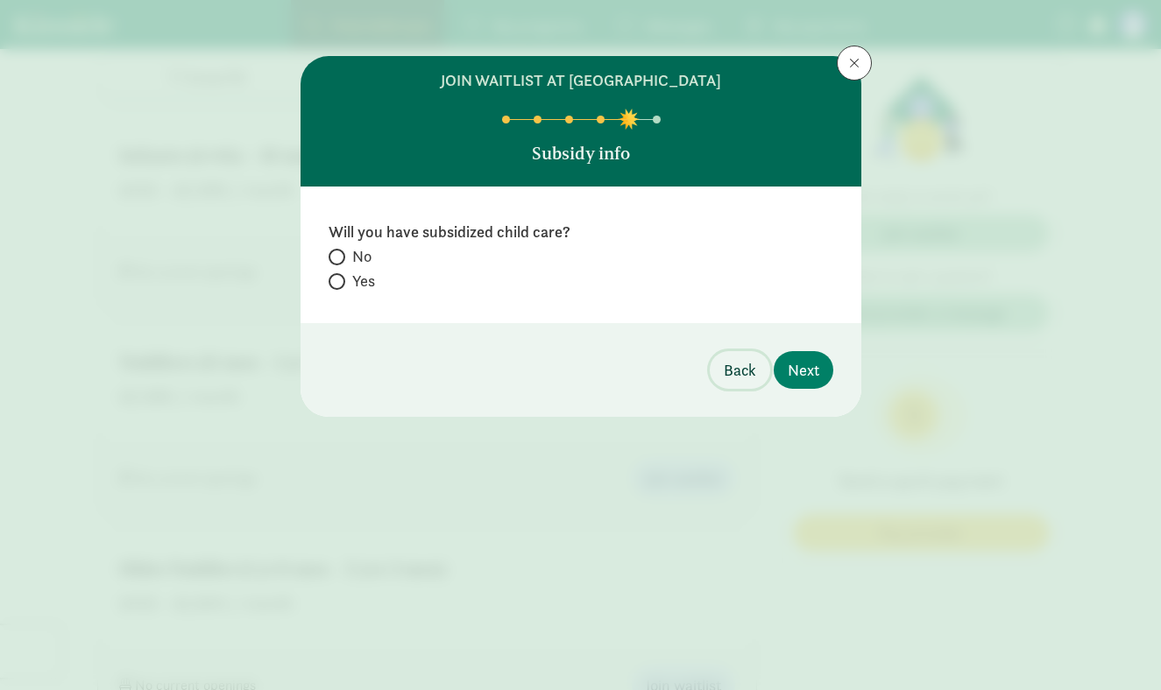
click at [744, 371] on span "Back" at bounding box center [740, 370] width 32 height 24
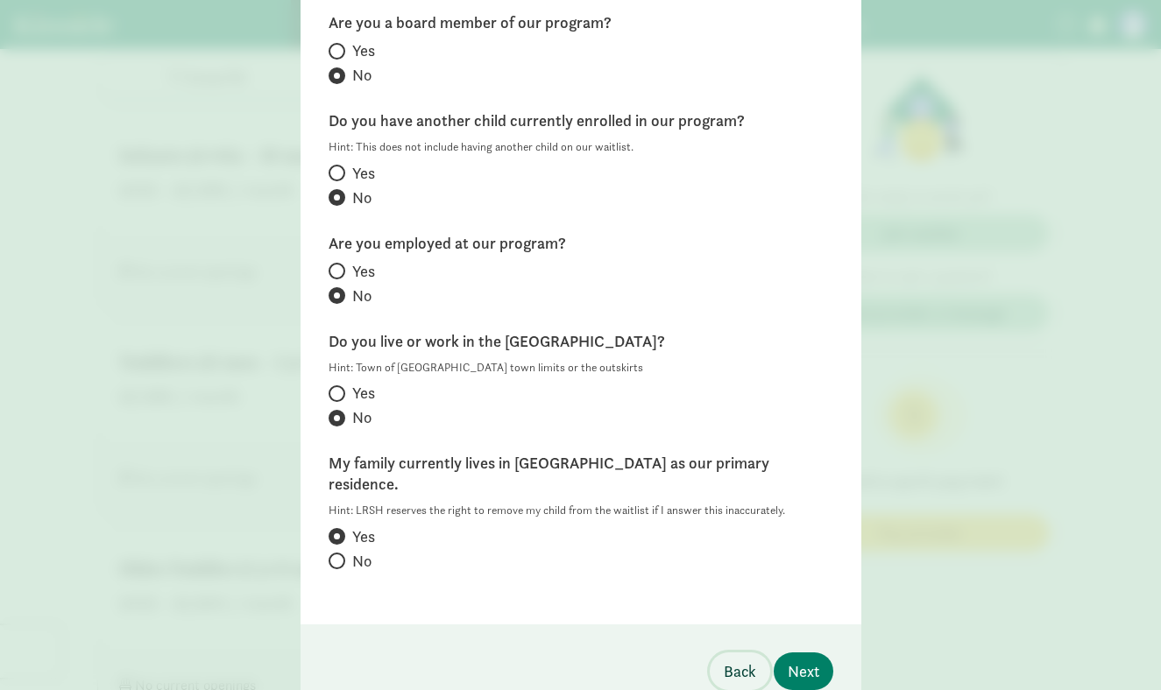
scroll to position [210, 0]
click at [796, 659] on span "Next" at bounding box center [804, 671] width 32 height 24
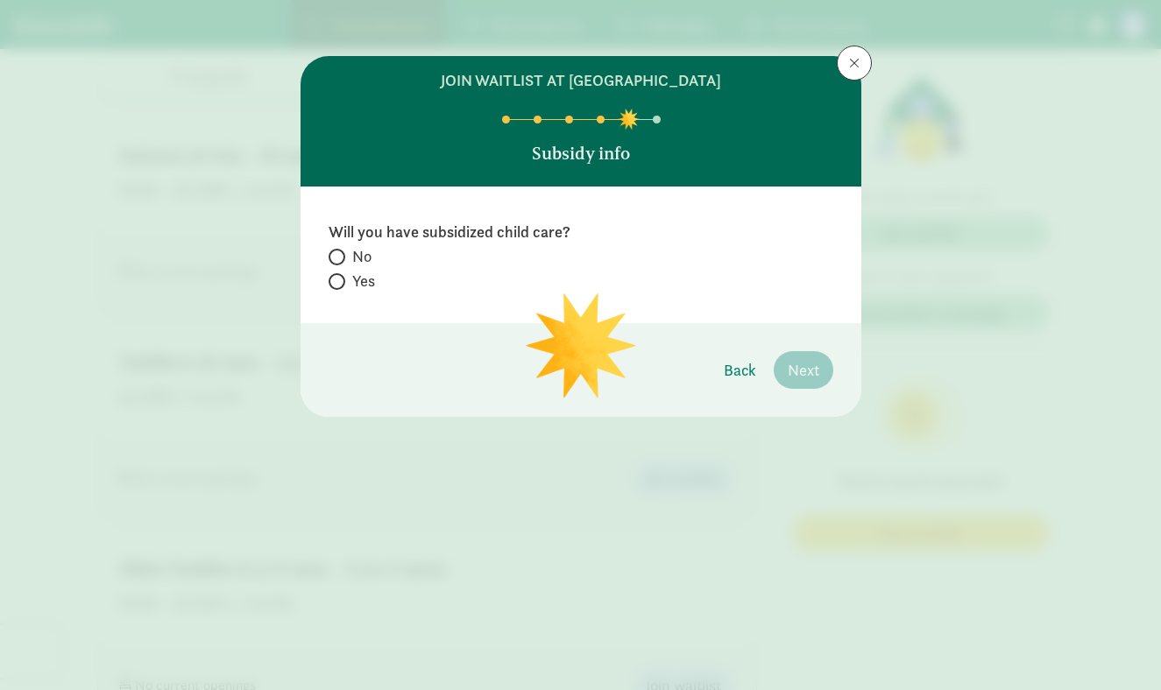
scroll to position [0, 0]
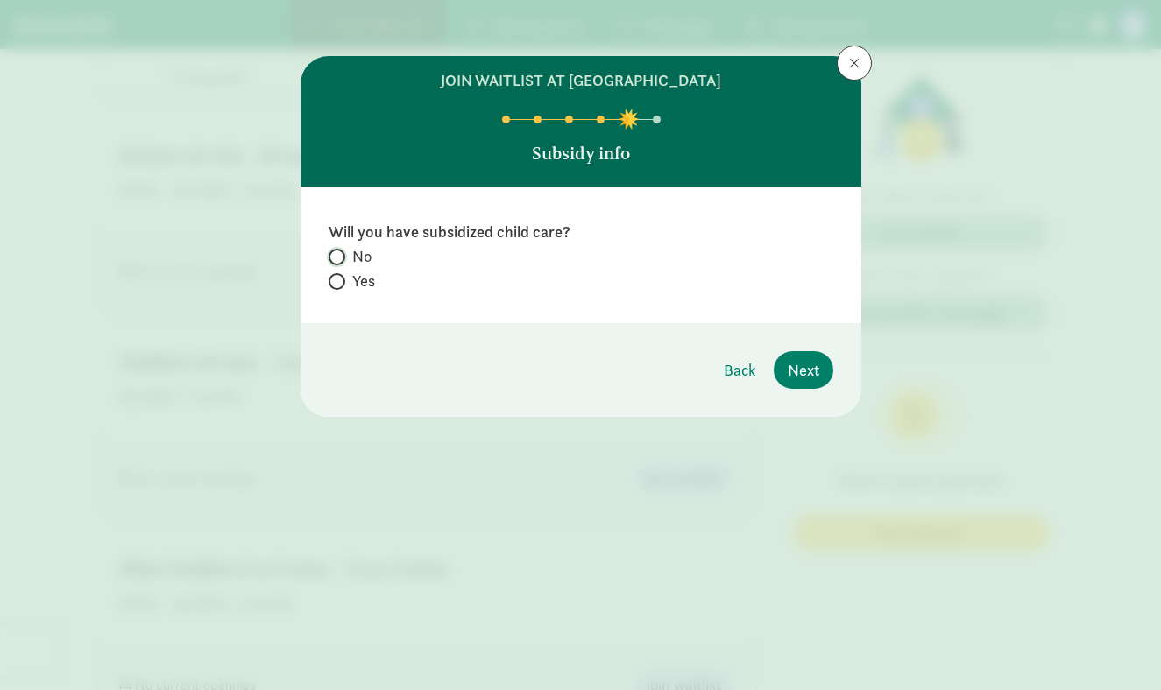
click at [333, 255] on input "No" at bounding box center [334, 256] width 11 height 11
radio input "true"
click at [807, 376] on span "Next" at bounding box center [804, 370] width 32 height 24
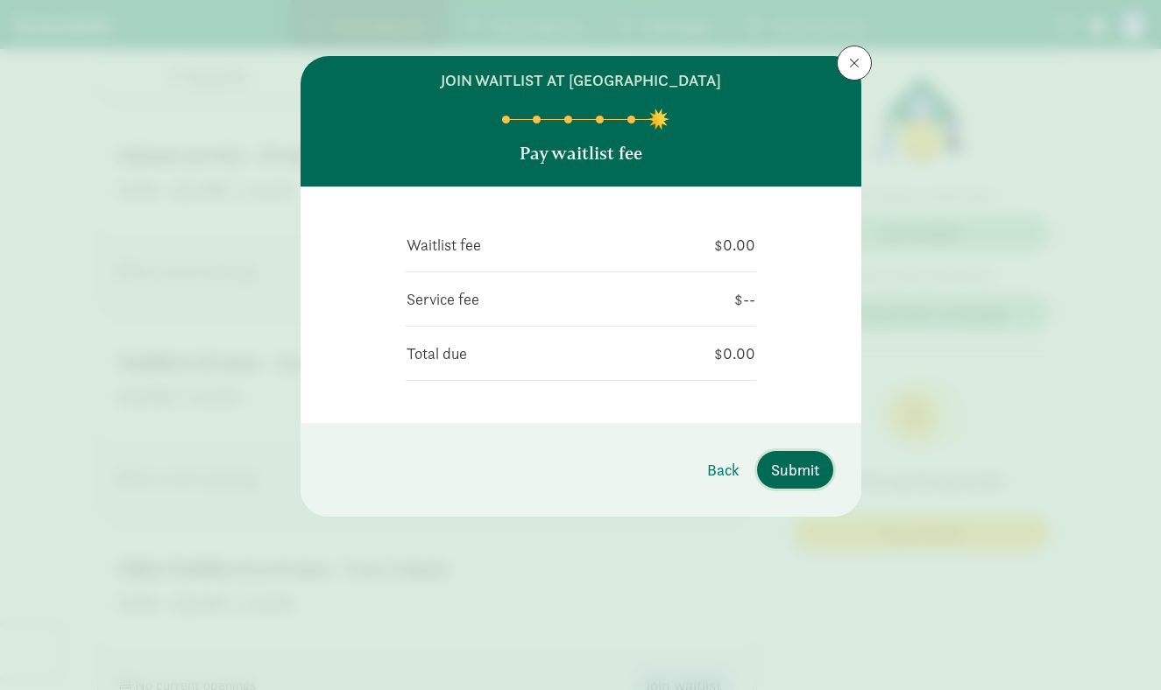
click at [801, 478] on span "Submit" at bounding box center [795, 470] width 48 height 24
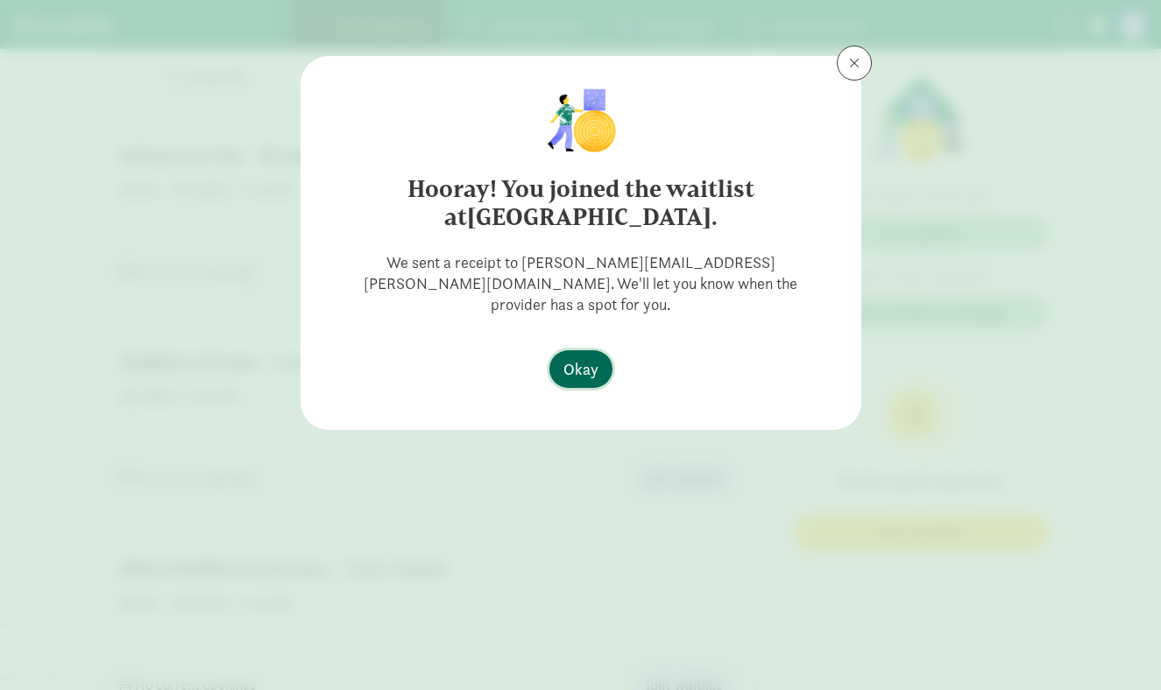
click at [591, 357] on span "Okay" at bounding box center [580, 369] width 35 height 24
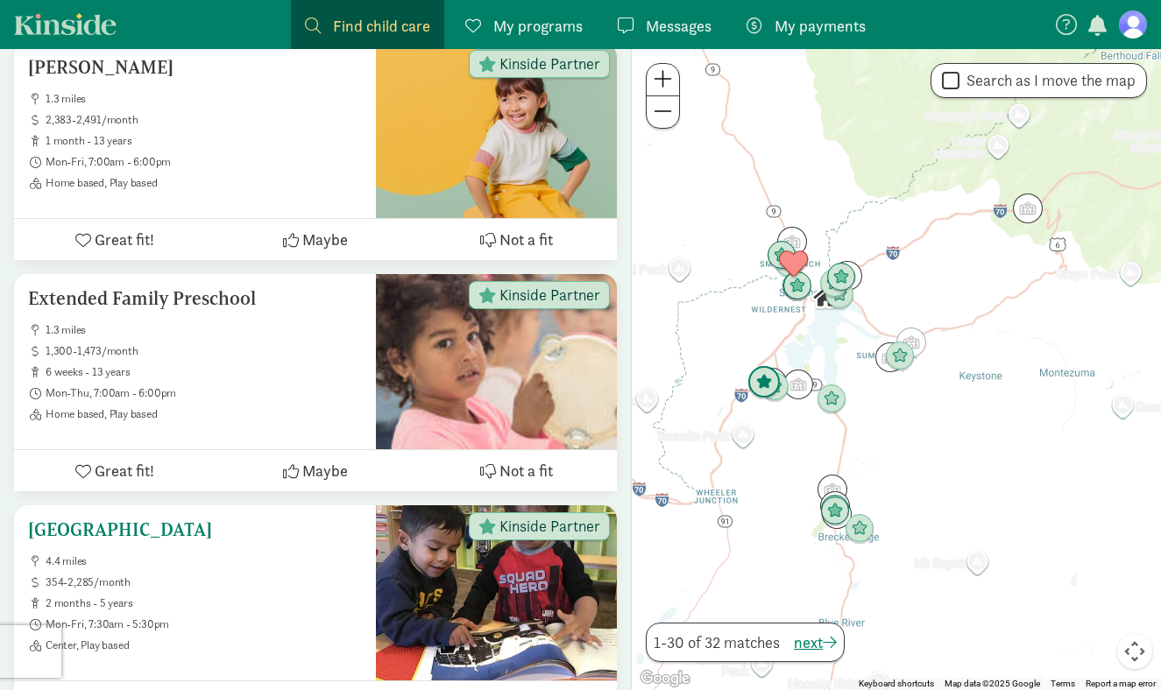
scroll to position [5349, 0]
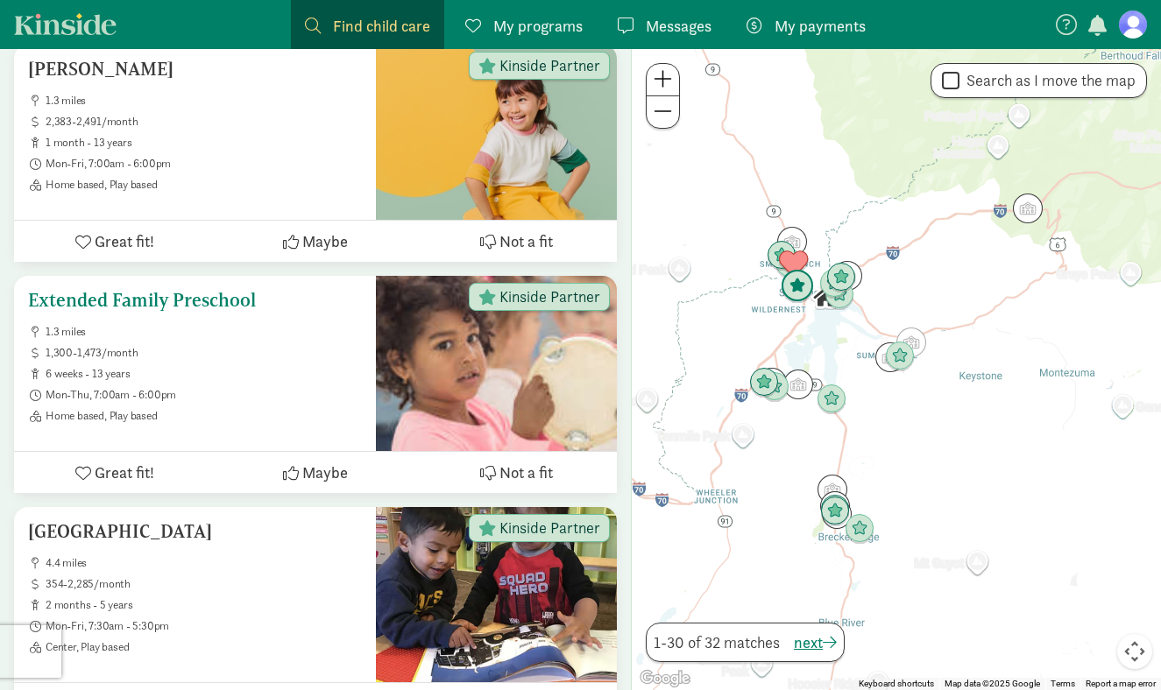
click at [448, 401] on div at bounding box center [496, 363] width 241 height 175
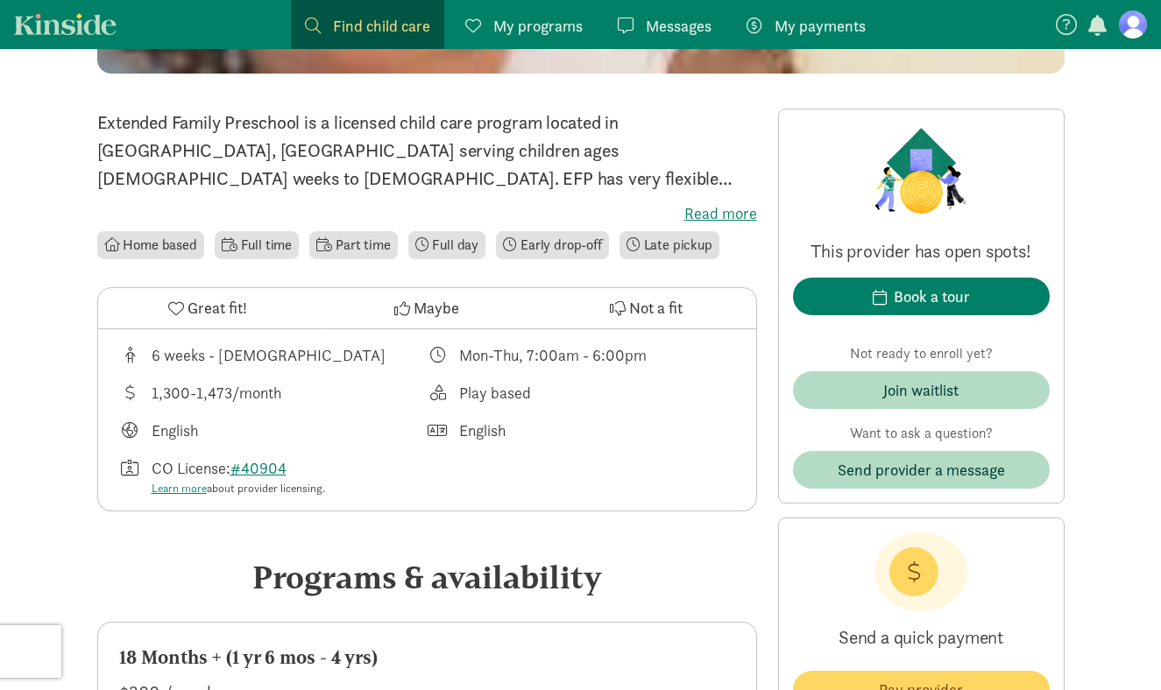
scroll to position [383, 0]
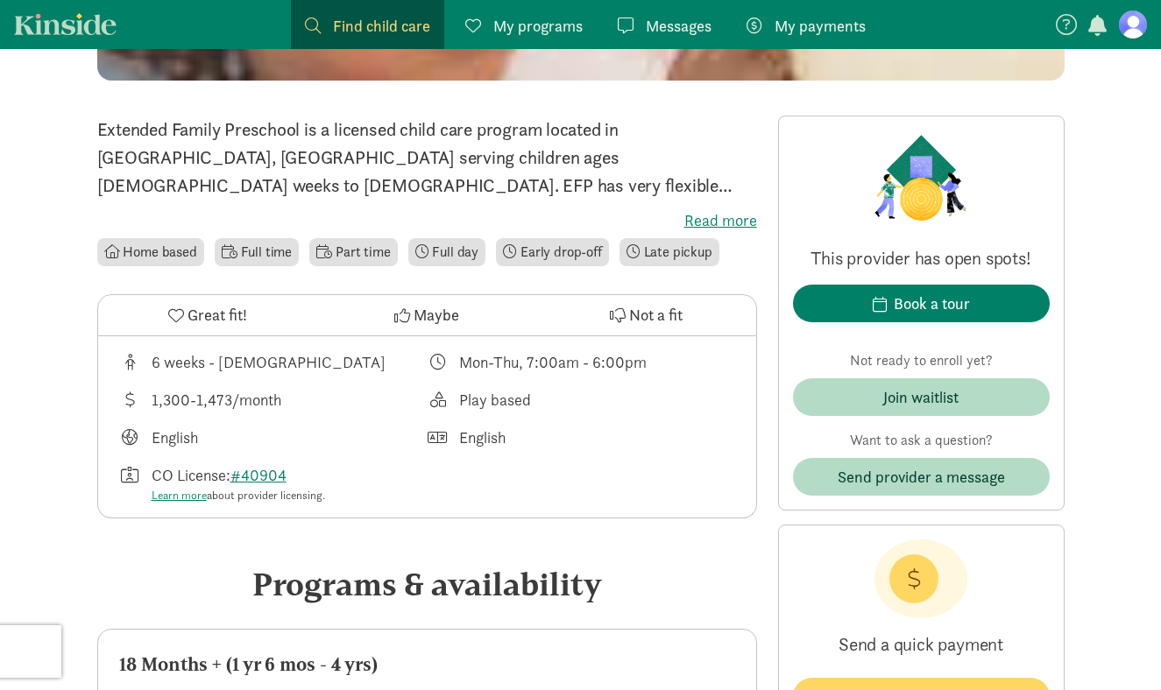
click at [708, 208] on div "Extended Family Preschool is a licensed child care program located in [GEOGRAPH…" at bounding box center [427, 193] width 660 height 154
click at [709, 215] on label "Read more" at bounding box center [427, 220] width 660 height 21
click at [0, 0] on input "Read more" at bounding box center [0, 0] width 0 height 0
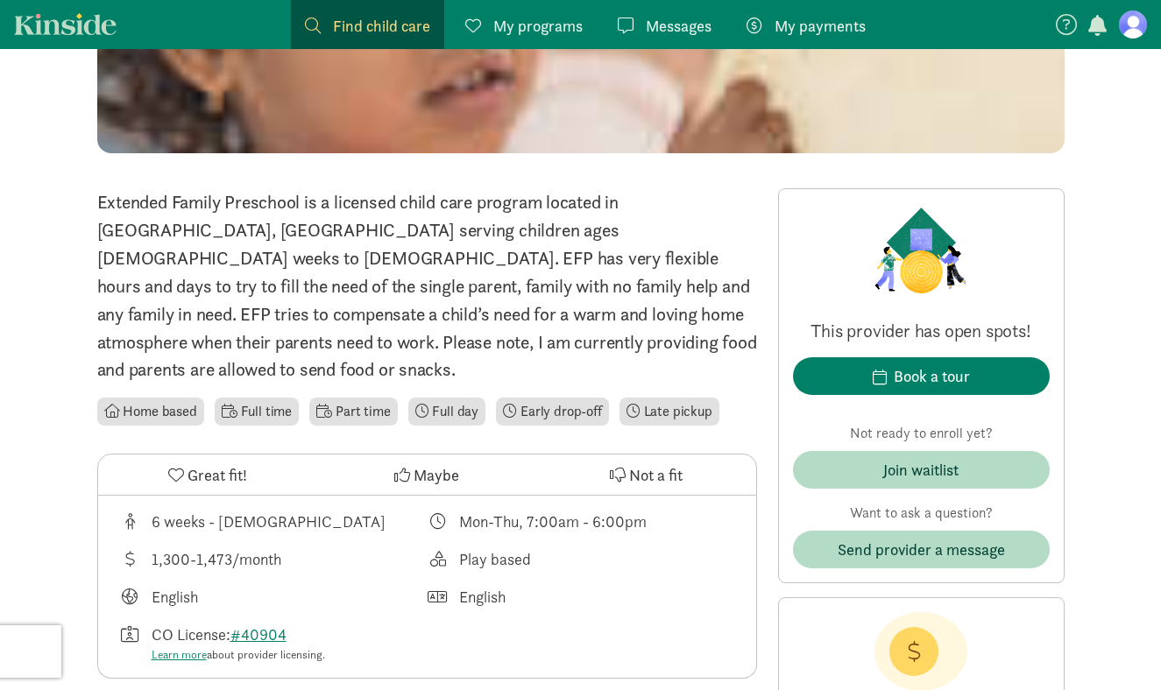
scroll to position [309, 0]
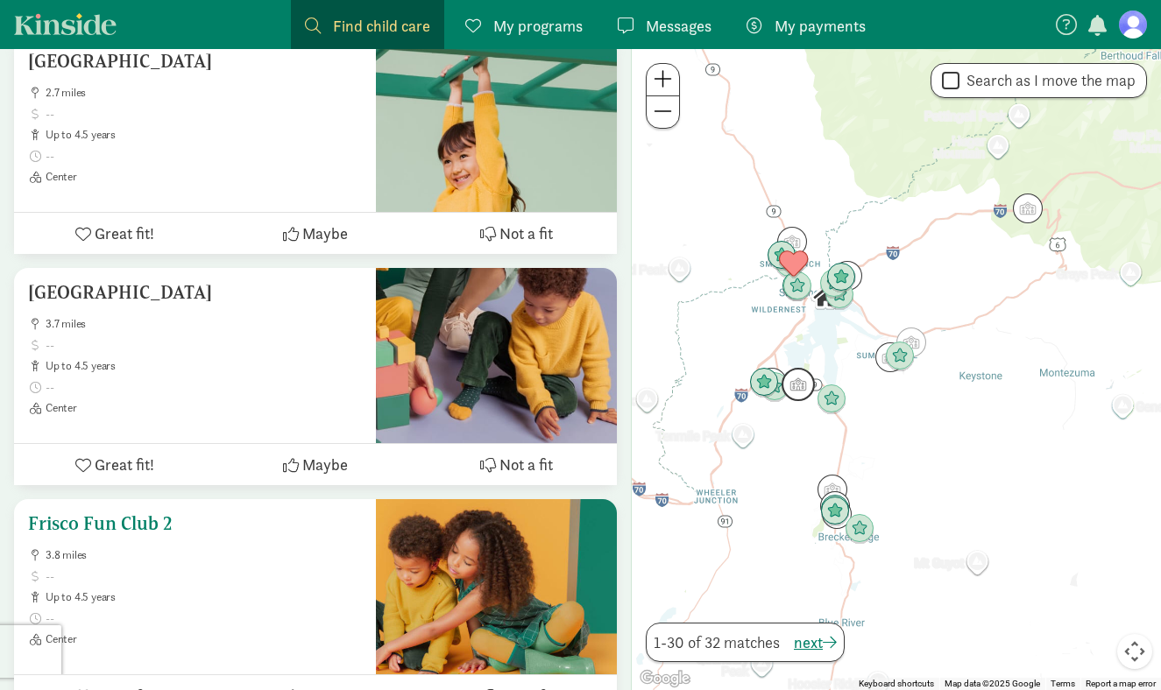
scroll to position [2536, 0]
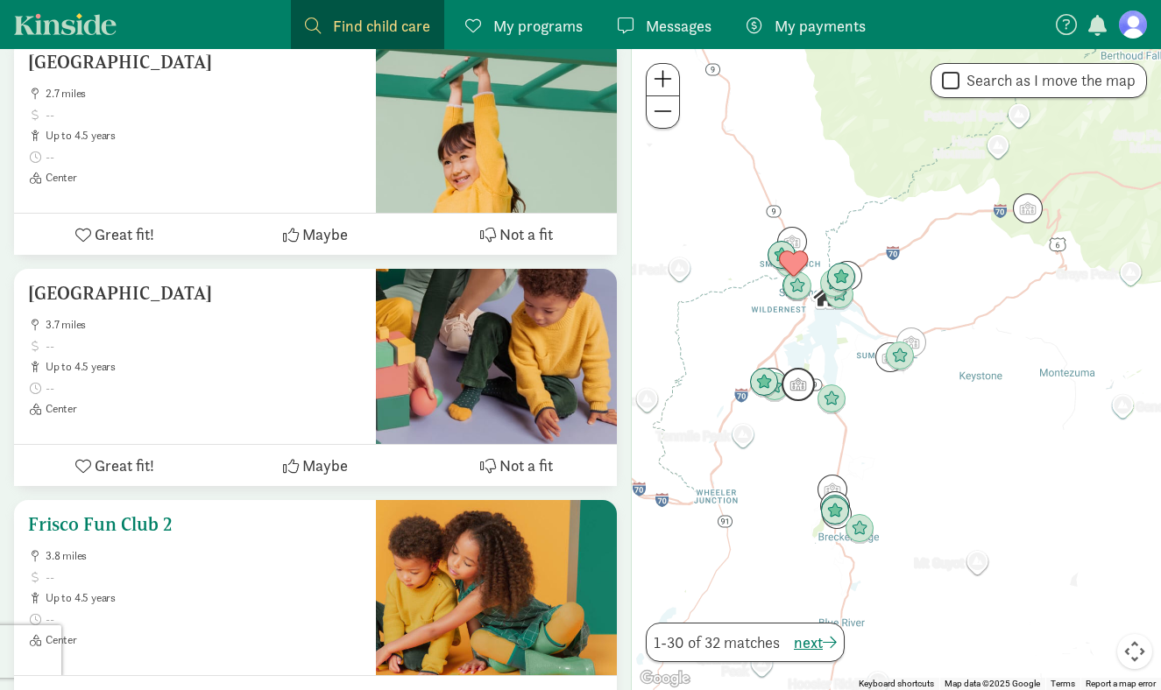
click at [484, 386] on div at bounding box center [496, 356] width 241 height 175
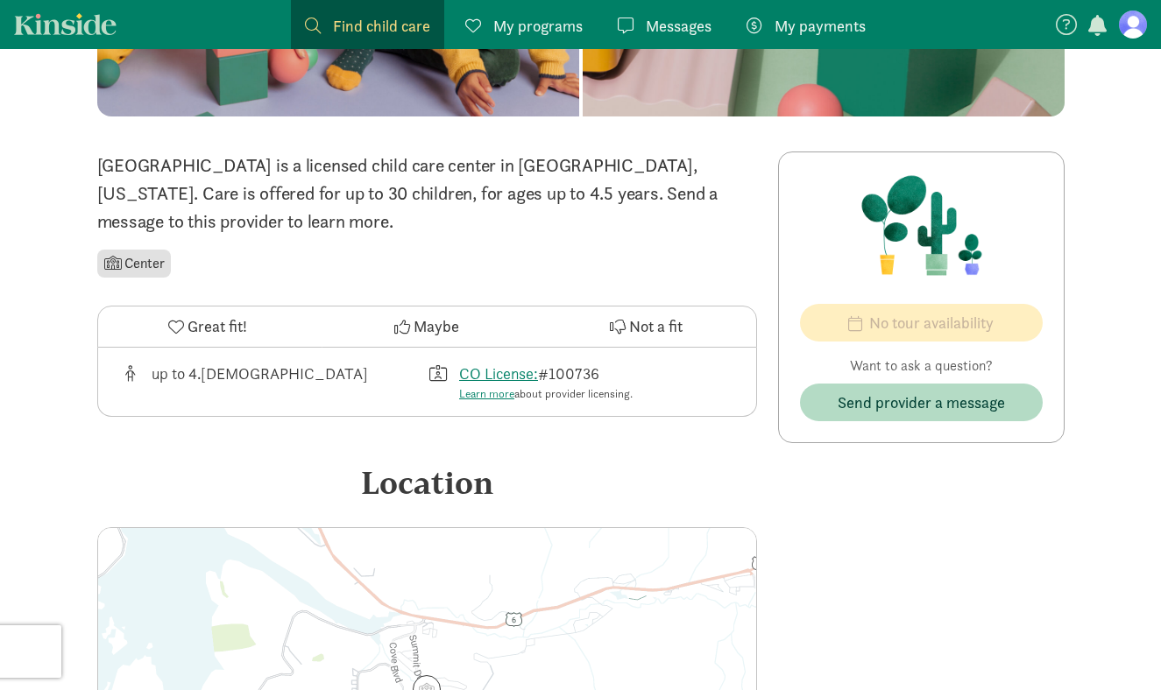
scroll to position [294, 0]
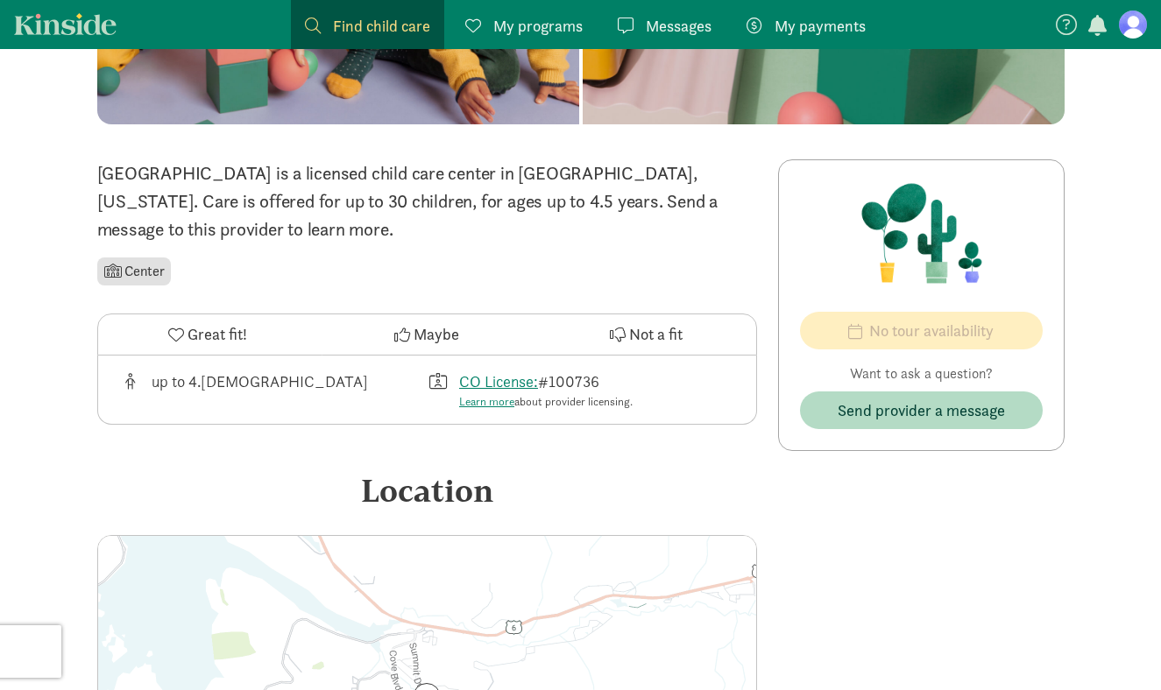
scroll to position [112, 0]
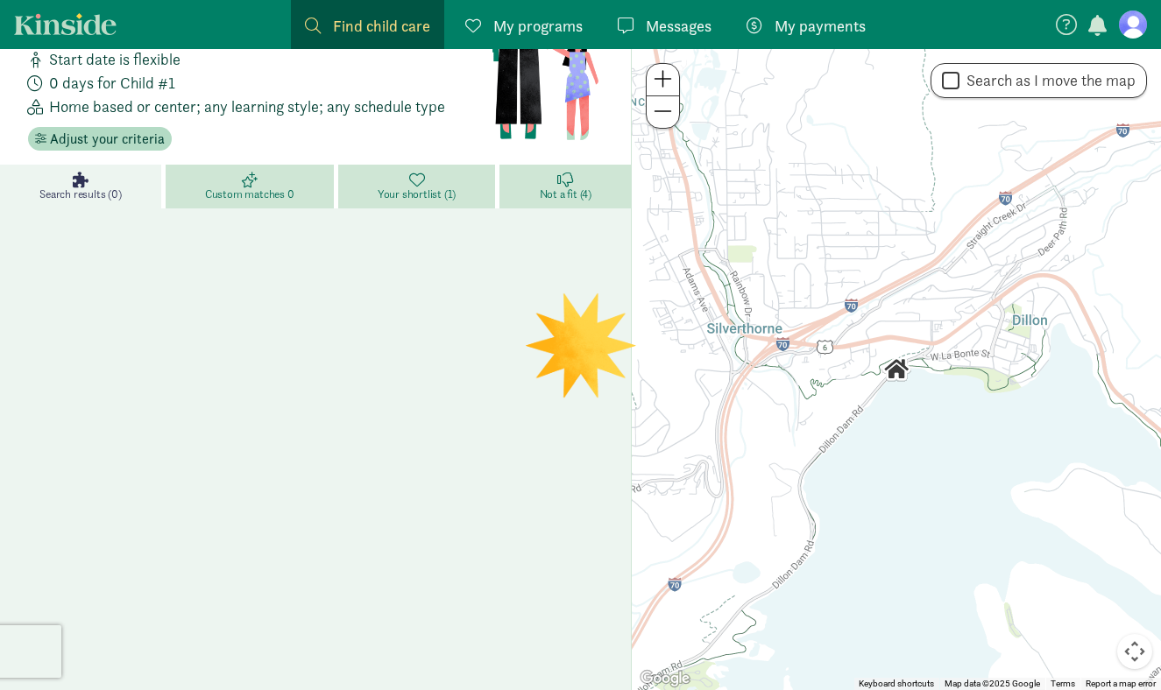
click at [98, 204] on link "Search results (0)" at bounding box center [83, 187] width 166 height 44
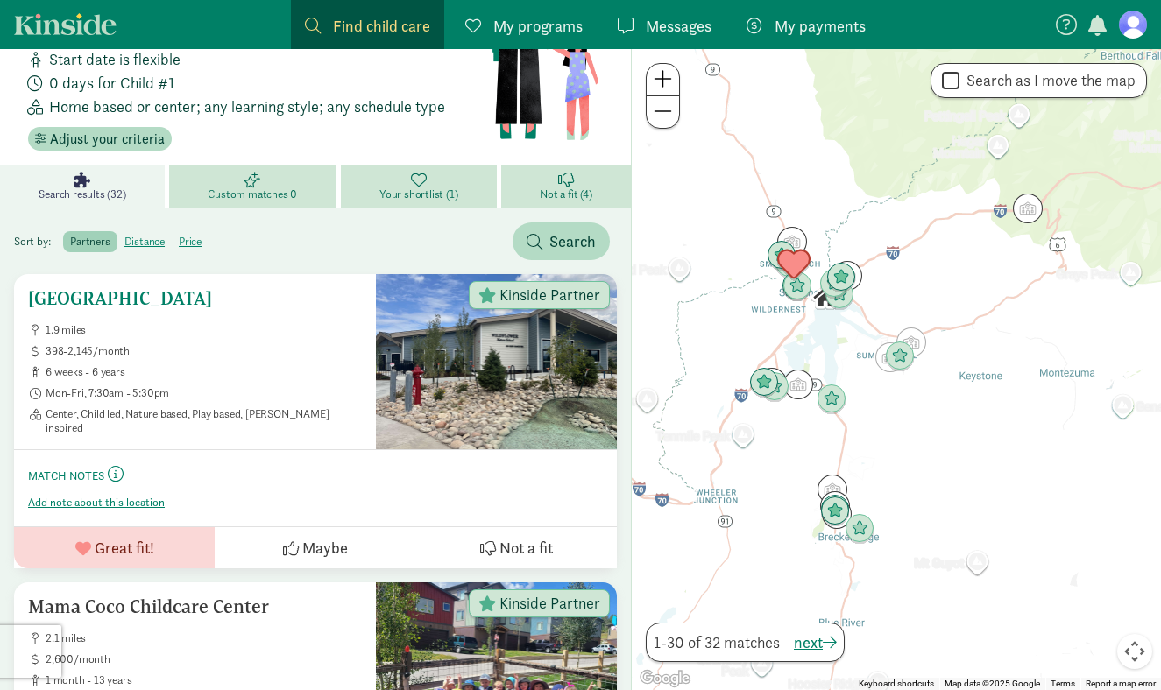
click at [499, 359] on div at bounding box center [496, 361] width 241 height 175
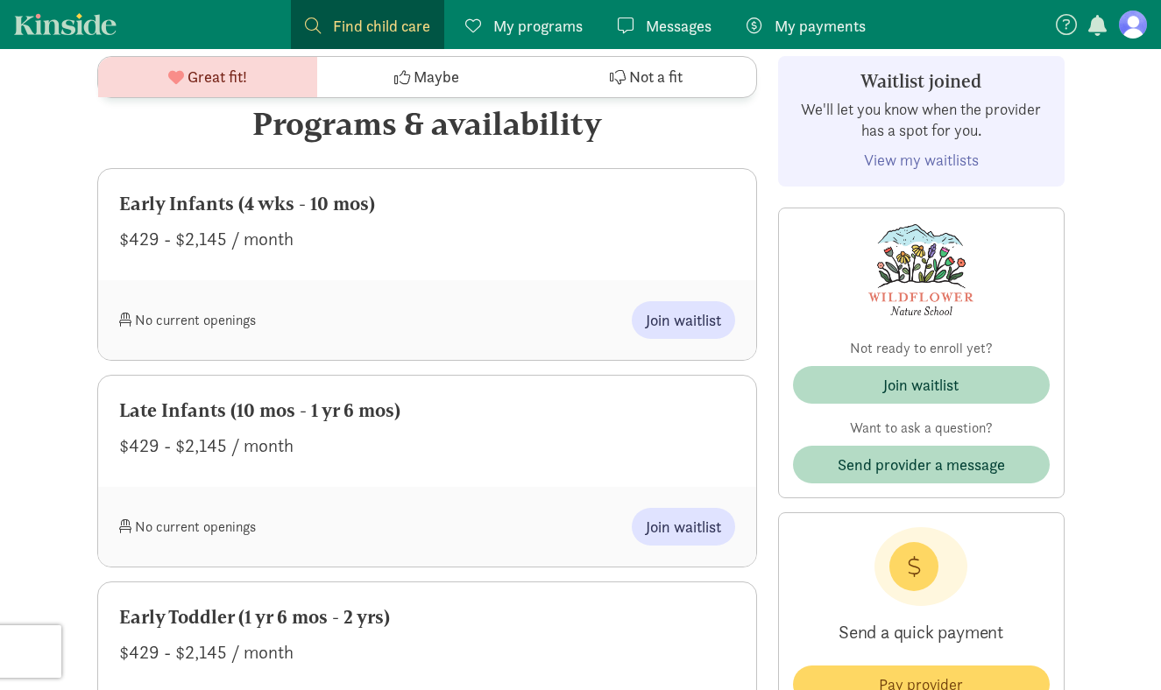
scroll to position [872, 0]
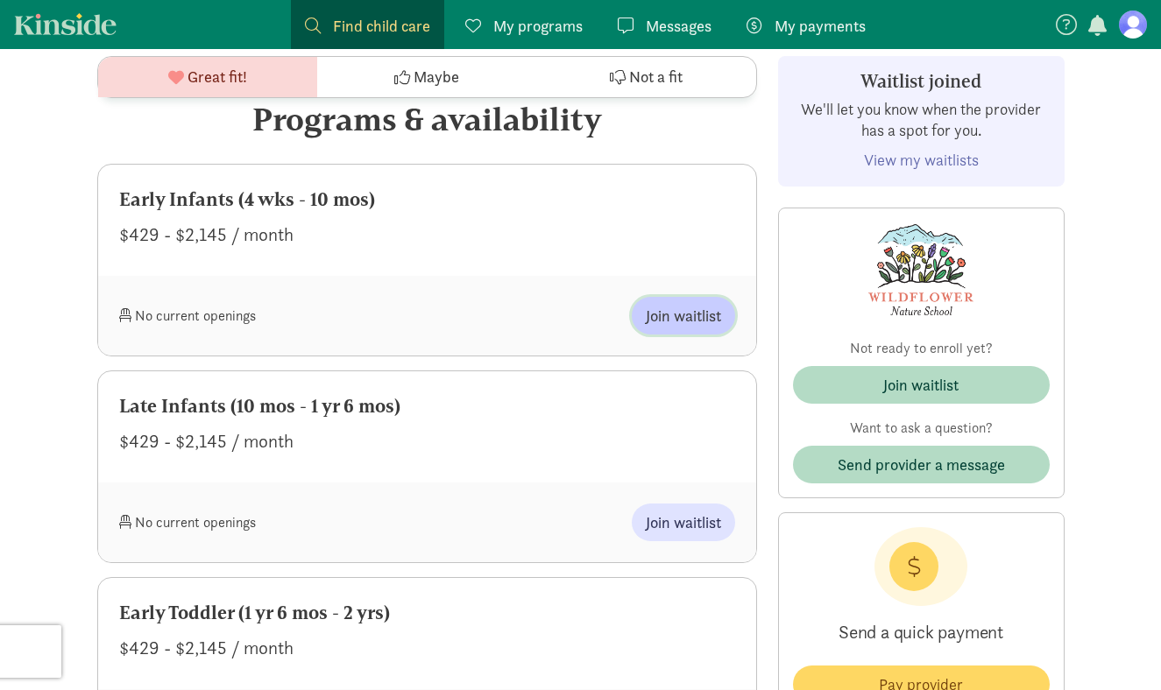
click at [683, 319] on span "Join waitlist" at bounding box center [683, 316] width 75 height 24
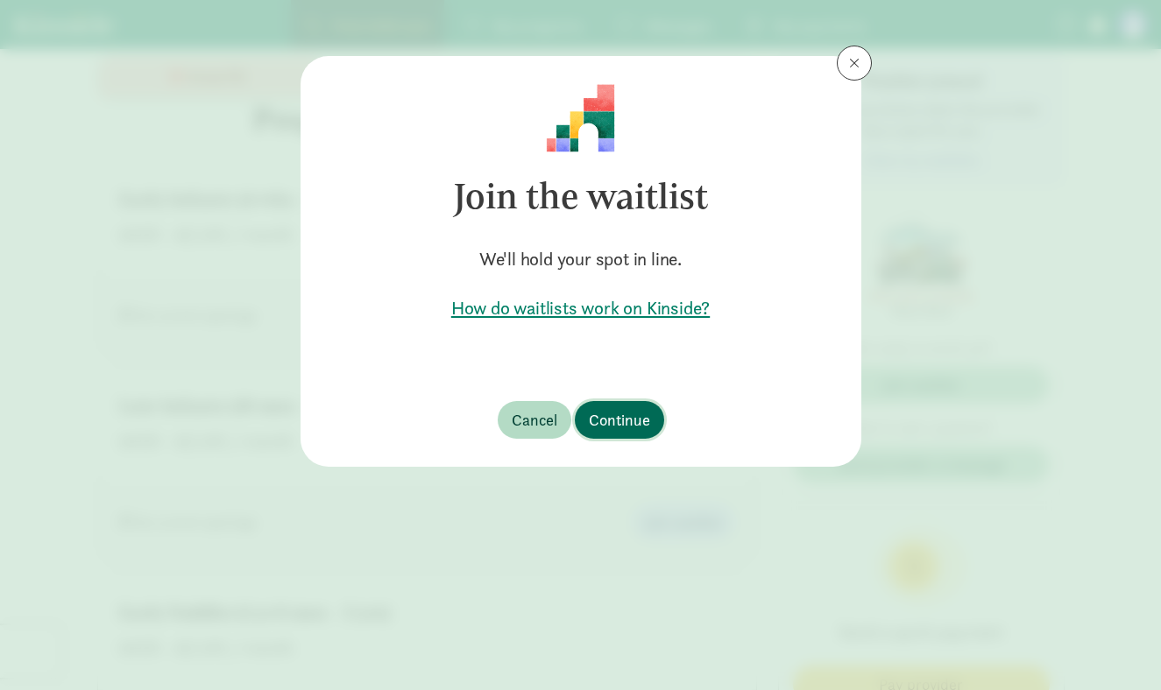
click at [620, 427] on span "Continue" at bounding box center [619, 420] width 61 height 24
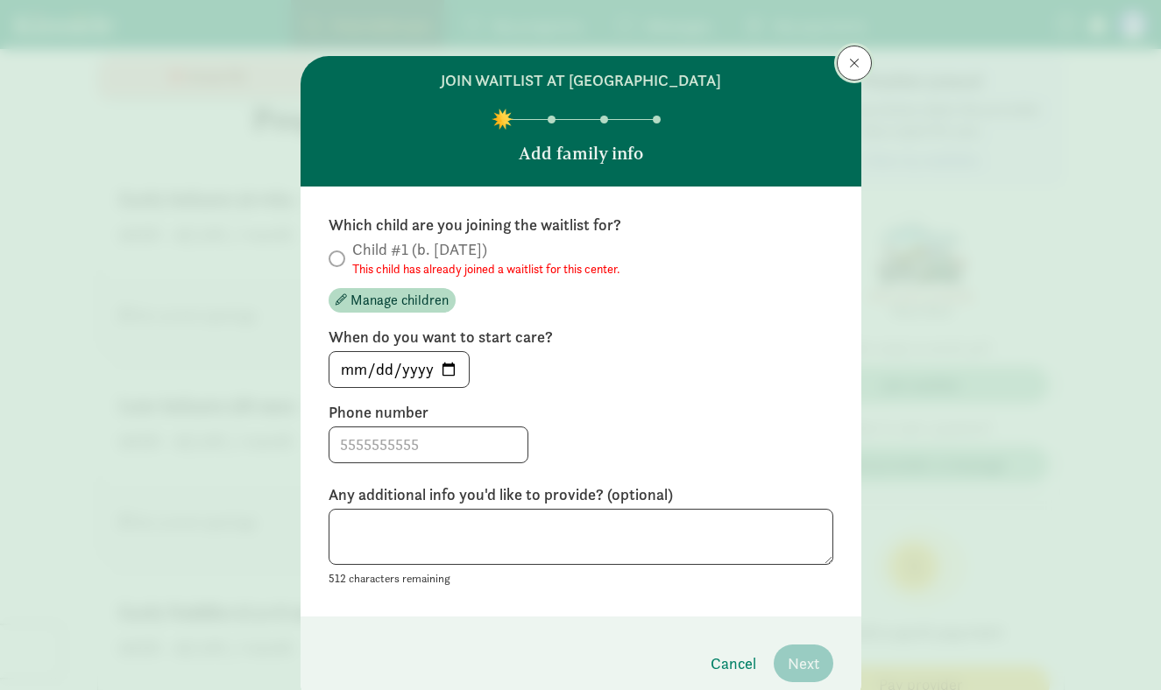
click at [843, 69] on button at bounding box center [854, 63] width 35 height 35
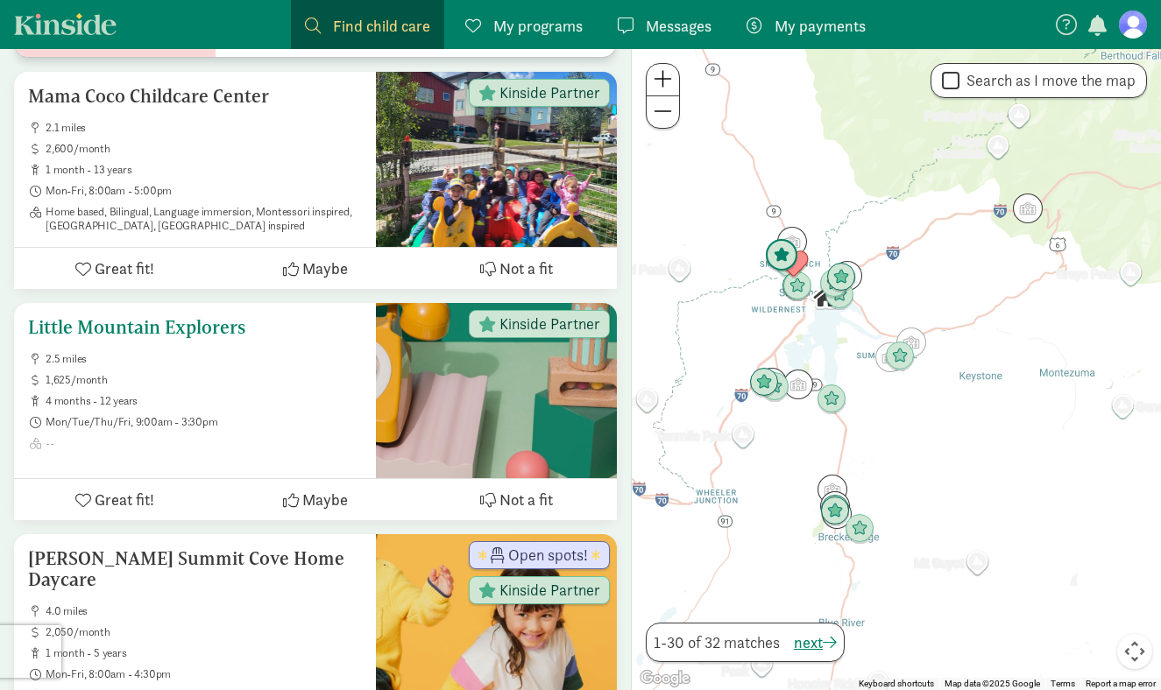
scroll to position [626, 0]
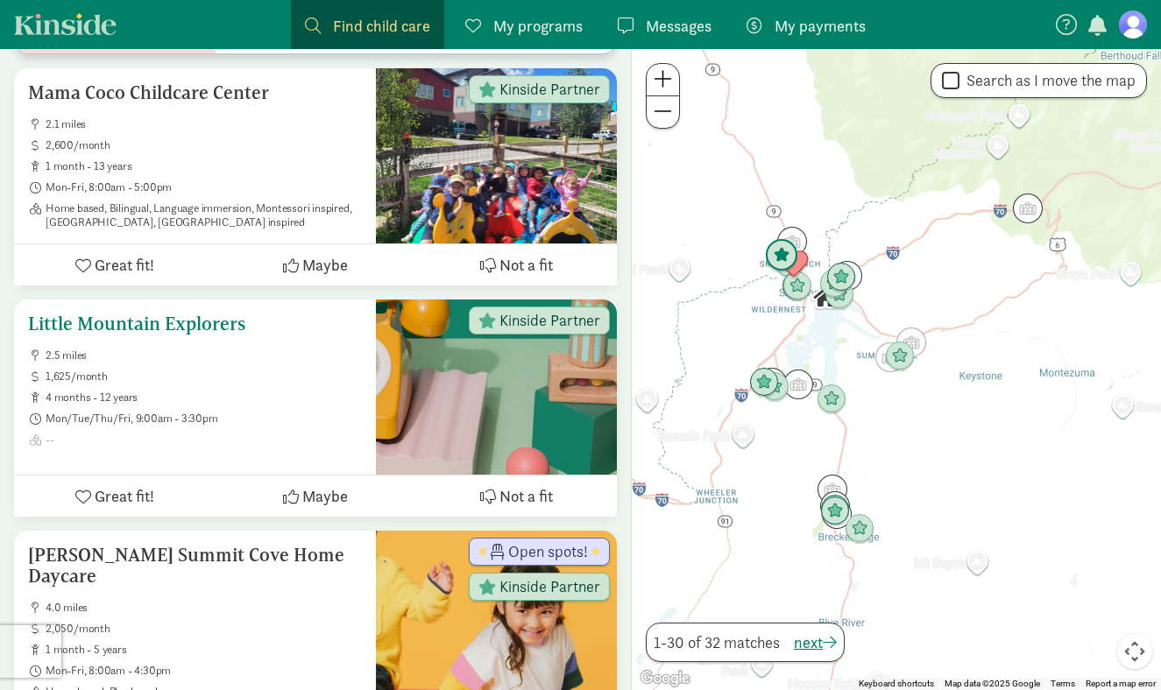
click at [491, 421] on div at bounding box center [496, 387] width 241 height 175
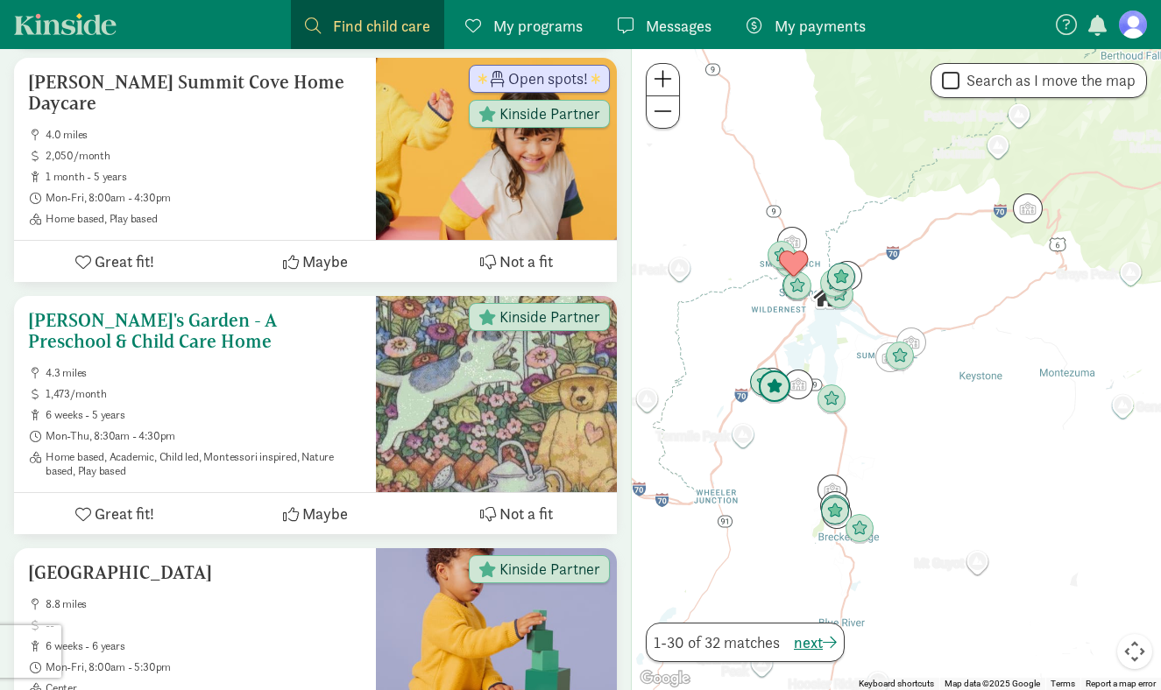
scroll to position [1103, 0]
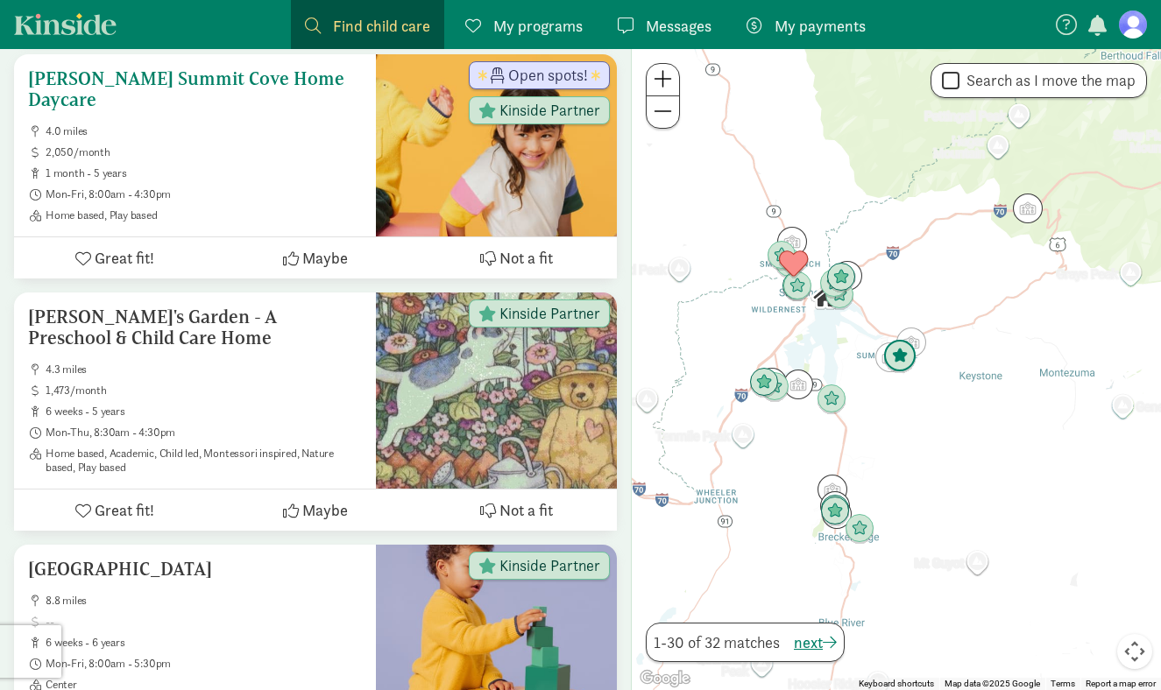
click at [400, 165] on div at bounding box center [496, 145] width 241 height 182
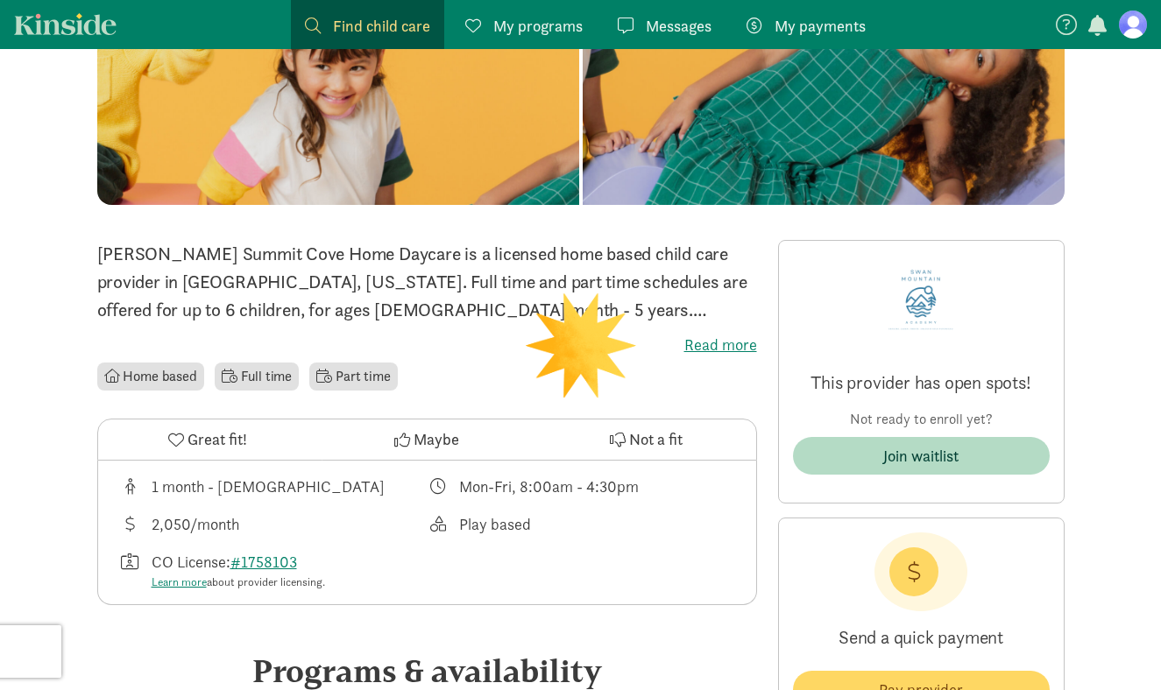
scroll to position [270, 0]
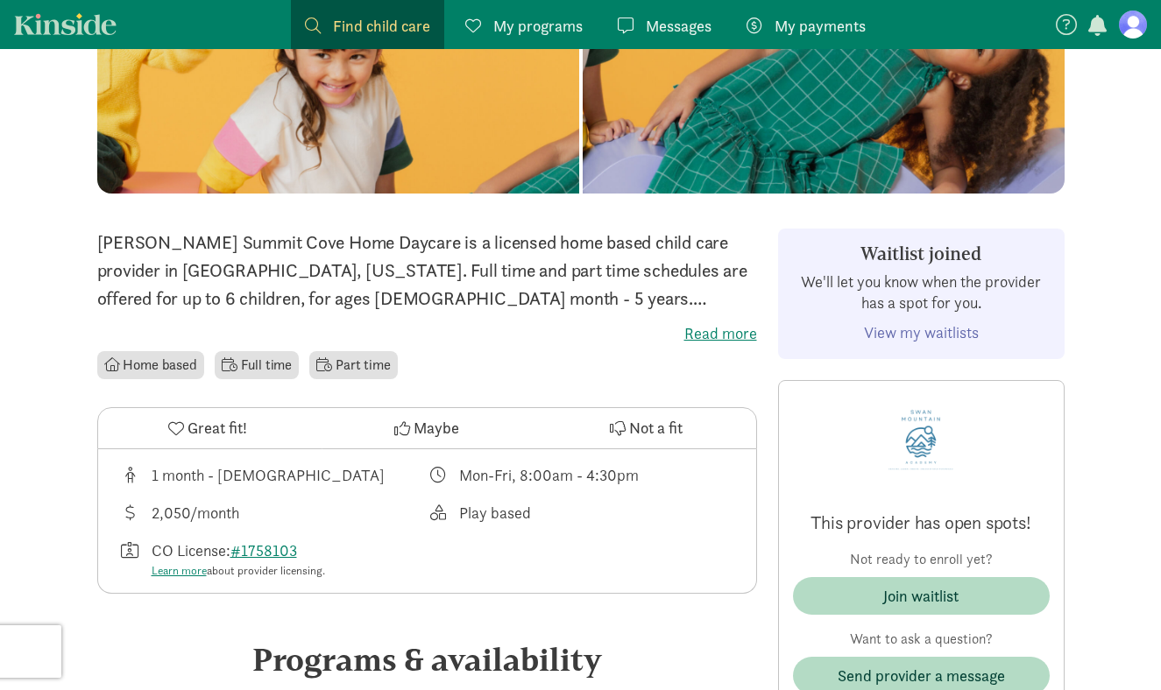
click at [701, 328] on label "Read more" at bounding box center [427, 333] width 660 height 21
click at [0, 0] on input "Read more" at bounding box center [0, 0] width 0 height 0
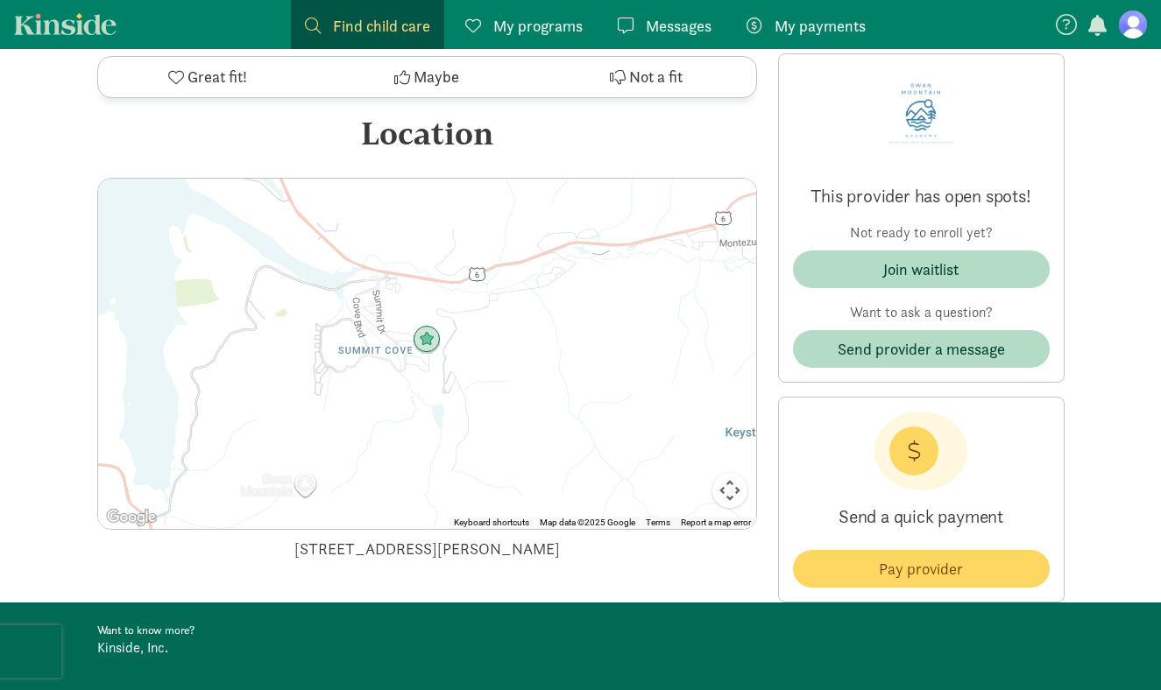
scroll to position [1424, 0]
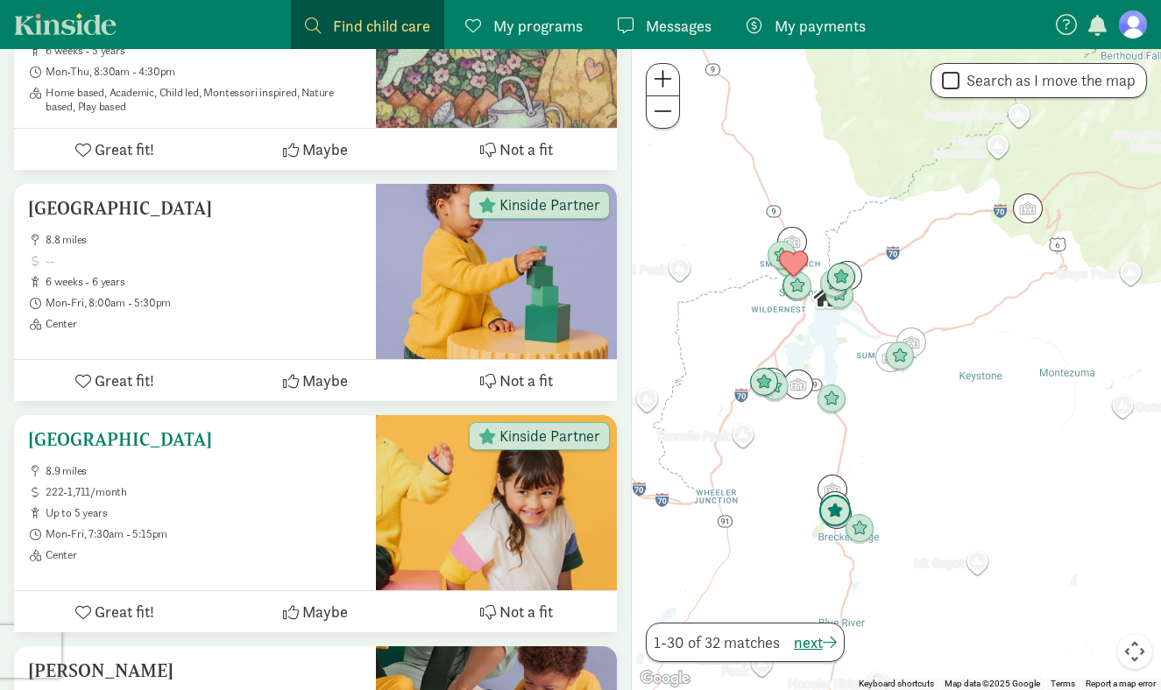
scroll to position [1475, 0]
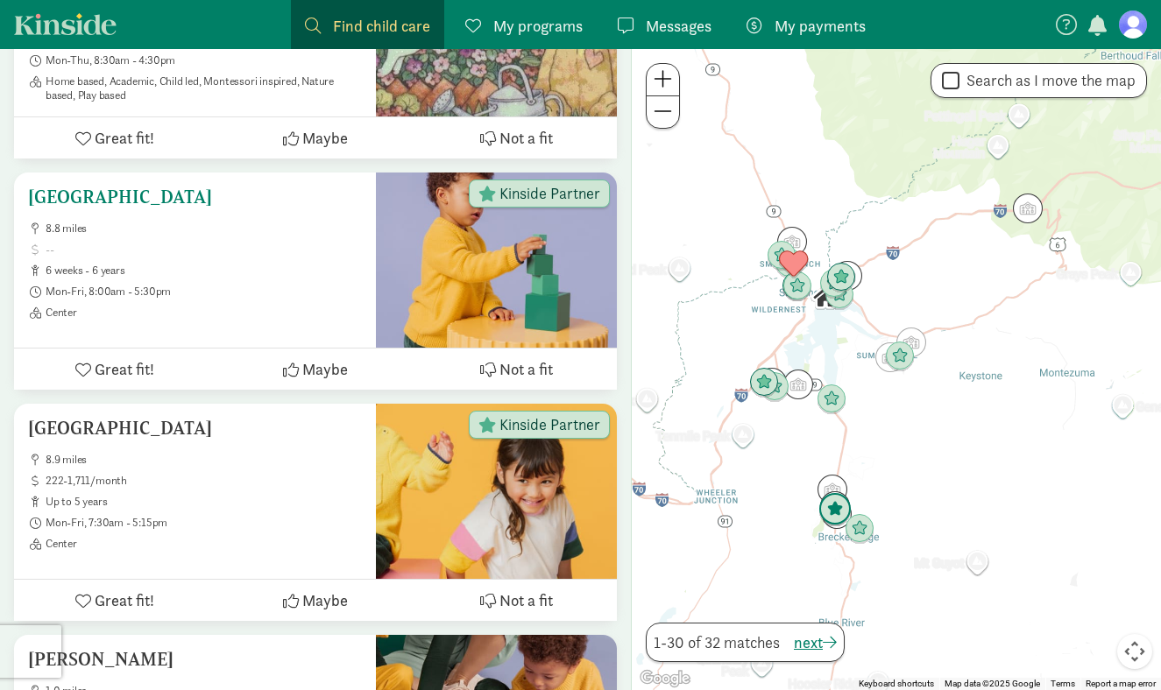
click at [527, 227] on div at bounding box center [496, 260] width 241 height 175
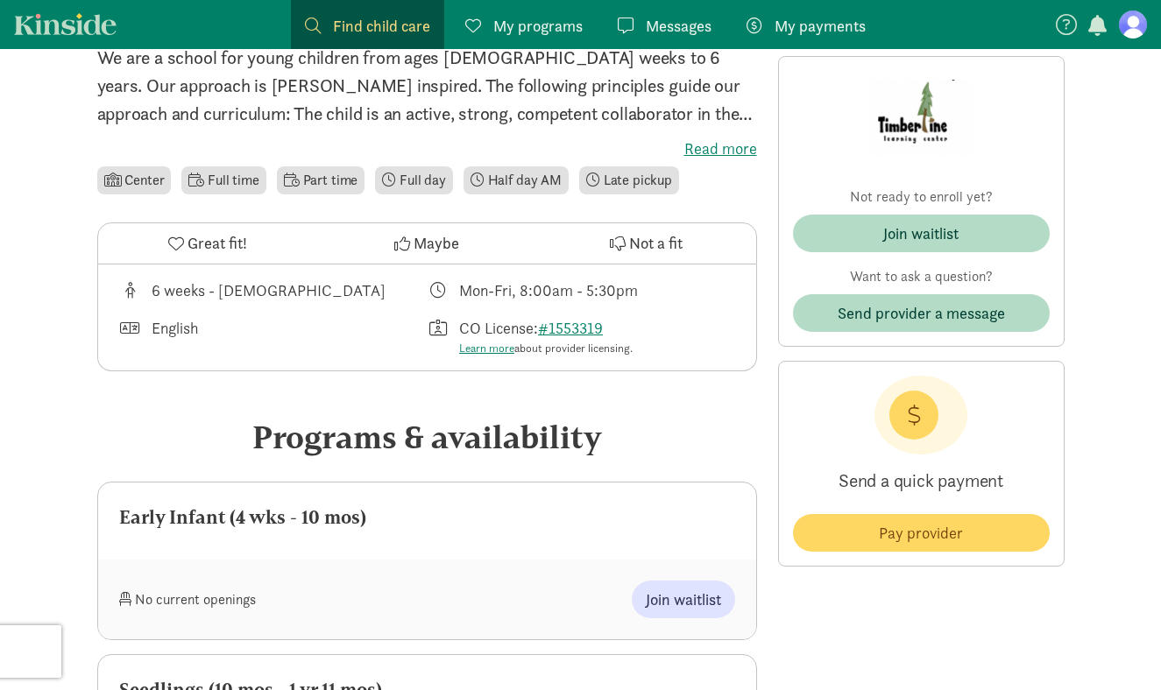
scroll to position [414, 0]
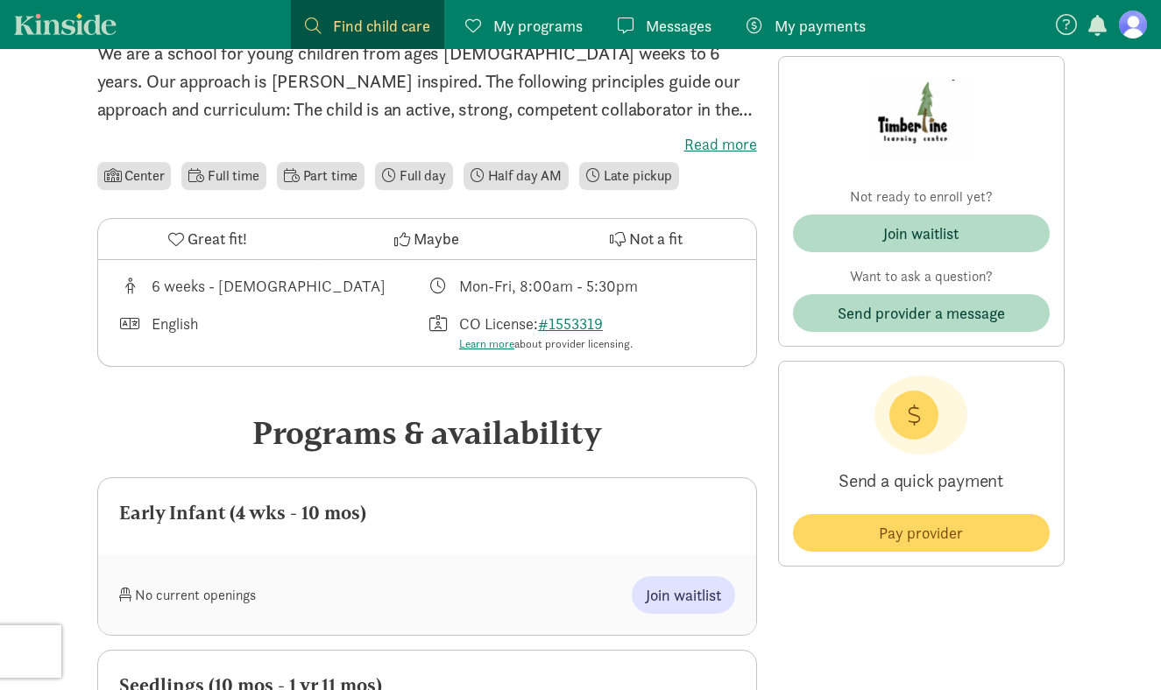
click at [722, 145] on label "Read more" at bounding box center [427, 144] width 660 height 21
click at [0, 0] on input "Read more" at bounding box center [0, 0] width 0 height 0
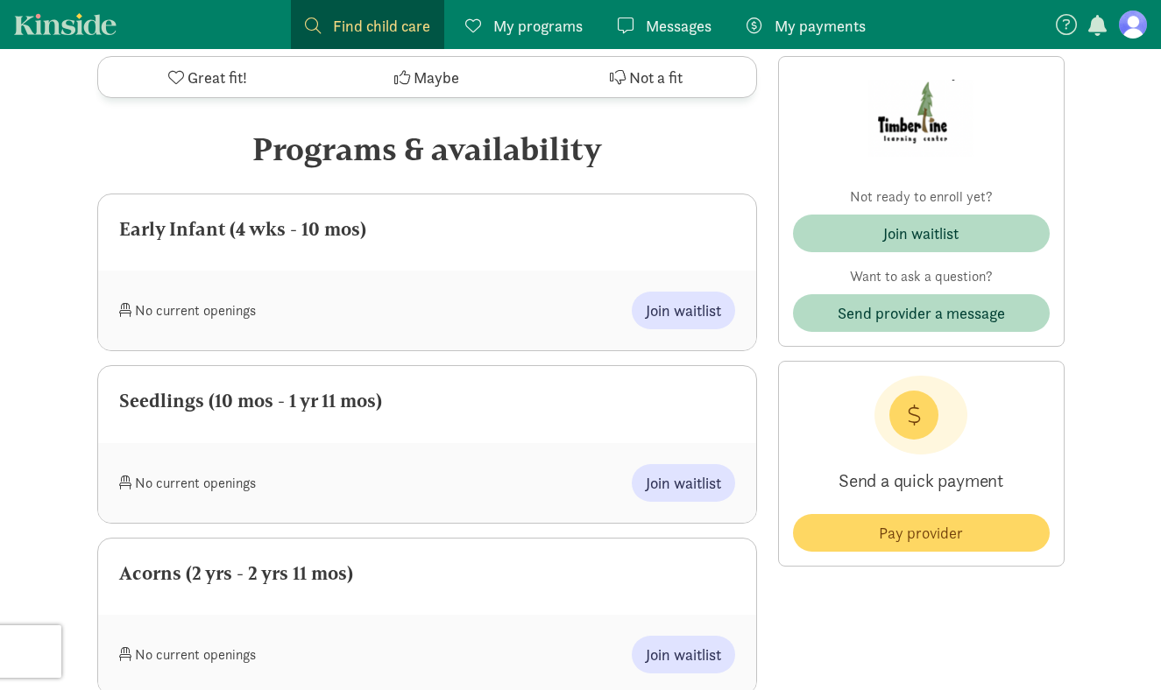
scroll to position [860, 0]
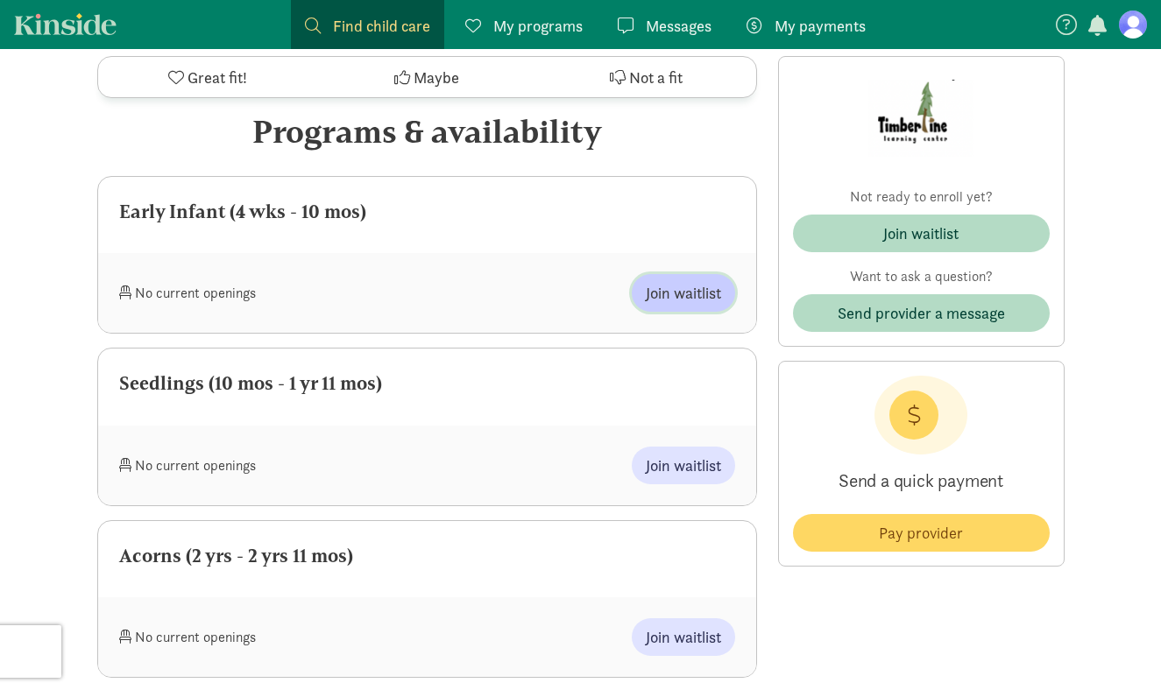
click at [661, 298] on span "Join waitlist" at bounding box center [683, 293] width 75 height 24
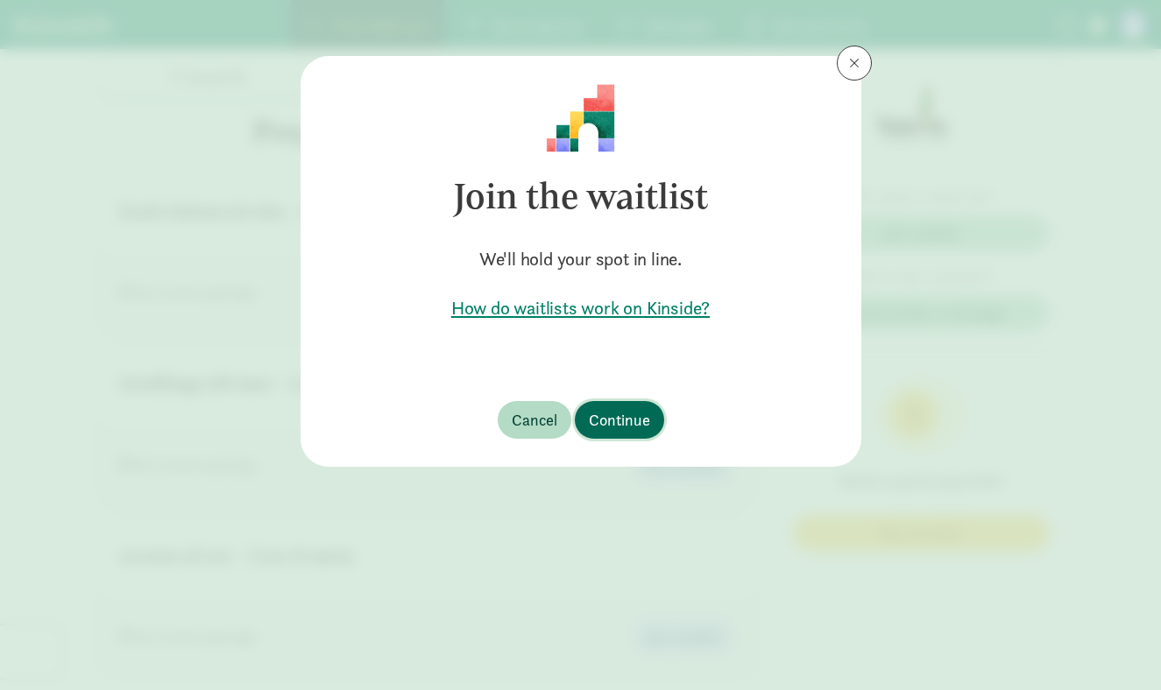
click at [627, 432] on button "Continue" at bounding box center [619, 420] width 89 height 38
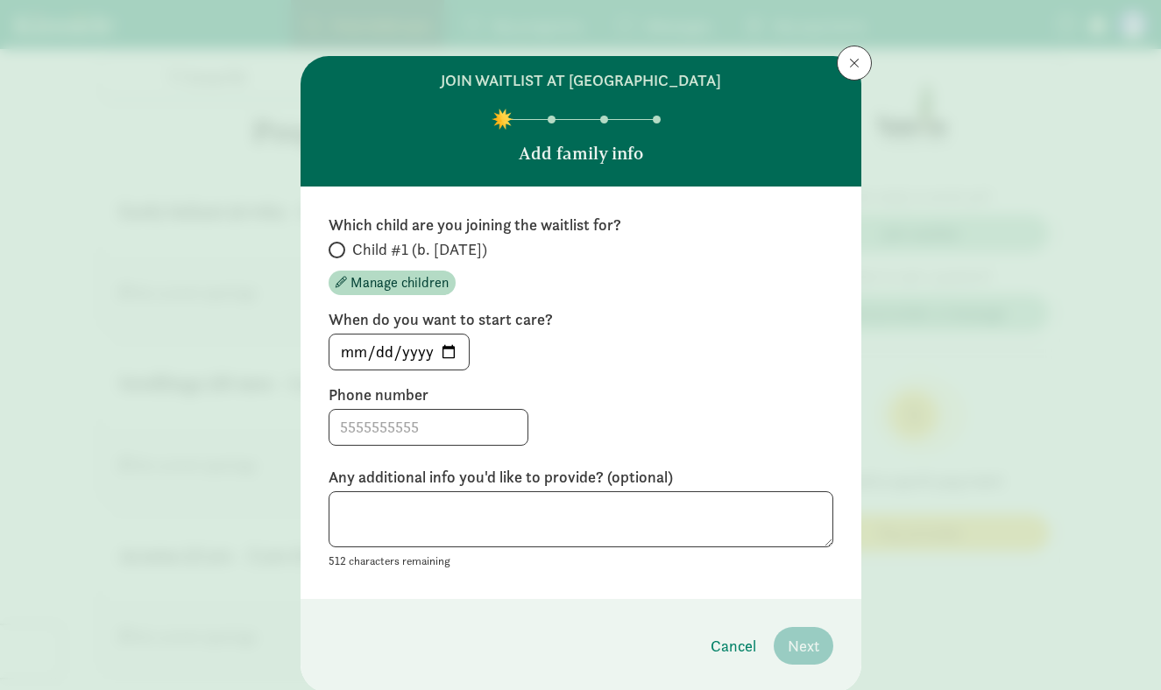
click at [352, 252] on span "Child #1 (b. [DATE])" at bounding box center [419, 249] width 135 height 21
click at [340, 252] on input "Child #1 (b. [DATE])" at bounding box center [334, 249] width 11 height 11
radio input "true"
click at [456, 350] on input "[DATE]" at bounding box center [398, 352] width 139 height 35
type input "[DATE]"
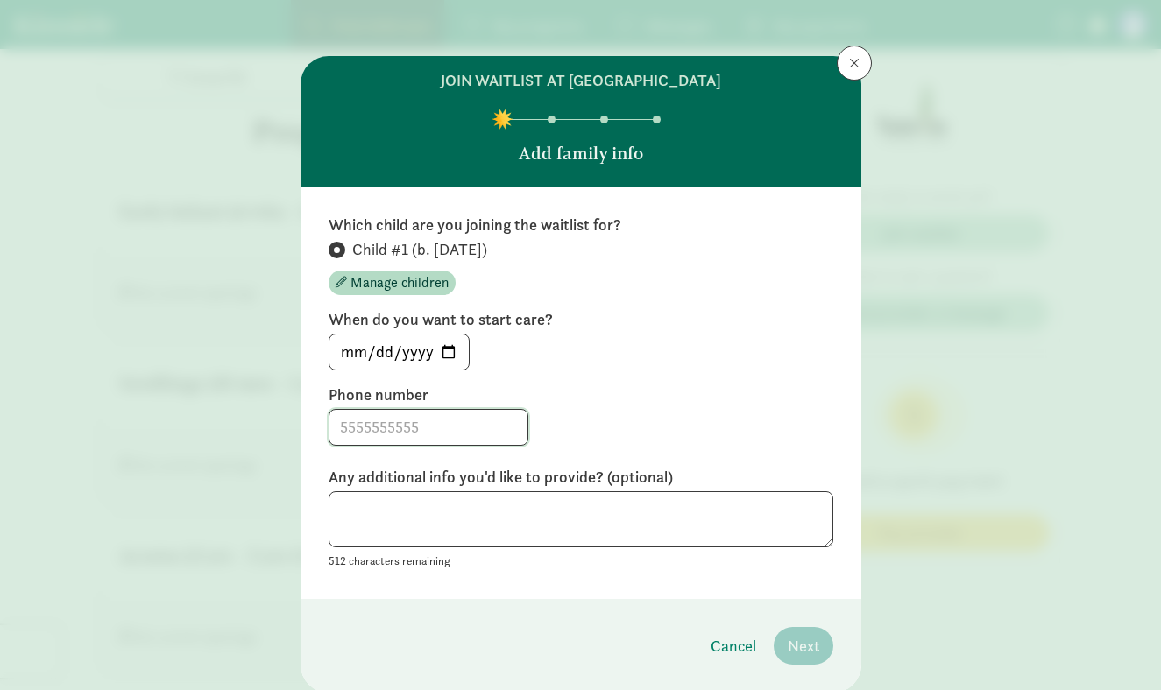
click at [426, 425] on input at bounding box center [428, 427] width 198 height 35
type input "5178997496"
click at [422, 529] on textarea at bounding box center [581, 520] width 505 height 57
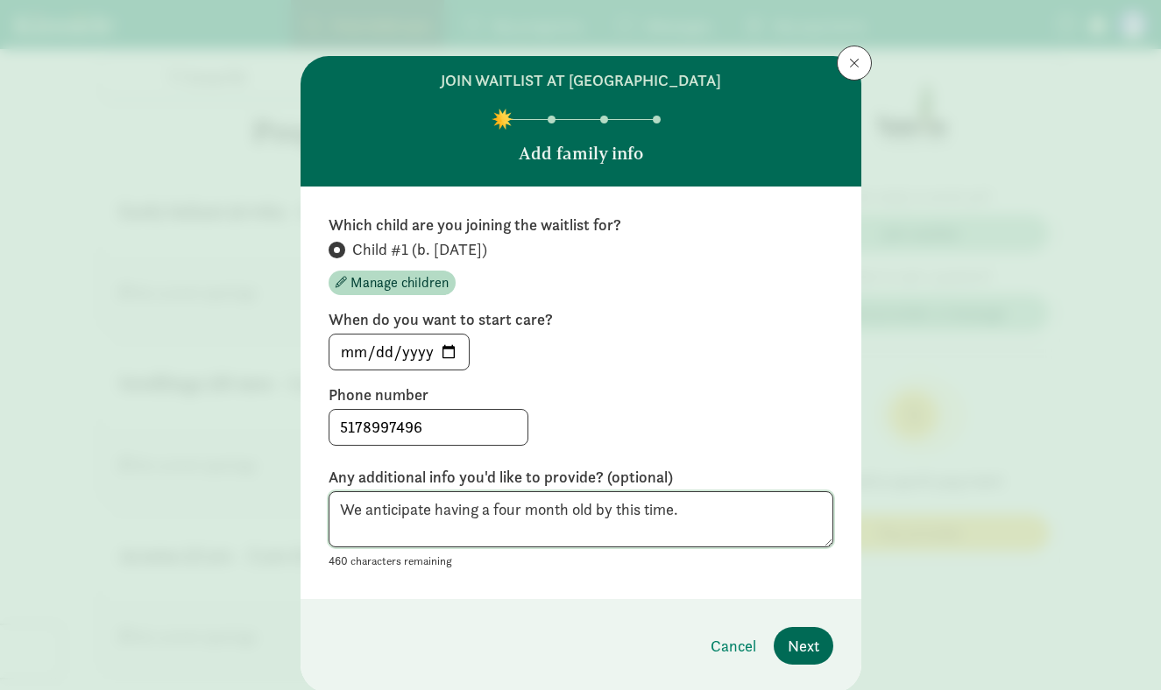
type textarea "We anticipate having a four month old by this time."
click at [806, 654] on span "Next" at bounding box center [804, 646] width 32 height 24
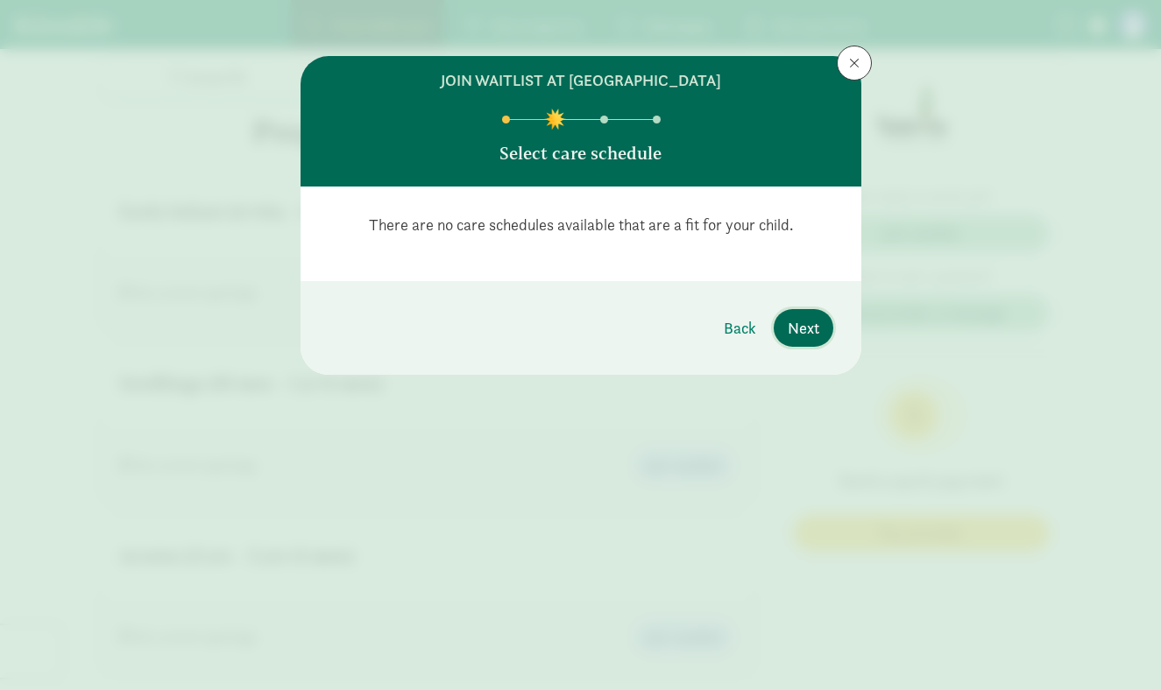
click at [792, 335] on span "Next" at bounding box center [804, 328] width 32 height 24
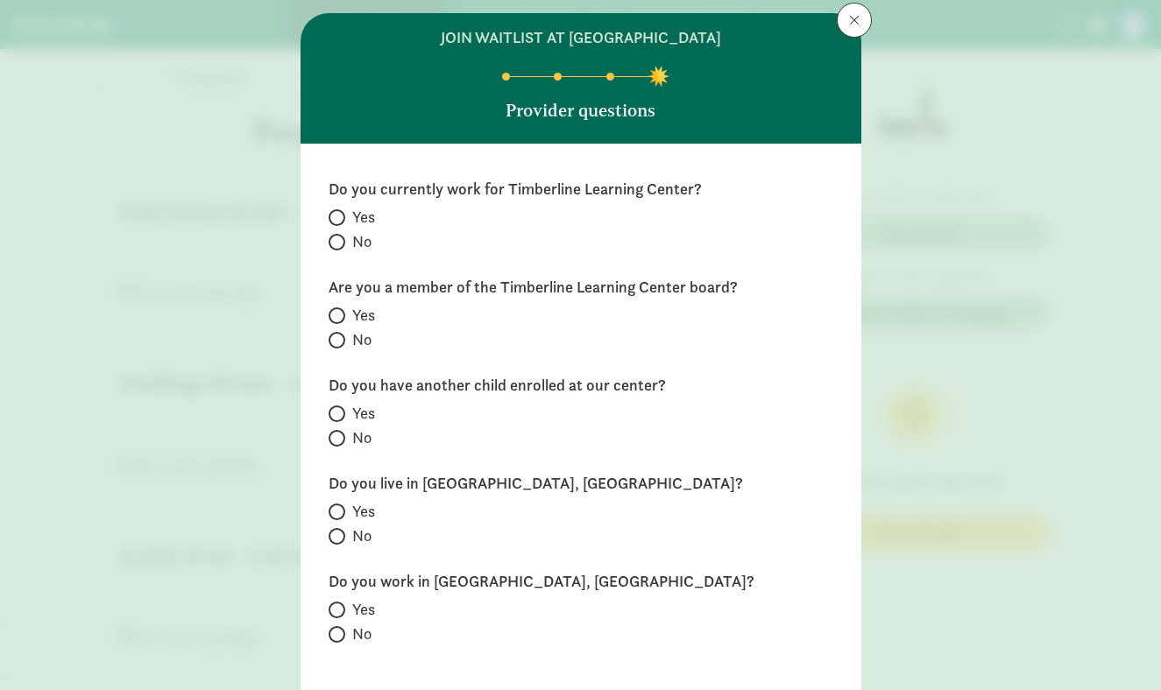
scroll to position [44, 0]
click at [337, 241] on input "No" at bounding box center [334, 241] width 11 height 11
radio input "true"
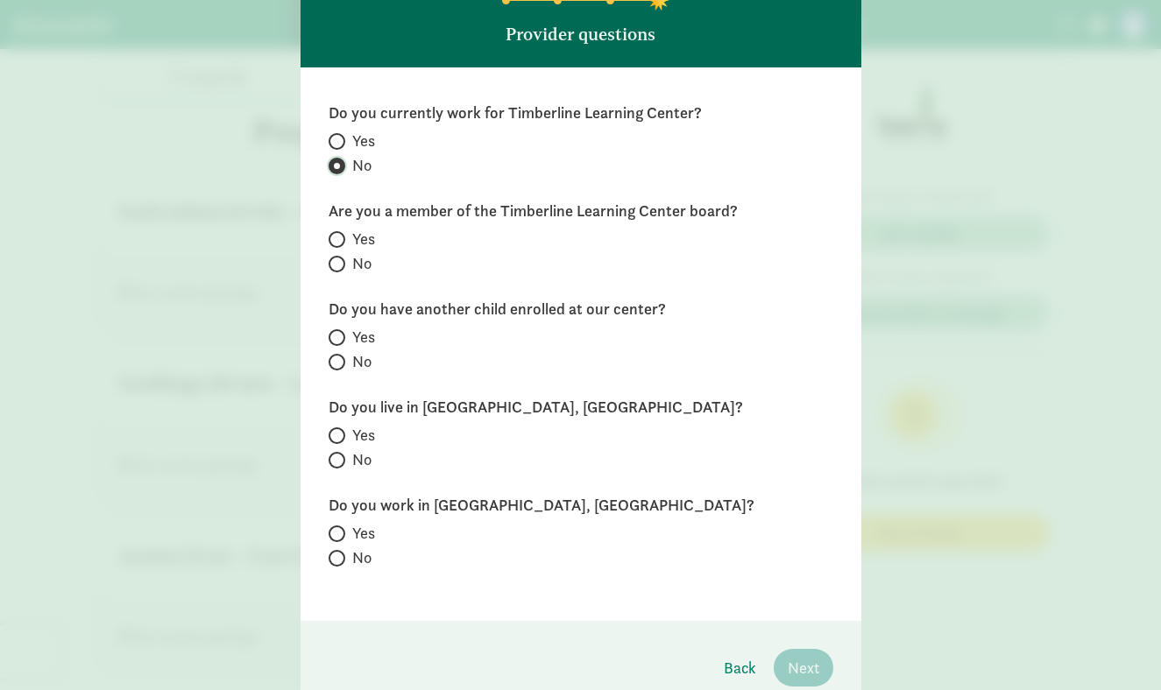
scroll to position [125, 0]
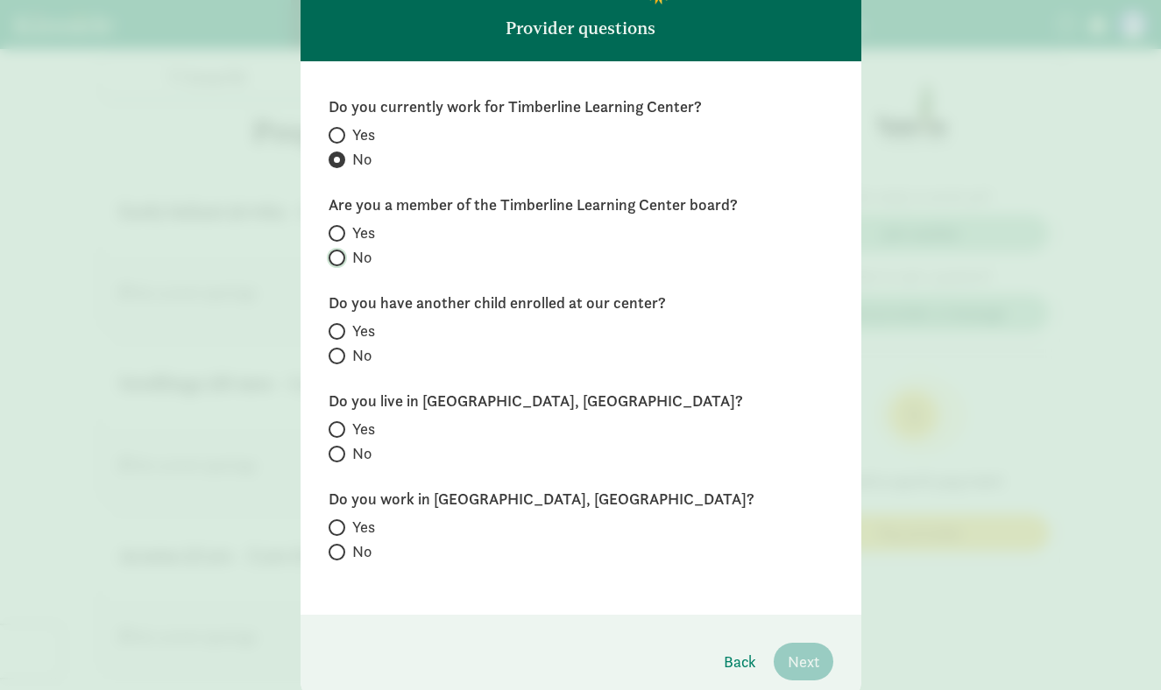
click at [335, 257] on input "No" at bounding box center [334, 257] width 11 height 11
radio input "true"
click at [336, 364] on label "No" at bounding box center [581, 355] width 505 height 21
click at [336, 362] on input "No" at bounding box center [334, 355] width 11 height 11
radio input "true"
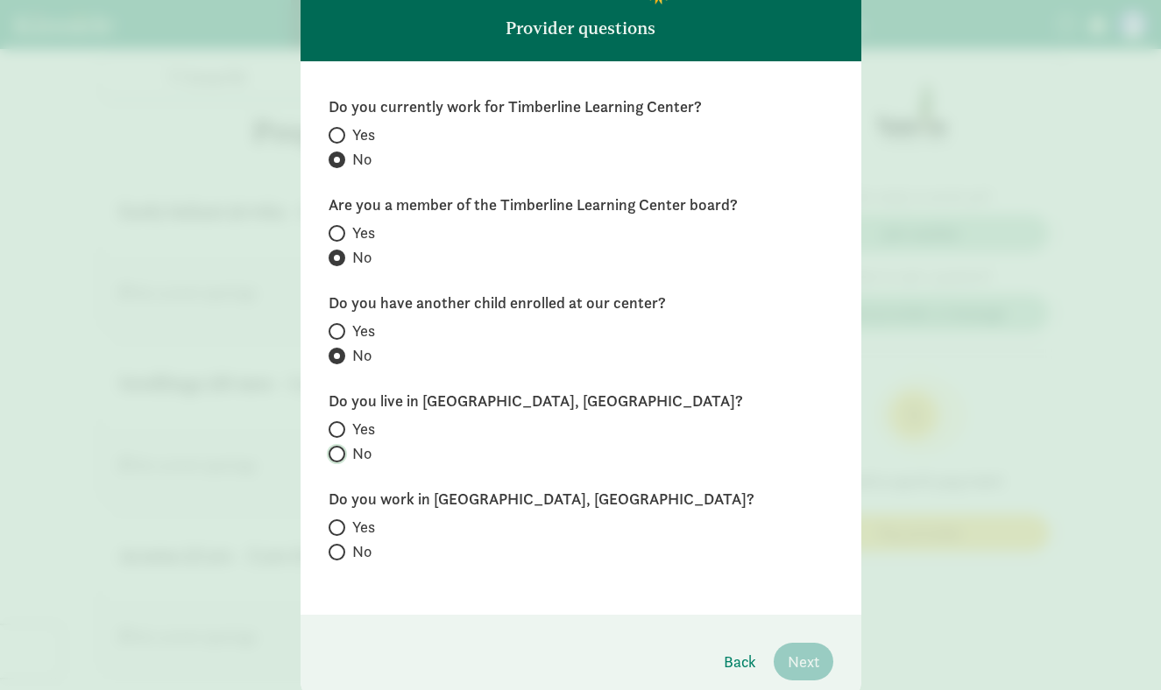
click at [333, 456] on input "No" at bounding box center [334, 454] width 11 height 11
radio input "true"
click at [336, 556] on input "No" at bounding box center [334, 552] width 11 height 11
radio input "true"
click at [824, 657] on button "Next" at bounding box center [804, 662] width 60 height 38
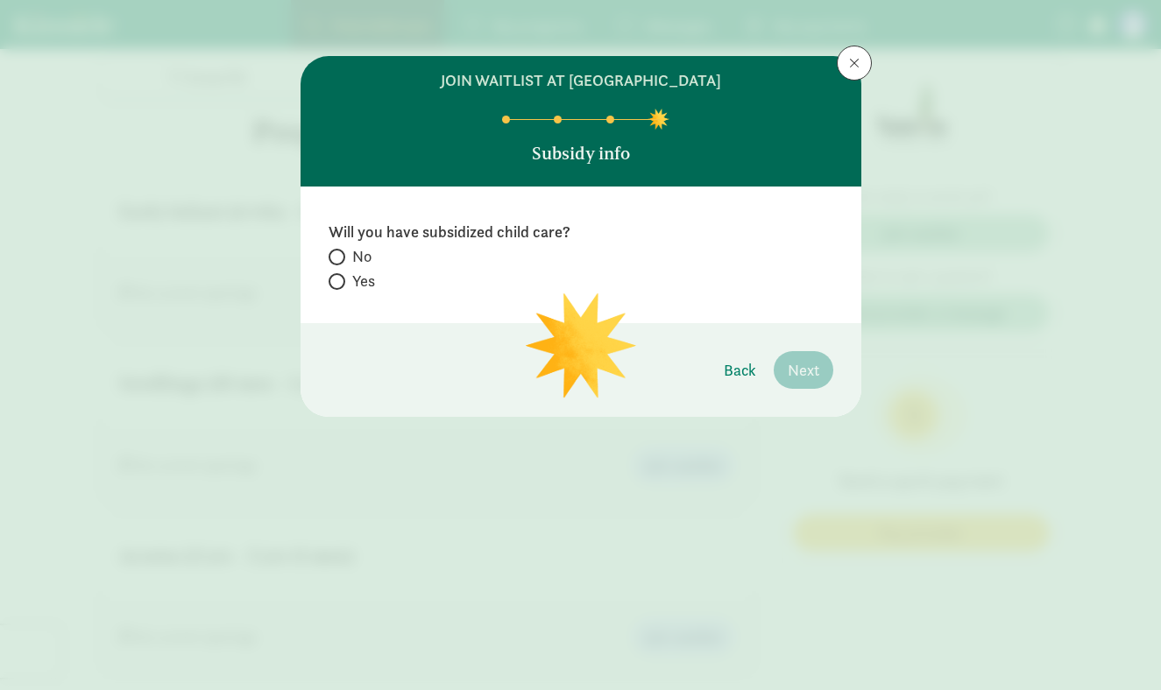
scroll to position [0, 0]
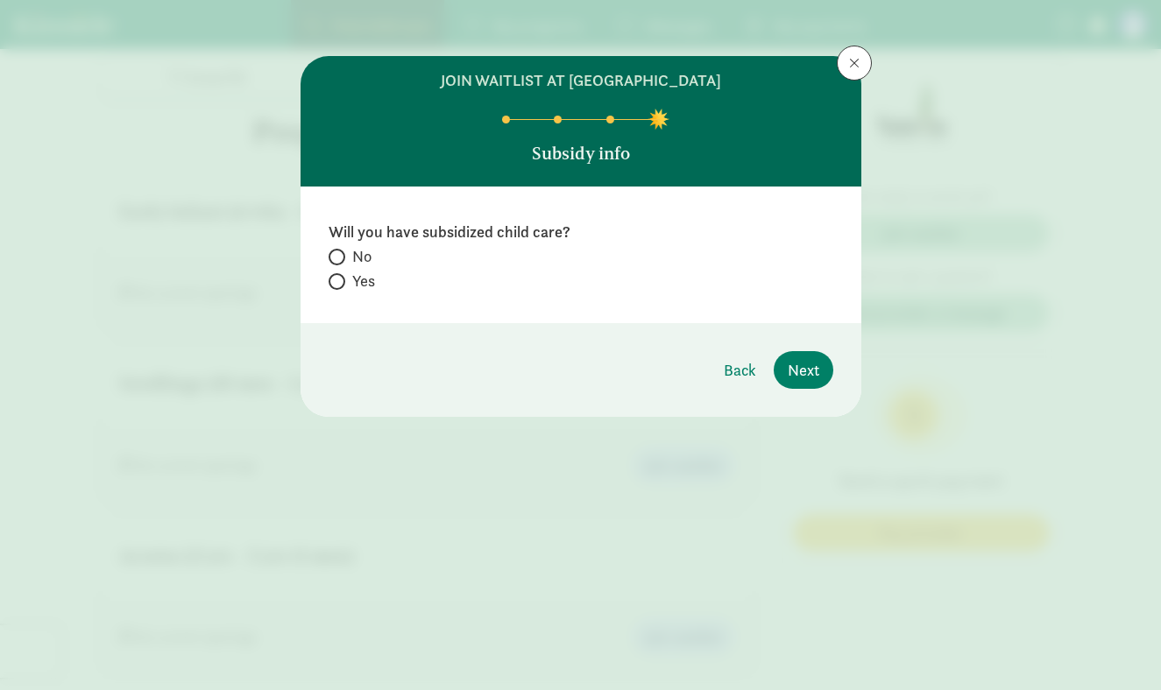
click at [360, 253] on span "No" at bounding box center [361, 256] width 19 height 21
click at [340, 253] on input "No" at bounding box center [334, 256] width 11 height 11
radio input "true"
click at [788, 377] on span "Next" at bounding box center [804, 370] width 32 height 24
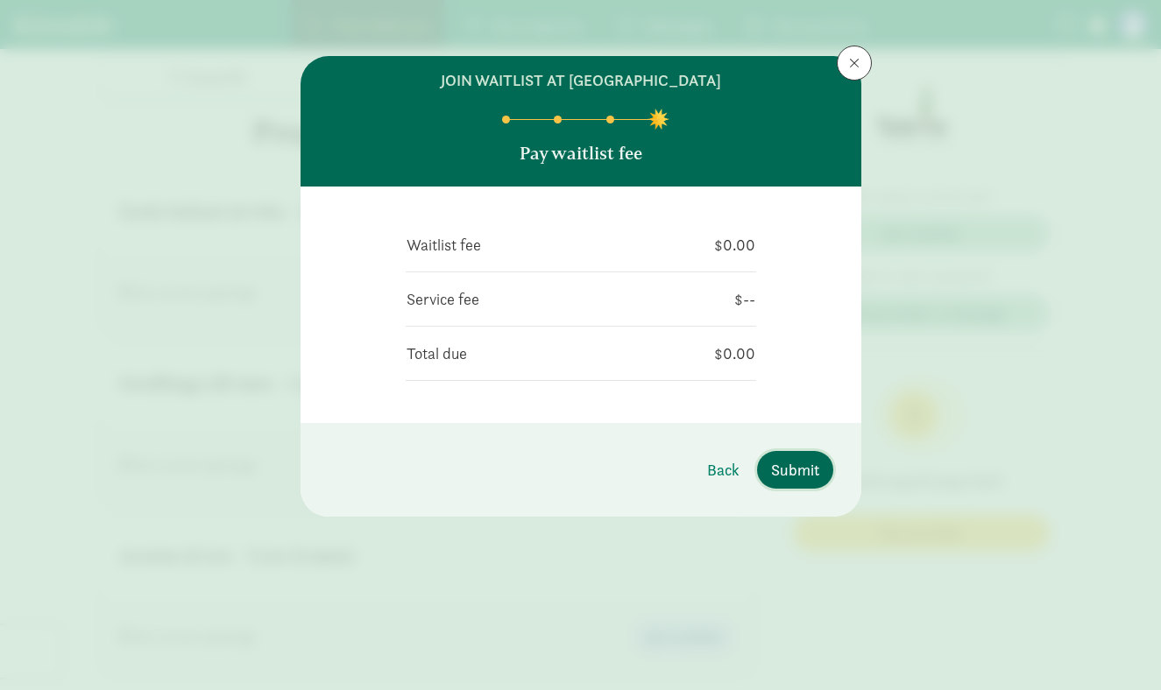
click at [798, 456] on button "Submit" at bounding box center [795, 470] width 76 height 38
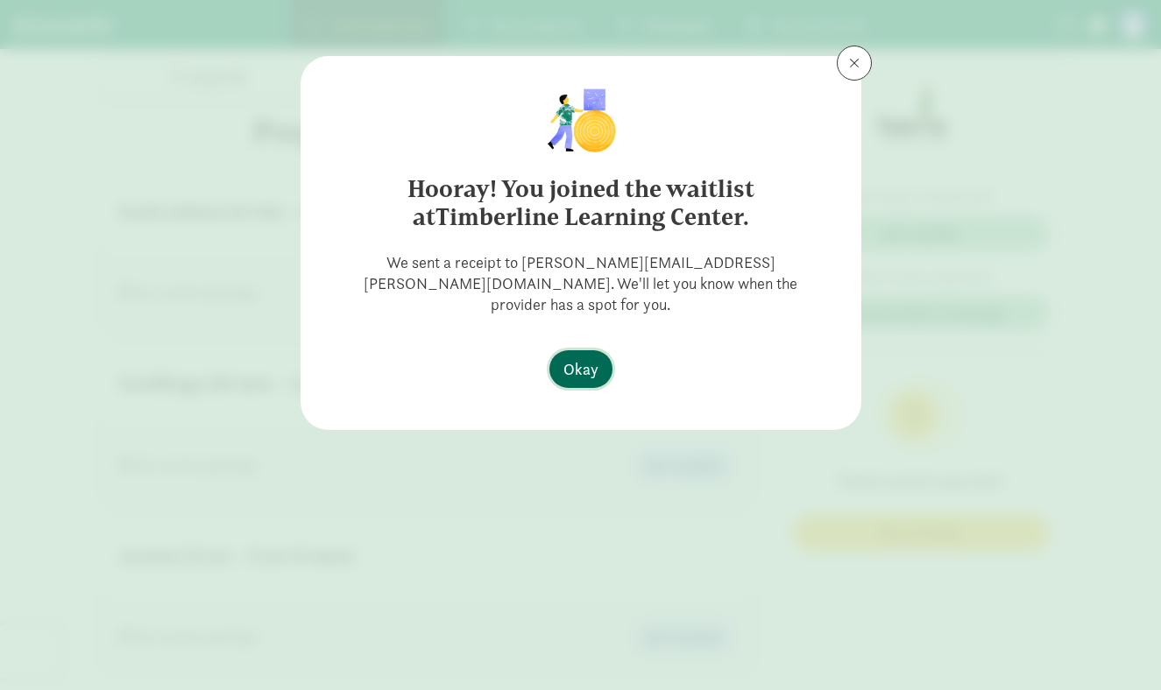
click at [598, 350] on button "Okay" at bounding box center [580, 369] width 63 height 38
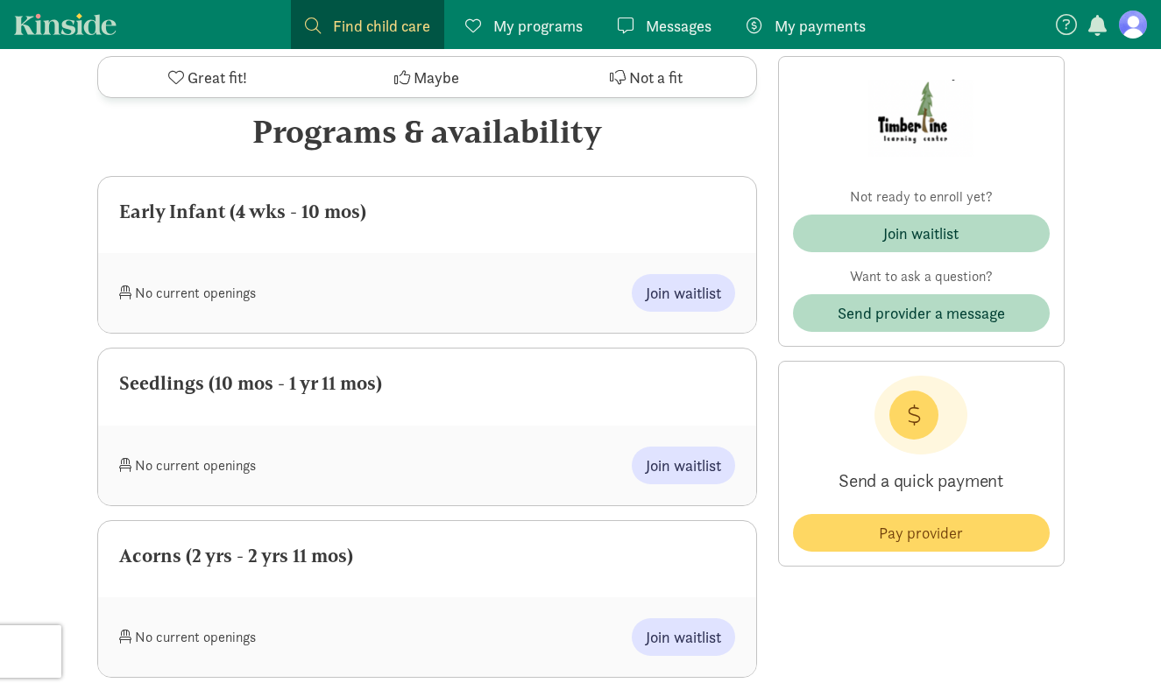
click at [578, 363] on button "Okay" at bounding box center [580, 369] width 63 height 38
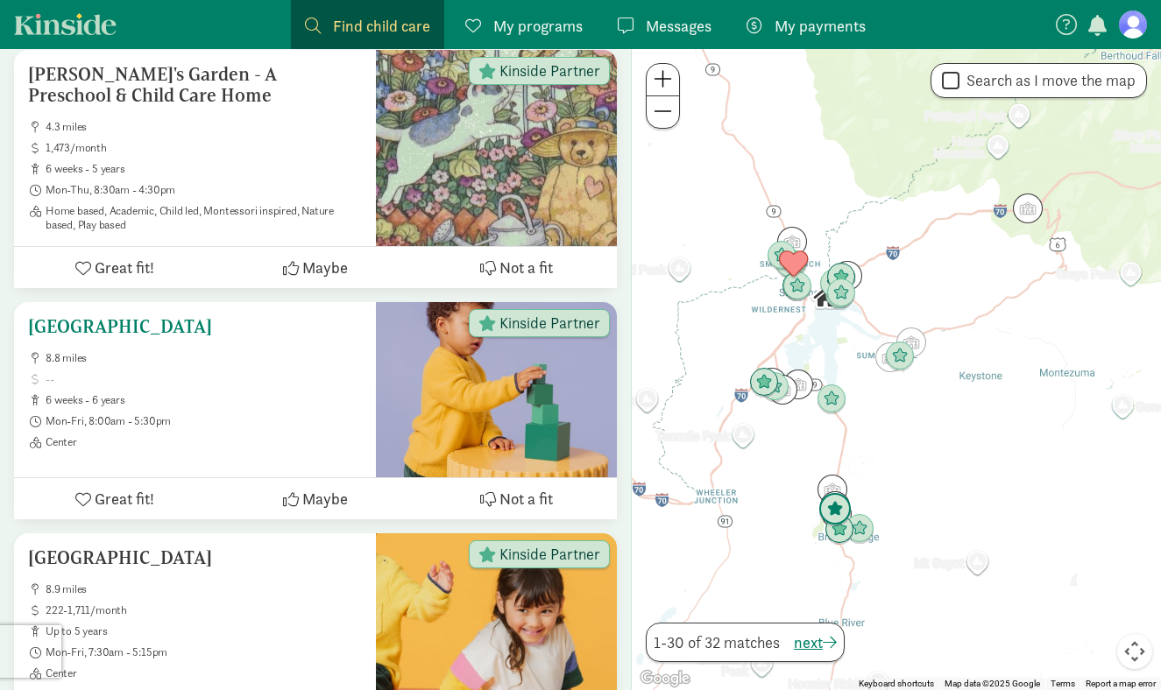
scroll to position [1346, 0]
click at [898, 265] on div at bounding box center [896, 369] width 529 height 641
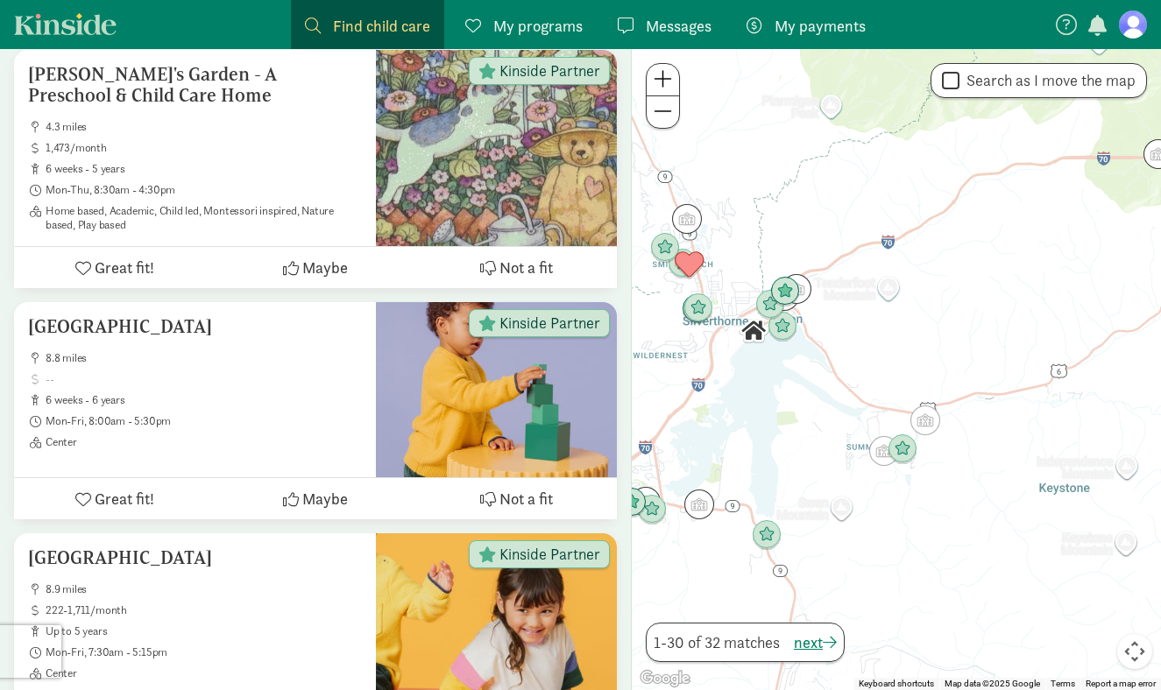
click at [898, 265] on div at bounding box center [896, 369] width 529 height 641
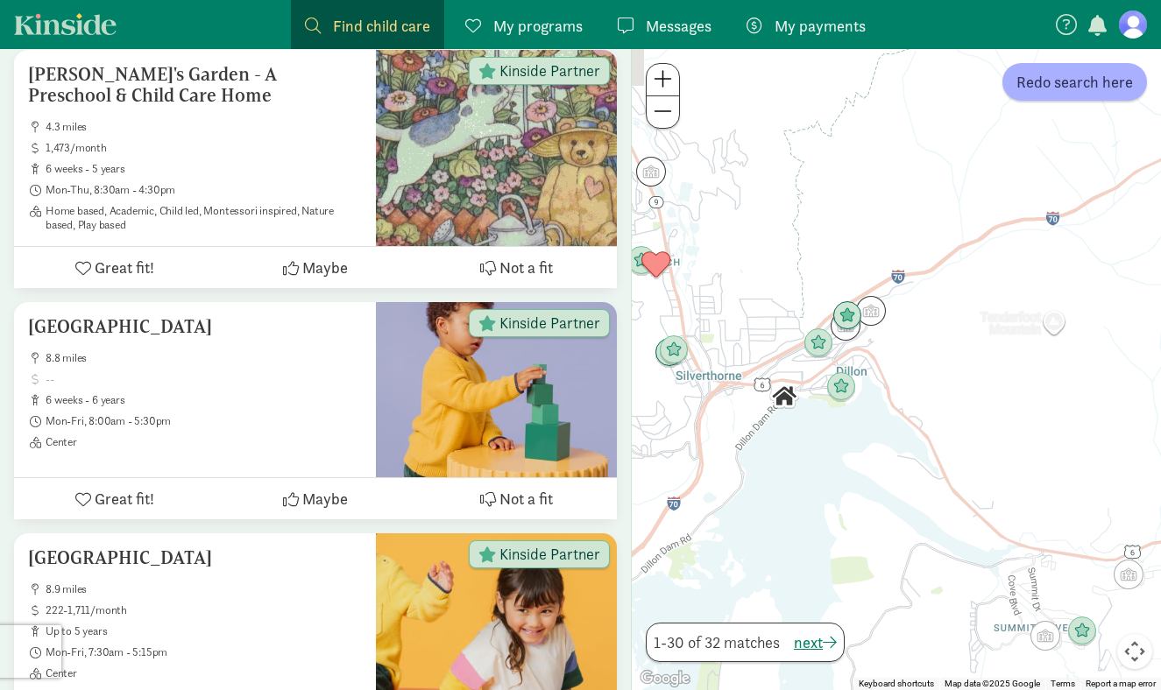
drag, startPoint x: 729, startPoint y: 264, endPoint x: 922, endPoint y: 266, distance: 192.8
click at [922, 266] on div at bounding box center [896, 369] width 529 height 641
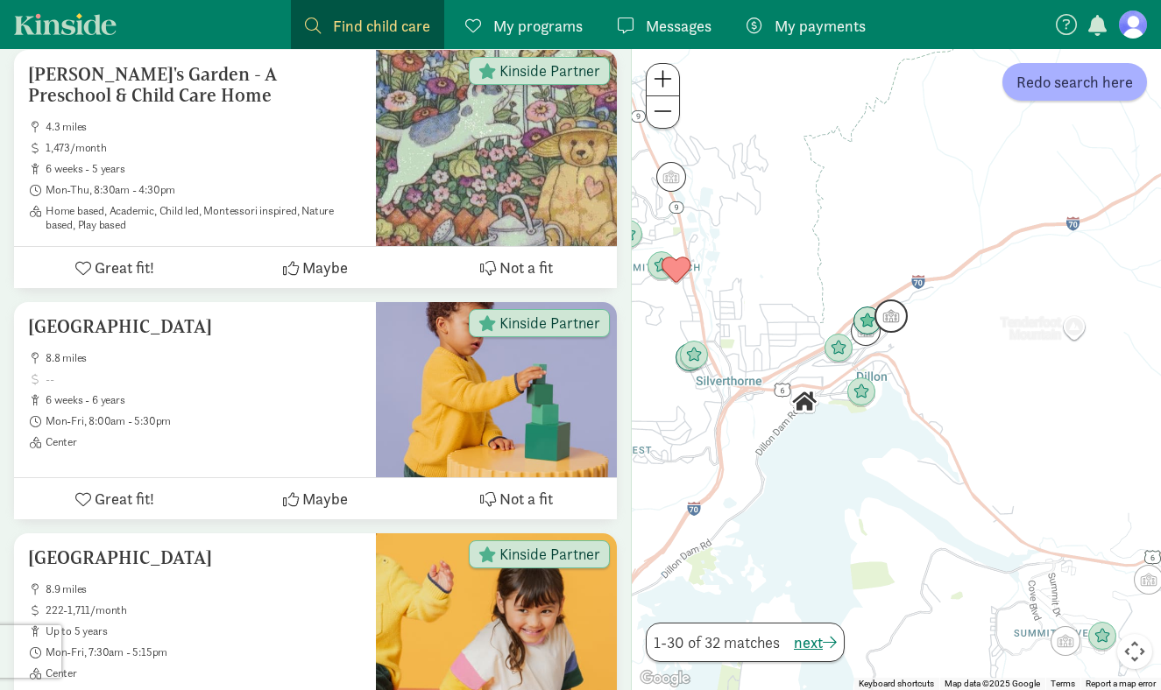
click at [899, 305] on img "Click to see details" at bounding box center [890, 316] width 33 height 33
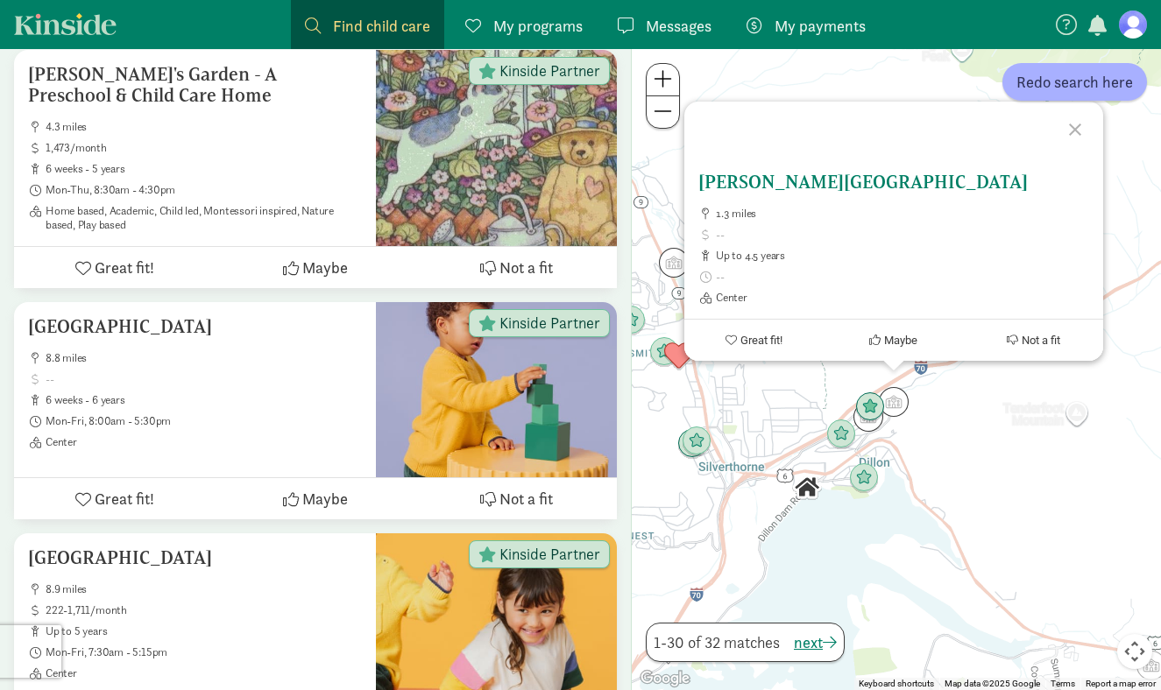
click at [832, 196] on div "Dillon Valley Elementary 1.3 miles up to 4.5 years Center" at bounding box center [893, 238] width 391 height 133
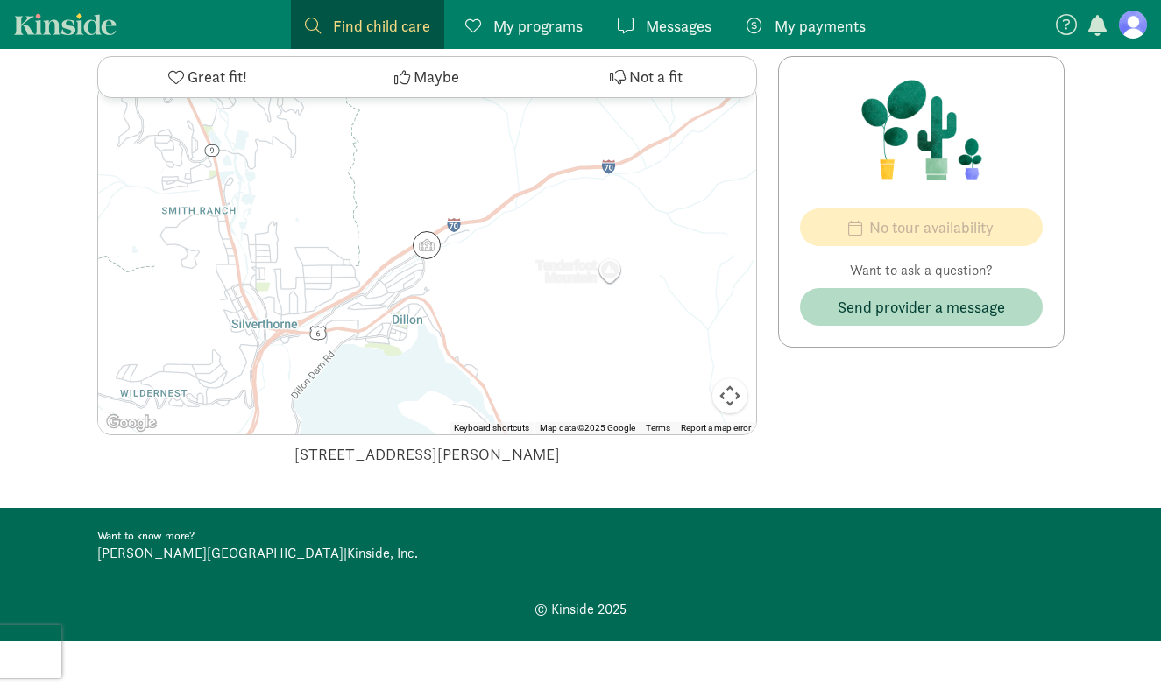
scroll to position [112, 0]
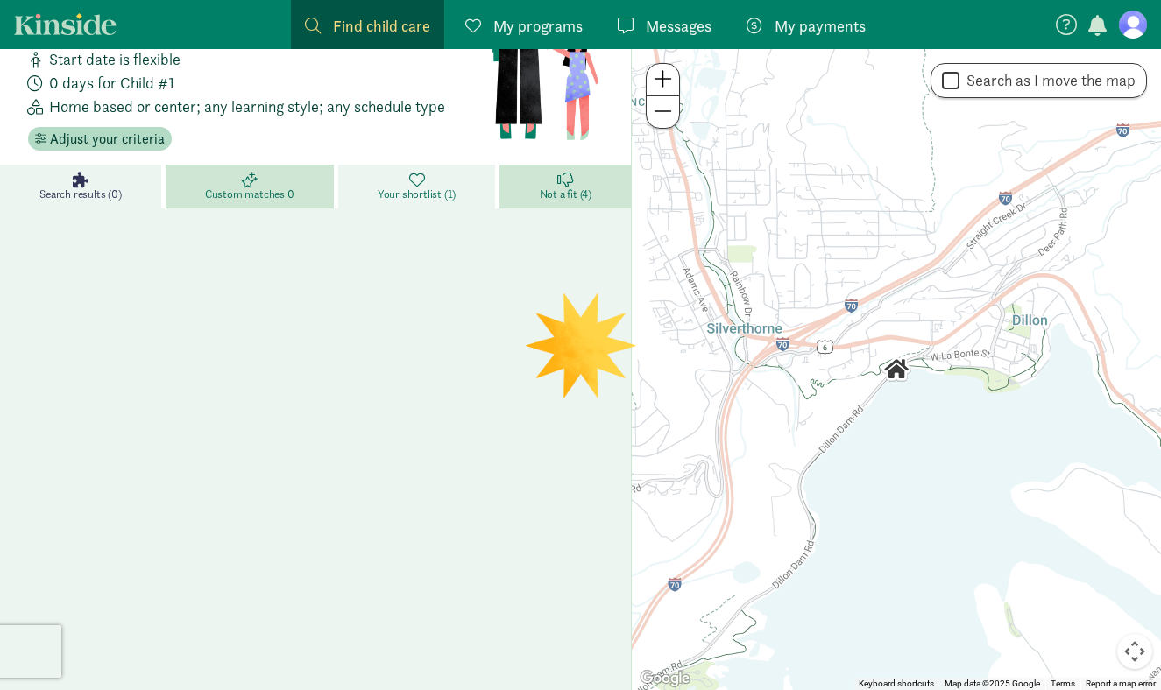
click at [371, 184] on link "Your shortlist (1)" at bounding box center [419, 187] width 162 height 44
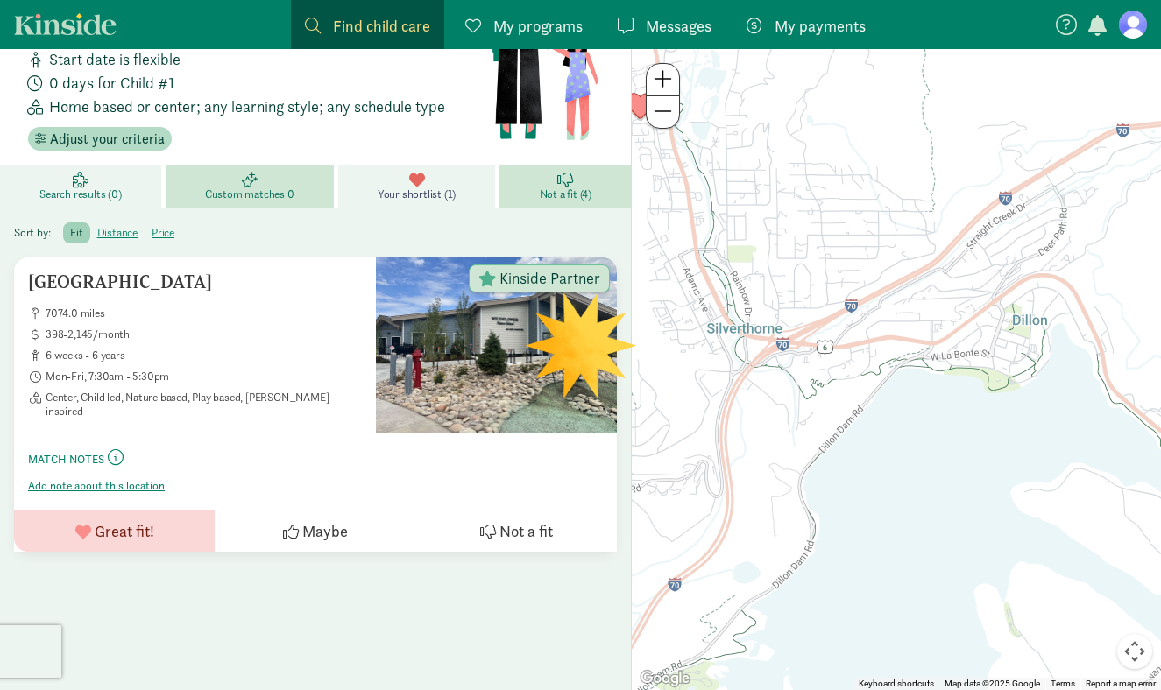
click at [94, 184] on link "Search results (0)" at bounding box center [83, 187] width 166 height 44
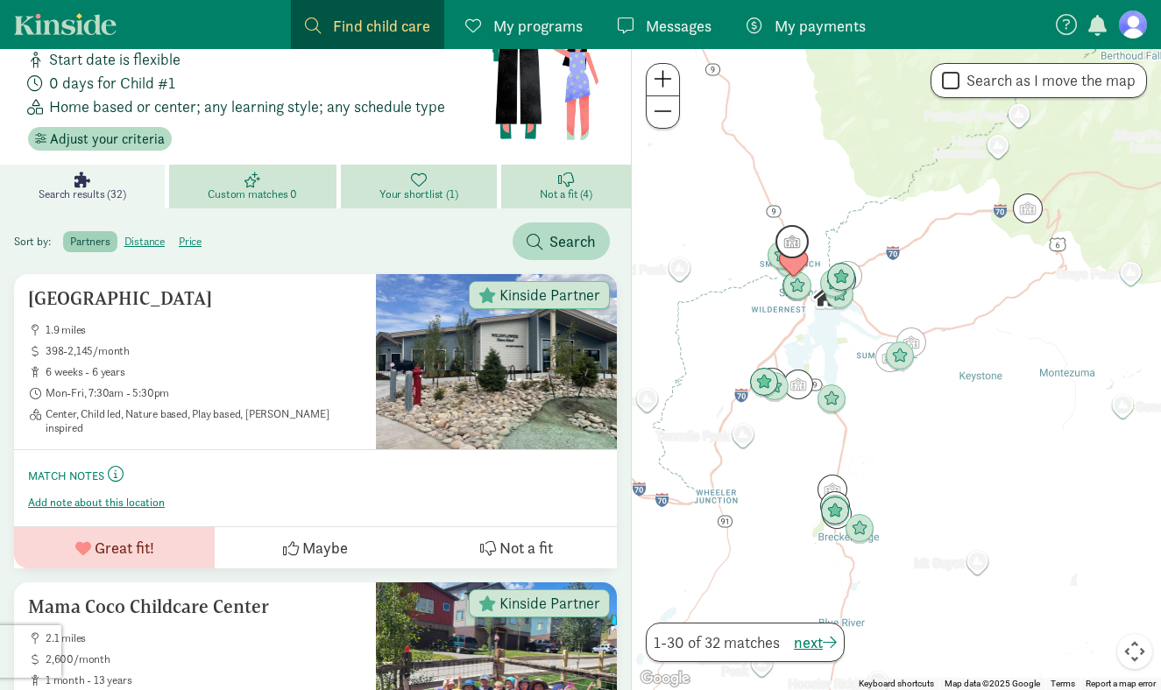
click at [789, 237] on img "Click to see details" at bounding box center [791, 241] width 33 height 33
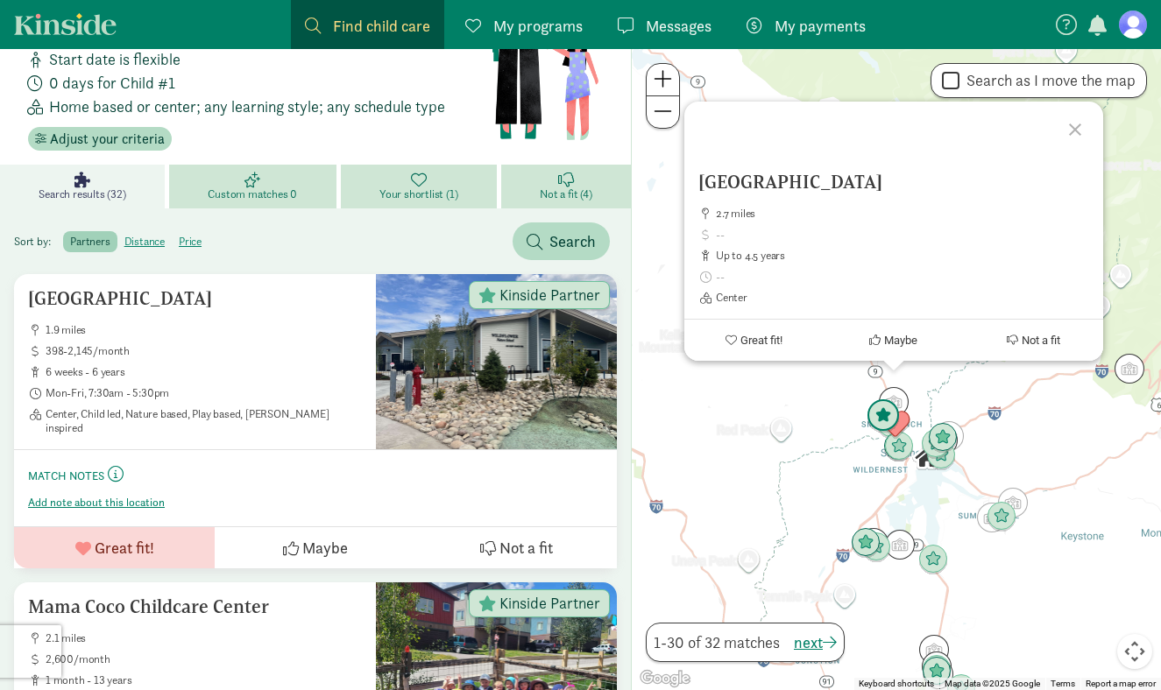
click at [874, 418] on img "Click to see details" at bounding box center [883, 416] width 33 height 33
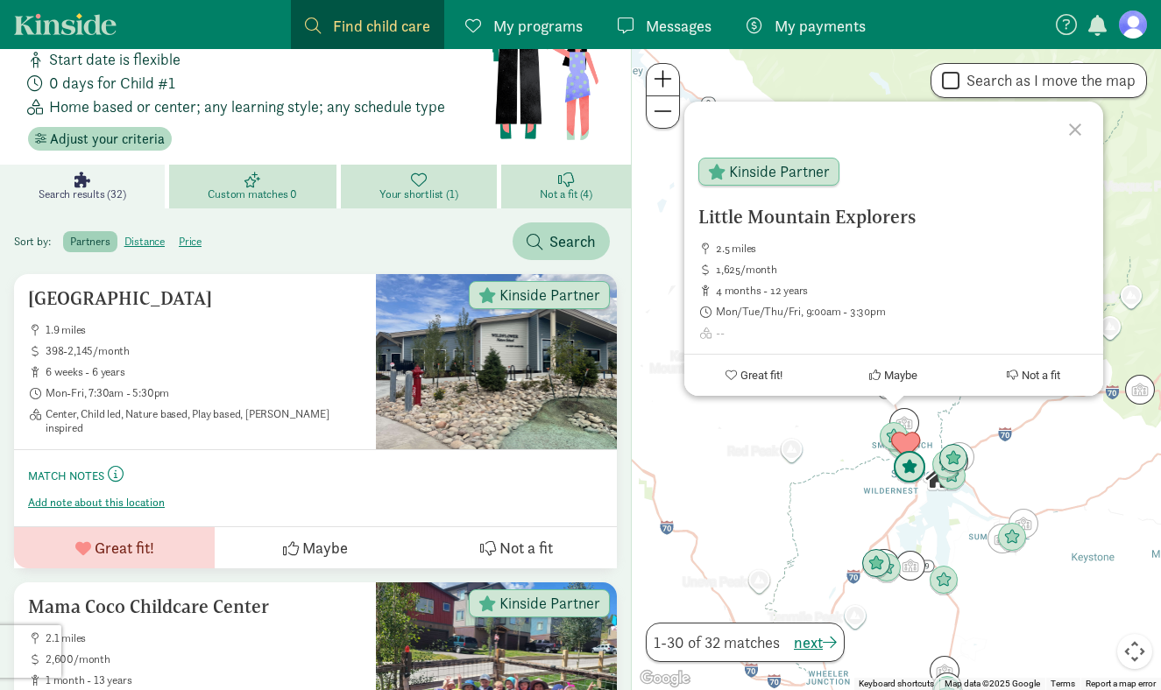
click at [905, 474] on img "Click to see details" at bounding box center [909, 467] width 33 height 33
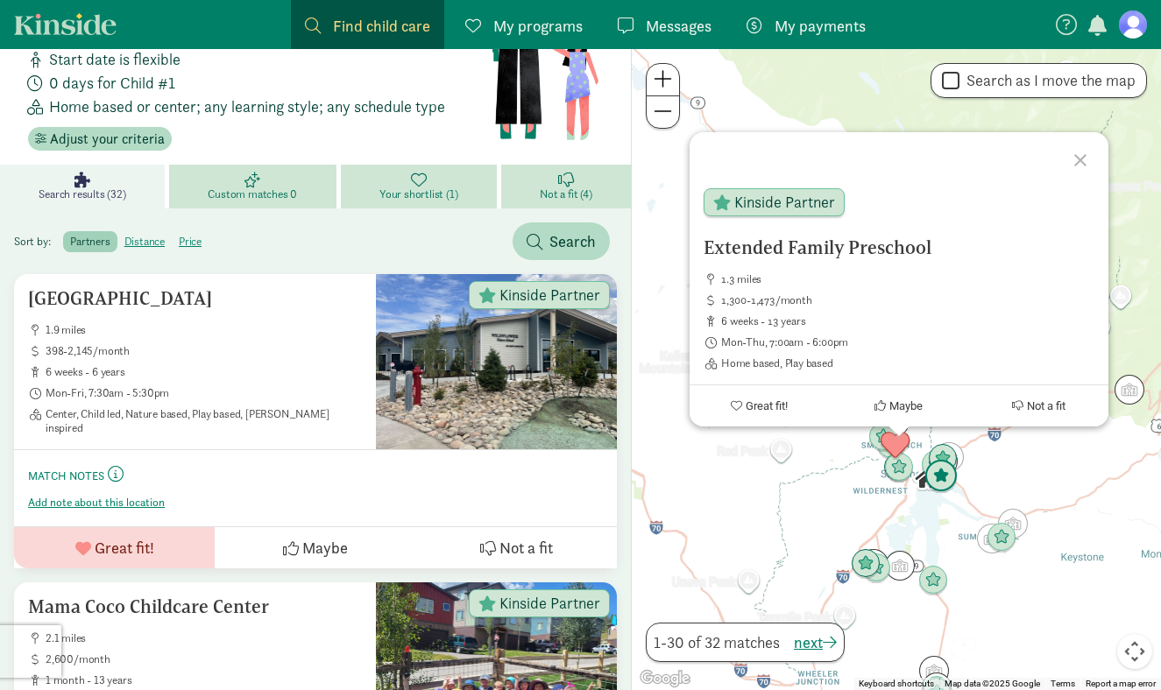
click at [944, 491] on img "Click to see details" at bounding box center [940, 476] width 33 height 33
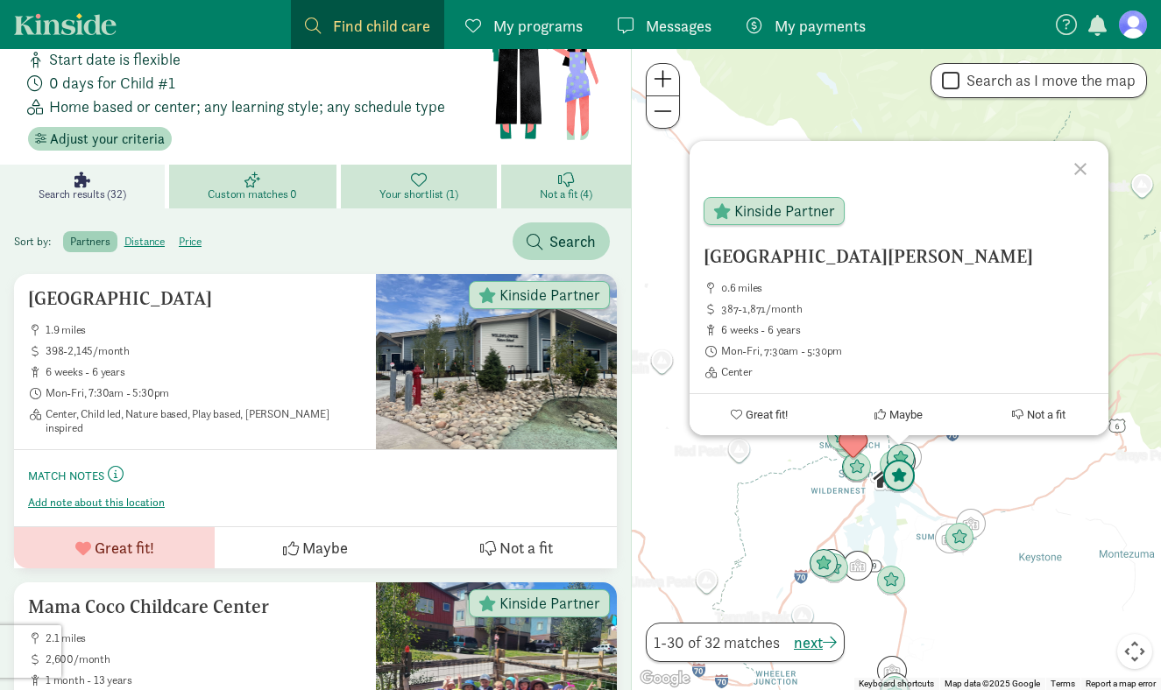
click at [886, 463] on img "Click to see details" at bounding box center [898, 476] width 33 height 33
click at [882, 461] on img "Click to see details" at bounding box center [898, 476] width 33 height 33
click at [922, 478] on div "To navigate, press the arrow keys. Lake Dillon Preschool 0.6 miles 387-1,871/mo…" at bounding box center [896, 369] width 529 height 641
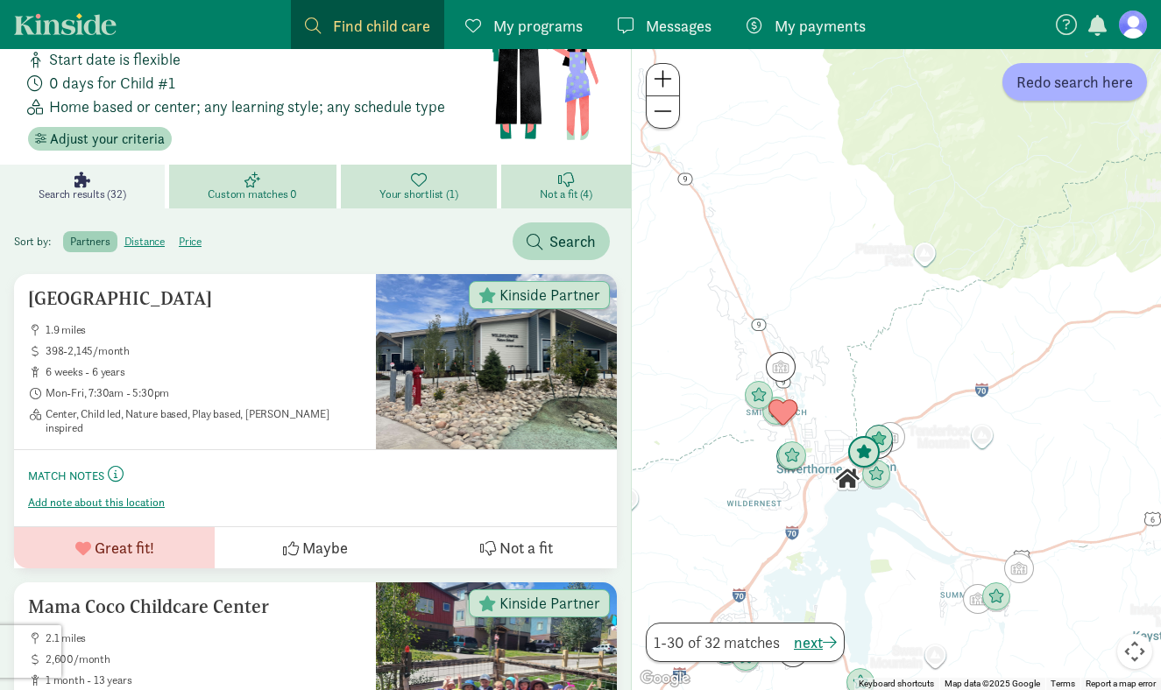
click at [862, 456] on img "Click to see details" at bounding box center [863, 452] width 33 height 33
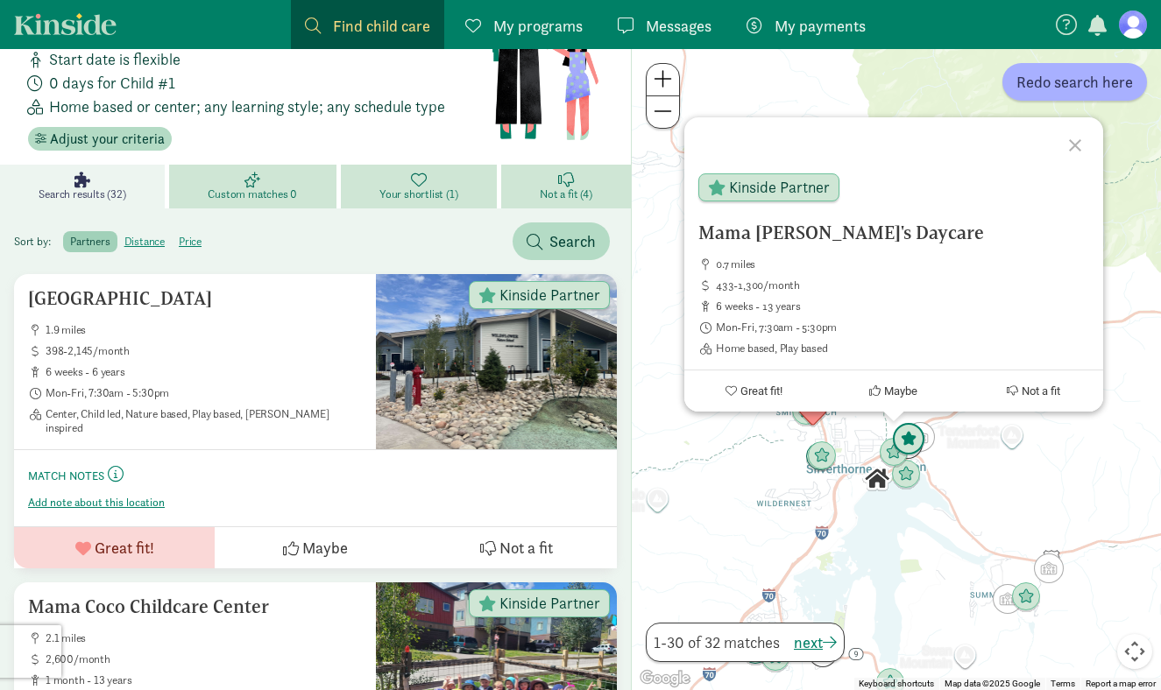
click at [913, 439] on img "Click to see details" at bounding box center [908, 439] width 33 height 33
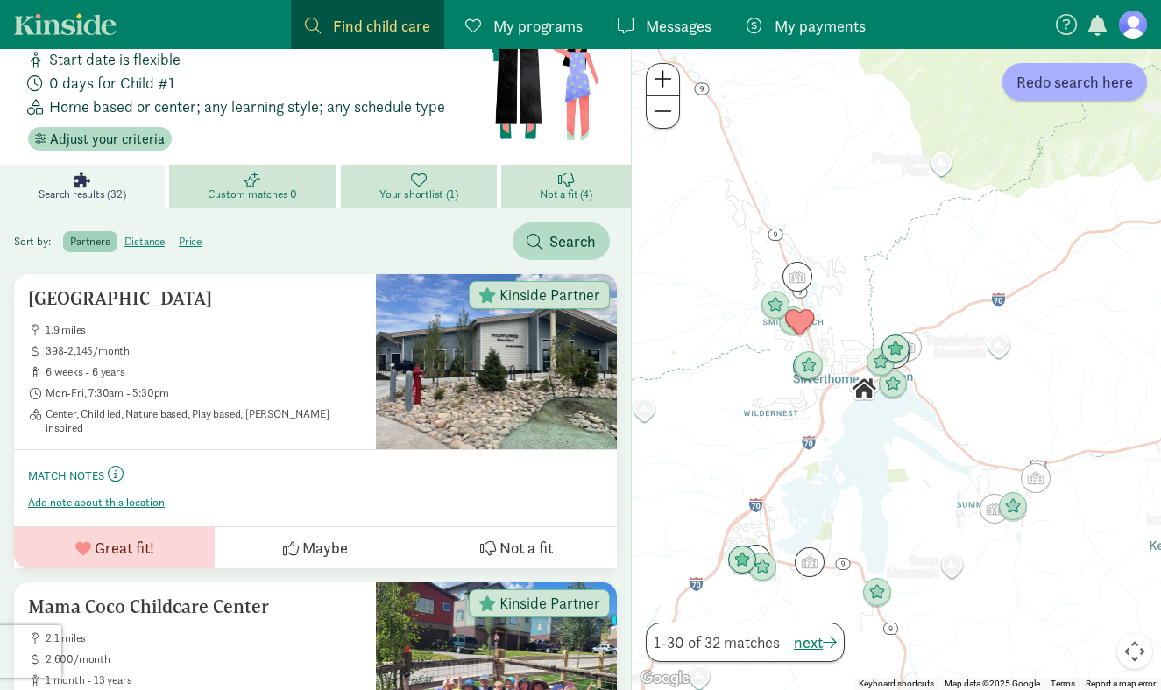
drag, startPoint x: 994, startPoint y: 506, endPoint x: 987, endPoint y: 374, distance: 132.5
click at [987, 374] on div "To navigate, press the arrow keys." at bounding box center [896, 369] width 529 height 641
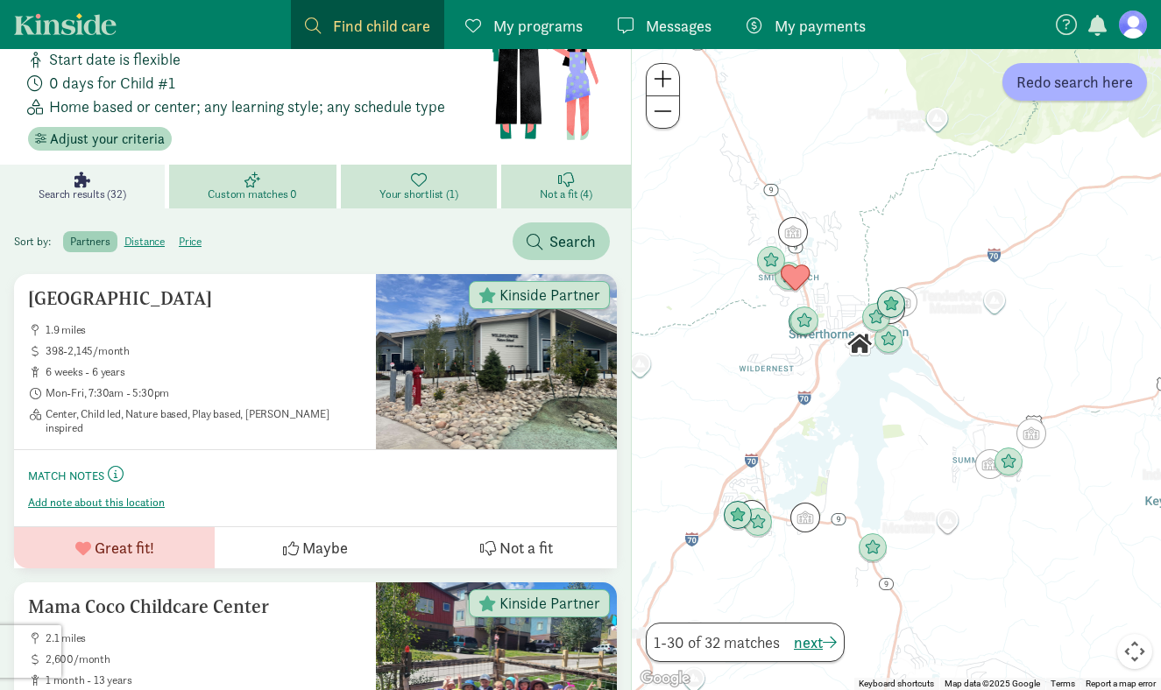
click at [1008, 465] on img "Click to see details" at bounding box center [1009, 463] width 30 height 30
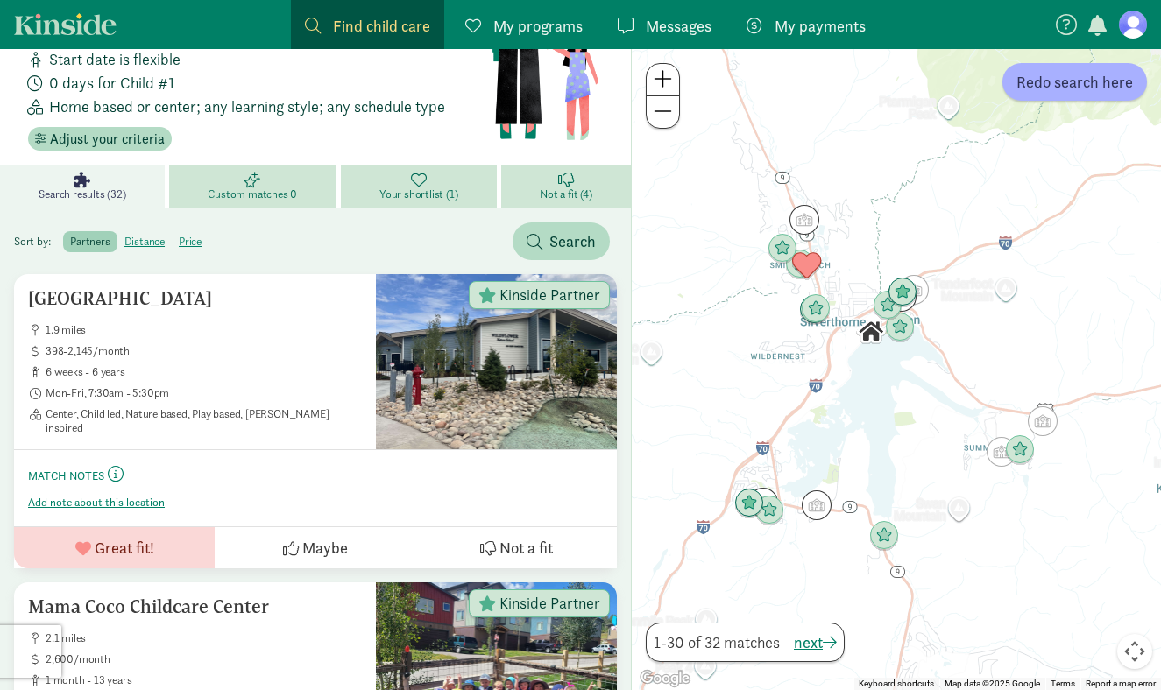
drag, startPoint x: 874, startPoint y: 504, endPoint x: 1001, endPoint y: 491, distance: 127.7
click at [1001, 491] on div "To navigate, press the arrow keys." at bounding box center [896, 369] width 529 height 641
click at [881, 532] on img "Click to see details" at bounding box center [886, 536] width 33 height 33
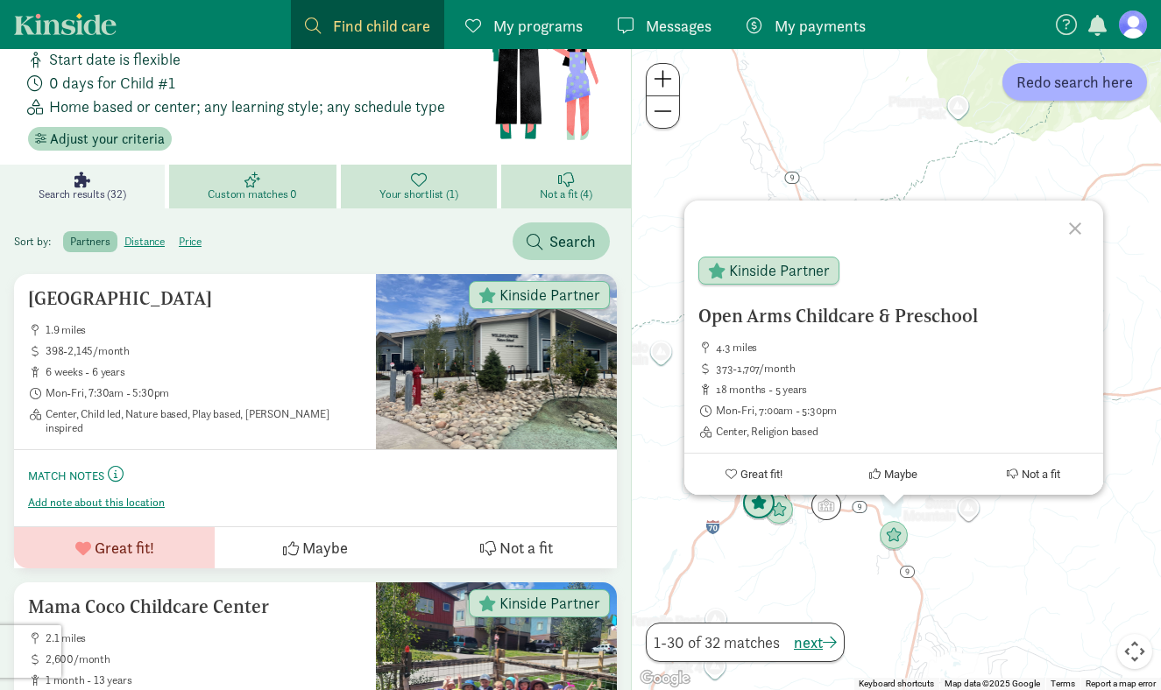
click at [762, 499] on img "Click to see details" at bounding box center [758, 503] width 33 height 33
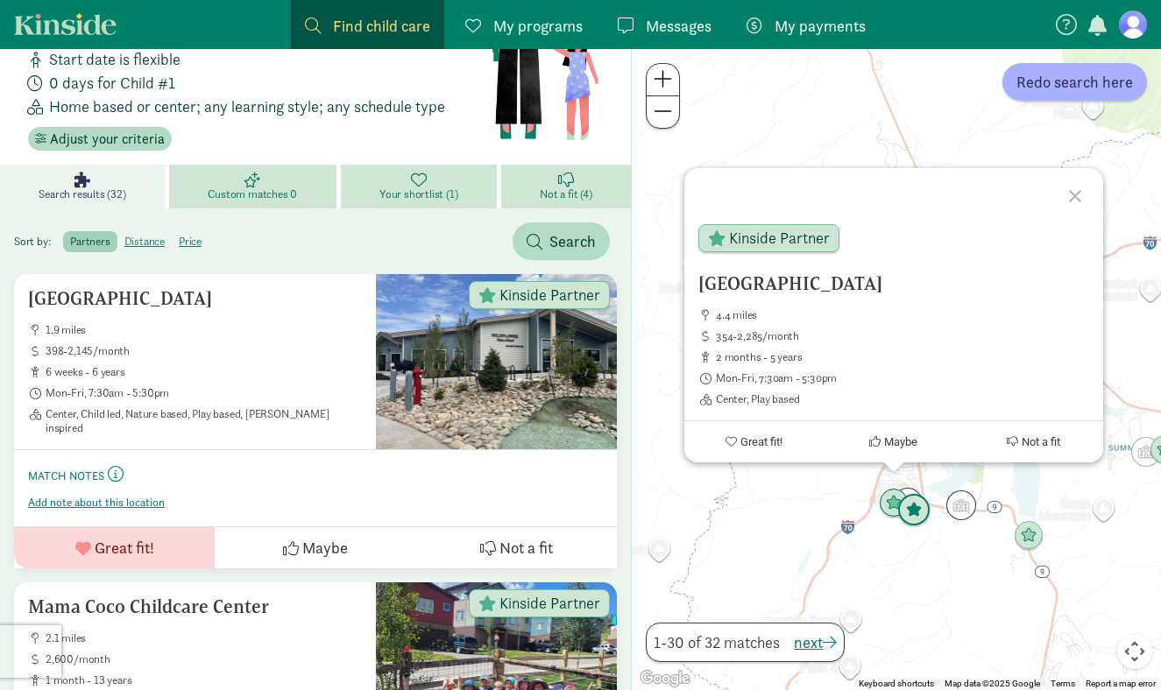
click at [907, 524] on img "Click to see details" at bounding box center [913, 510] width 33 height 33
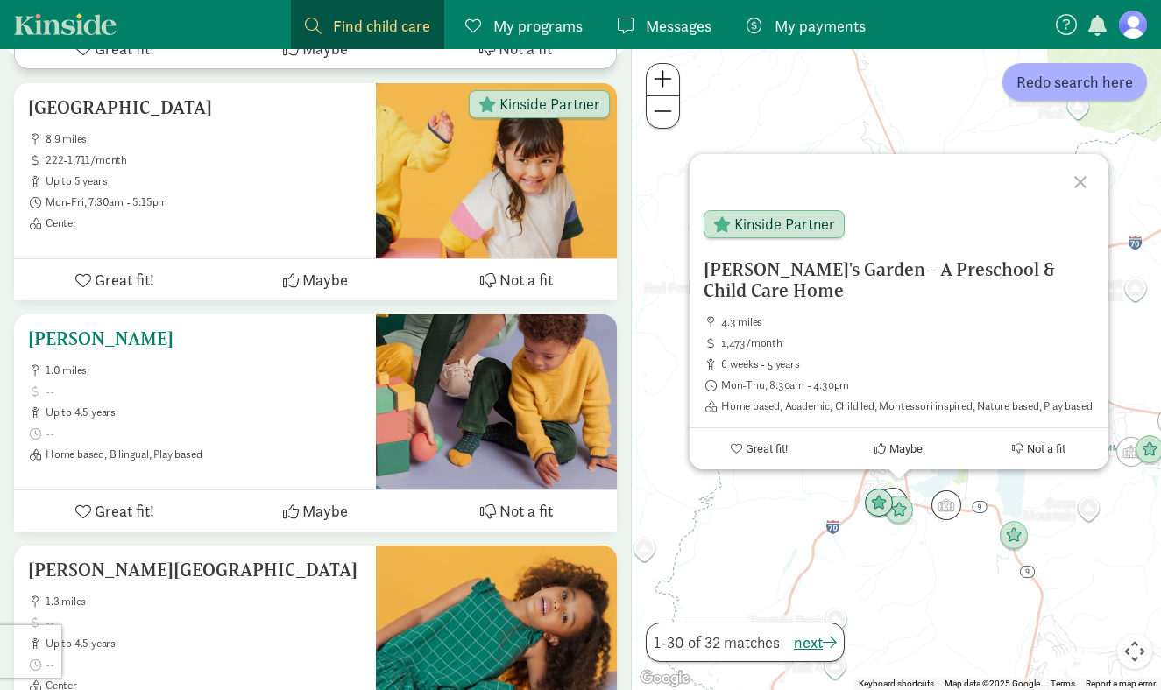
scroll to position [1803, 0]
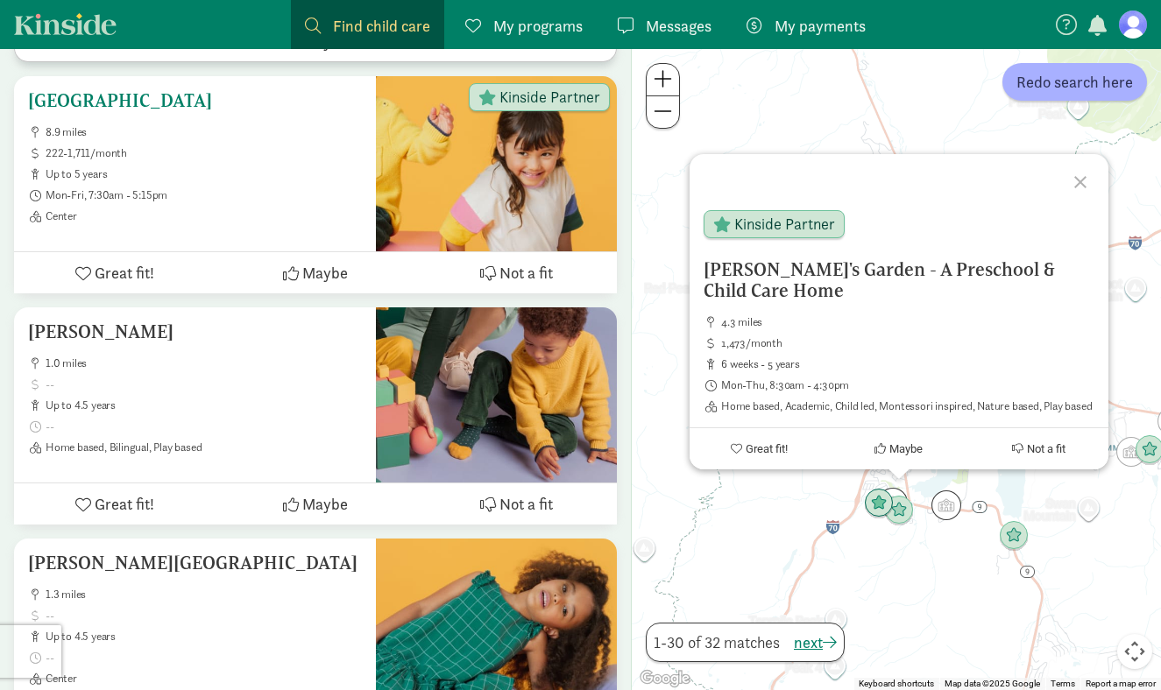
click at [502, 173] on div at bounding box center [496, 163] width 241 height 175
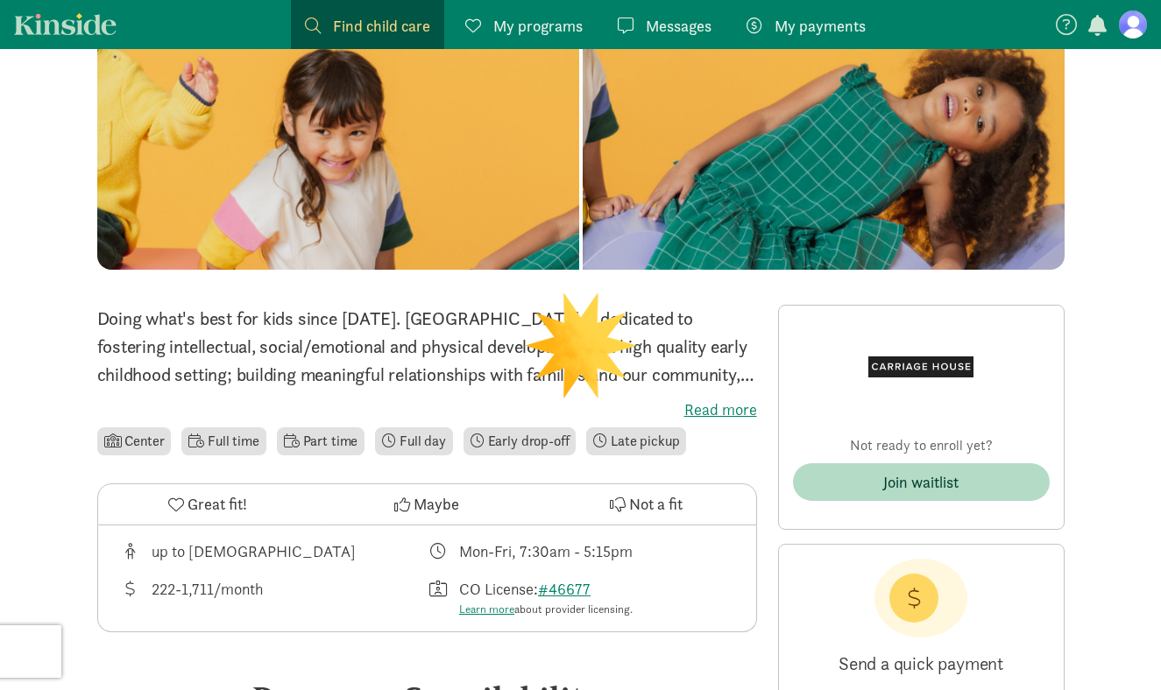
scroll to position [153, 0]
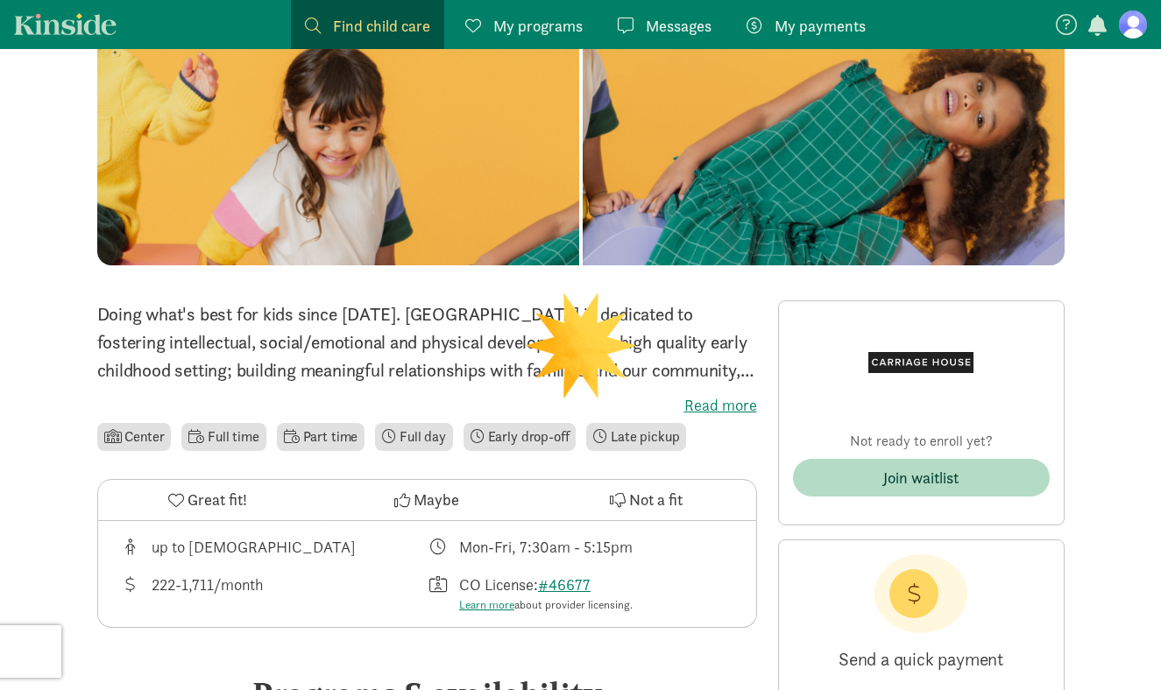
click at [718, 414] on label "Read more" at bounding box center [427, 405] width 660 height 21
click at [0, 0] on input "Read more" at bounding box center [0, 0] width 0 height 0
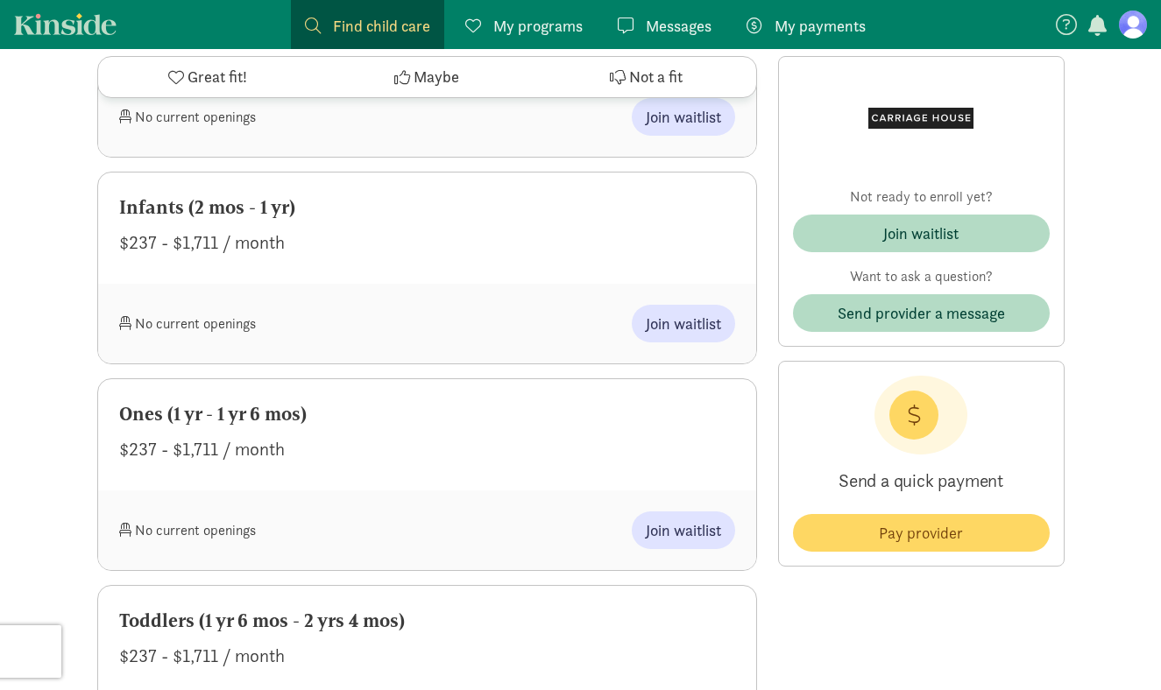
scroll to position [960, 0]
click at [485, 243] on div "$237 - $1,711 / month" at bounding box center [427, 241] width 616 height 28
click at [668, 330] on span "Join waitlist" at bounding box center [683, 322] width 75 height 24
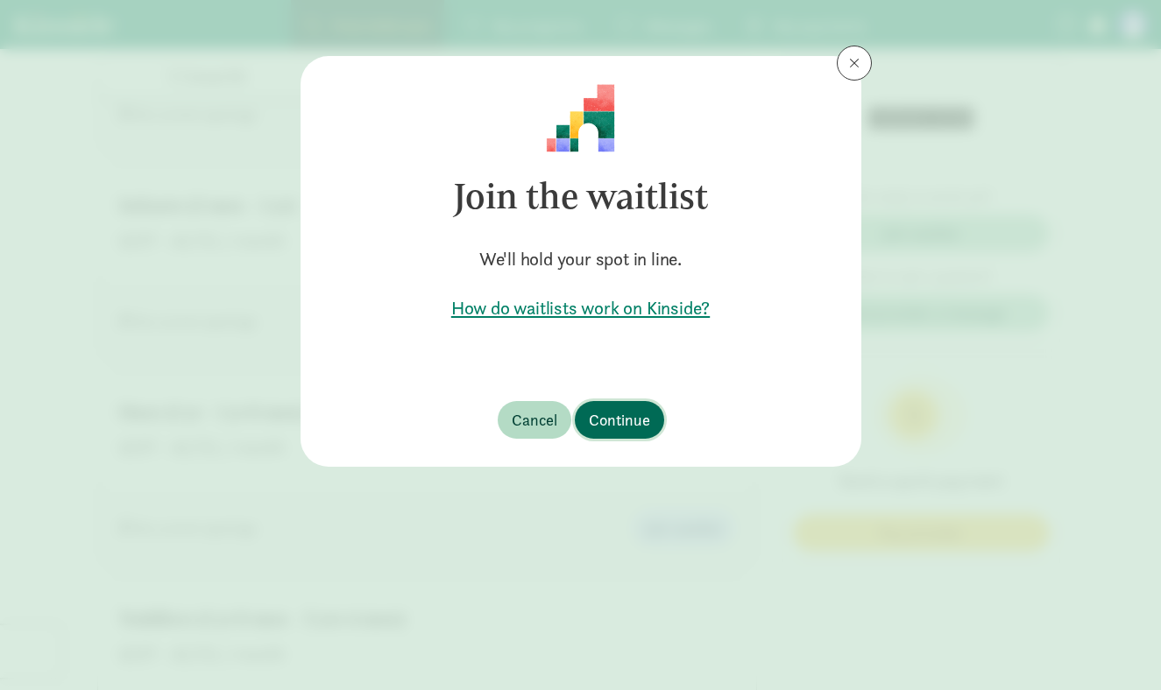
click at [647, 435] on button "Continue" at bounding box center [619, 420] width 89 height 38
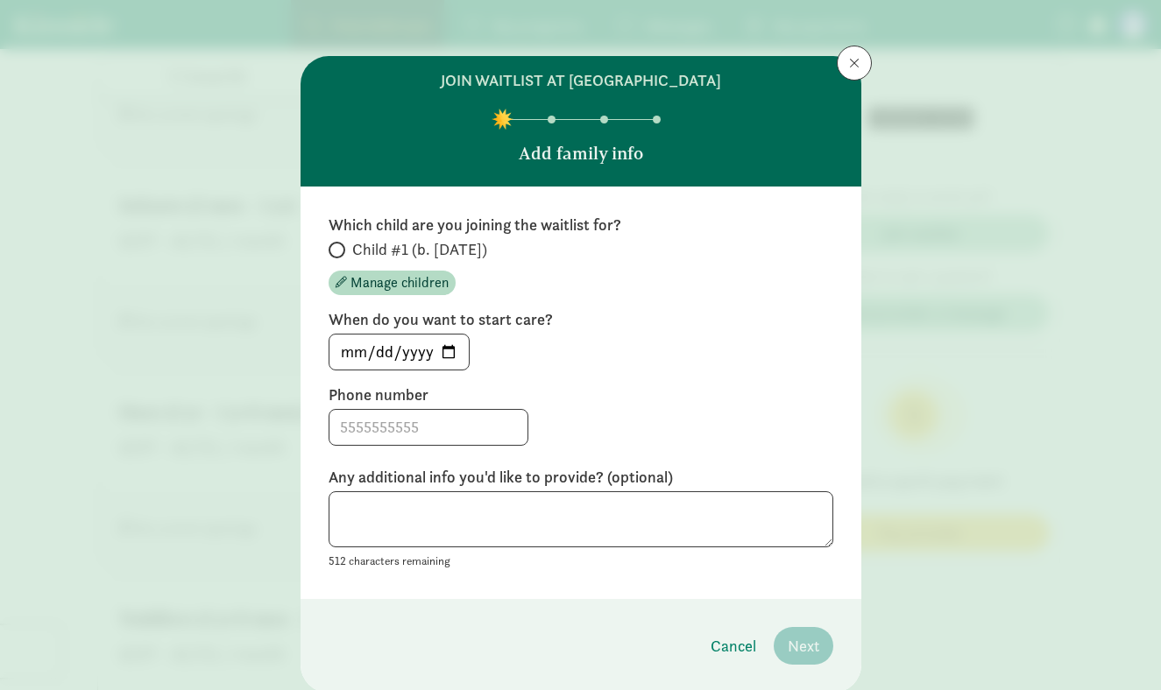
click at [348, 250] on label "Child #1 (b. [DATE])" at bounding box center [581, 249] width 505 height 21
click at [340, 250] on input "Child #1 (b. [DATE])" at bounding box center [334, 249] width 11 height 11
radio input "true"
click at [440, 359] on input "[DATE]" at bounding box center [398, 352] width 139 height 35
click at [449, 355] on input "[DATE]" at bounding box center [398, 352] width 139 height 35
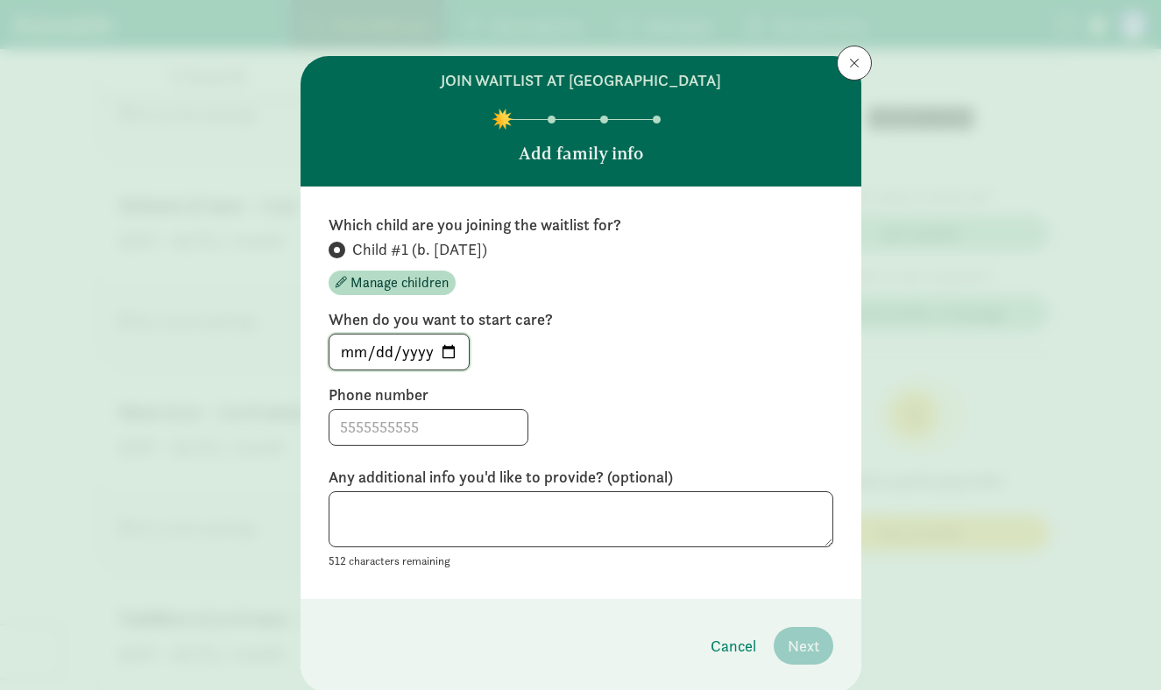
type input "[DATE]"
click at [412, 423] on input at bounding box center [428, 427] width 198 height 35
type input "5178997496"
click at [415, 552] on div "512 characters remaining" at bounding box center [581, 532] width 505 height 81
click at [366, 501] on textarea at bounding box center [581, 520] width 505 height 57
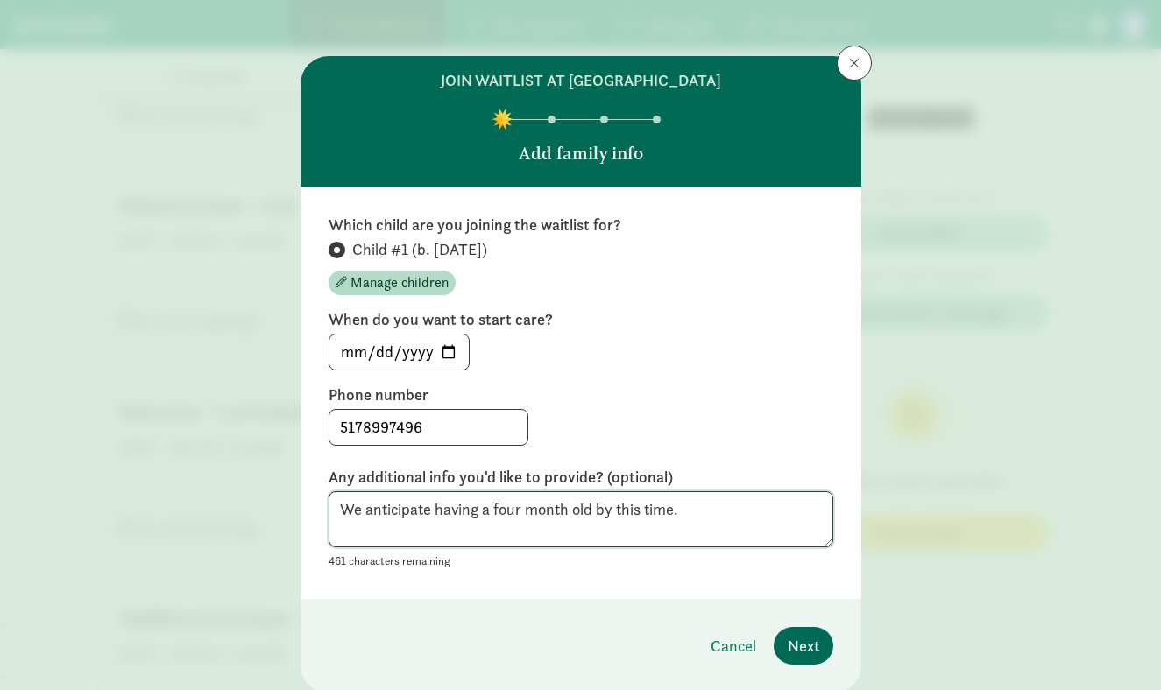
type textarea "We anticipate having a four month old by this time."
click at [799, 646] on span "Next" at bounding box center [804, 646] width 32 height 24
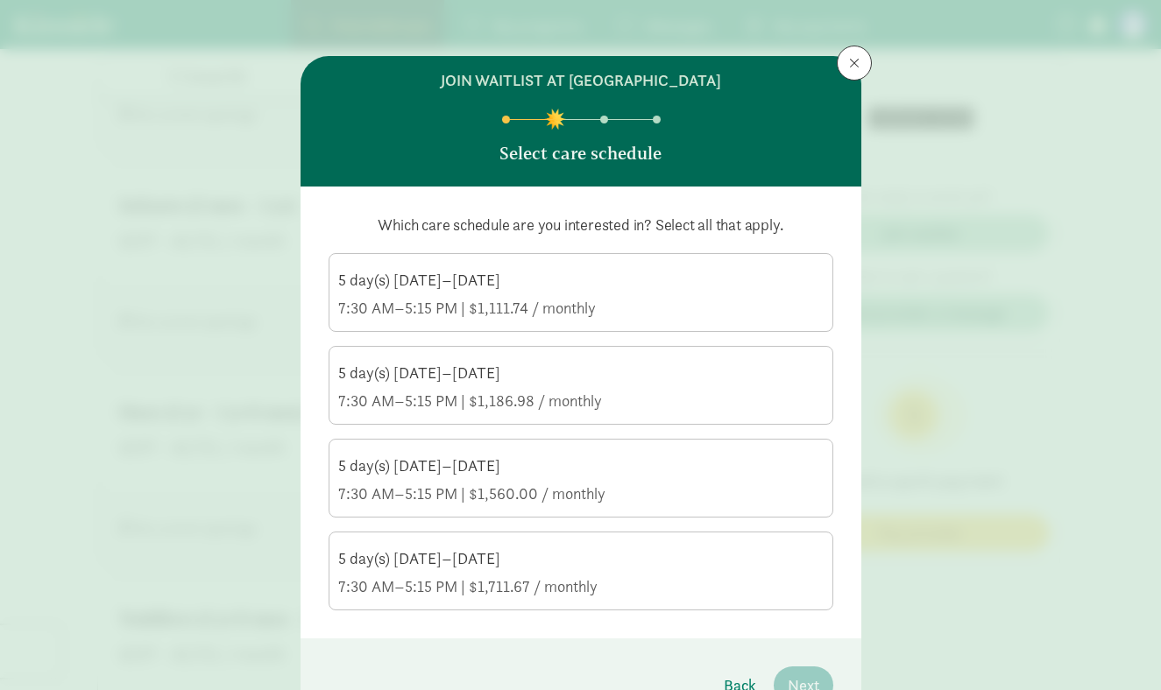
click at [490, 306] on div "7:30 AM–5:15 PM | $1,111.74 / monthly" at bounding box center [580, 308] width 485 height 21
click at [0, 0] on input "5 day(s) [DATE]–[DATE] 7:30 AM–5:15 PM | $1,111.74 / monthly" at bounding box center [0, 0] width 0 height 0
click at [534, 398] on div "7:30 AM–5:15 PM | $1,186.98 / monthly" at bounding box center [580, 401] width 485 height 21
click at [0, 0] on input "5 day(s) [DATE]–[DATE] 7:30 AM–5:15 PM | $1,186.98 / monthly" at bounding box center [0, 0] width 0 height 0
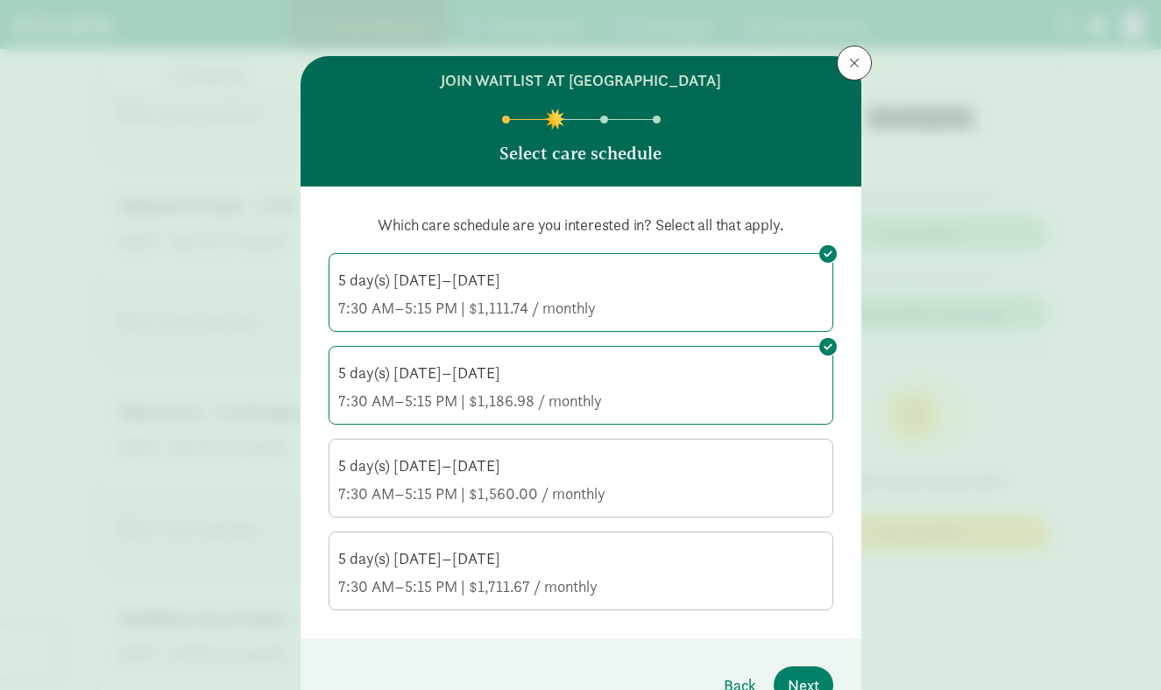
click at [563, 459] on div "5 day(s) [DATE]–[DATE]" at bounding box center [580, 466] width 485 height 21
click at [0, 0] on input "5 day(s) [DATE]–[DATE] 7:30 AM–5:15 PM | $1,560.00 / monthly" at bounding box center [0, 0] width 0 height 0
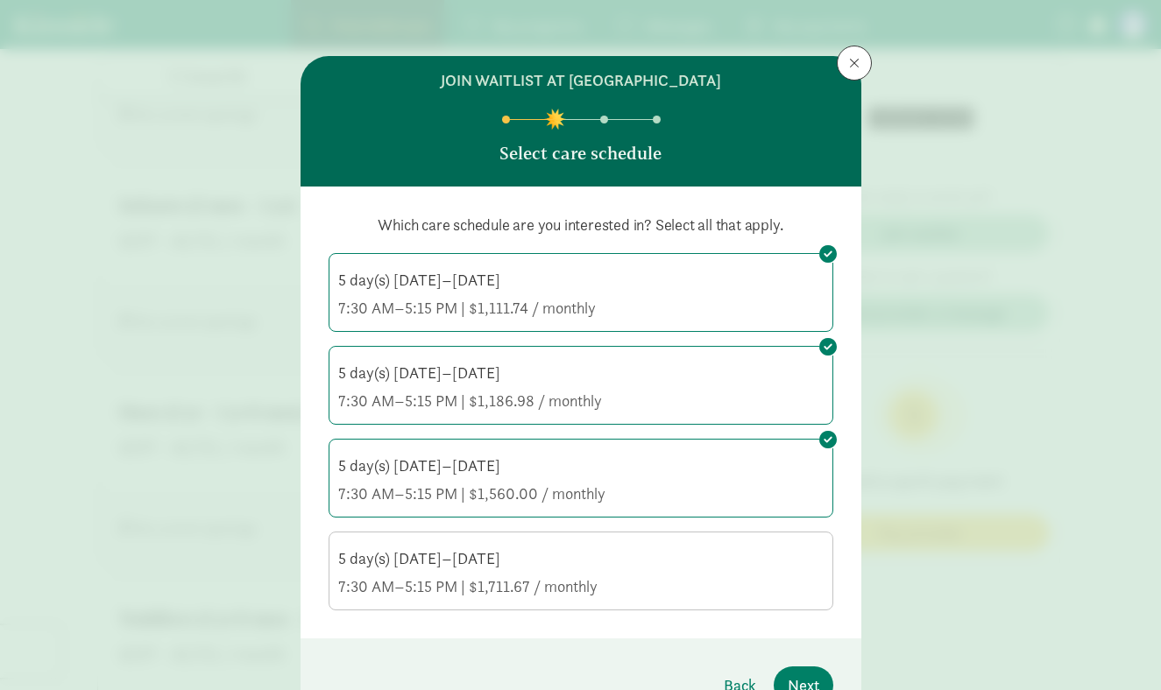
click at [615, 563] on div "5 day(s) [DATE]–[DATE]" at bounding box center [580, 558] width 485 height 21
click at [0, 0] on input "5 day(s) [DATE]–[DATE] 7:30 AM–5:15 PM | $1,711.67 / monthly" at bounding box center [0, 0] width 0 height 0
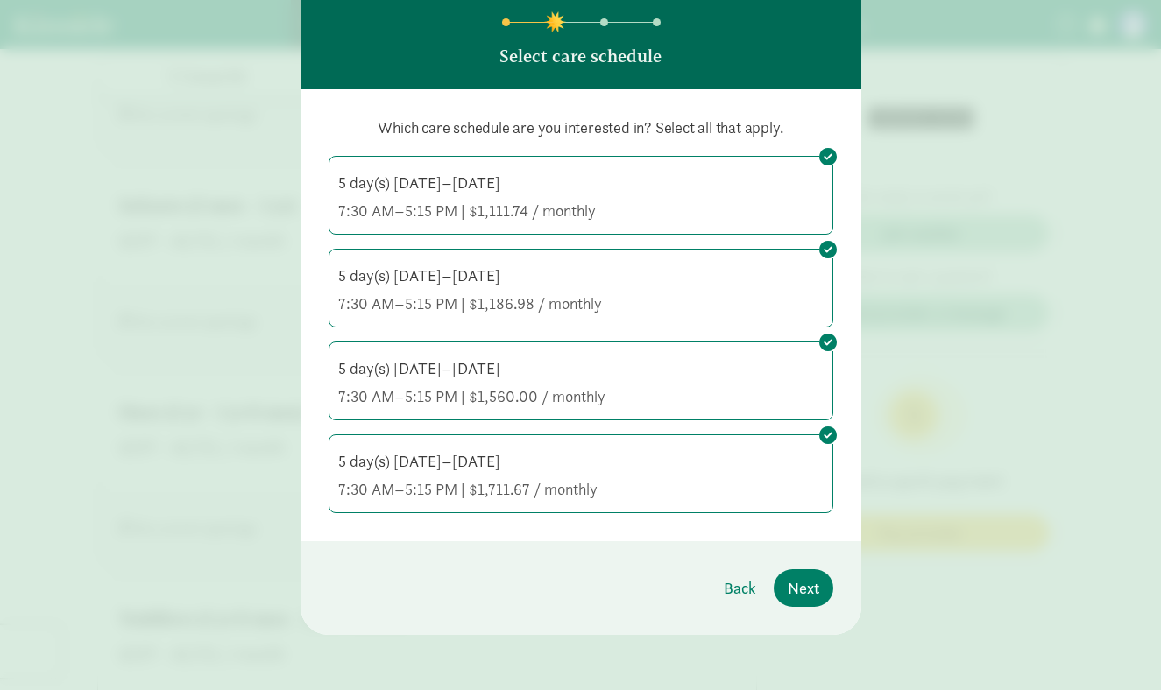
scroll to position [98, 0]
click at [811, 592] on span "Next" at bounding box center [804, 588] width 32 height 24
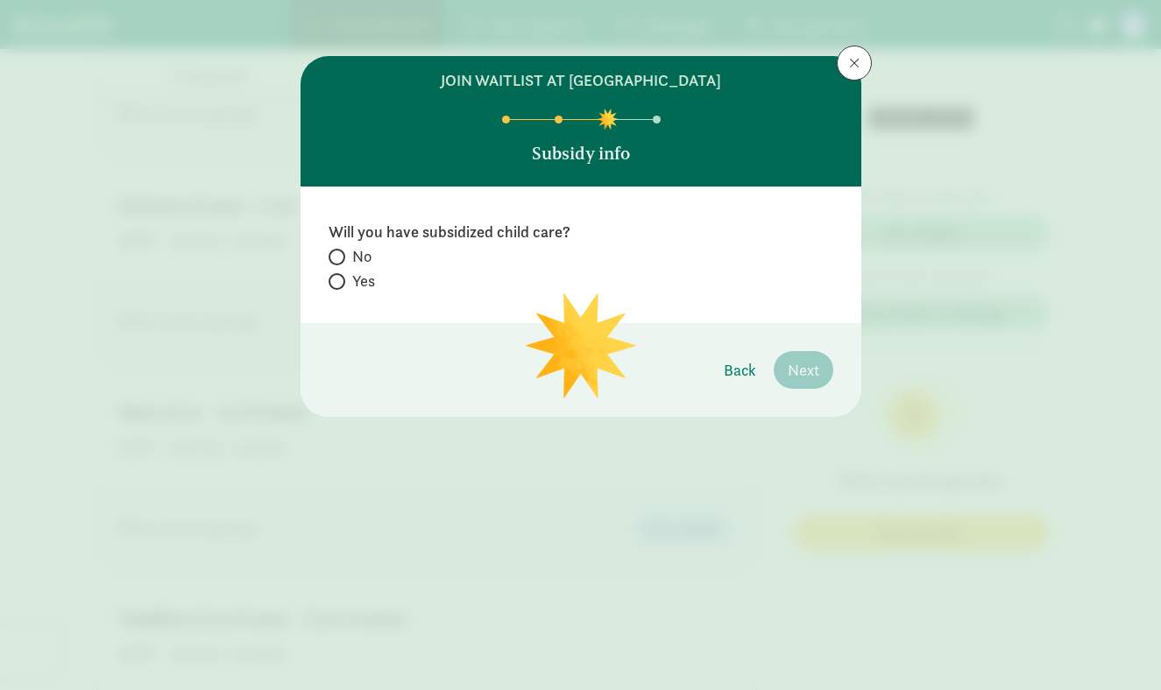
scroll to position [0, 0]
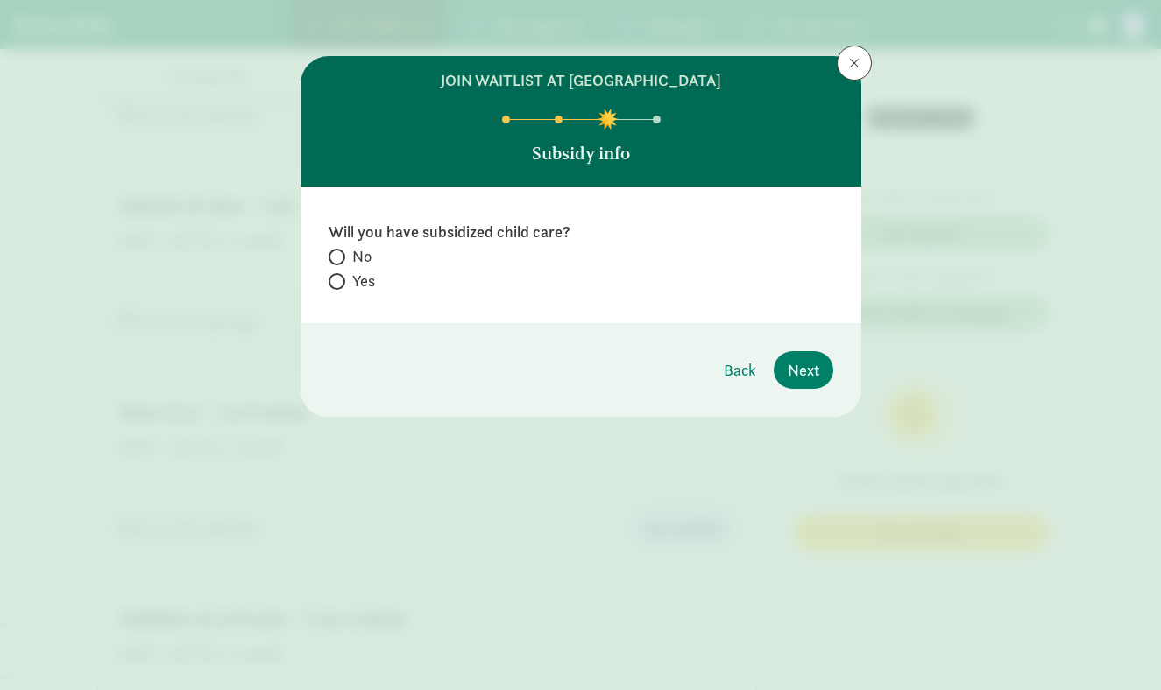
click at [349, 271] on label "No" at bounding box center [581, 281] width 505 height 21
click at [340, 251] on input "No" at bounding box center [334, 256] width 11 height 11
radio input "true"
click at [801, 384] on button "Next" at bounding box center [804, 370] width 60 height 38
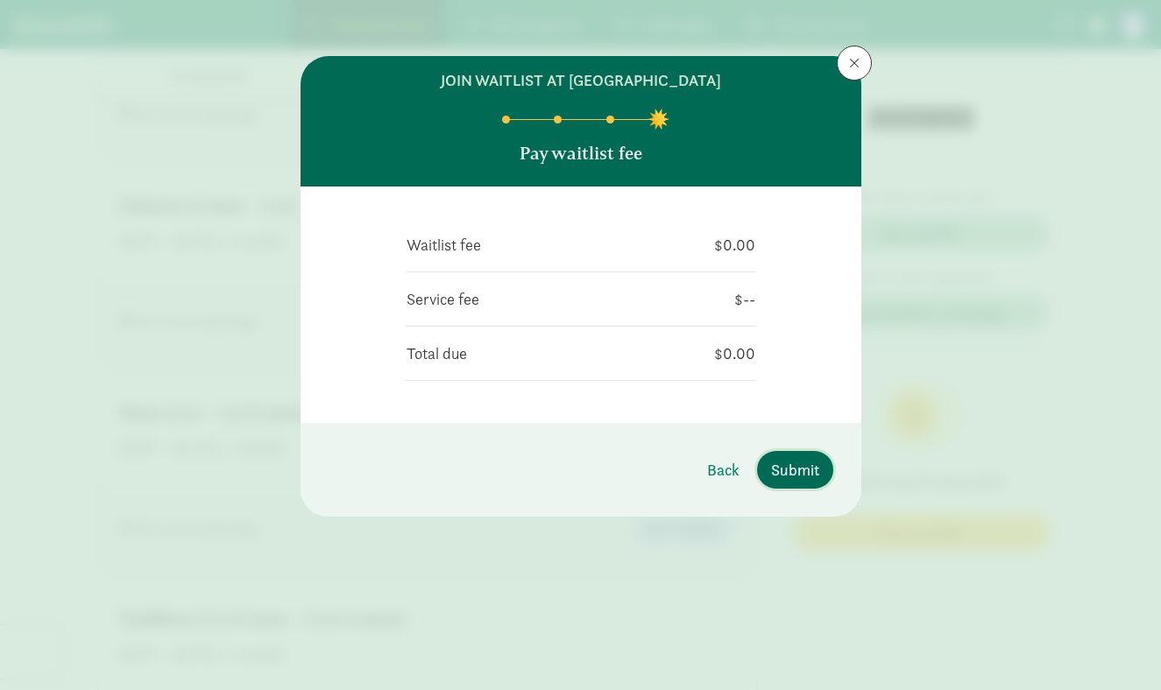
click at [781, 466] on span "Submit" at bounding box center [795, 470] width 48 height 24
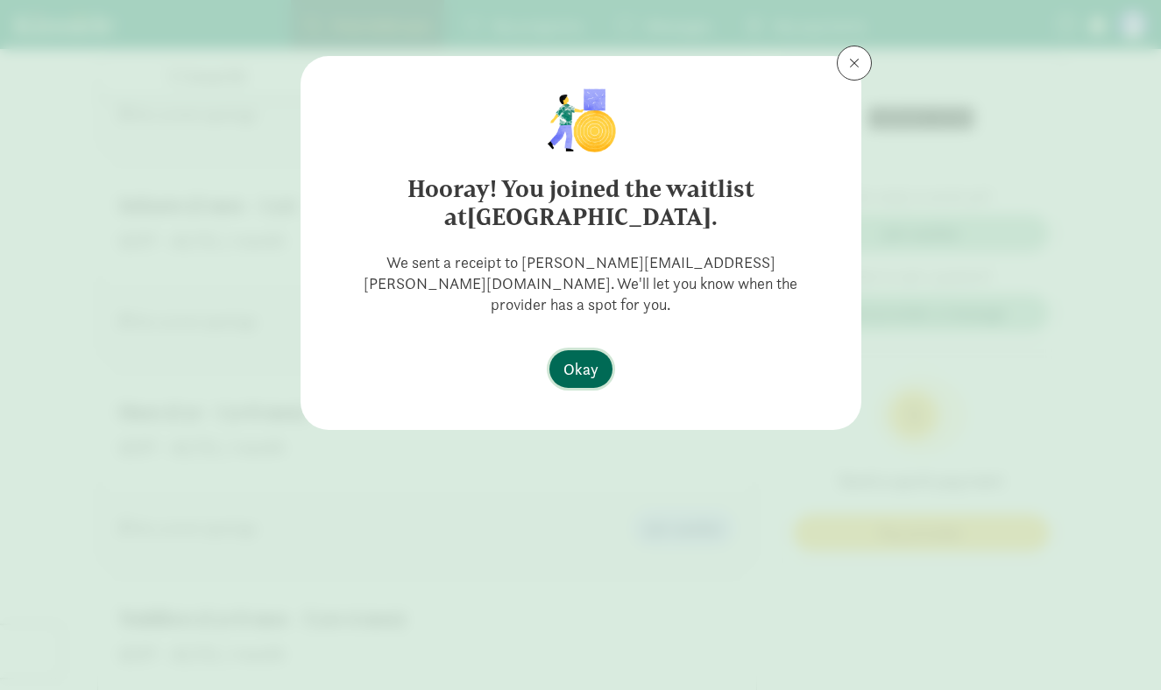
click at [575, 357] on span "Okay" at bounding box center [580, 369] width 35 height 24
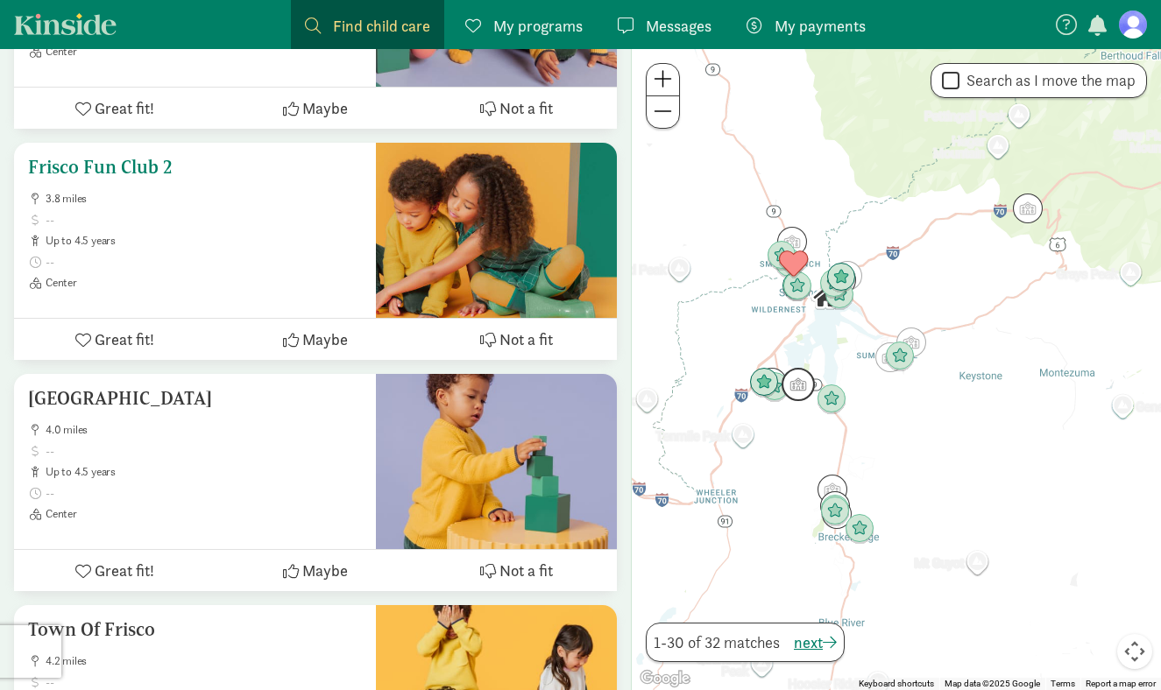
scroll to position [2894, 0]
click at [473, 252] on div at bounding box center [496, 229] width 241 height 175
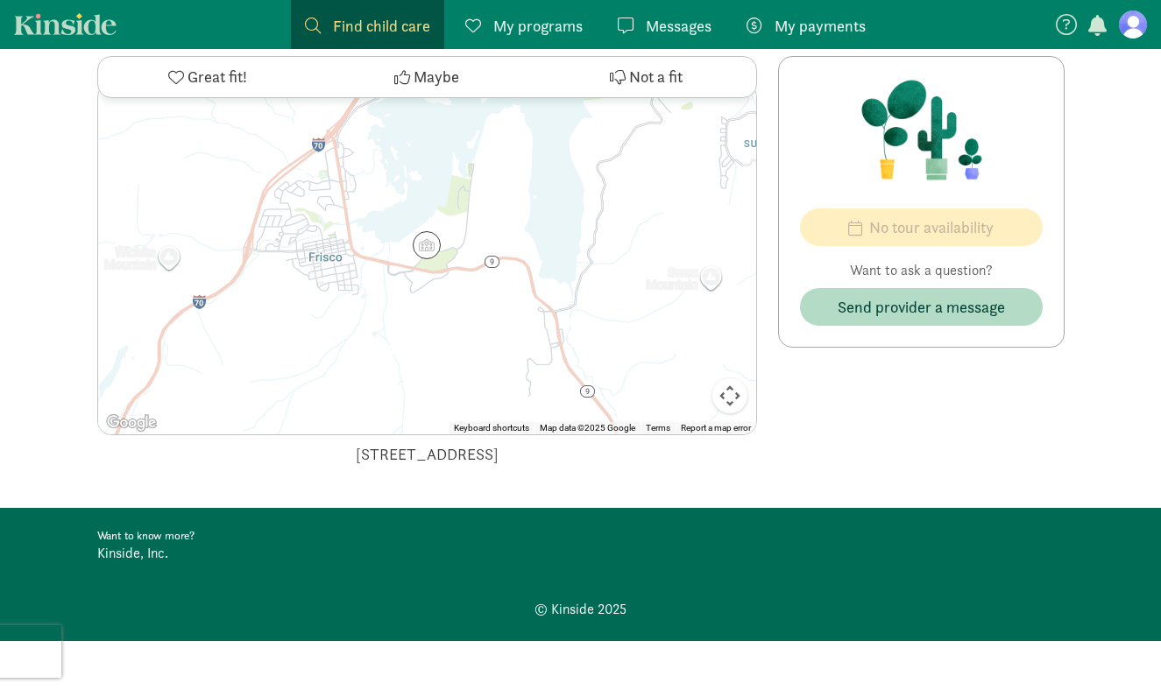
scroll to position [746, 0]
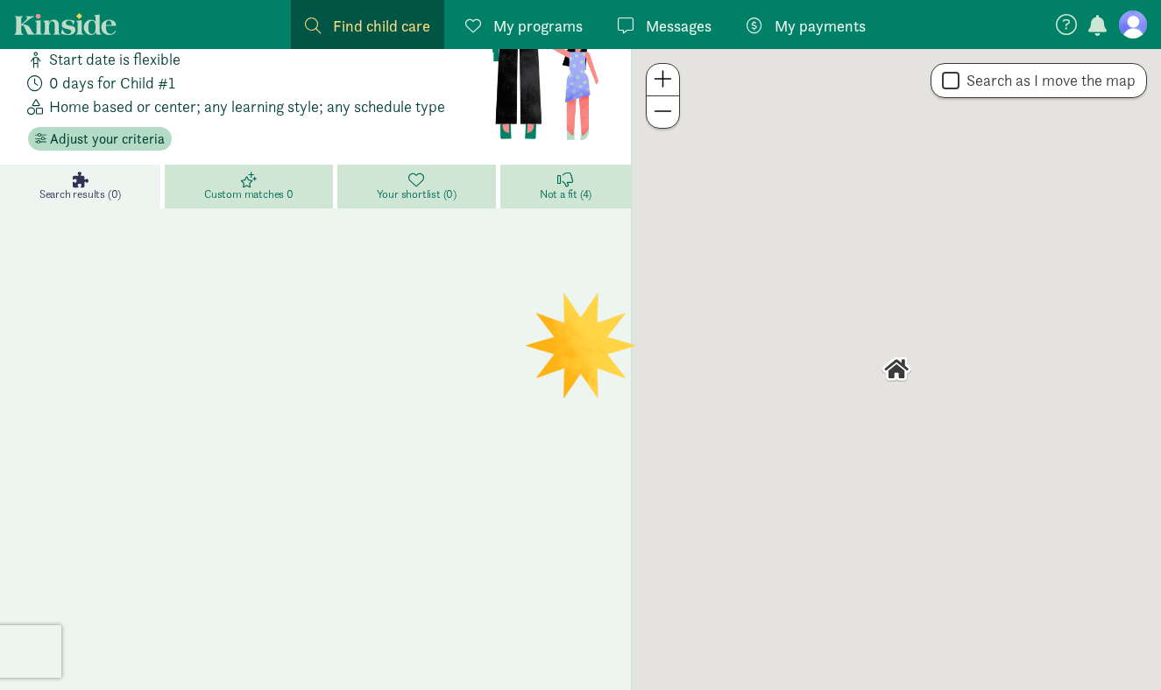
scroll to position [112, 0]
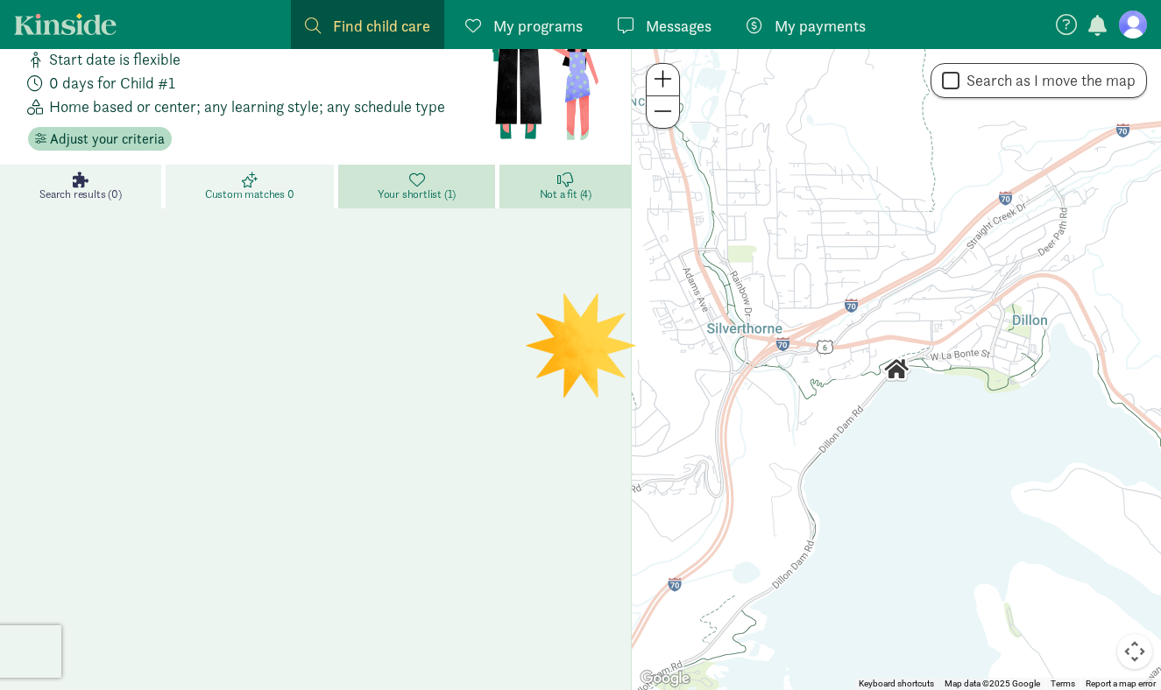
click at [204, 197] on link "Custom matches 0" at bounding box center [252, 187] width 173 height 44
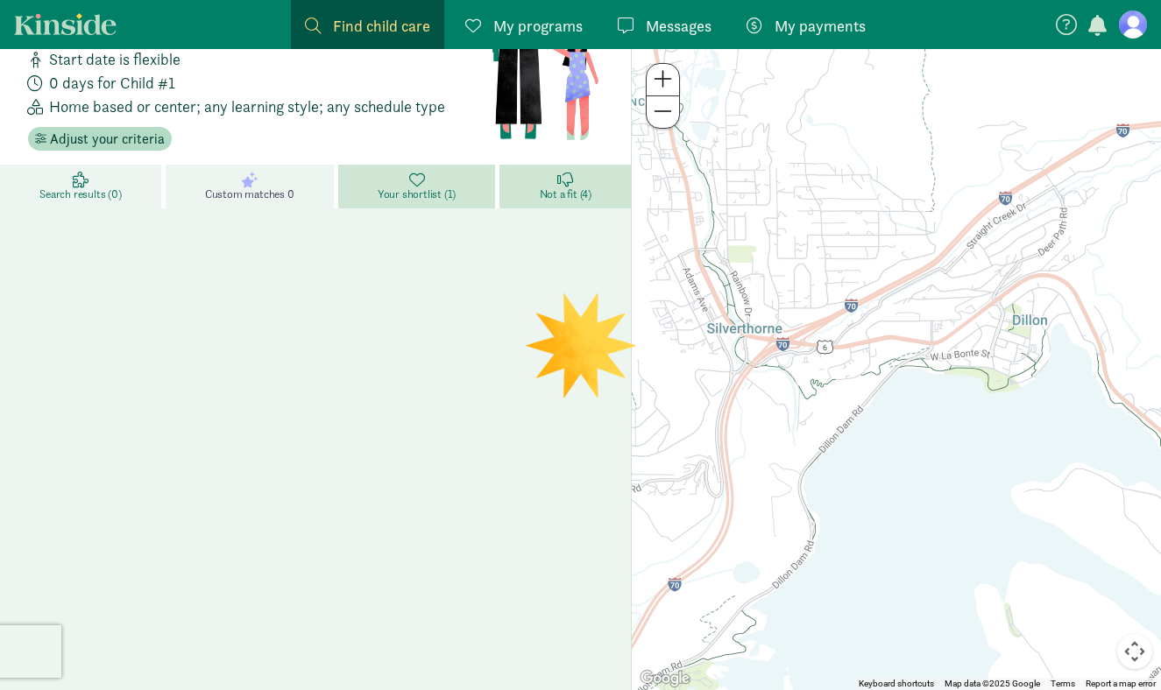
click at [114, 189] on span "Search results (0)" at bounding box center [79, 195] width 81 height 14
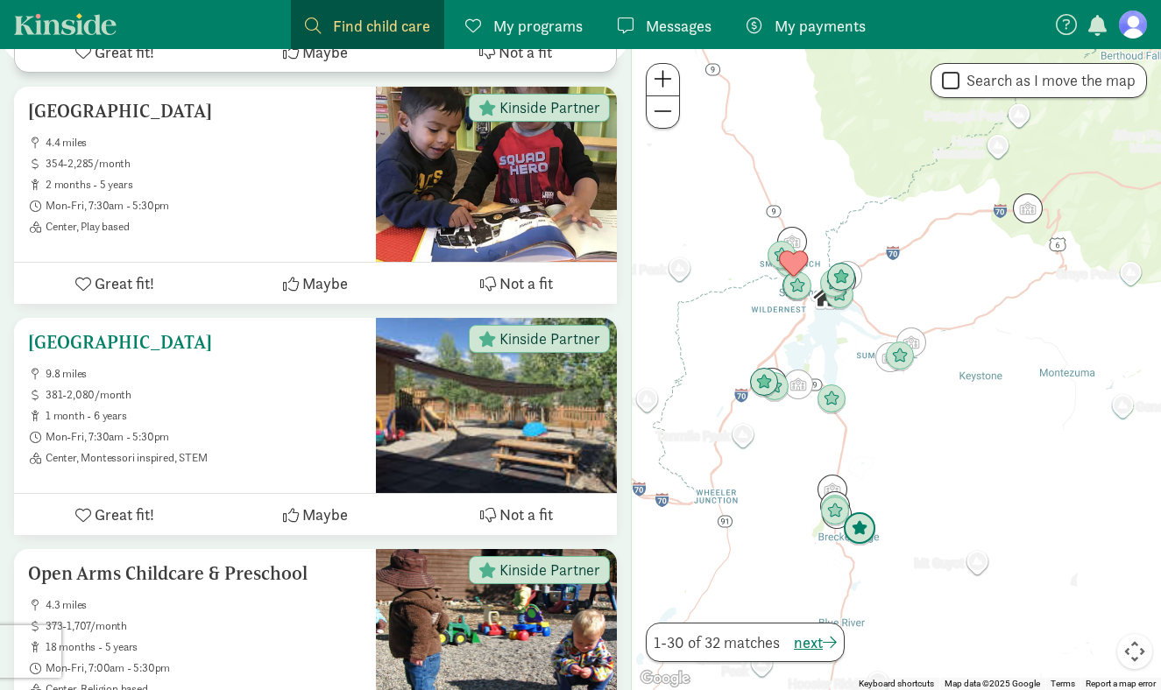
scroll to position [5790, 0]
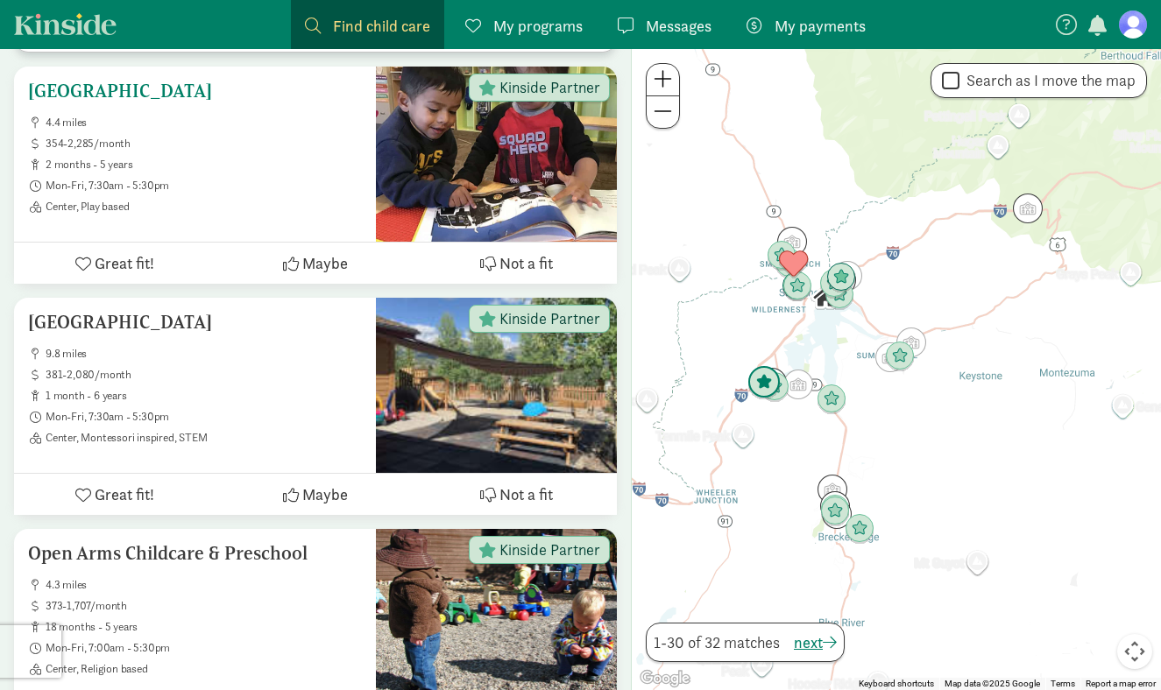
click at [501, 158] on div at bounding box center [496, 154] width 241 height 175
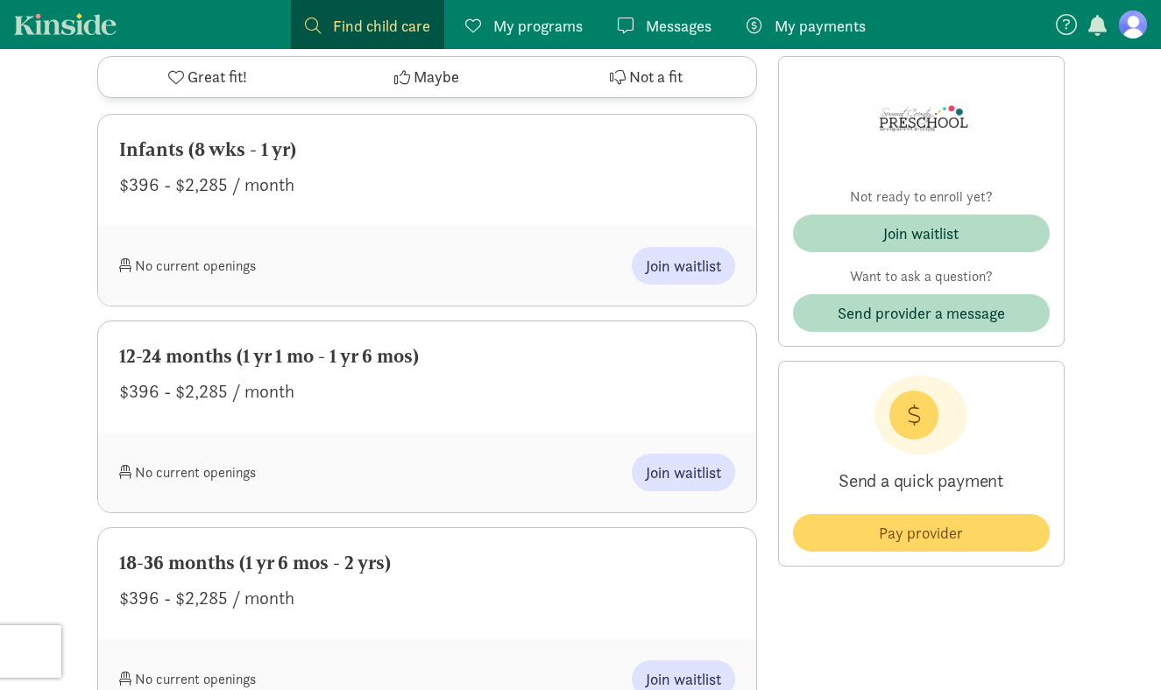
scroll to position [823, 0]
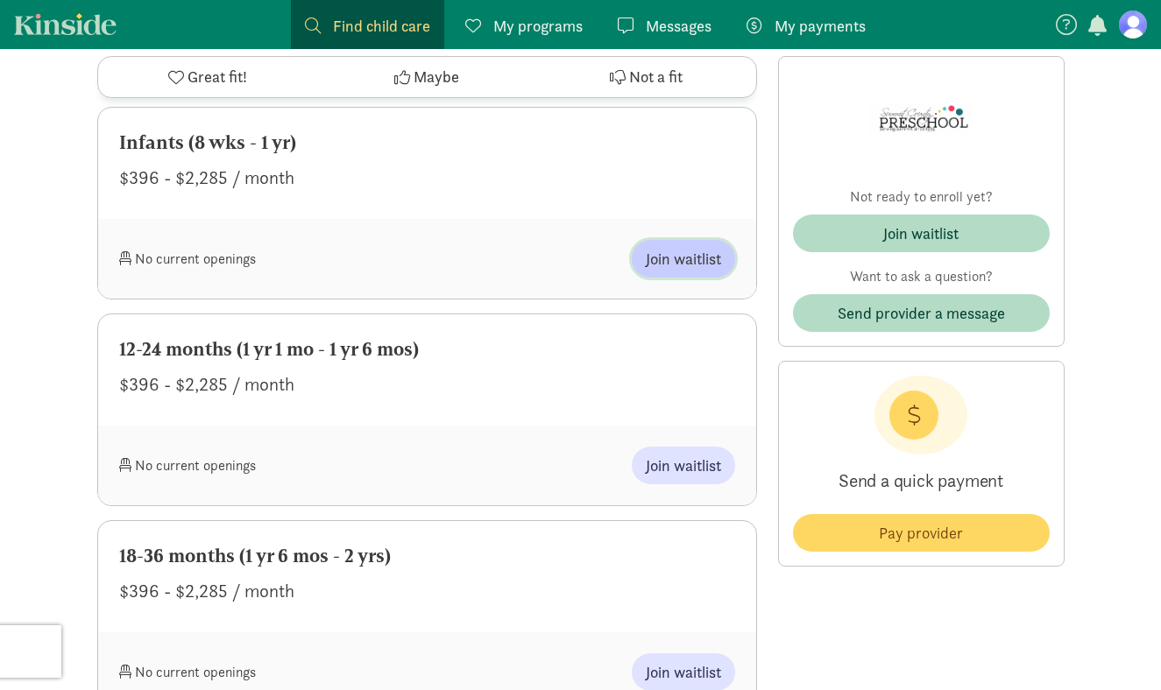
click at [678, 255] on span "Join waitlist" at bounding box center [683, 259] width 75 height 24
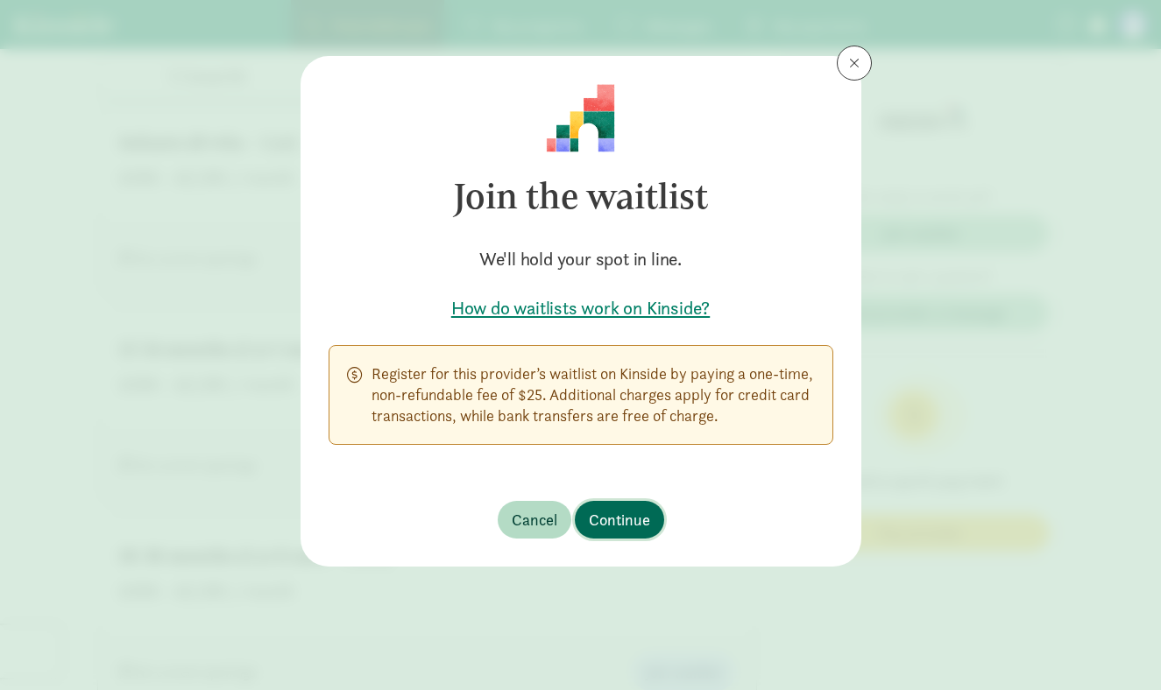
click at [633, 524] on span "Continue" at bounding box center [619, 520] width 61 height 24
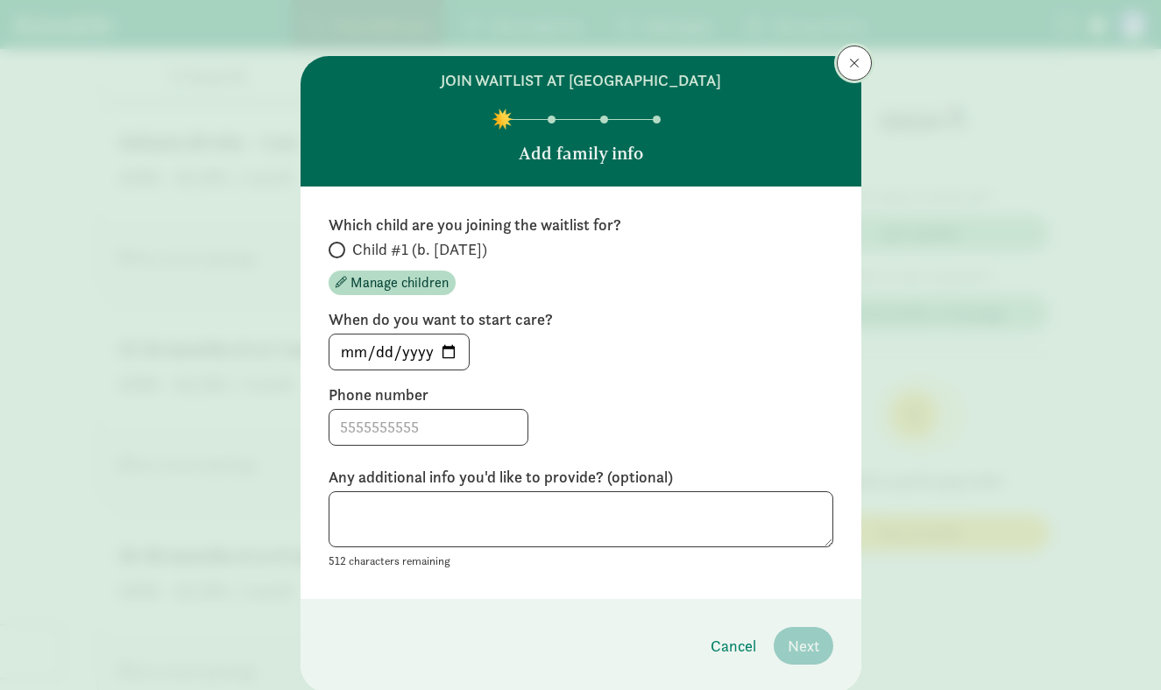
click at [857, 66] on span at bounding box center [854, 63] width 11 height 14
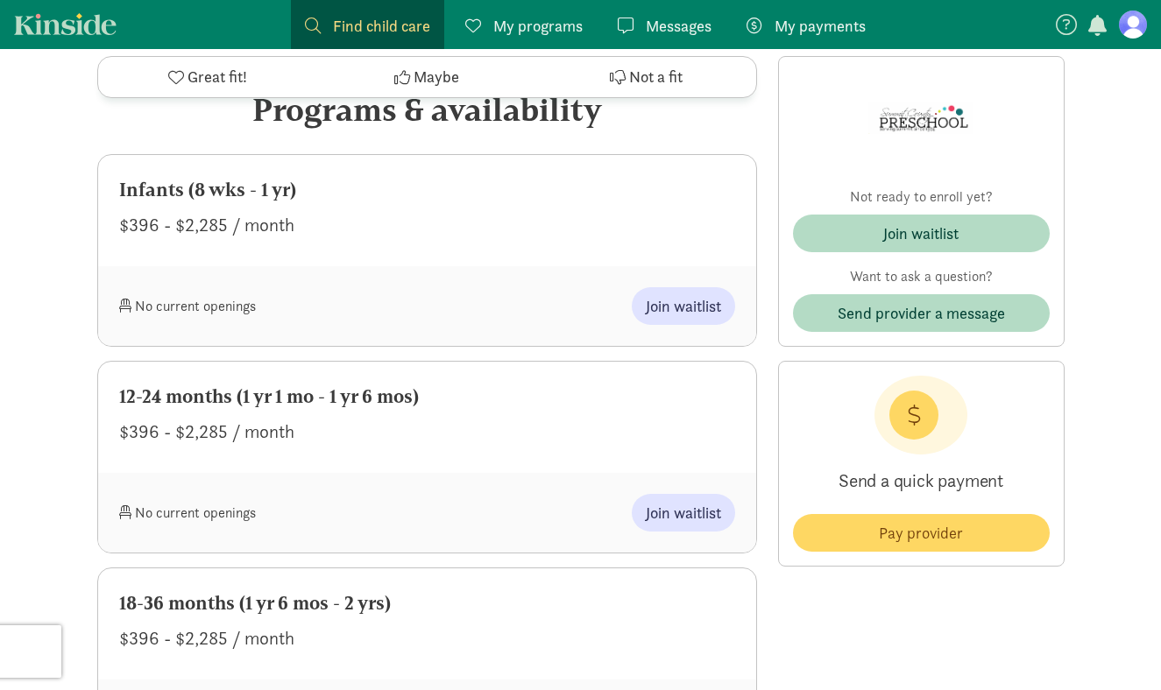
scroll to position [774, 0]
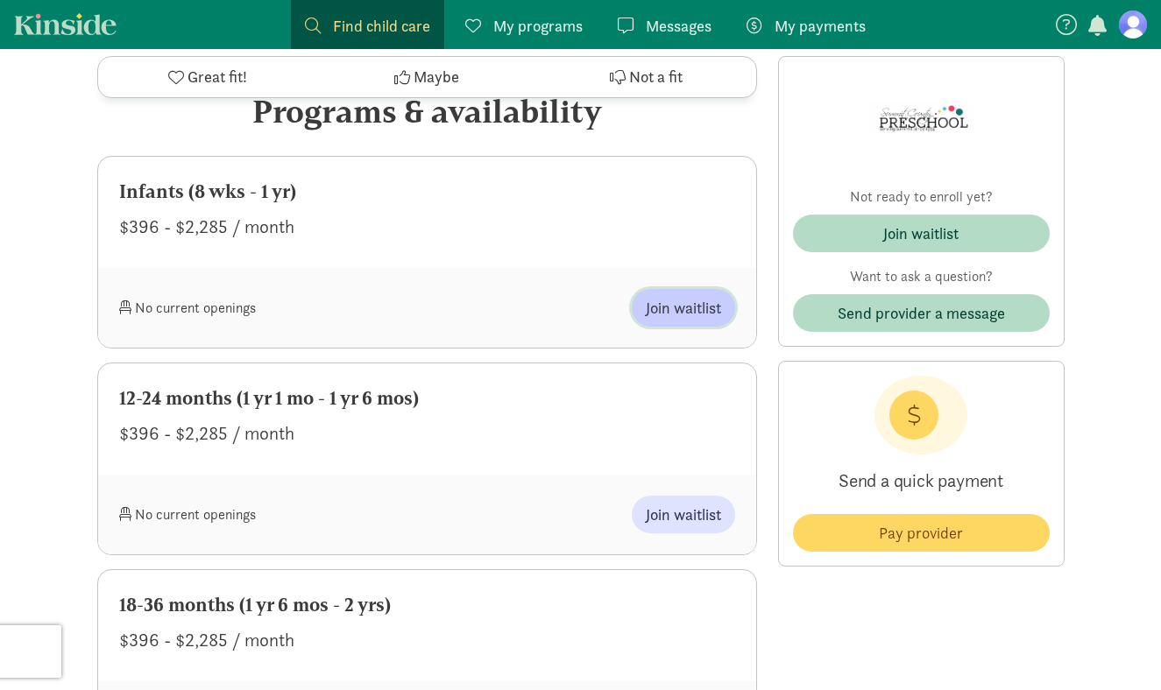
click at [688, 317] on span "Join waitlist" at bounding box center [683, 308] width 75 height 24
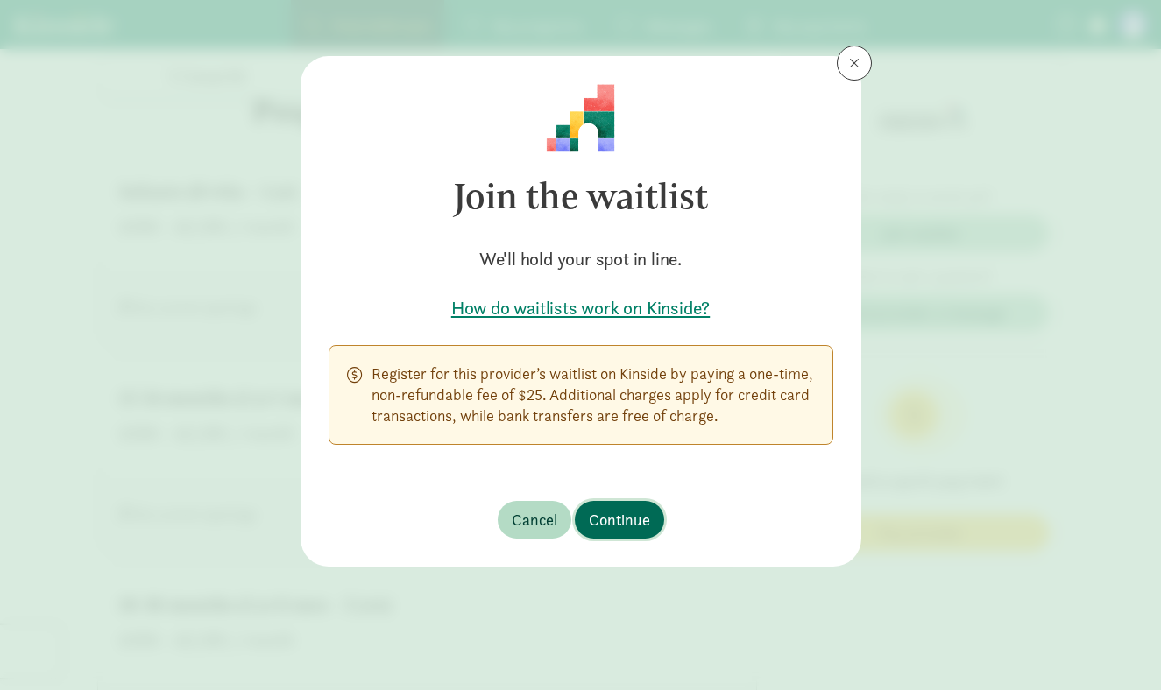
click at [615, 520] on span "Continue" at bounding box center [619, 520] width 61 height 24
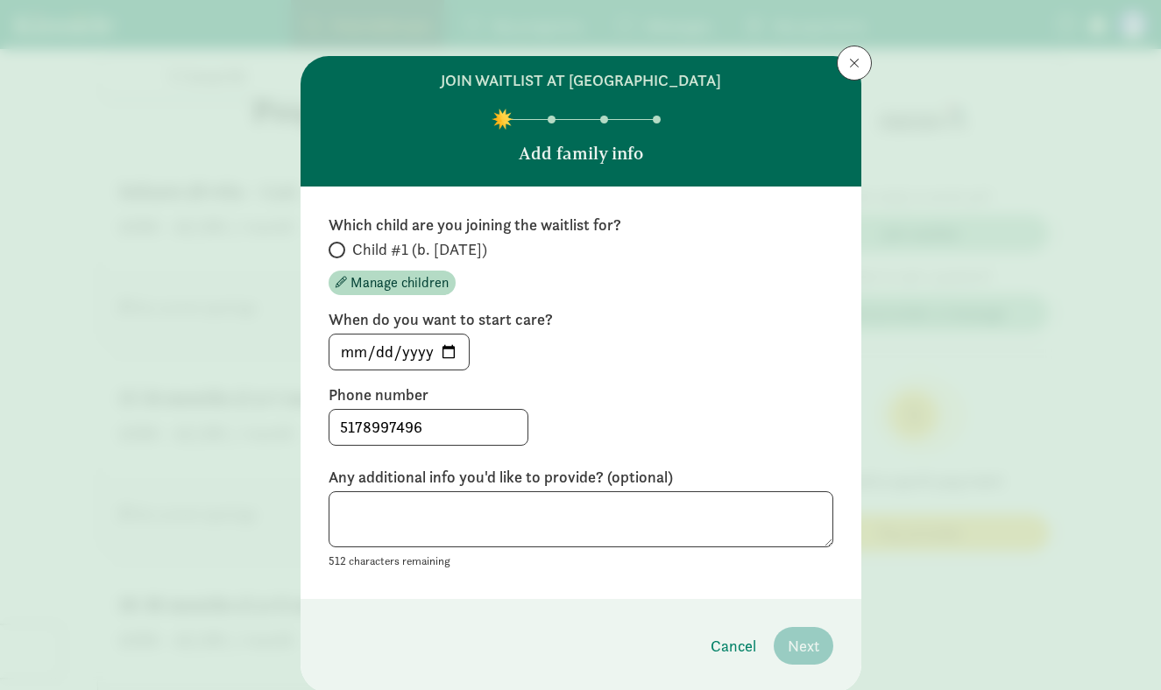
click at [359, 246] on span "Child #1 (b. November 2025)" at bounding box center [419, 249] width 135 height 21
click at [340, 246] on input "Child #1 (b. November 2025)" at bounding box center [334, 249] width 11 height 11
radio input "true"
click at [445, 350] on input "2025-08-25" at bounding box center [398, 352] width 139 height 35
type input "2026-02-23"
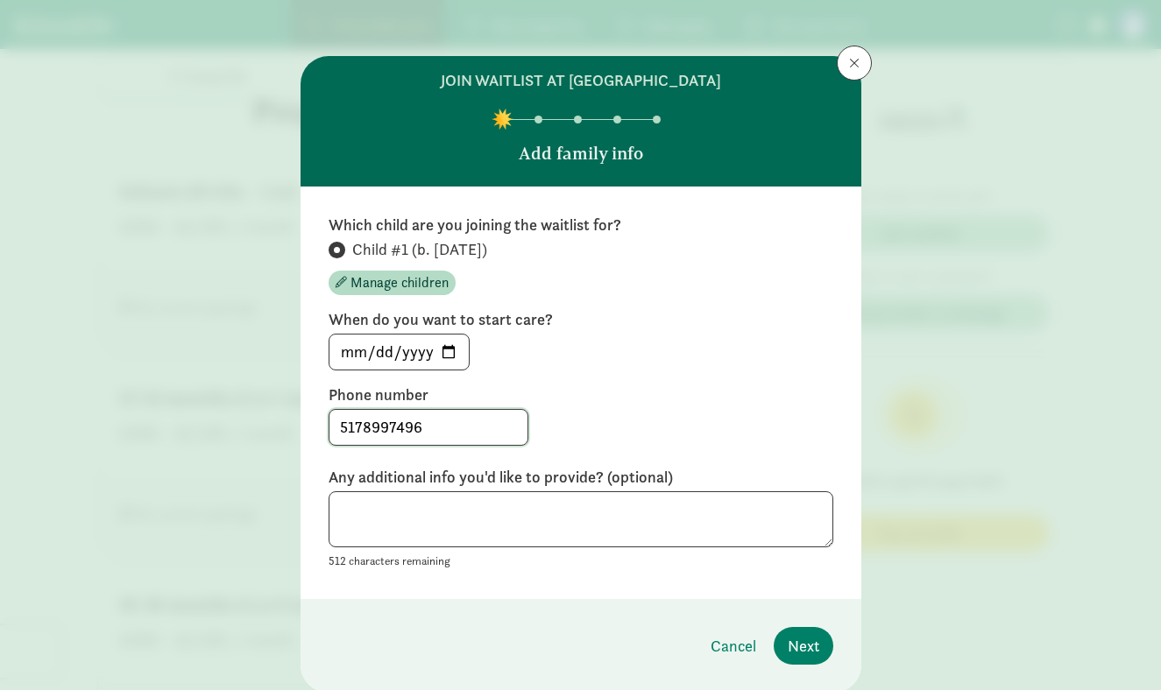
click at [421, 430] on input "5178997496" at bounding box center [428, 427] width 198 height 35
click at [415, 513] on textarea at bounding box center [581, 520] width 505 height 57
type textarea "We anticipate having a four month old by this time."
click at [764, 442] on div "5178997496" at bounding box center [581, 427] width 505 height 37
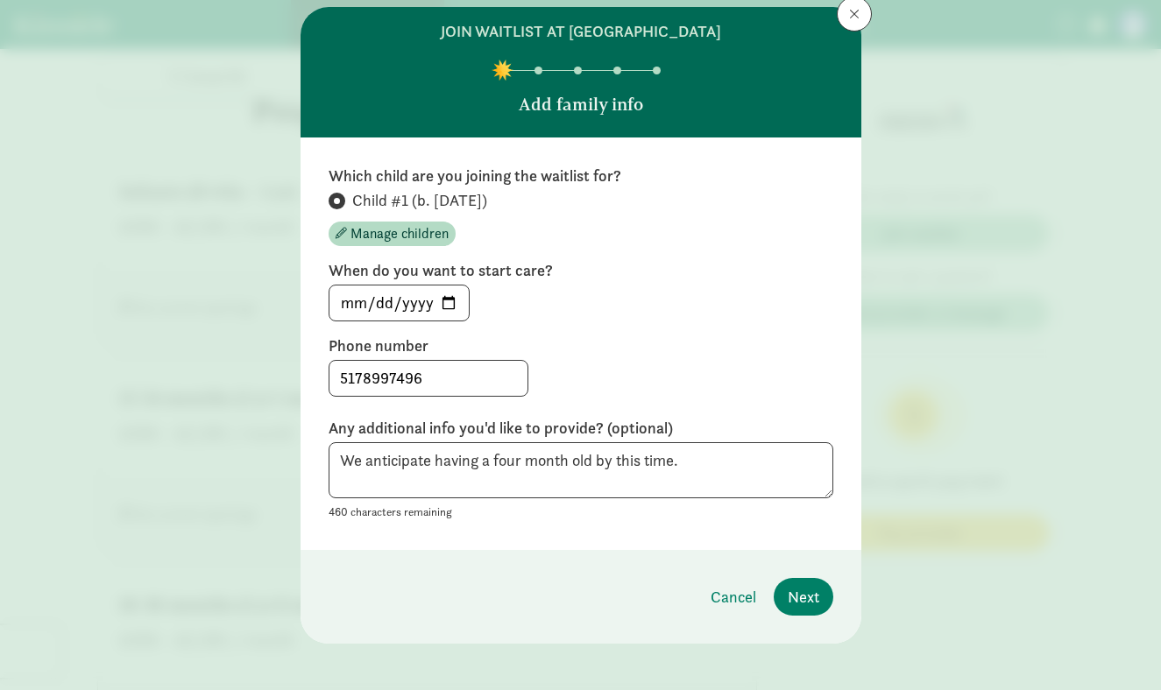
scroll to position [59, 0]
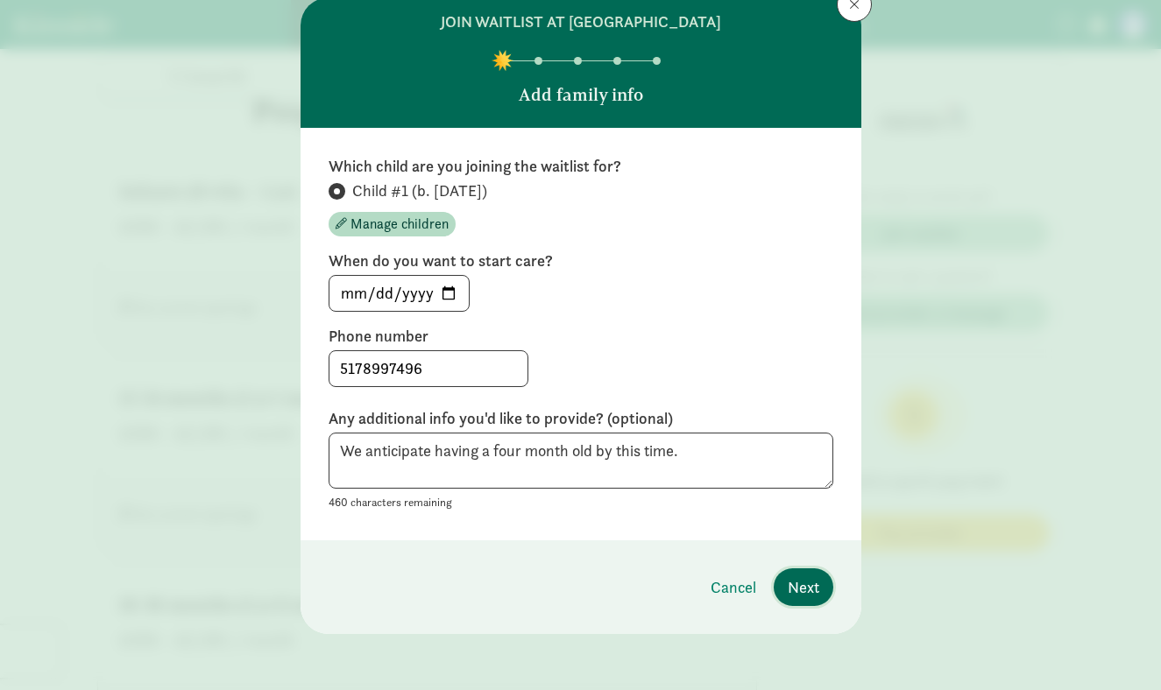
click at [799, 580] on span "Next" at bounding box center [804, 588] width 32 height 24
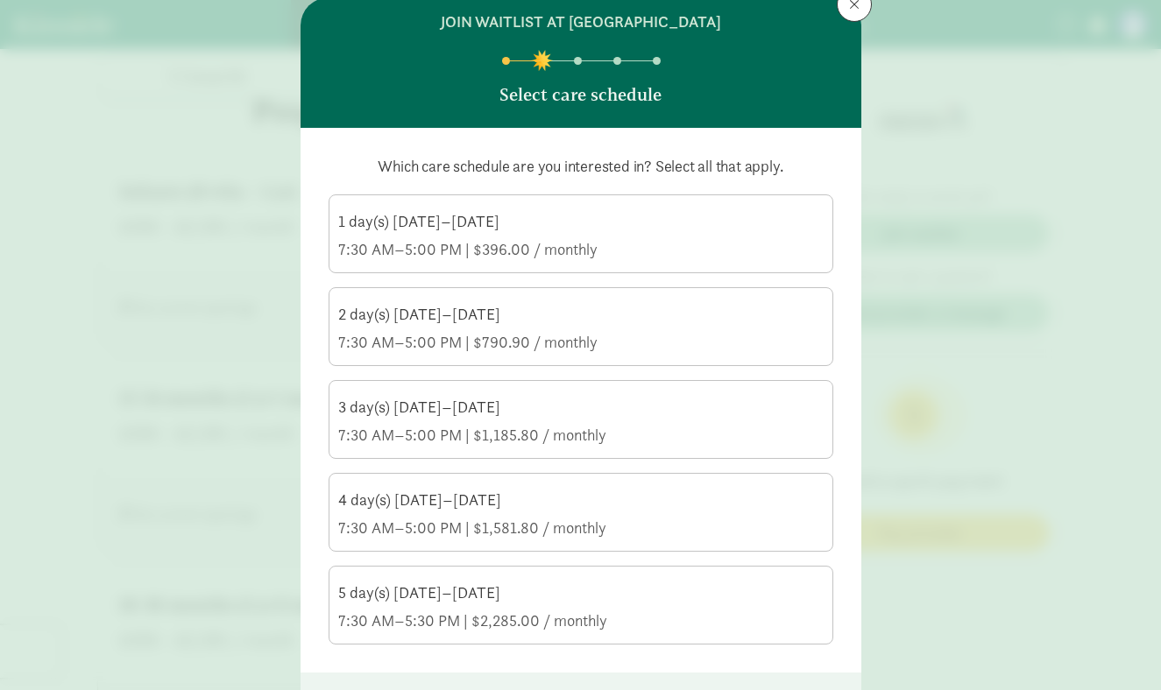
click at [547, 211] on div "1 day(s) Monday–Friday" at bounding box center [580, 221] width 485 height 21
click at [0, 0] on input "1 day(s) Monday–Friday 7:30 AM–5:00 PM | $396.00 / monthly" at bounding box center [0, 0] width 0 height 0
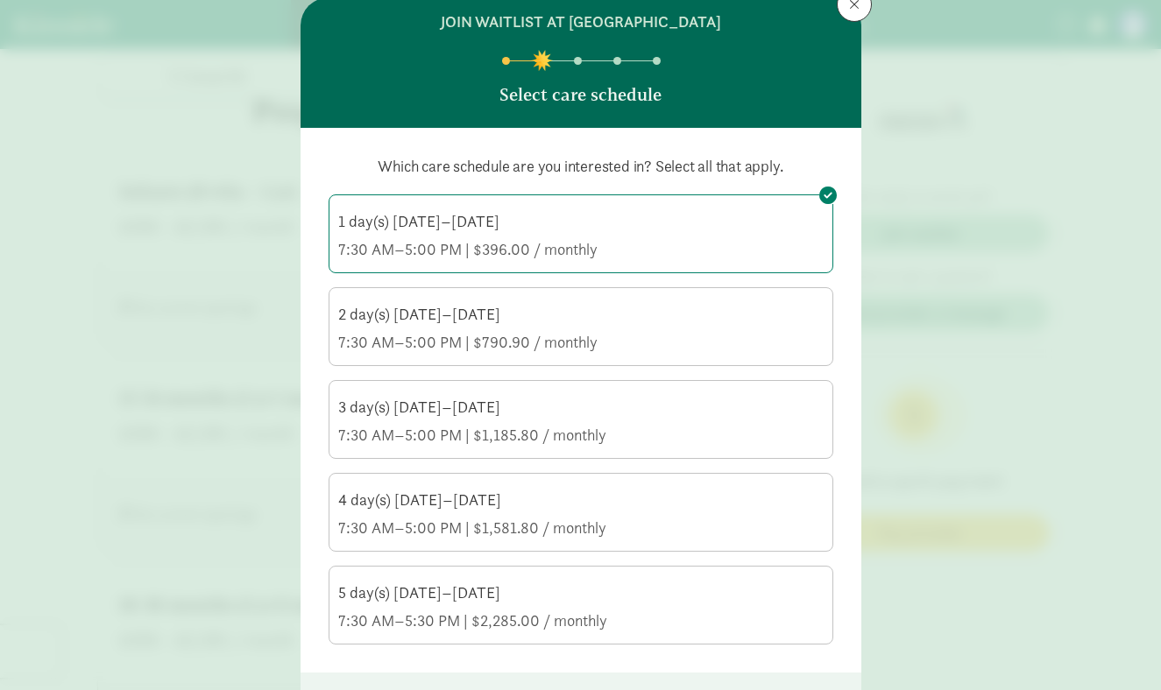
click at [545, 298] on label "2 day(s) Monday–Friday 7:30 AM–5:00 PM | $790.90 / monthly" at bounding box center [580, 325] width 503 height 74
click at [0, 0] on input "2 day(s) Monday–Friday 7:30 AM–5:00 PM | $790.90 / monthly" at bounding box center [0, 0] width 0 height 0
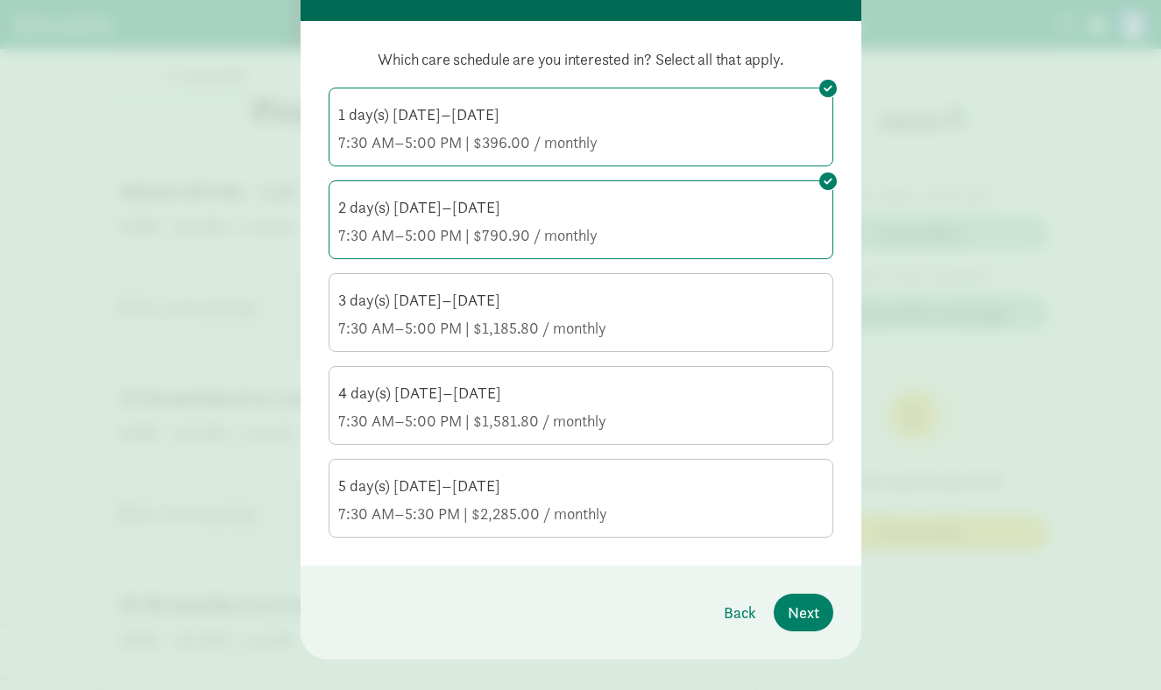
scroll to position [166, 0]
click at [545, 298] on div "3 day(s) Monday–Friday" at bounding box center [580, 299] width 485 height 21
click at [0, 0] on input "3 day(s) Monday–Friday 7:30 AM–5:00 PM | $1,185.80 / monthly" at bounding box center [0, 0] width 0 height 0
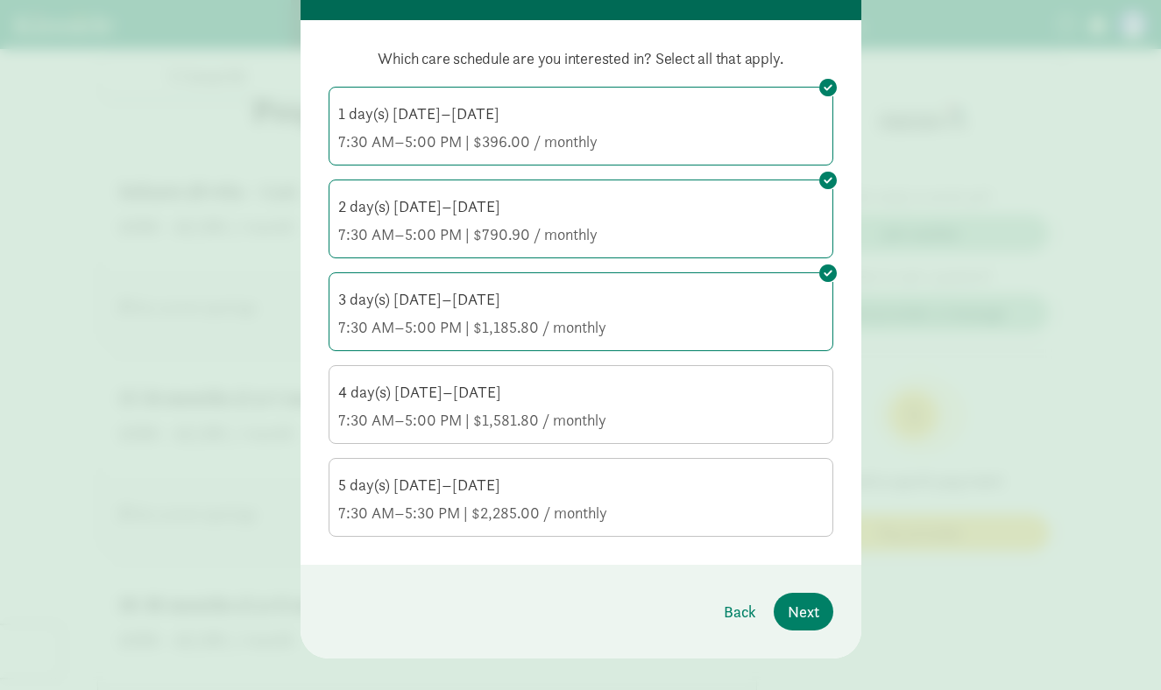
click at [551, 432] on label "4 day(s) Monday–Friday 7:30 AM–5:00 PM | $1,581.80 / monthly" at bounding box center [580, 403] width 503 height 74
click at [0, 0] on input "4 day(s) Monday–Friday 7:30 AM–5:00 PM | $1,581.80 / monthly" at bounding box center [0, 0] width 0 height 0
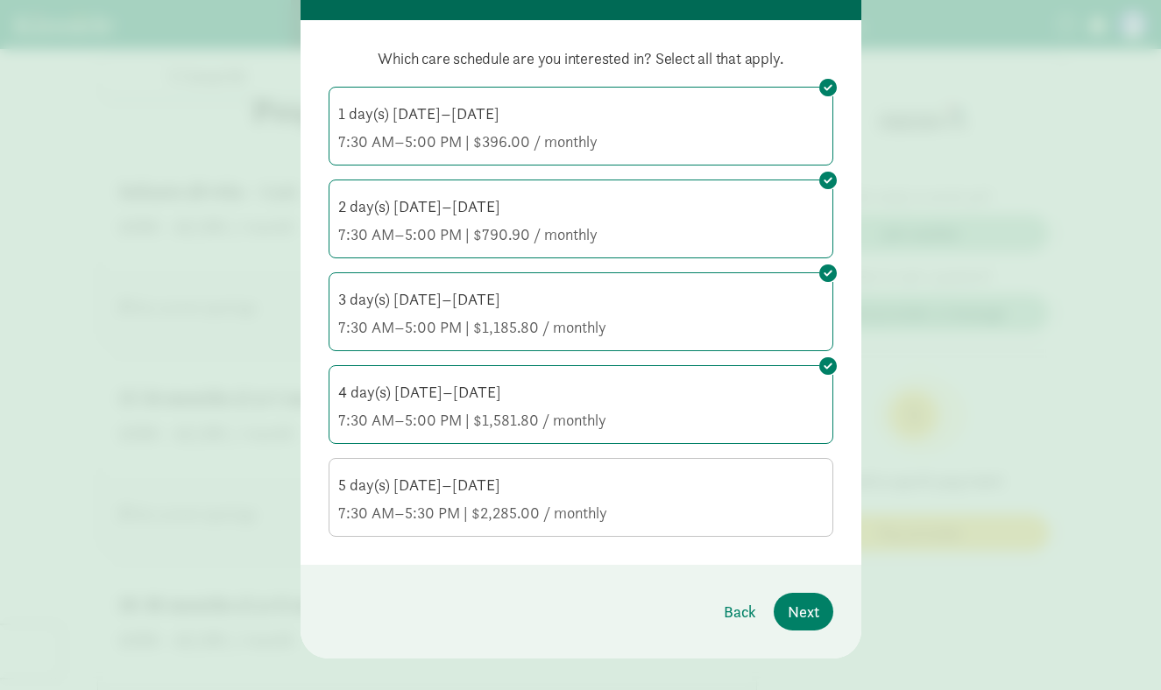
click at [556, 497] on div "5 day(s) Monday–Friday 7:30 AM–5:30 PM | $2,285.00 / monthly" at bounding box center [580, 499] width 485 height 49
click at [0, 0] on input "5 day(s) Monday–Friday 7:30 AM–5:30 PM | $2,285.00 / monthly" at bounding box center [0, 0] width 0 height 0
click at [808, 620] on span "Next" at bounding box center [804, 612] width 32 height 24
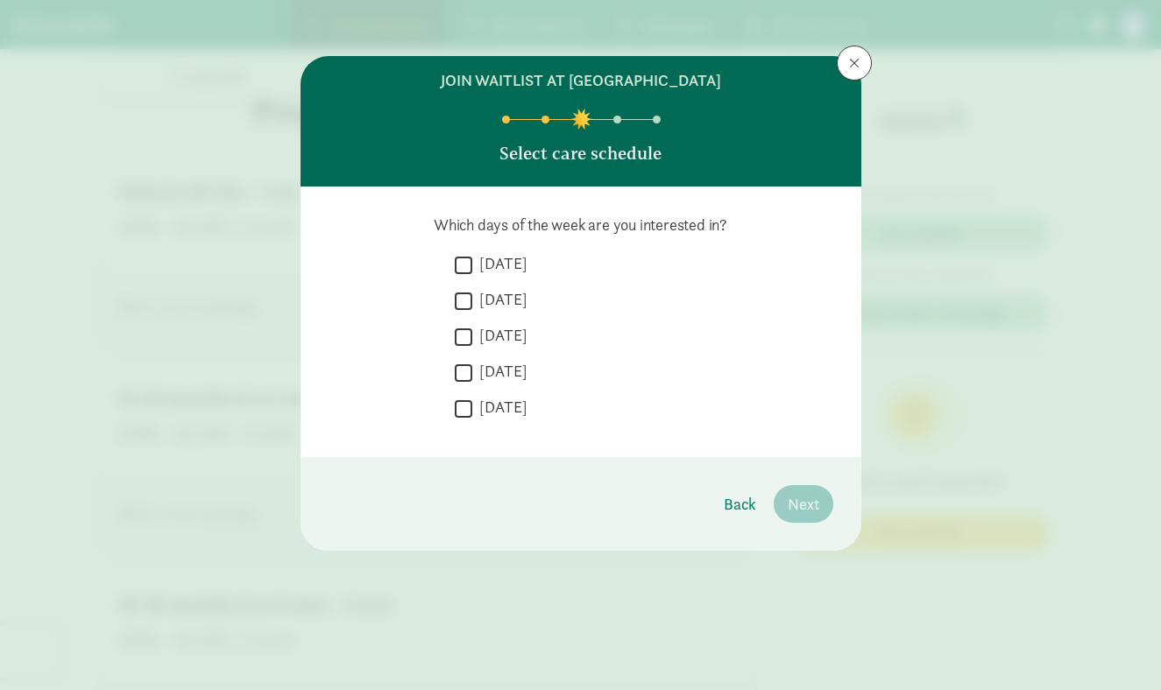
click at [478, 255] on label "Monday" at bounding box center [499, 263] width 55 height 21
click at [472, 255] on input "Monday" at bounding box center [464, 265] width 18 height 24
checkbox input "true"
click at [485, 308] on label "Tuesday" at bounding box center [499, 299] width 55 height 21
click at [472, 308] on input "Tuesday" at bounding box center [464, 301] width 18 height 24
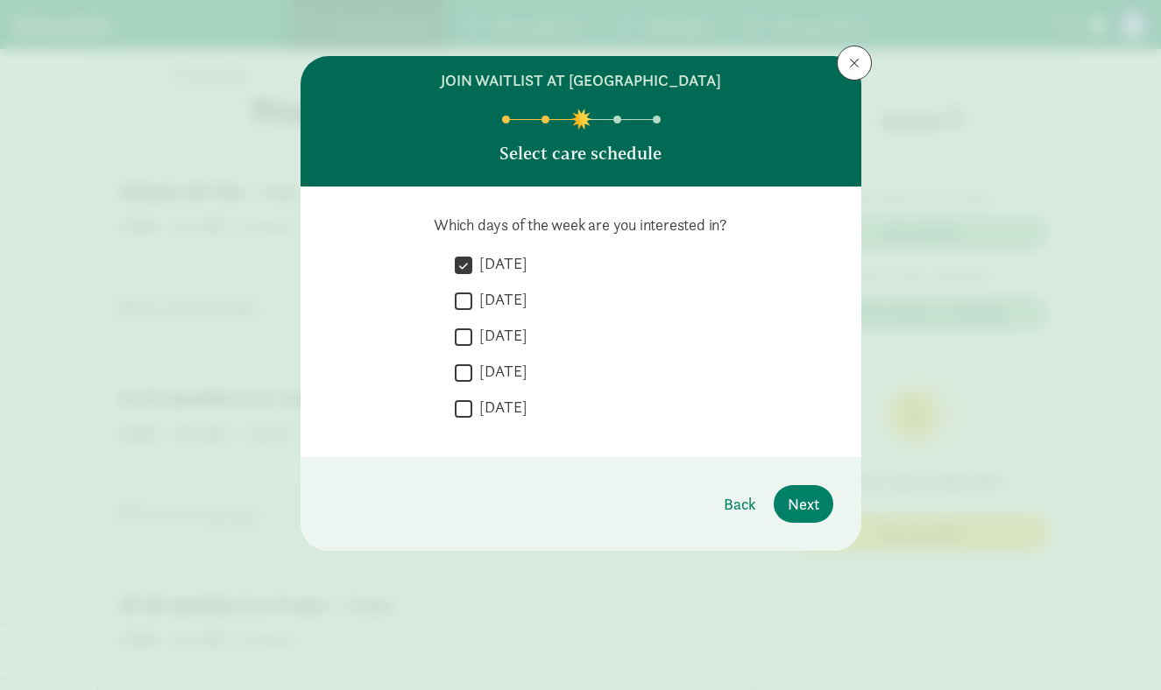
checkbox input "true"
click at [492, 361] on div " Wednesday" at bounding box center [644, 377] width 379 height 32
click at [492, 371] on label "Thursday" at bounding box center [499, 371] width 55 height 21
click at [472, 371] on input "Thursday" at bounding box center [464, 373] width 18 height 24
checkbox input "true"
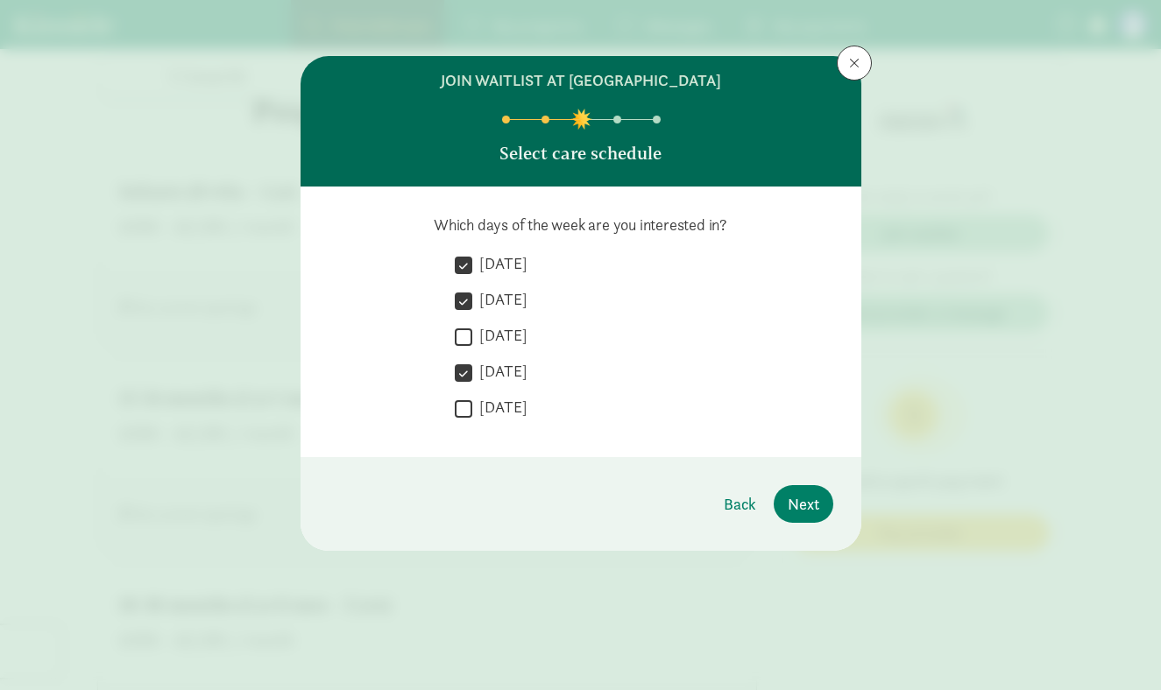
click at [489, 341] on label "Wednesday" at bounding box center [499, 335] width 55 height 21
click at [472, 341] on input "Wednesday" at bounding box center [464, 337] width 18 height 24
checkbox input "true"
click at [490, 403] on label "Friday" at bounding box center [499, 407] width 55 height 21
click at [472, 403] on input "Friday" at bounding box center [464, 409] width 18 height 24
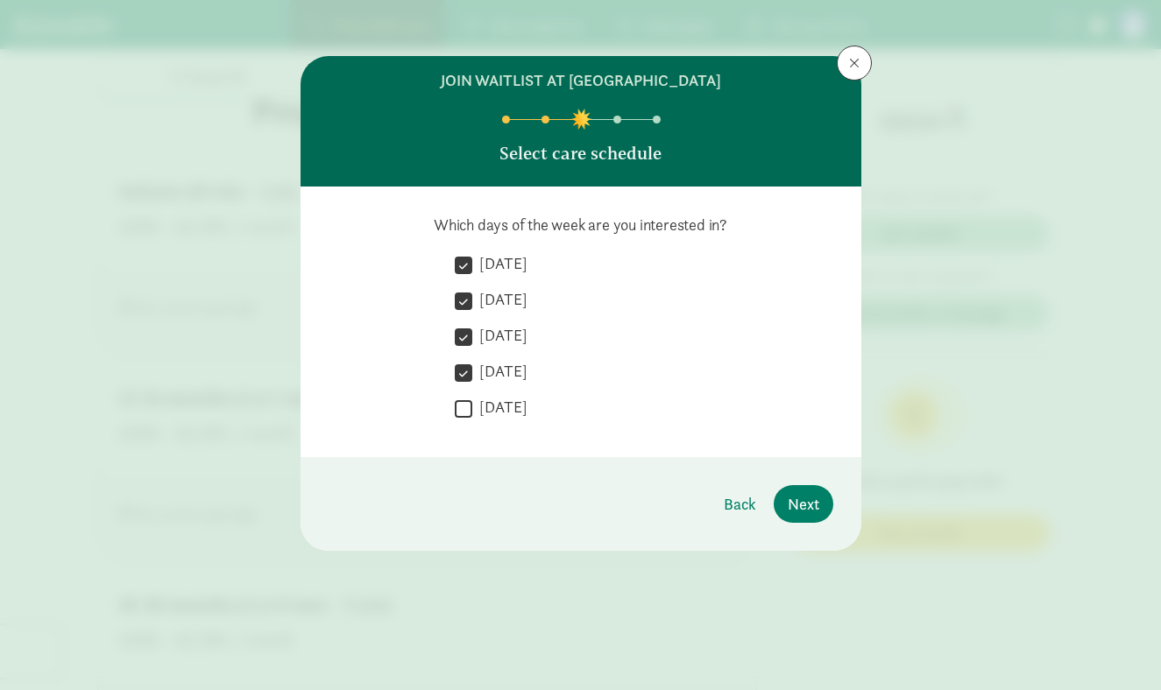
checkbox input "true"
click at [816, 504] on span "Next" at bounding box center [804, 504] width 32 height 24
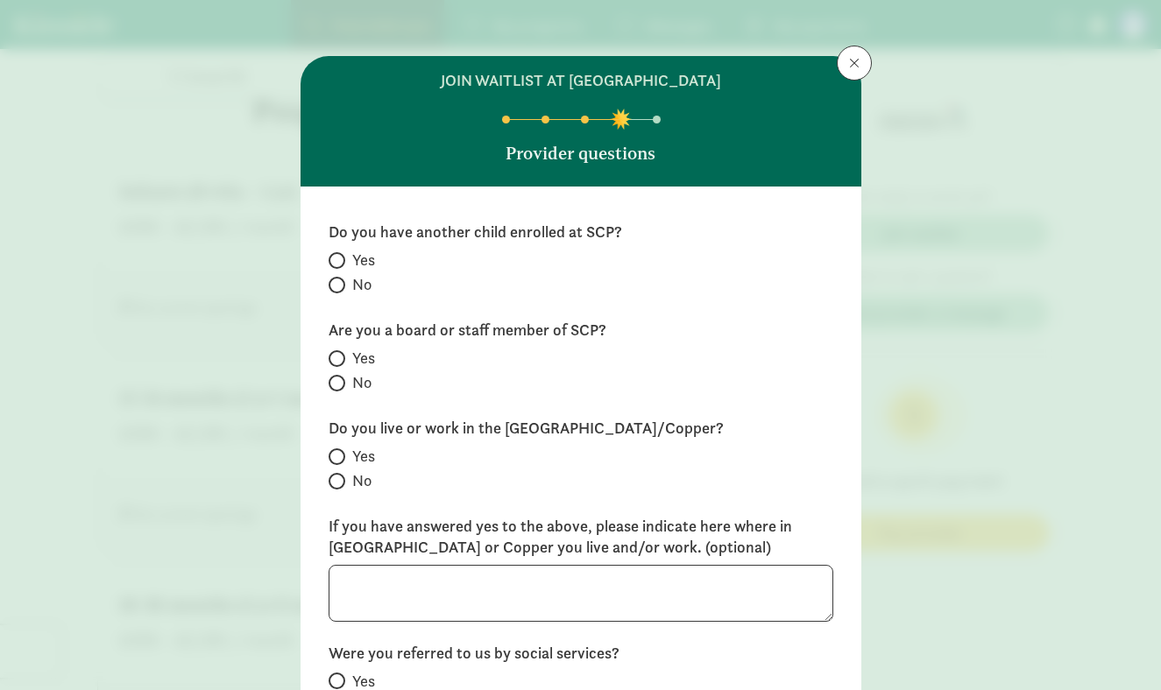
scroll to position [45, 0]
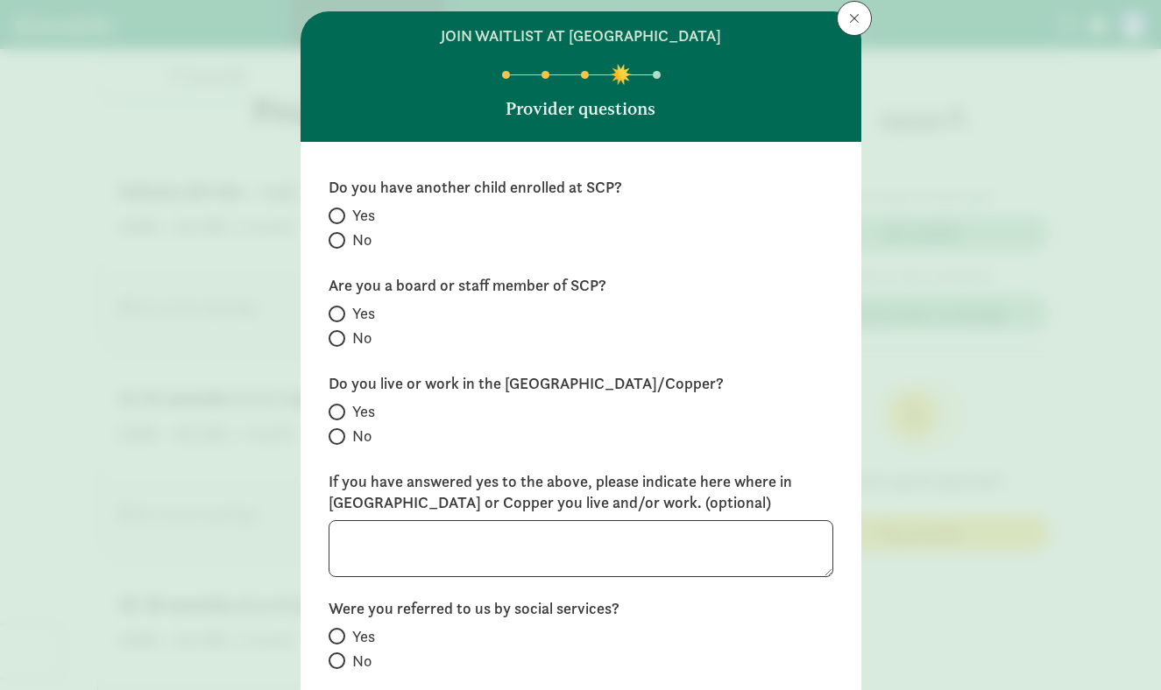
click at [339, 241] on span at bounding box center [337, 240] width 17 height 17
click at [339, 241] on input "No" at bounding box center [334, 240] width 11 height 11
radio input "true"
click at [339, 336] on input "No" at bounding box center [334, 338] width 11 height 11
radio input "true"
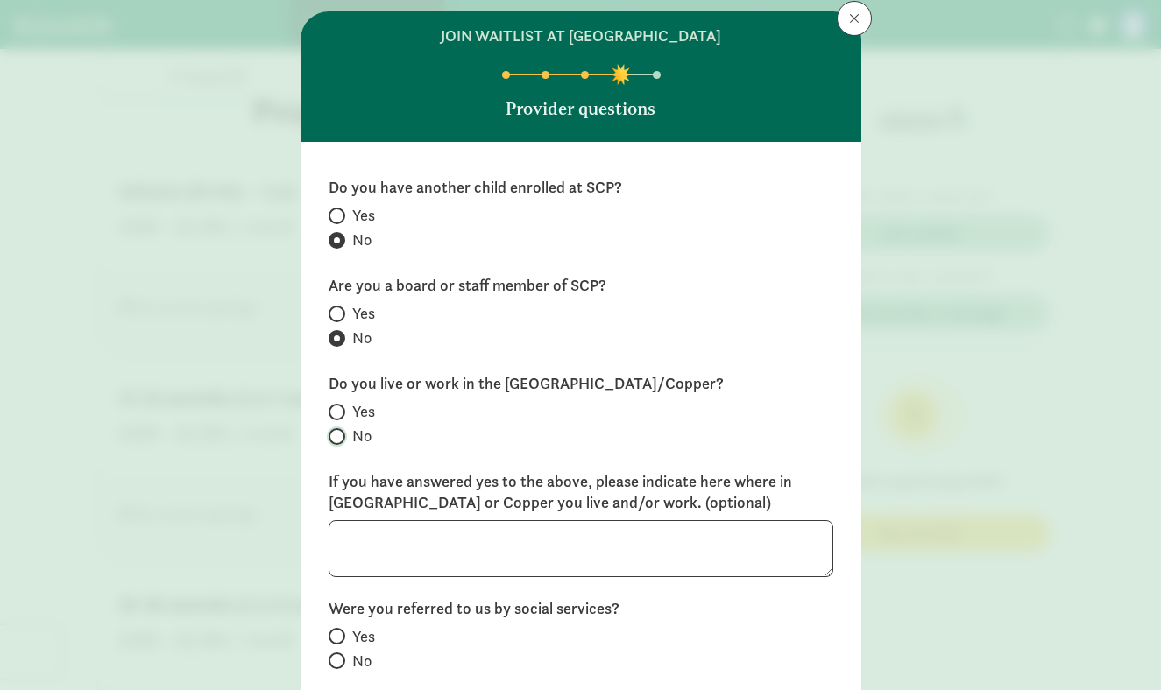
click at [336, 435] on input "No" at bounding box center [334, 436] width 11 height 11
radio input "true"
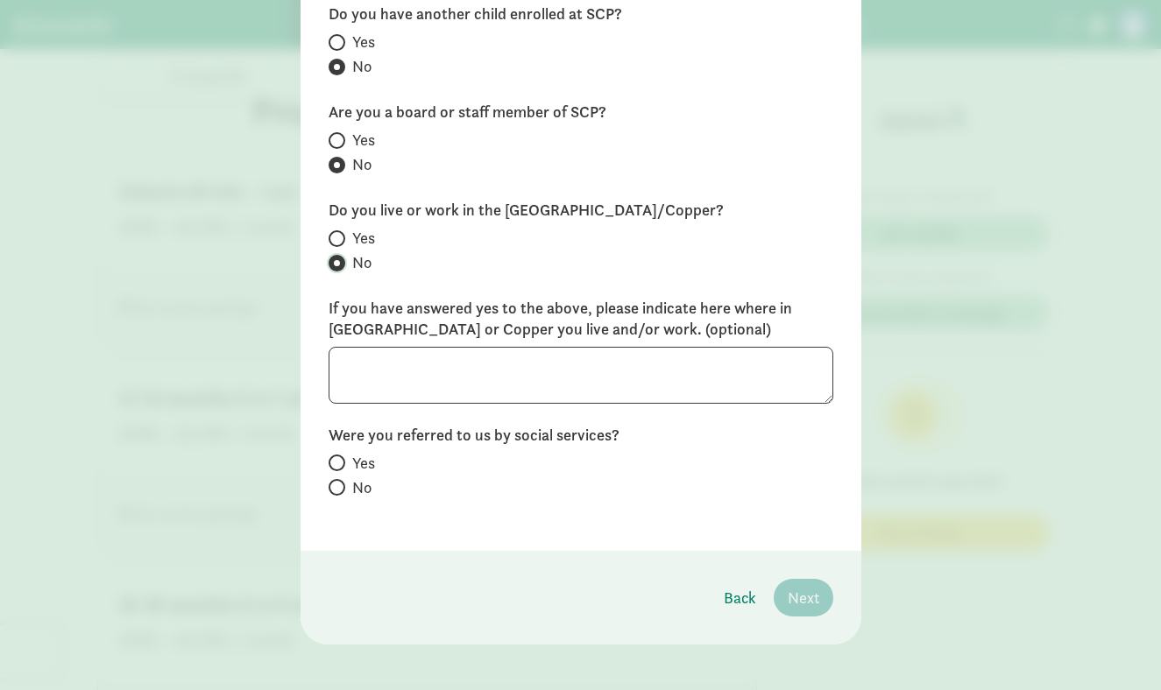
scroll to position [229, 0]
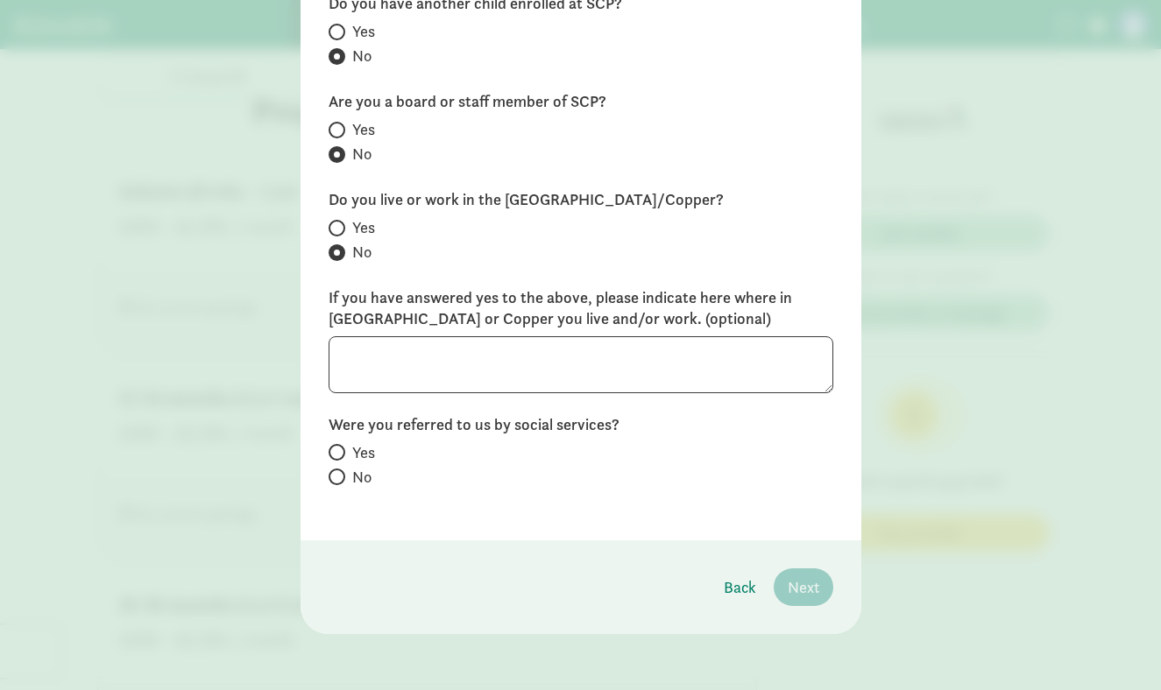
click at [342, 484] on label "No" at bounding box center [581, 477] width 505 height 21
click at [340, 483] on input "No" at bounding box center [334, 476] width 11 height 11
radio input "true"
click at [791, 586] on span "Next" at bounding box center [804, 588] width 32 height 24
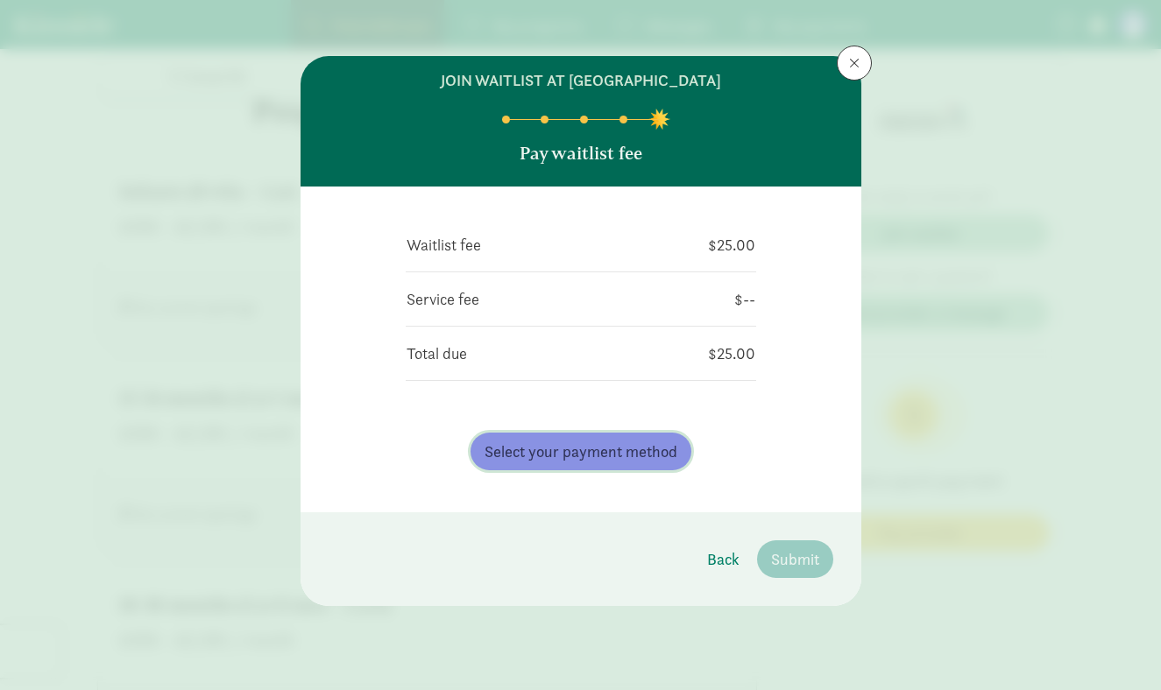
click at [613, 449] on span "Select your payment method" at bounding box center [581, 452] width 193 height 24
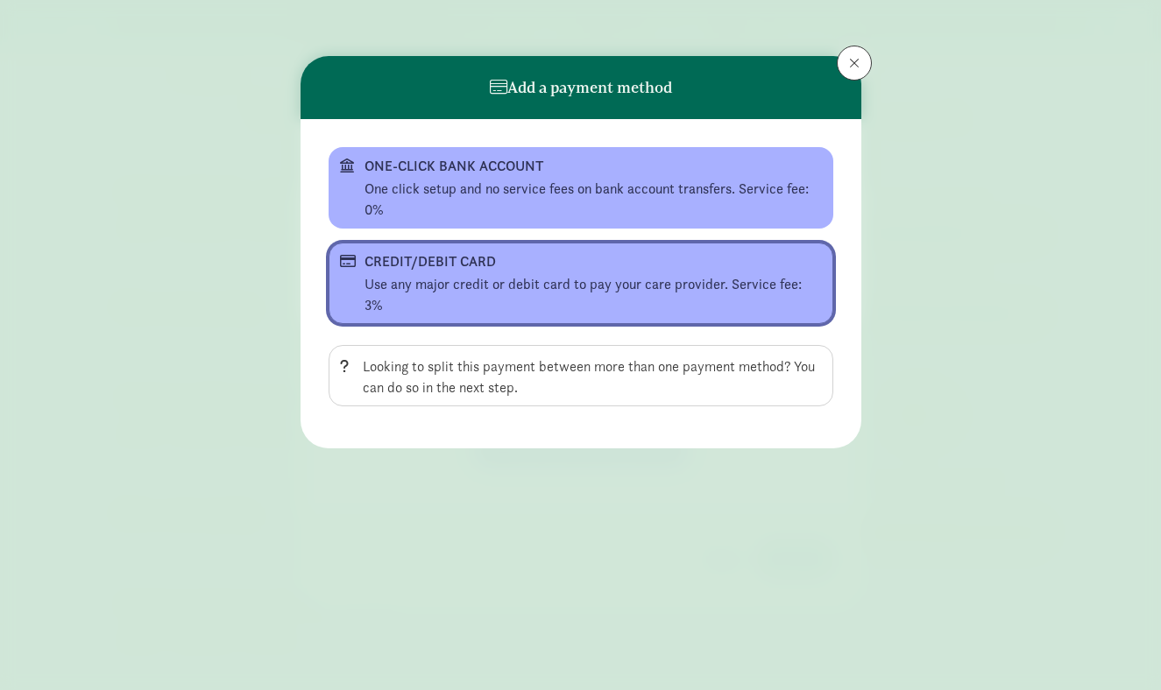
click at [461, 262] on div "CREDIT/DEBIT CARD" at bounding box center [578, 261] width 429 height 21
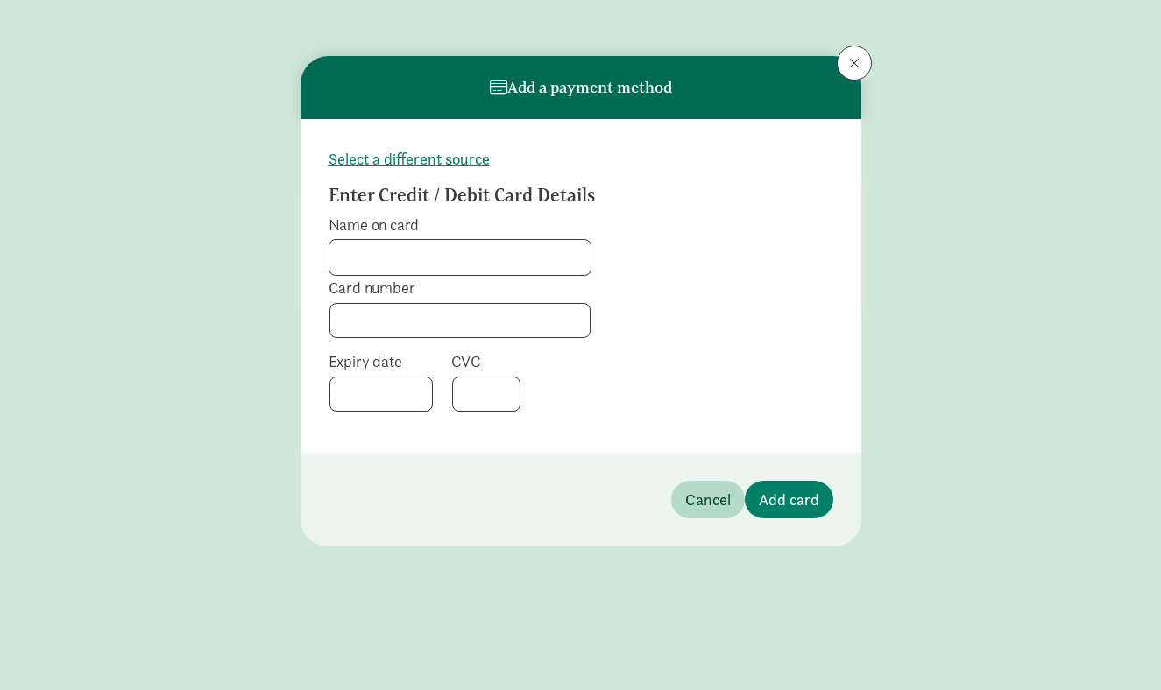
click at [461, 262] on input "Name on card" at bounding box center [459, 257] width 261 height 35
click at [477, 257] on input "Name on card" at bounding box center [459, 257] width 261 height 35
type input "Carson S Covell"
click at [802, 506] on span "Add card" at bounding box center [789, 500] width 60 height 24
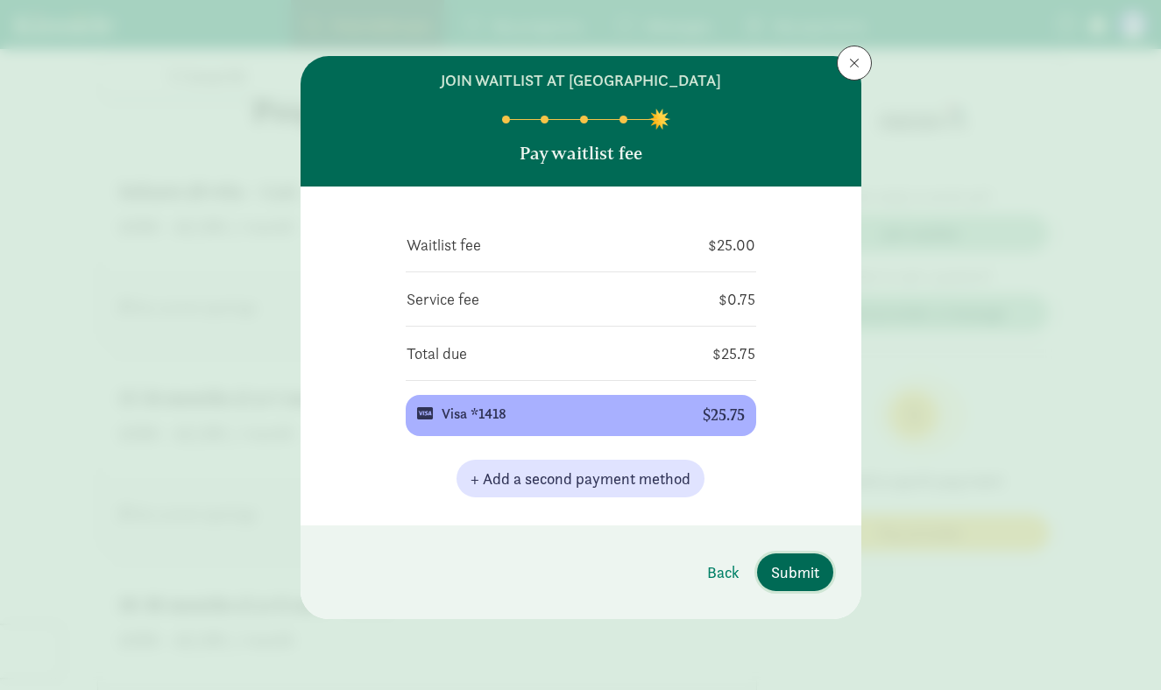
click at [800, 561] on span "Submit" at bounding box center [795, 573] width 48 height 24
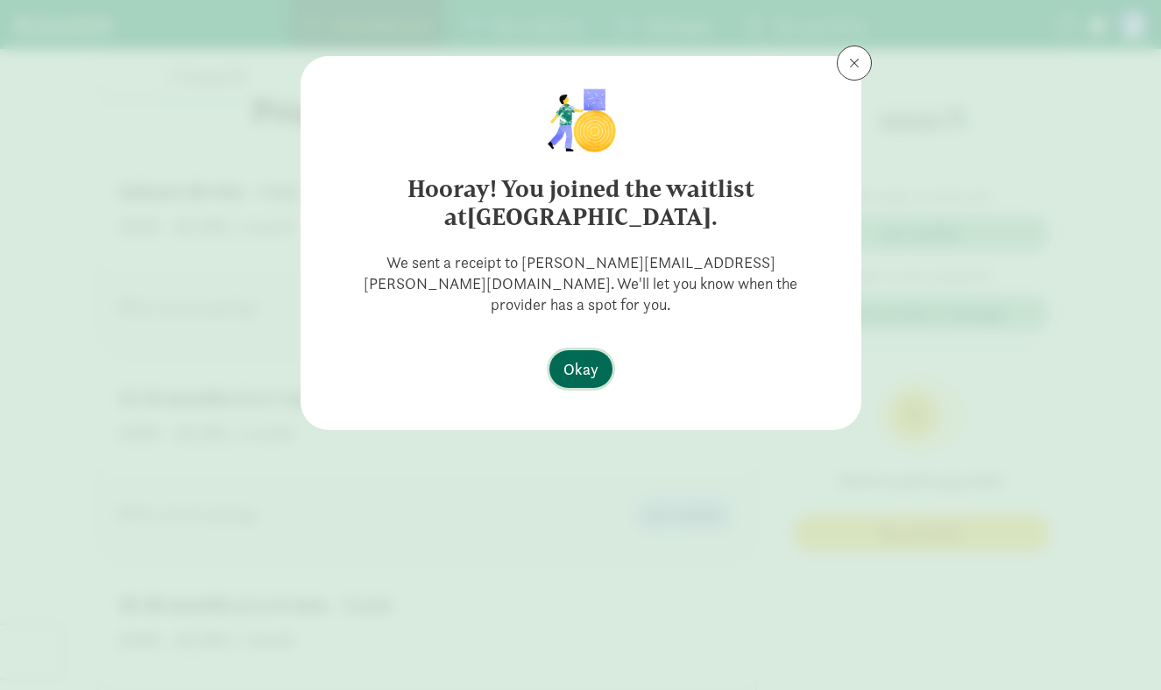
click at [565, 357] on span "Okay" at bounding box center [580, 369] width 35 height 24
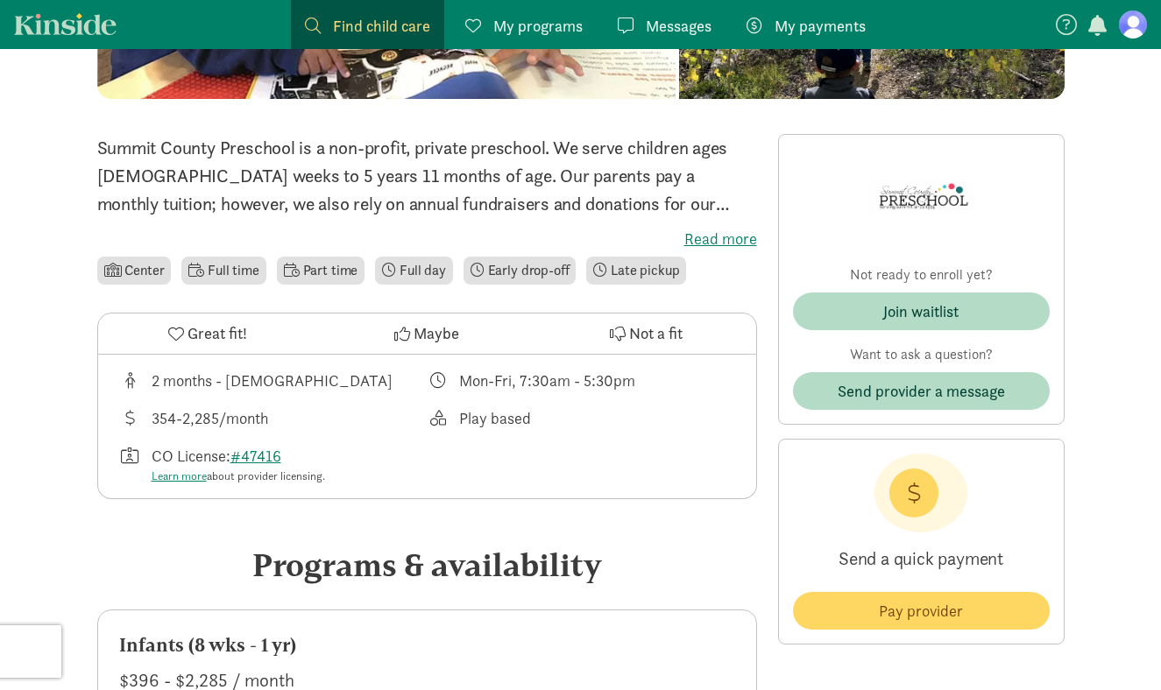
scroll to position [306, 0]
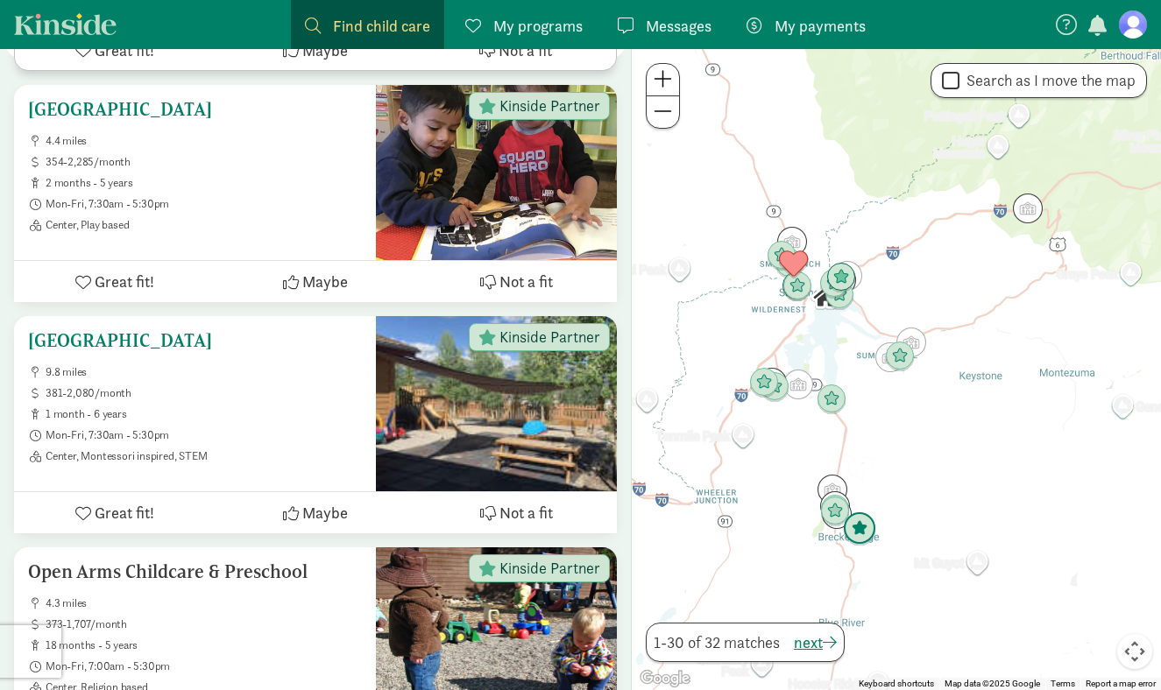
scroll to position [5785, 0]
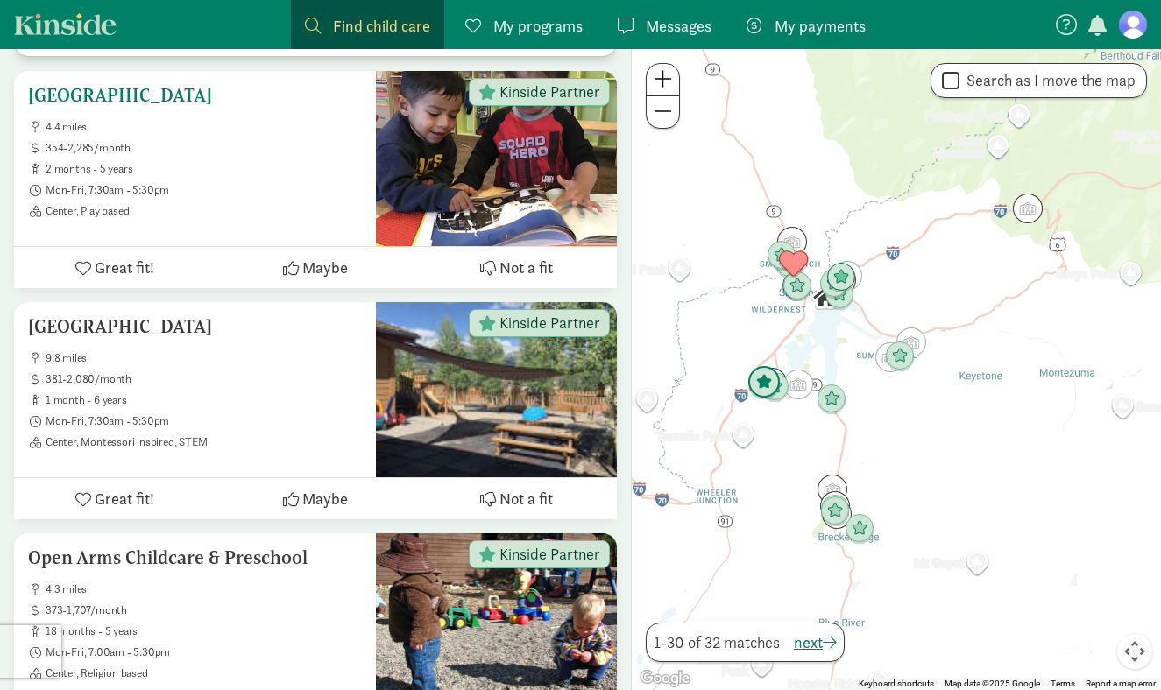
click at [117, 257] on span "Great fit!" at bounding box center [125, 268] width 60 height 24
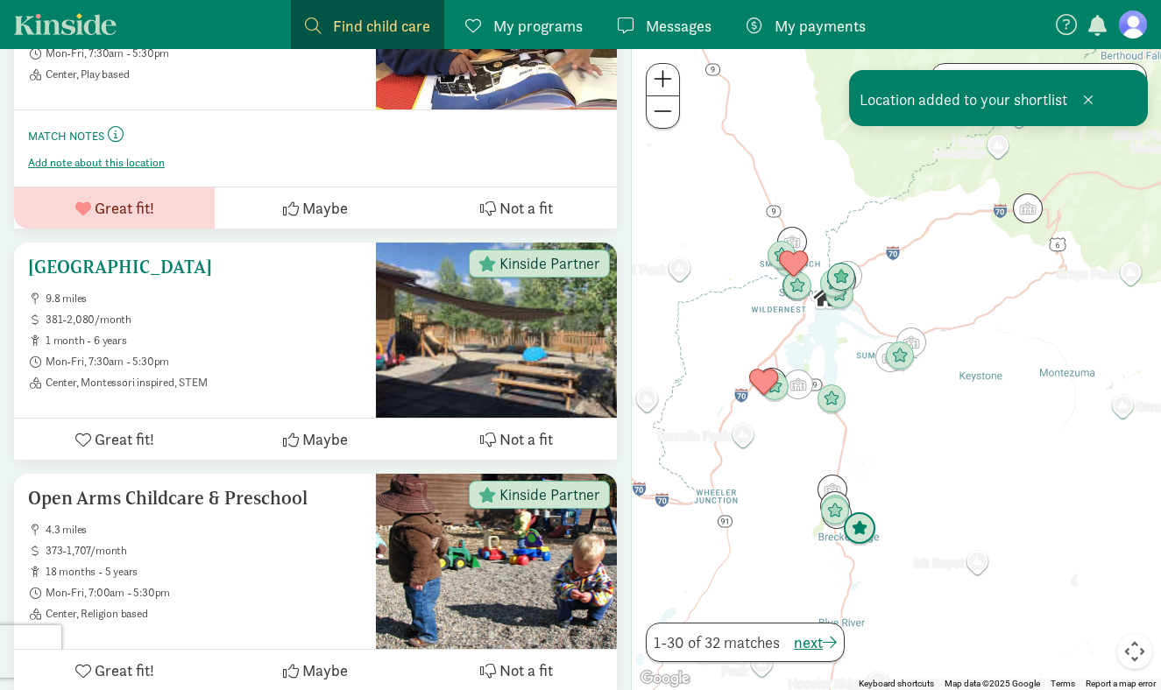
scroll to position [5953, 0]
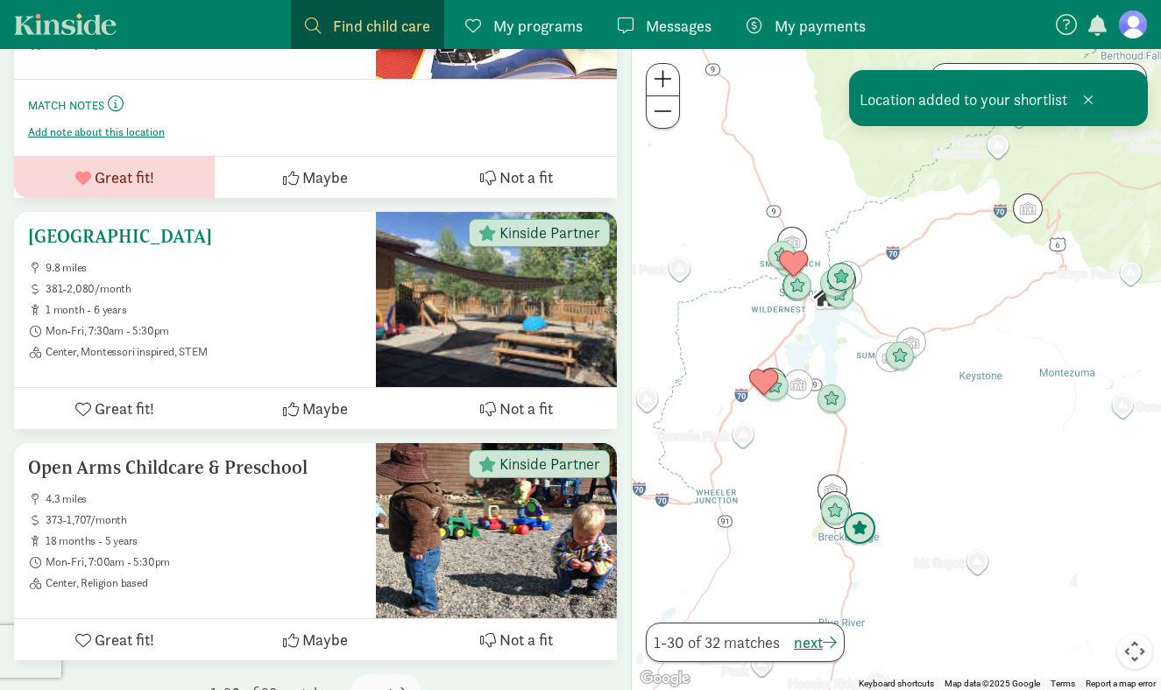
click at [96, 403] on span "Great fit!" at bounding box center [125, 409] width 60 height 24
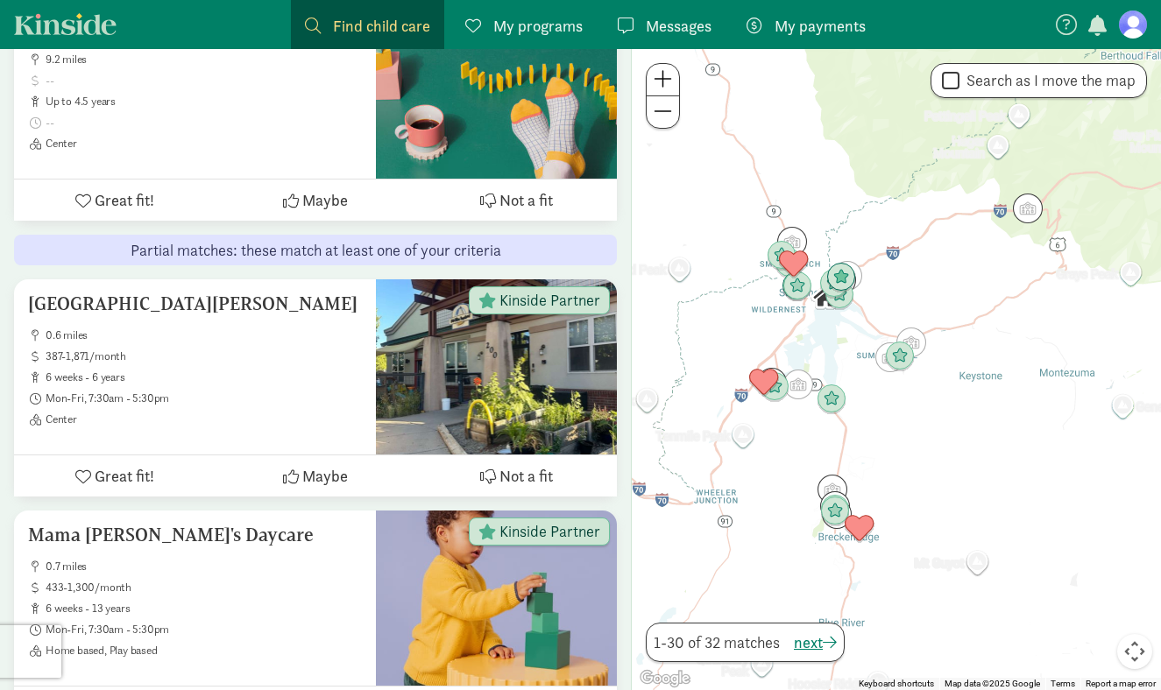
scroll to position [4433, 0]
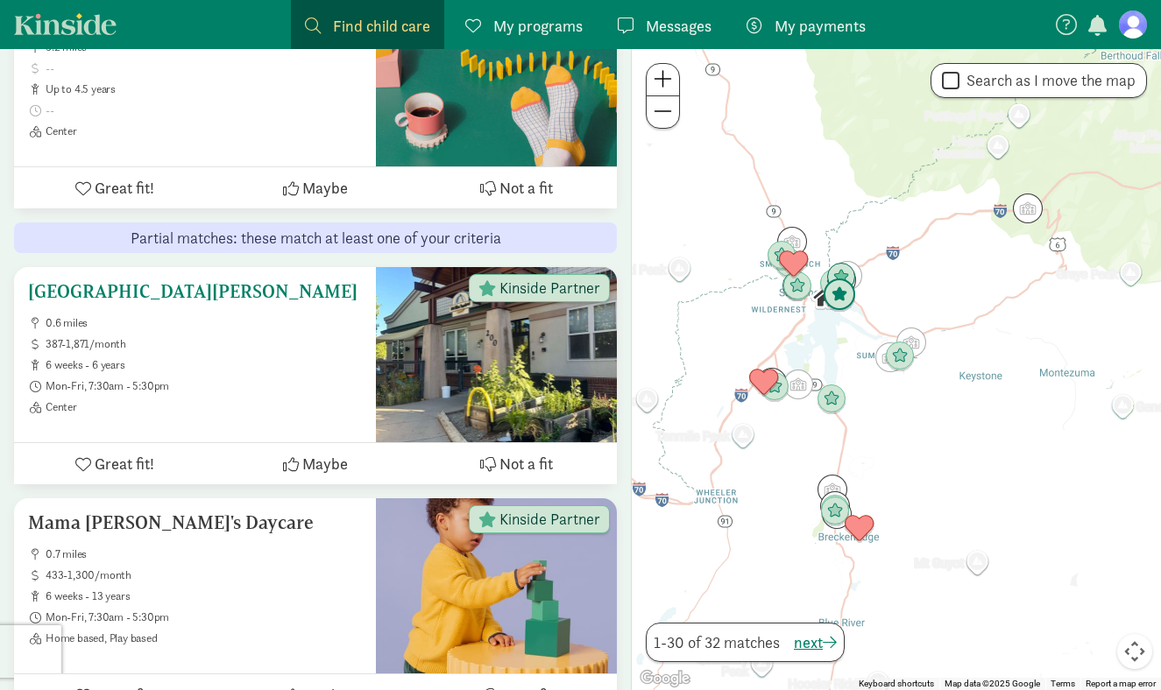
click at [103, 460] on span "Great fit!" at bounding box center [125, 464] width 60 height 24
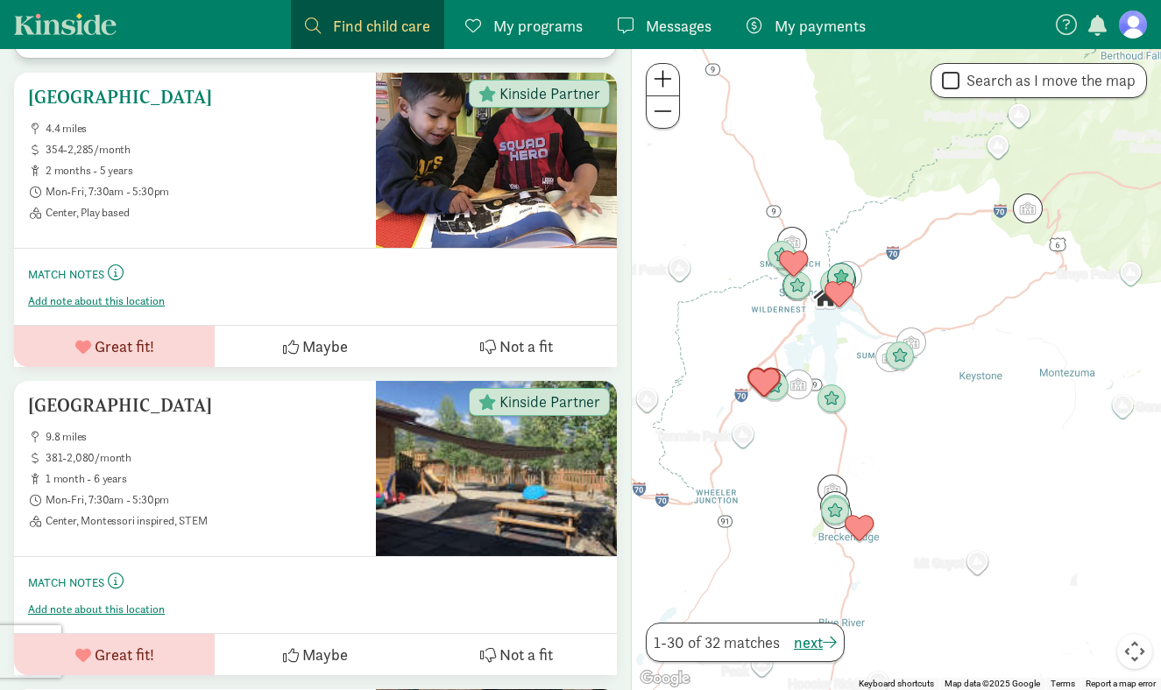
scroll to position [6143, 0]
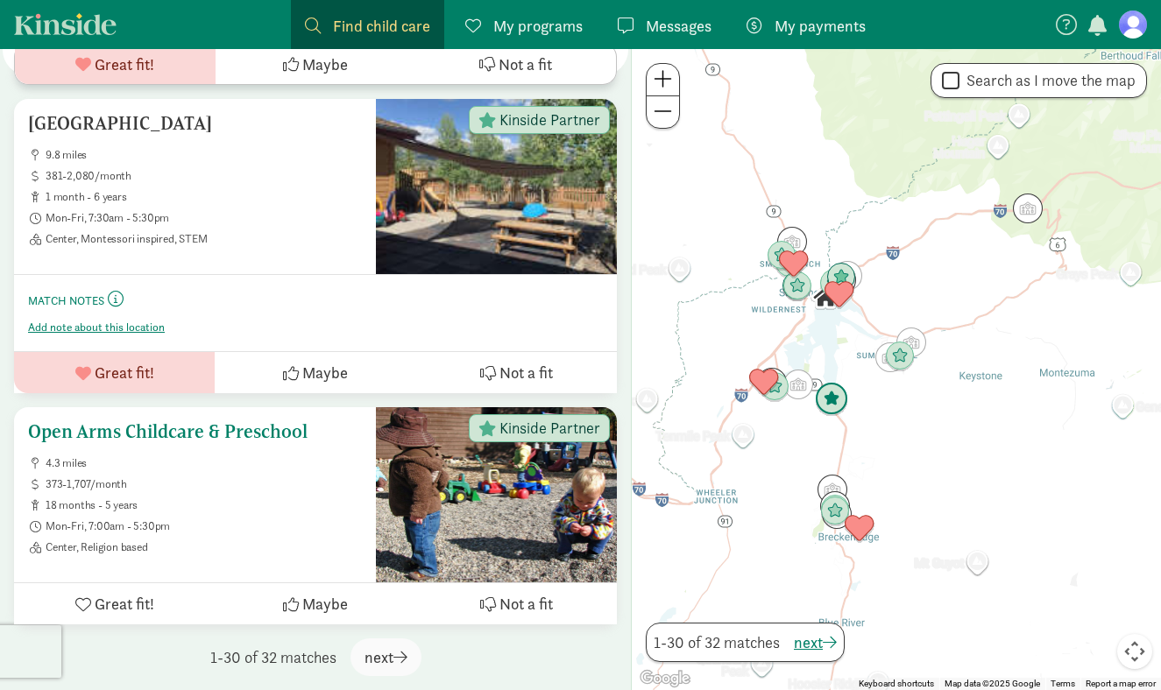
click at [430, 519] on div at bounding box center [496, 494] width 241 height 175
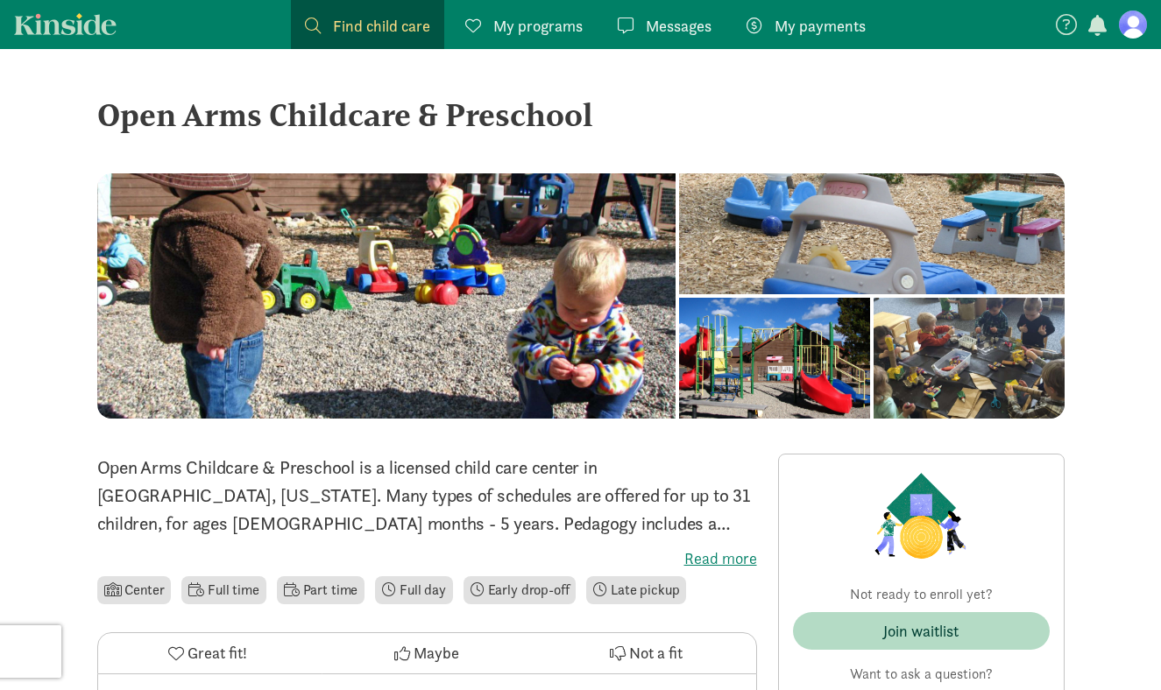
click at [736, 555] on label "Read more" at bounding box center [427, 558] width 660 height 21
click at [0, 0] on input "Read more" at bounding box center [0, 0] width 0 height 0
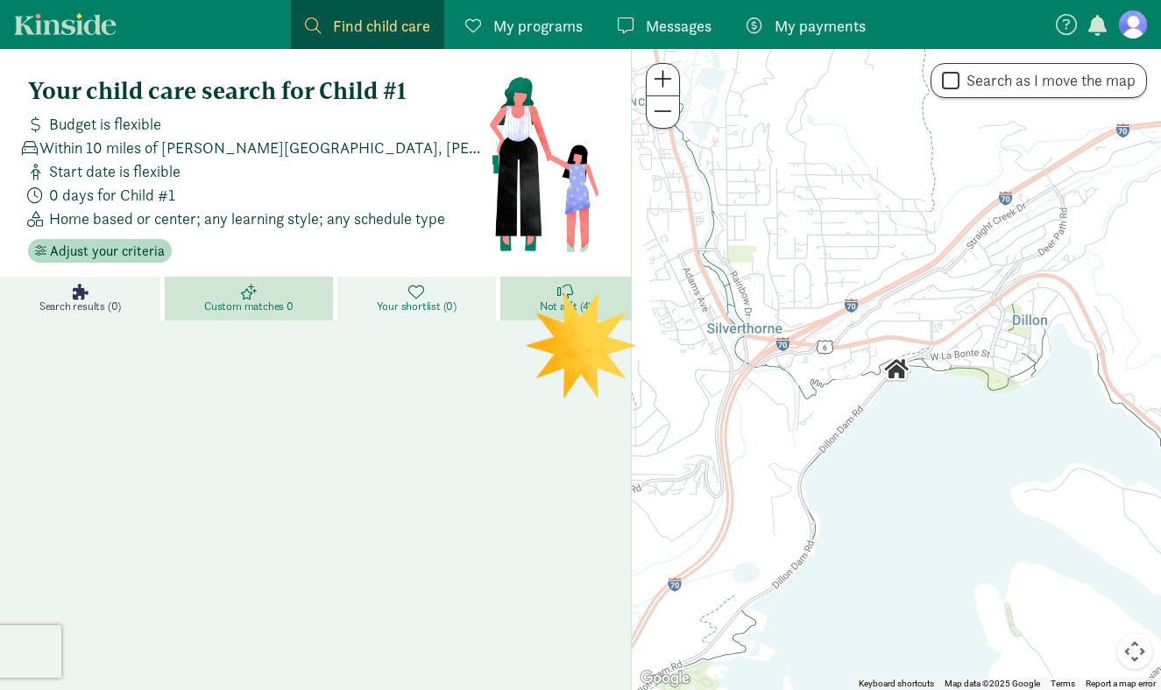
click at [485, 301] on link "Your shortlist (0)" at bounding box center [418, 299] width 163 height 44
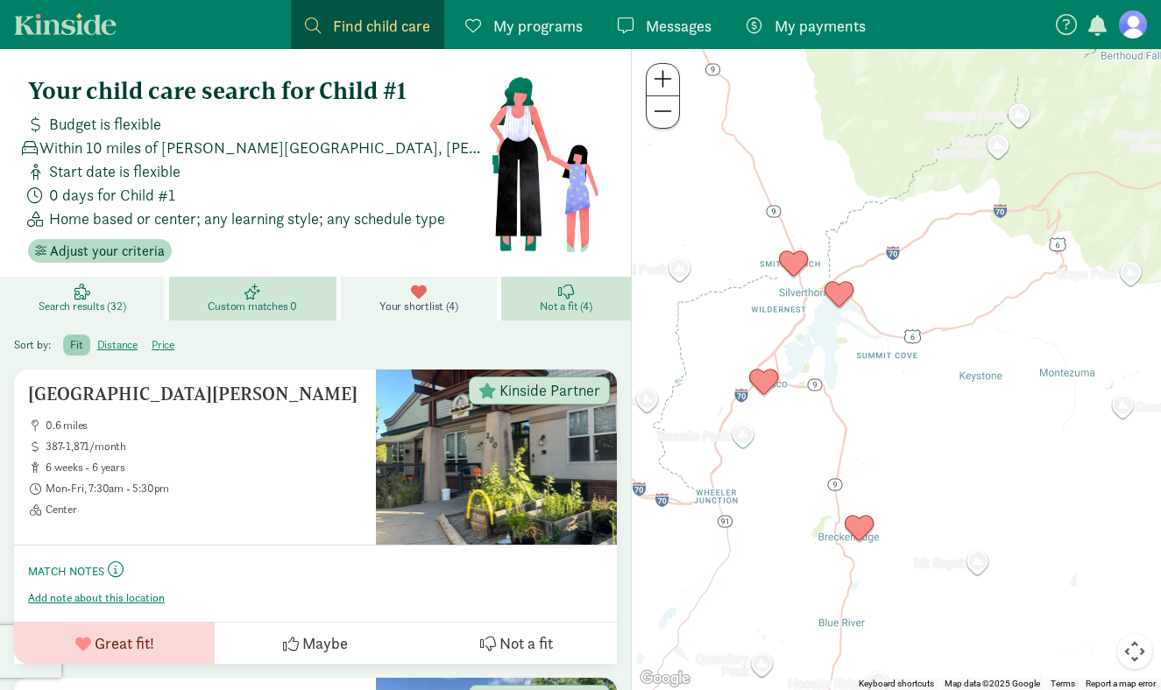
click at [78, 305] on span "Search results (32)" at bounding box center [82, 307] width 87 height 14
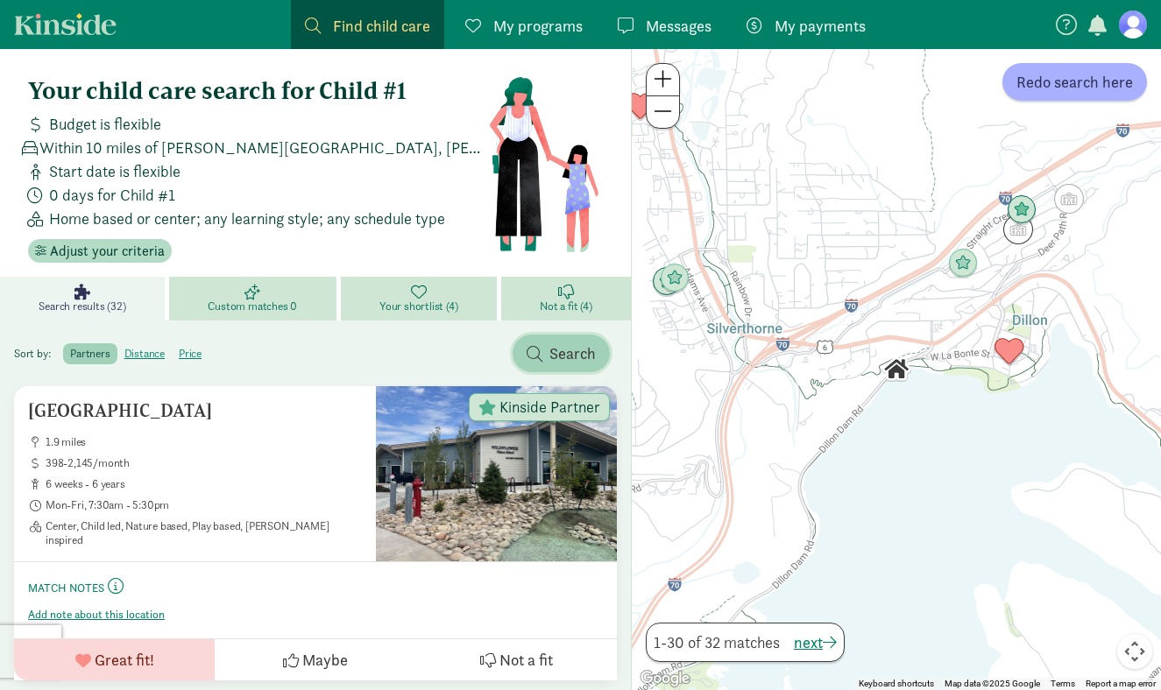
click at [545, 360] on span "Search" at bounding box center [561, 354] width 69 height 24
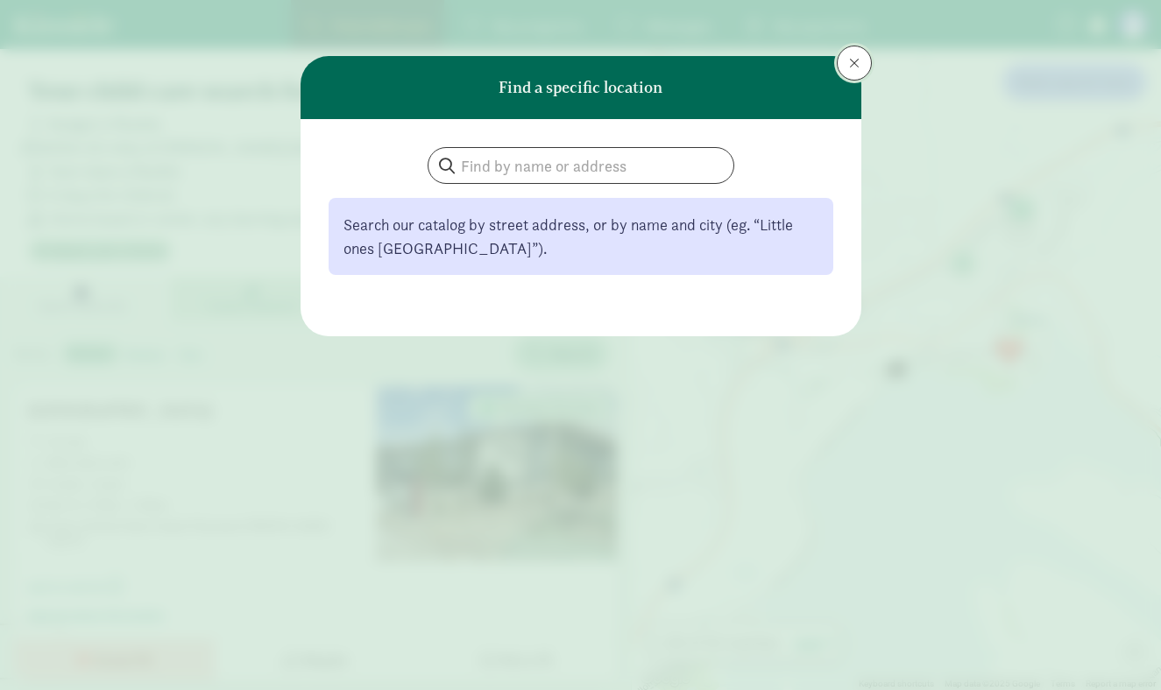
click at [853, 68] on span at bounding box center [854, 63] width 11 height 14
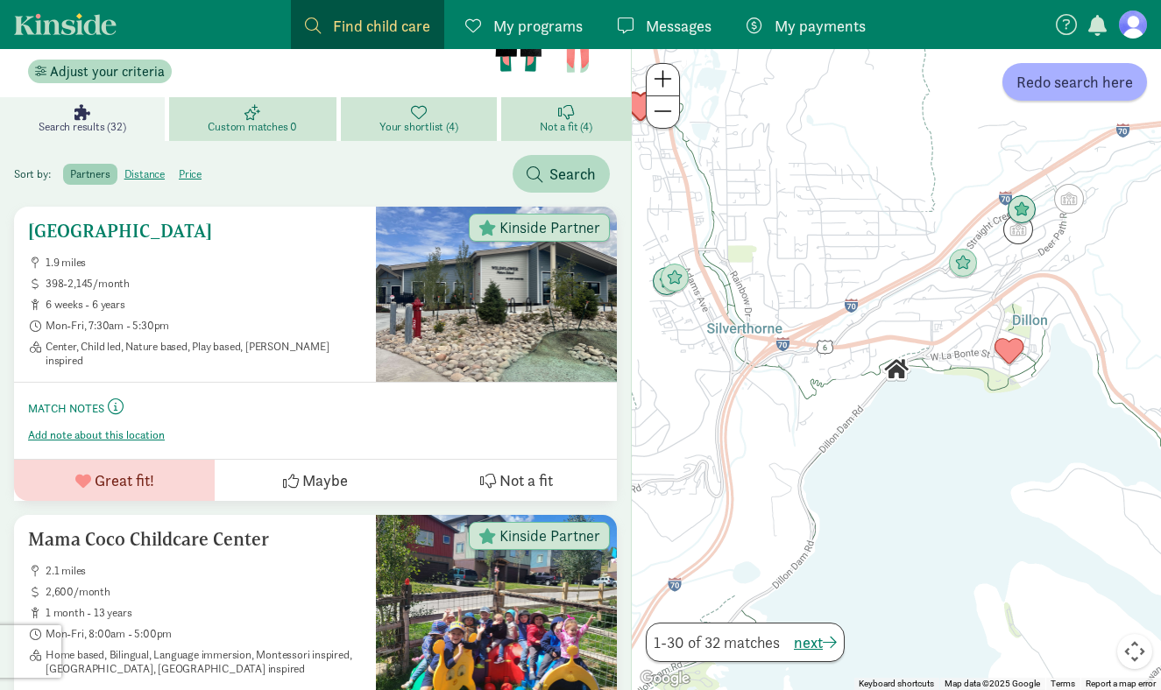
scroll to position [185, 0]
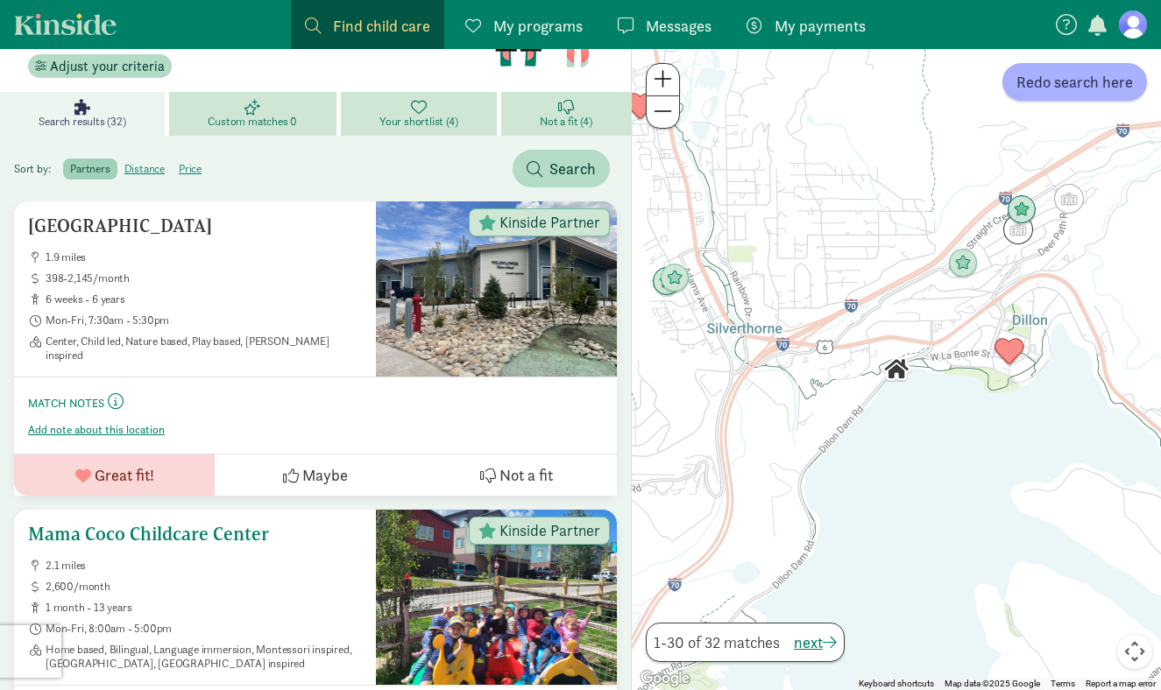
click at [540, 535] on span "Kinside Partner" at bounding box center [549, 531] width 101 height 16
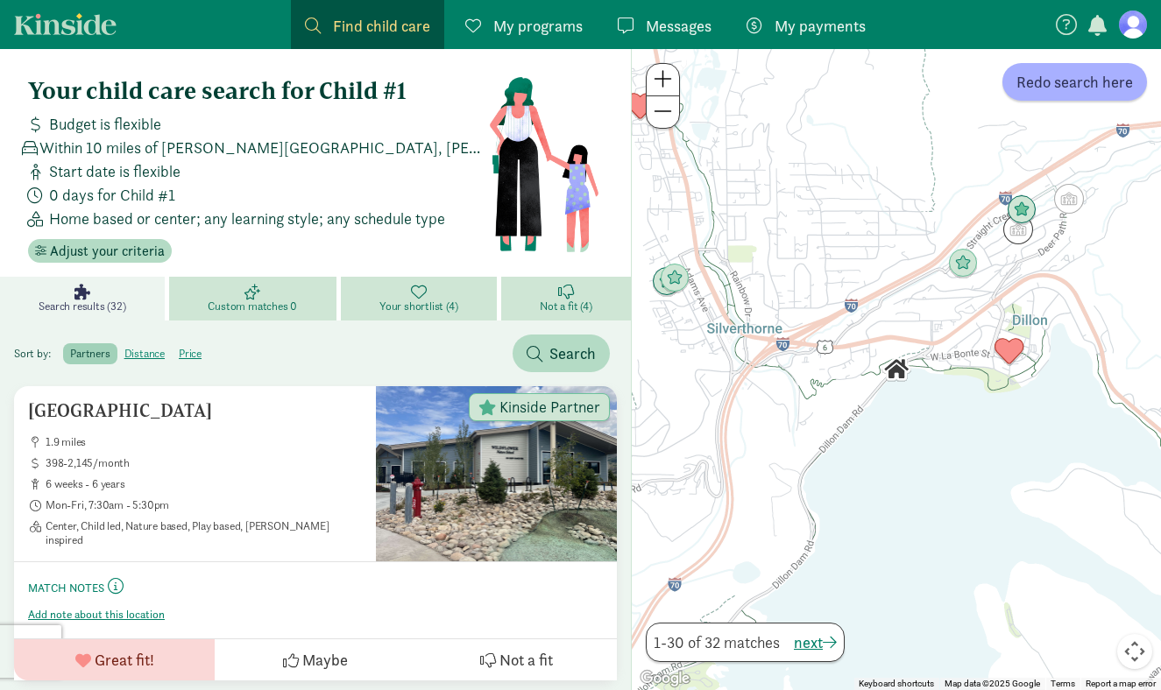
click at [49, 196] on span "0 days for Child #1" at bounding box center [112, 195] width 126 height 24
click at [69, 241] on span "Adjust your criteria" at bounding box center [107, 251] width 115 height 21
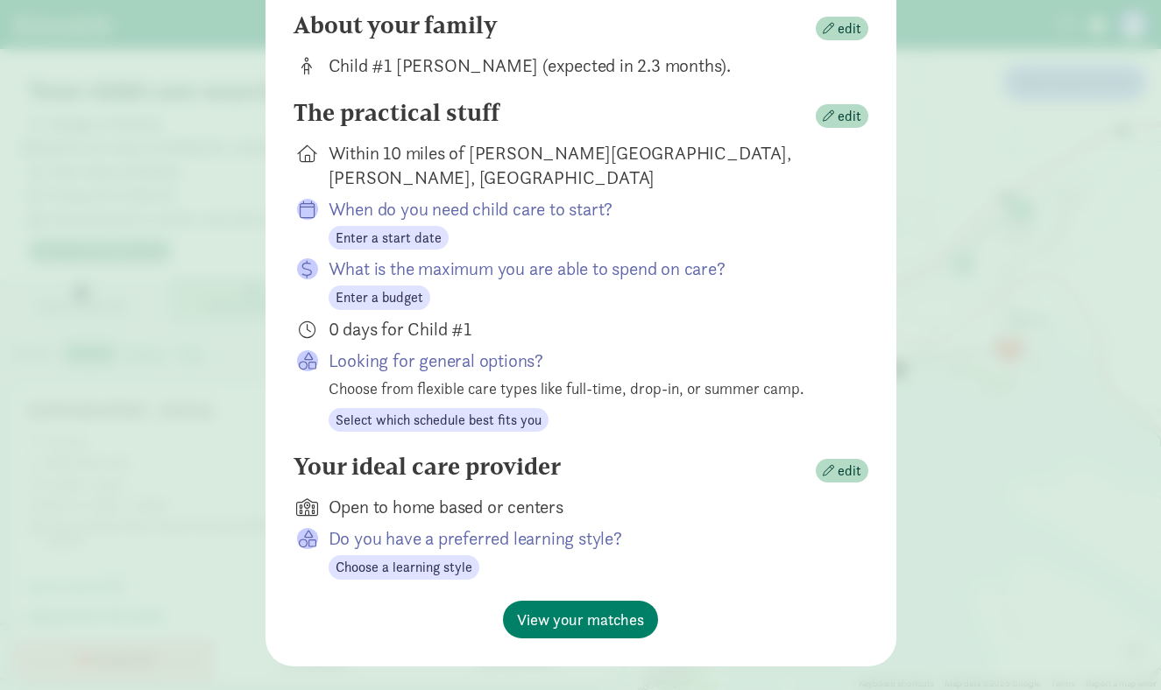
scroll to position [184, 0]
click at [424, 227] on span "Enter a start date" at bounding box center [389, 237] width 106 height 21
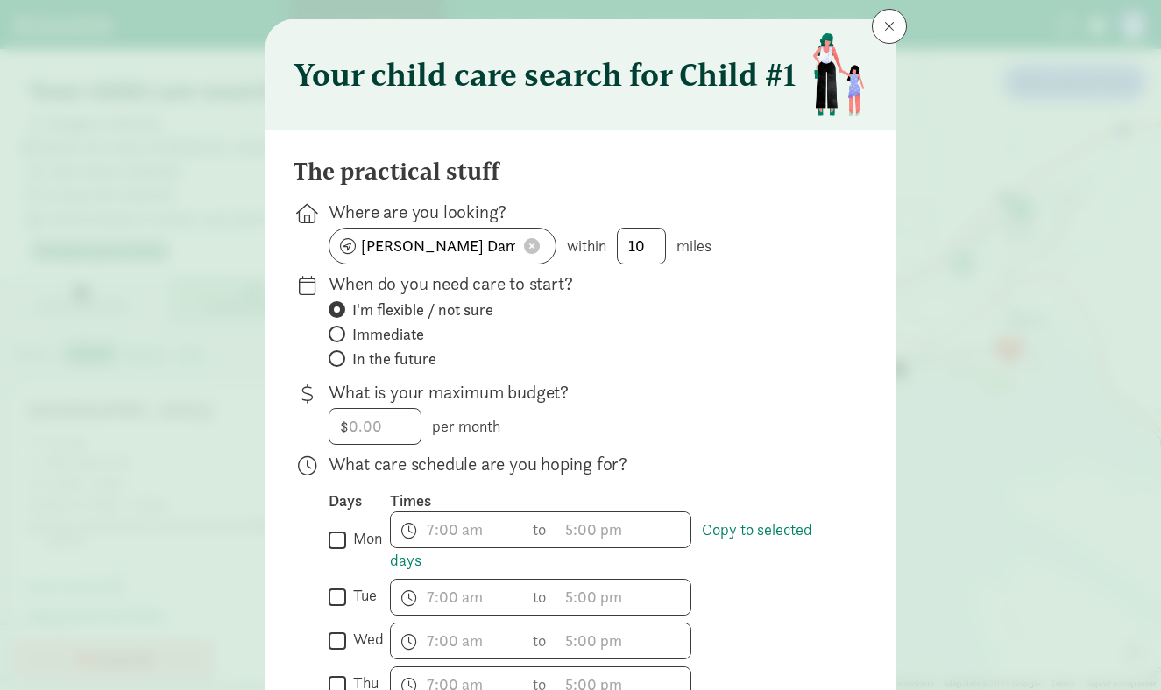
scroll to position [0, 0]
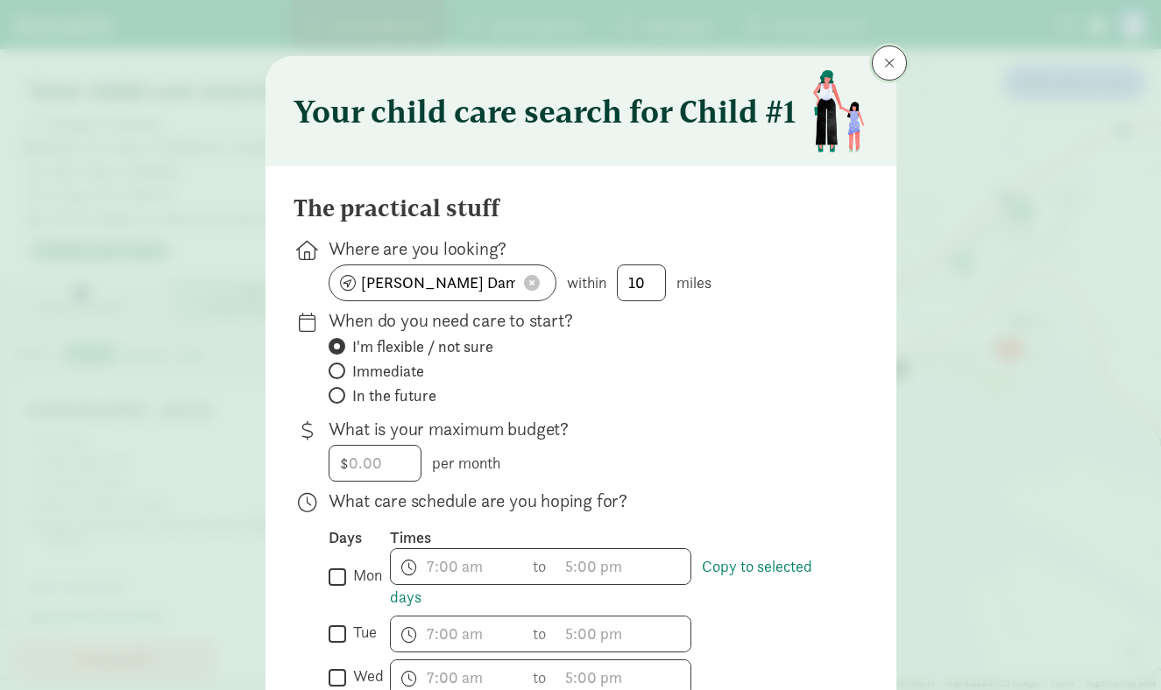
click at [879, 73] on button at bounding box center [889, 63] width 35 height 35
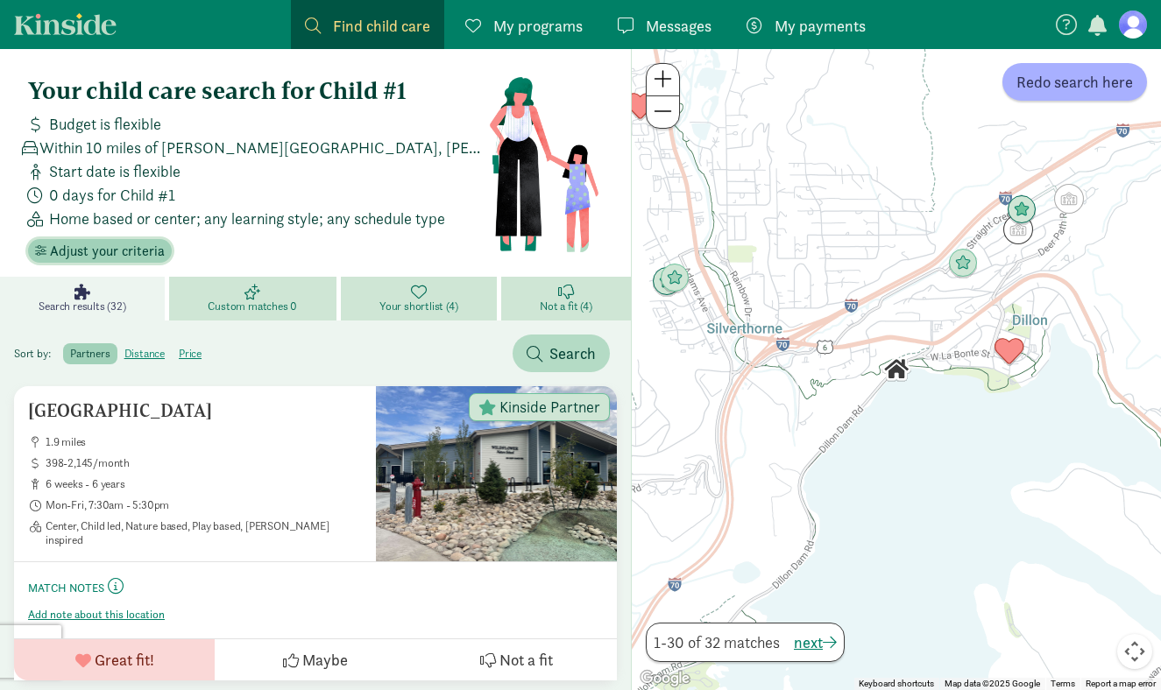
click at [76, 247] on span "Adjust your criteria" at bounding box center [107, 251] width 115 height 21
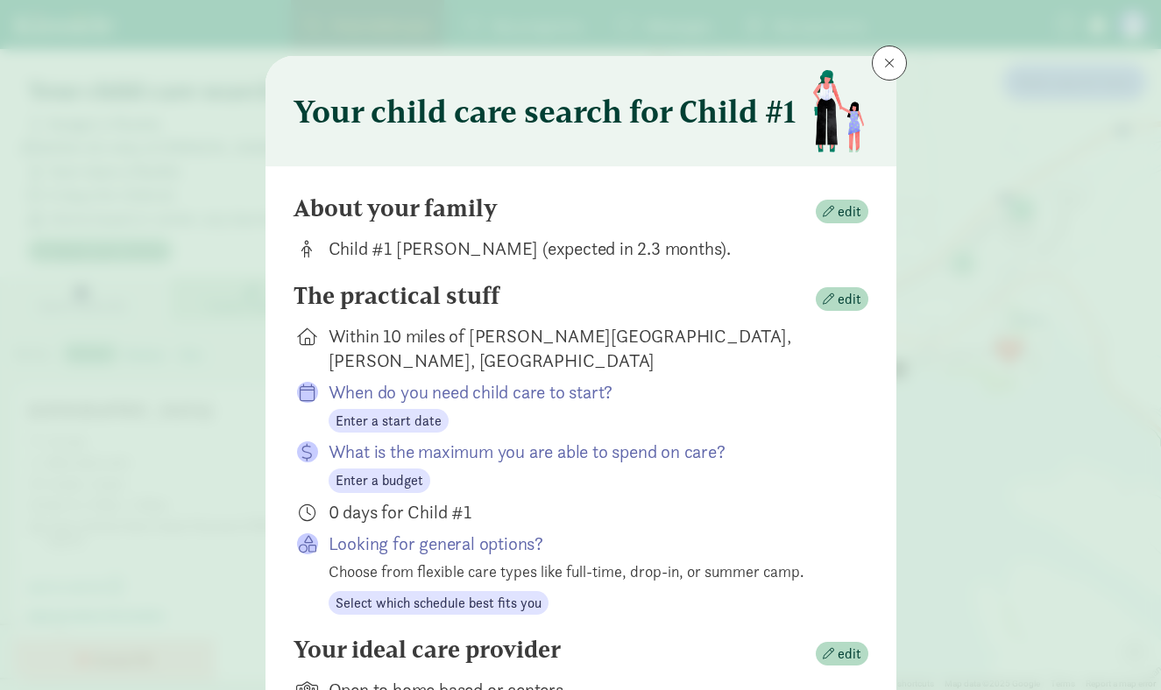
scroll to position [2, 0]
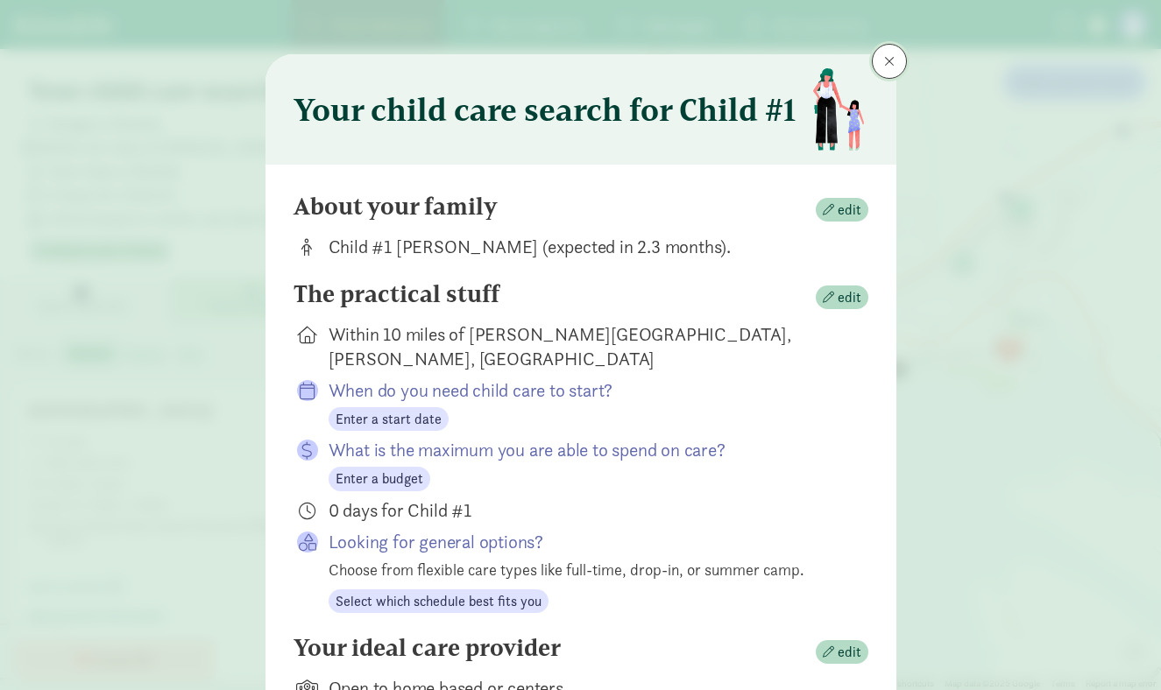
click at [873, 65] on button at bounding box center [889, 61] width 35 height 35
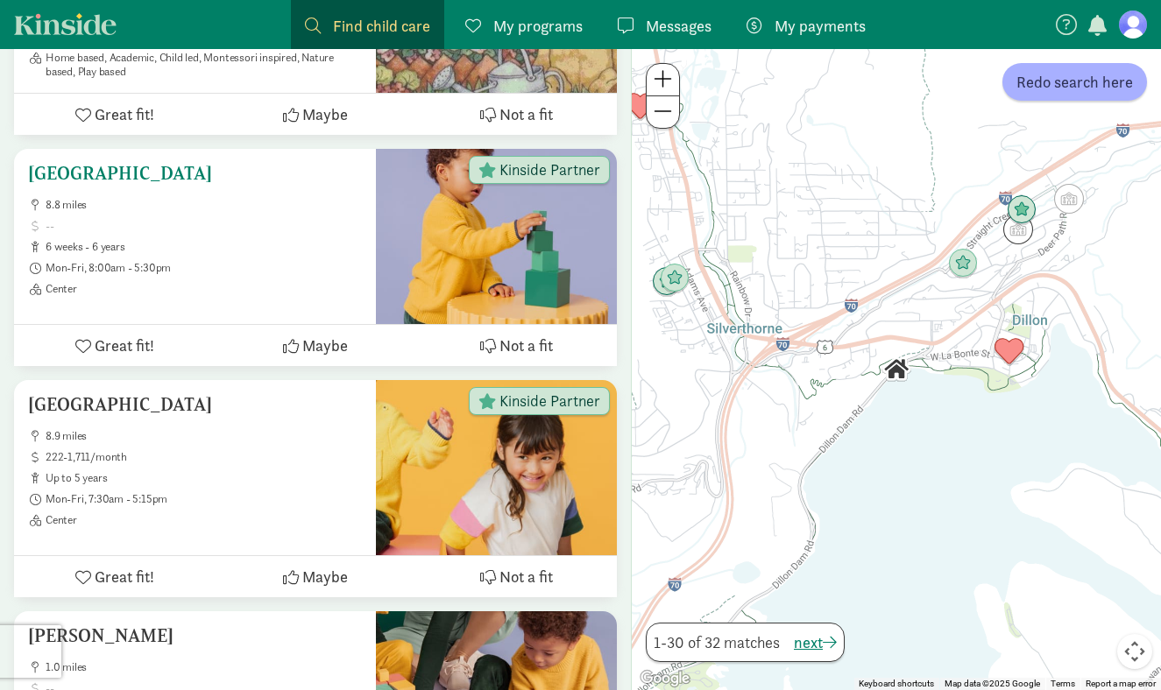
scroll to position [1502, 0]
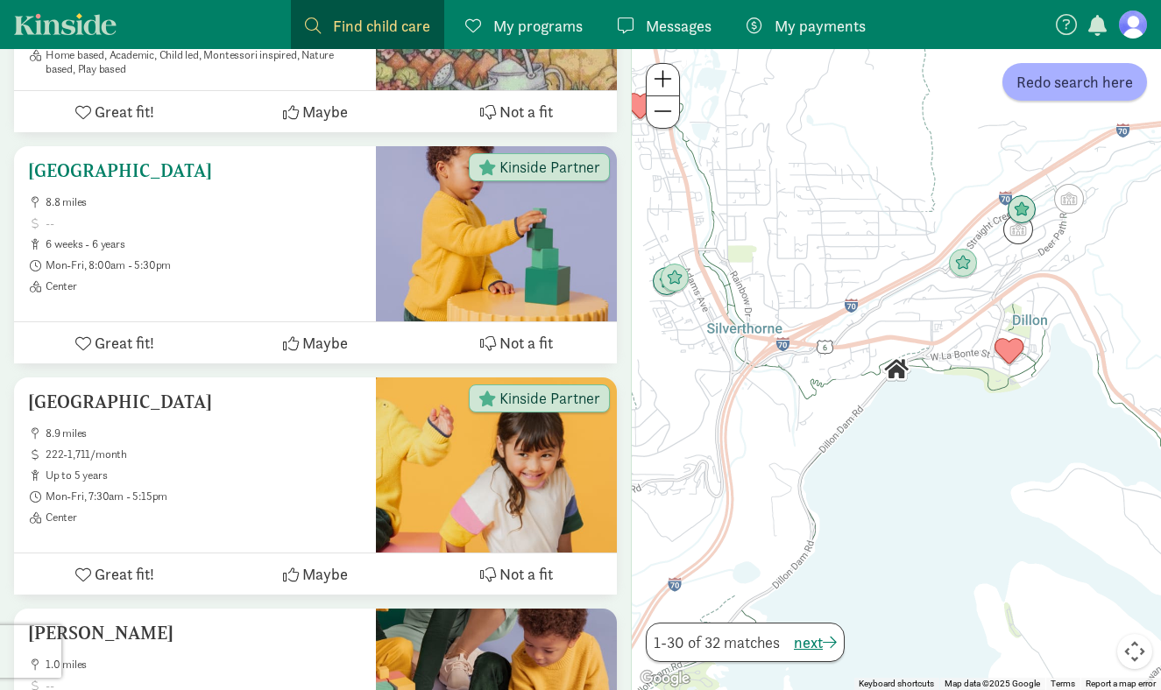
click at [336, 344] on span "Maybe" at bounding box center [325, 343] width 46 height 24
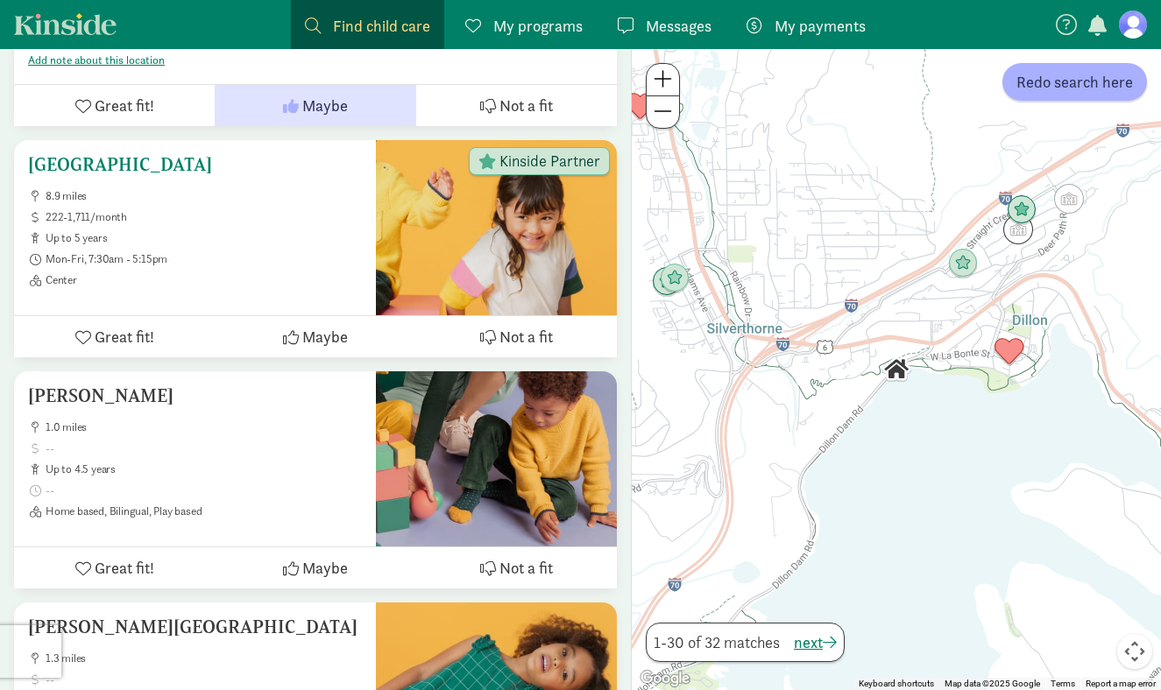
scroll to position [1833, 0]
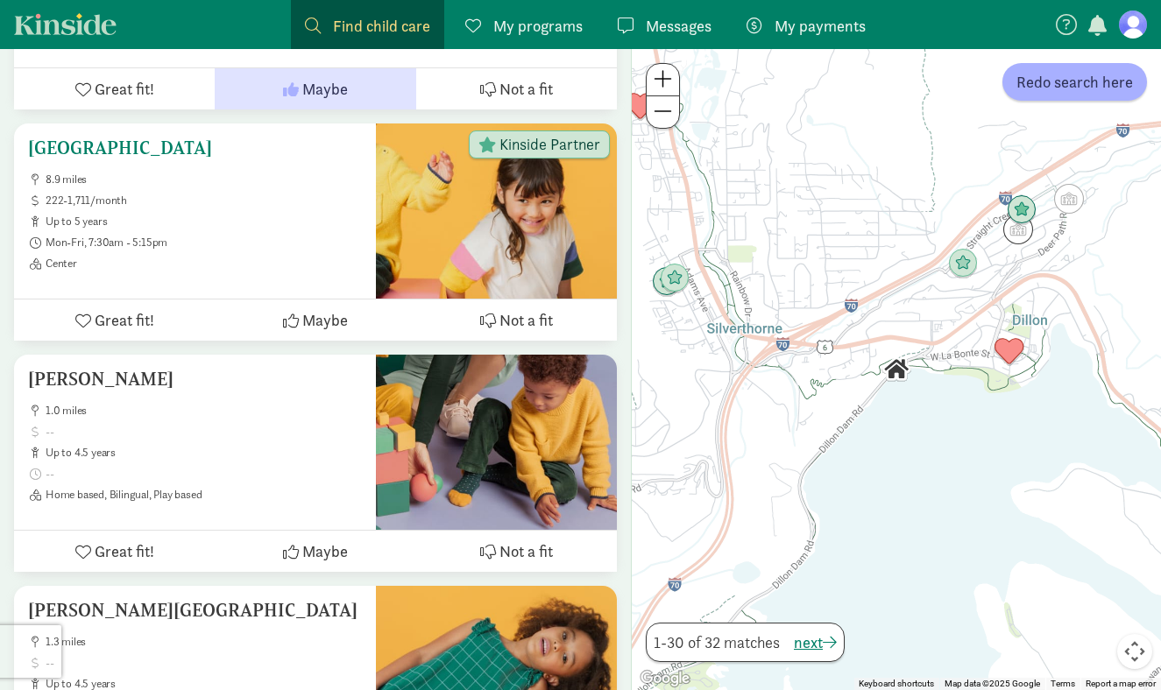
click at [453, 237] on div at bounding box center [496, 211] width 241 height 175
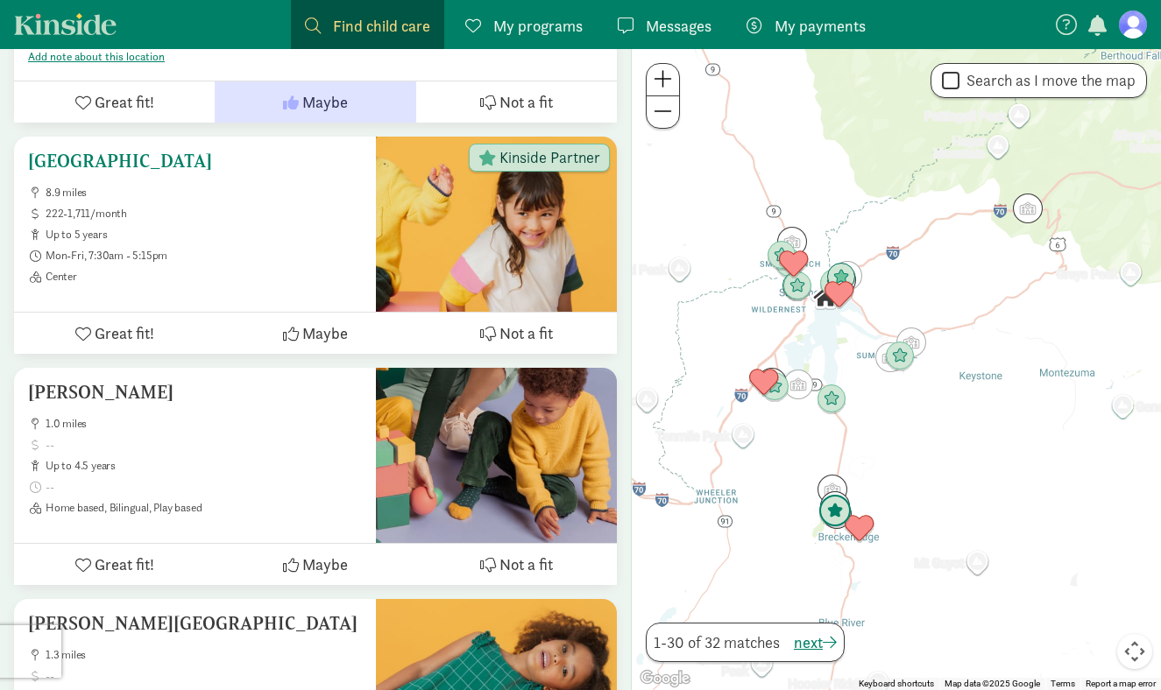
scroll to position [1834, 0]
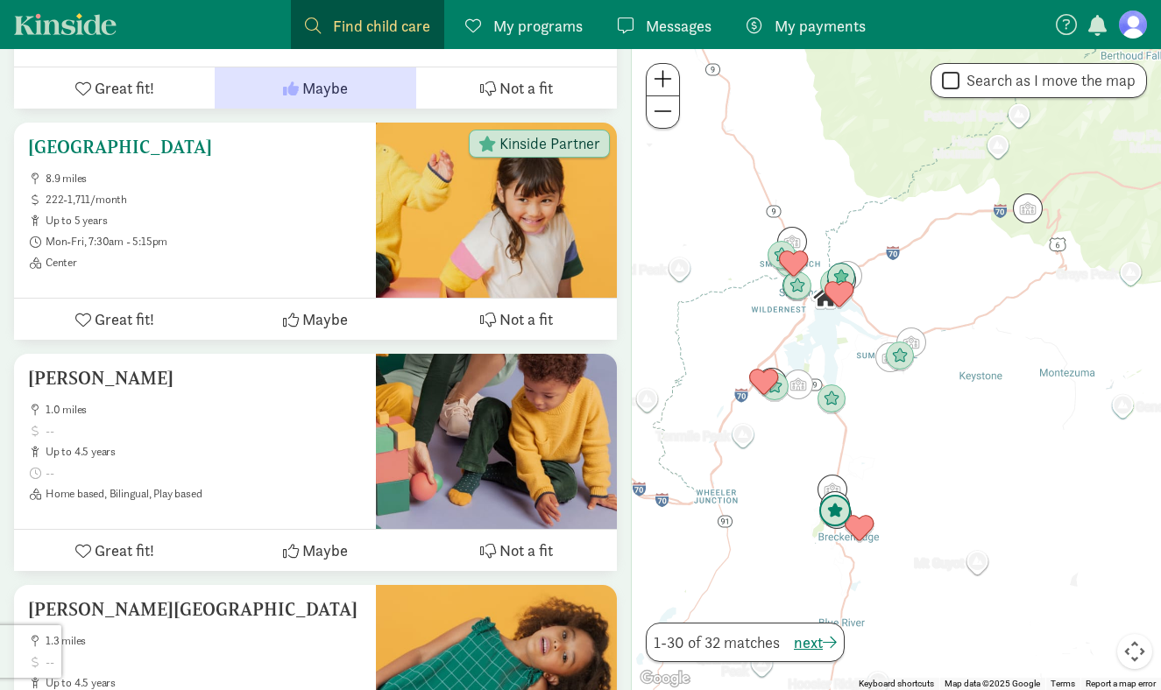
click at [321, 320] on span "Maybe" at bounding box center [325, 320] width 46 height 24
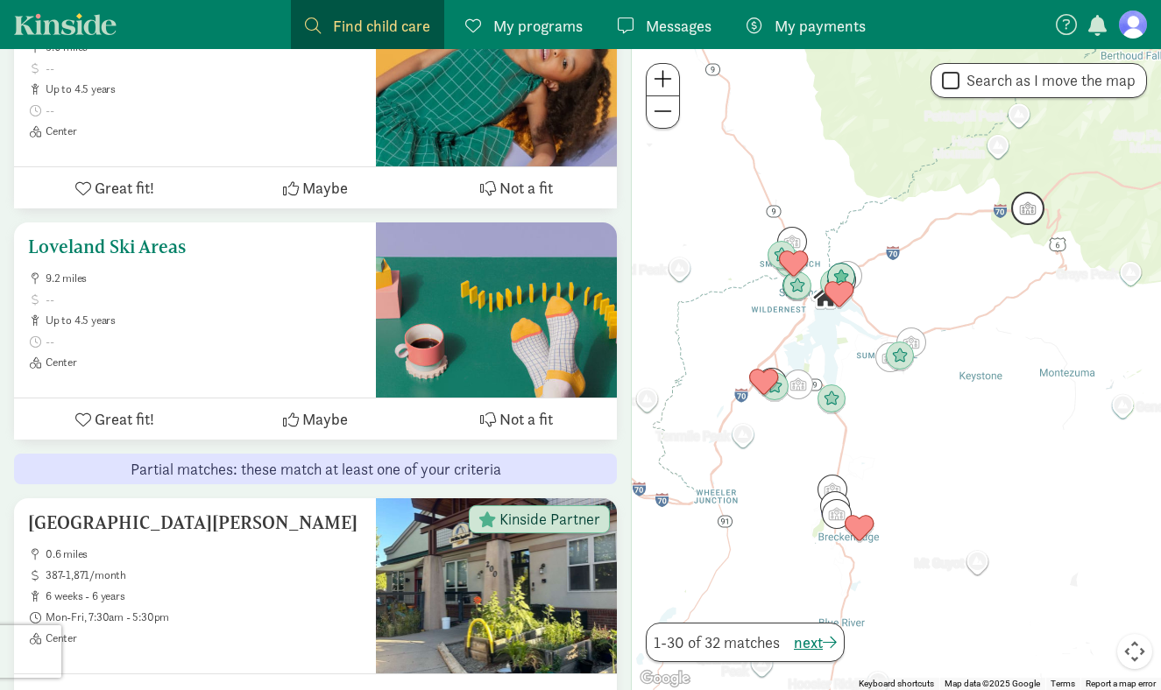
scroll to position [4376, 0]
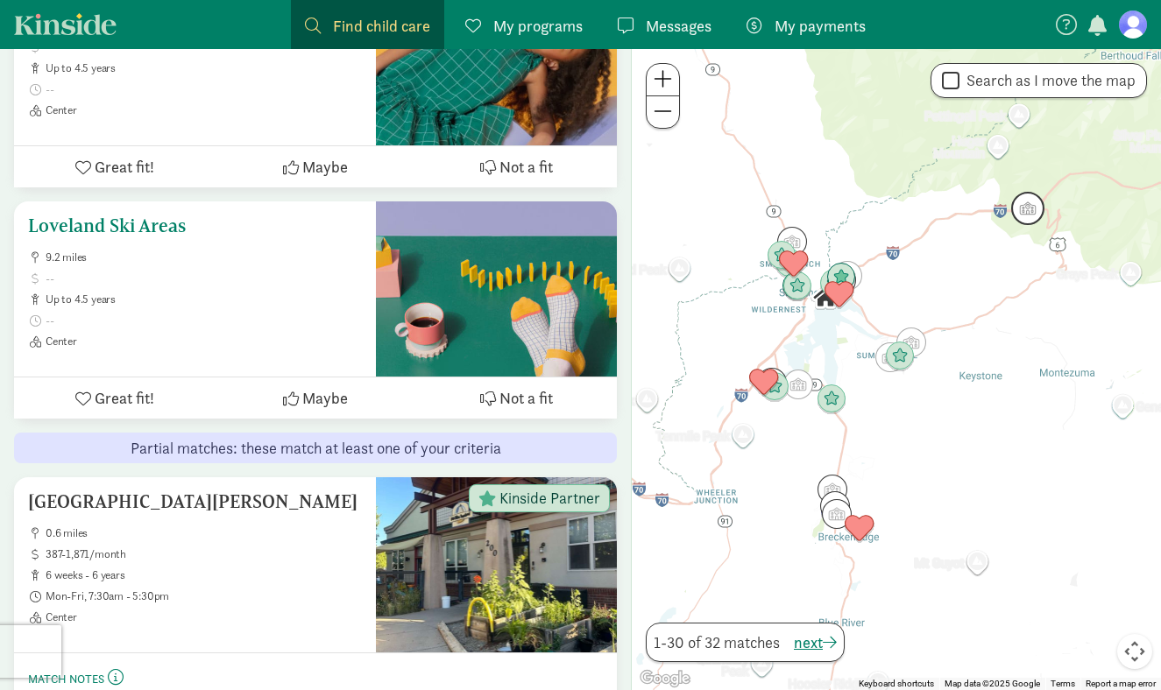
click at [549, 395] on span "Not a fit" at bounding box center [525, 398] width 53 height 24
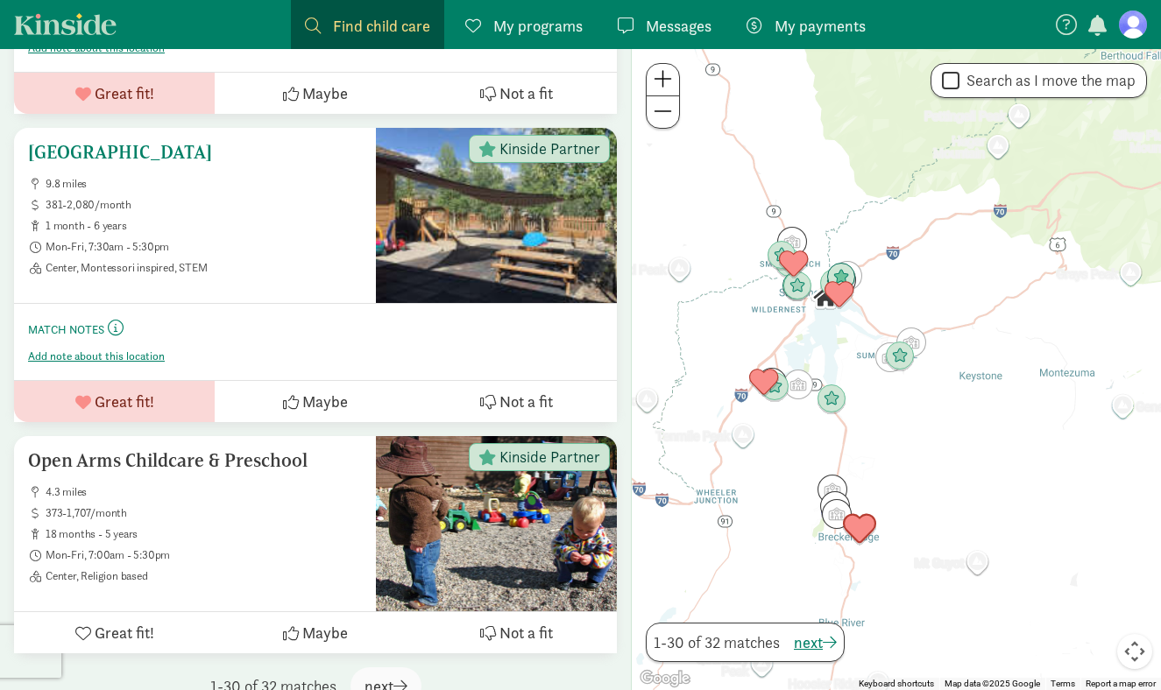
scroll to position [6066, 0]
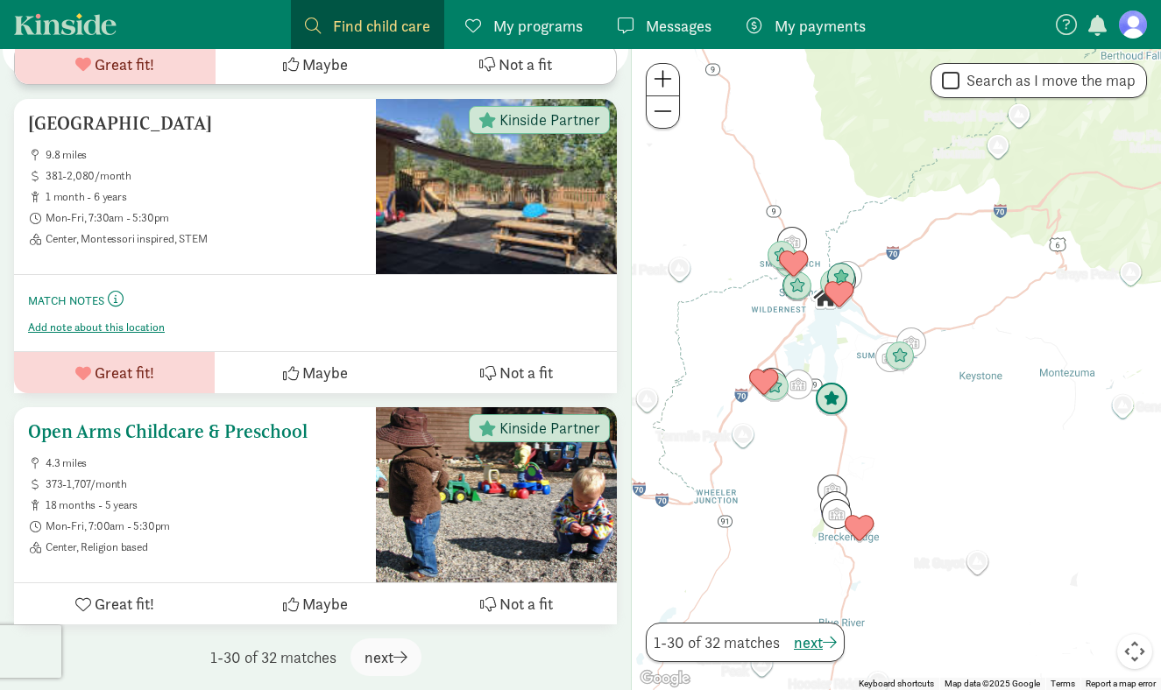
click at [299, 608] on icon at bounding box center [291, 605] width 16 height 16
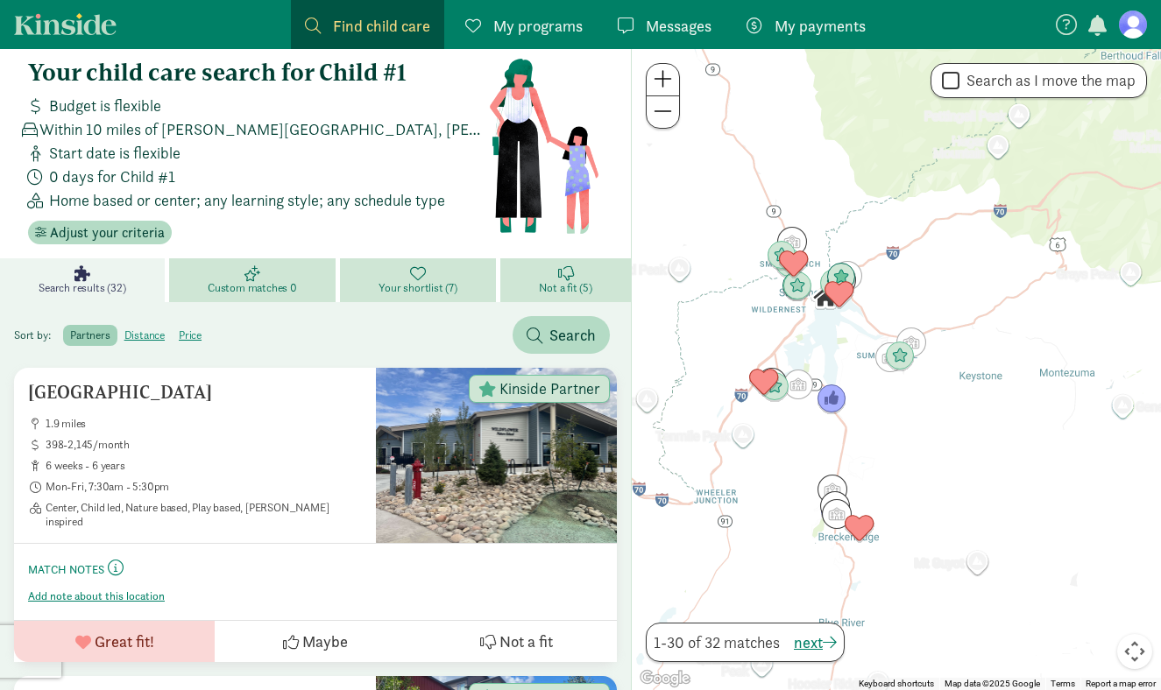
scroll to position [0, 0]
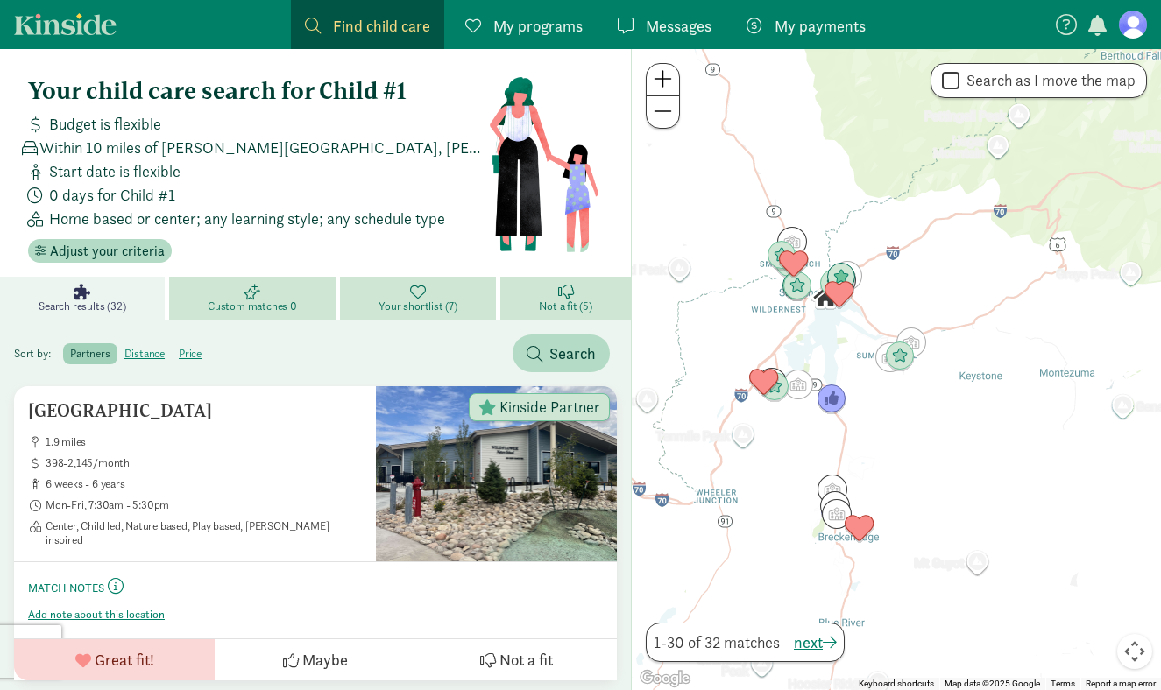
click at [827, 39] on link "My payments Pay" at bounding box center [805, 24] width 147 height 49
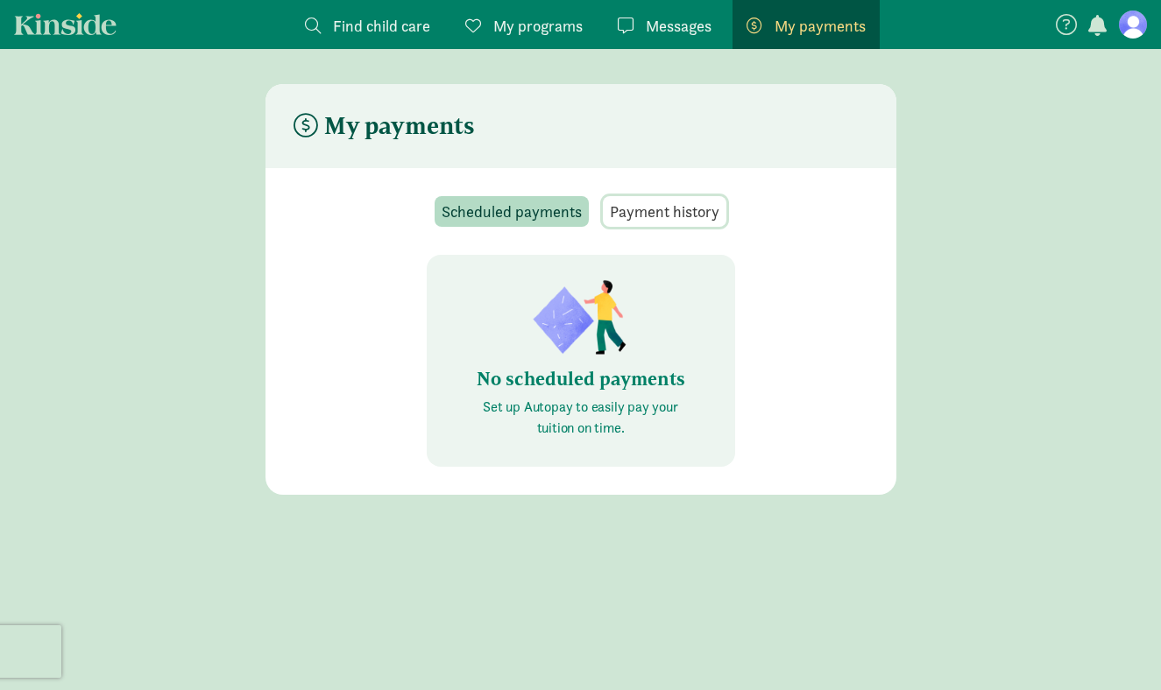
click at [689, 212] on span "Payment history" at bounding box center [665, 212] width 110 height 24
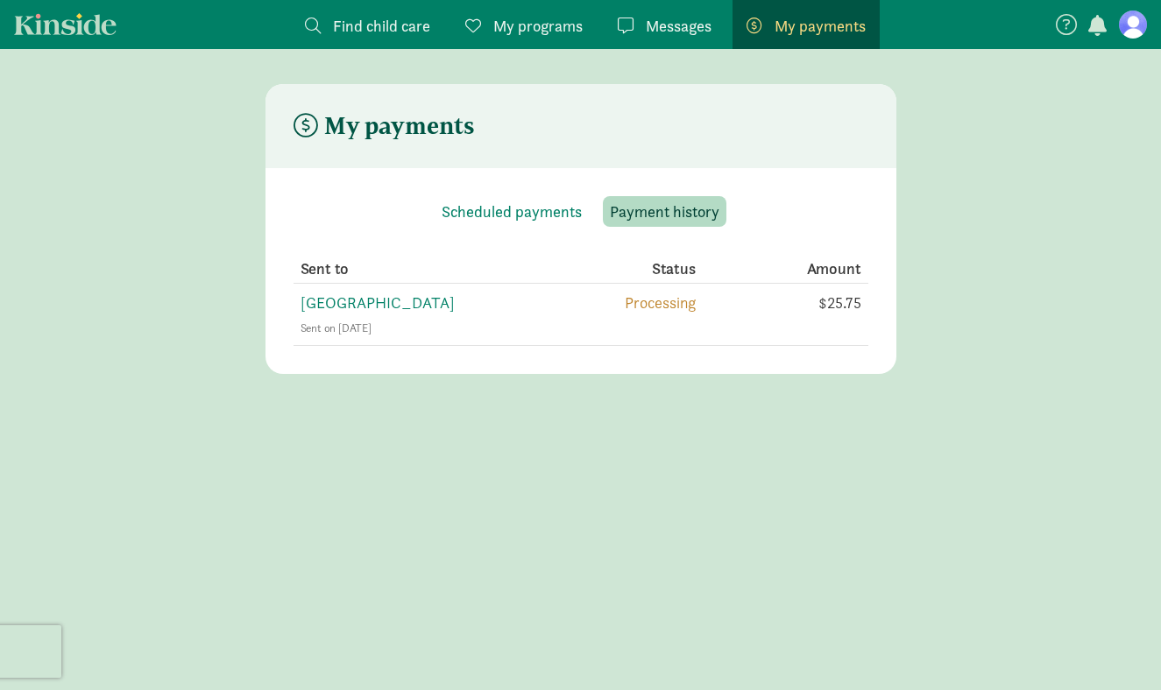
click at [1124, 33] on figure at bounding box center [1133, 25] width 28 height 28
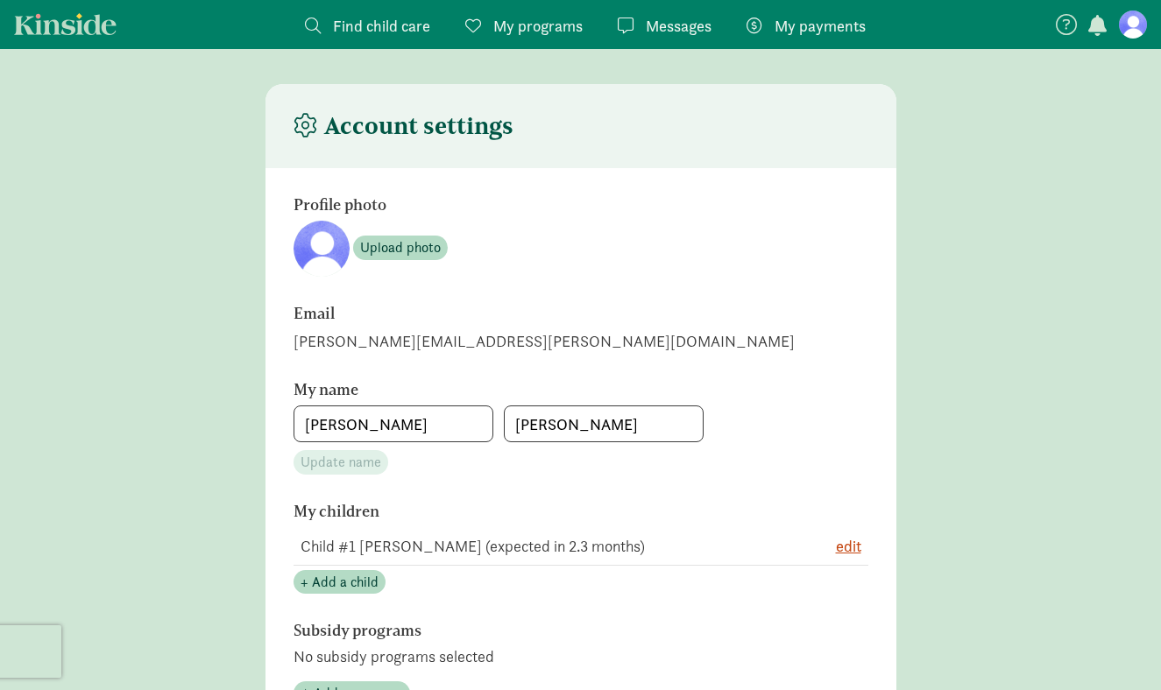
click at [74, 34] on nav "Find child care Find My programs Programs Messages Messages My payments Pay" at bounding box center [580, 24] width 1161 height 49
click at [406, 422] on input "[PERSON_NAME]" at bounding box center [393, 424] width 198 height 35
click at [549, 428] on input "[PERSON_NAME]" at bounding box center [604, 424] width 198 height 35
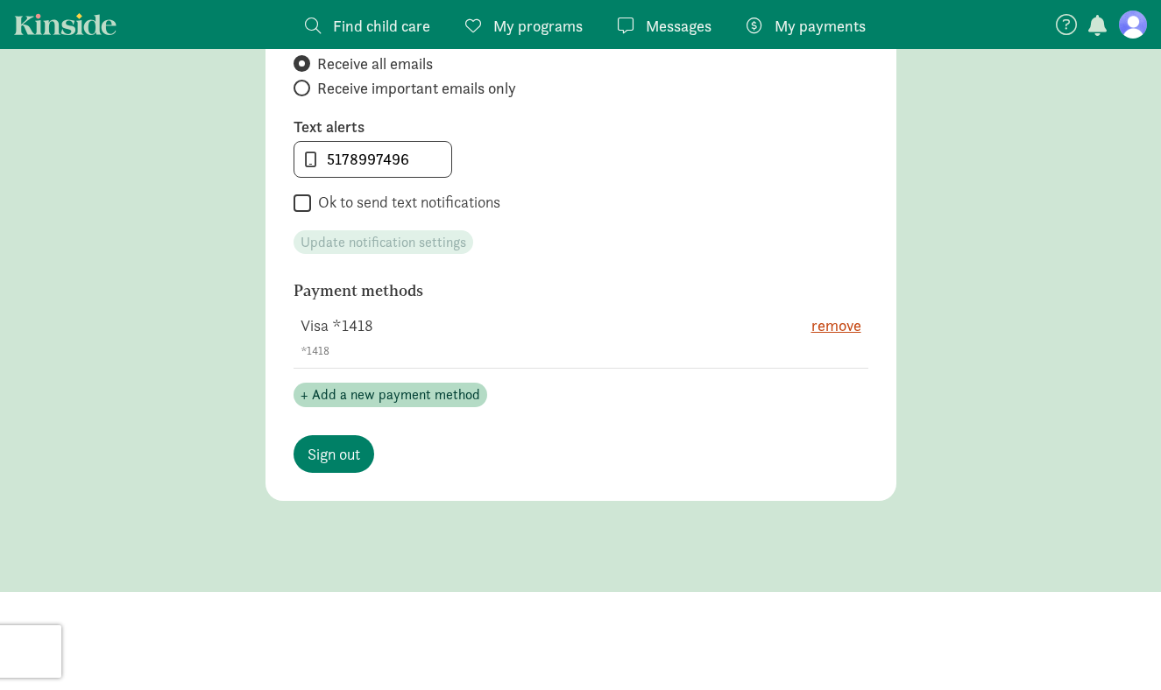
scroll to position [911, 0]
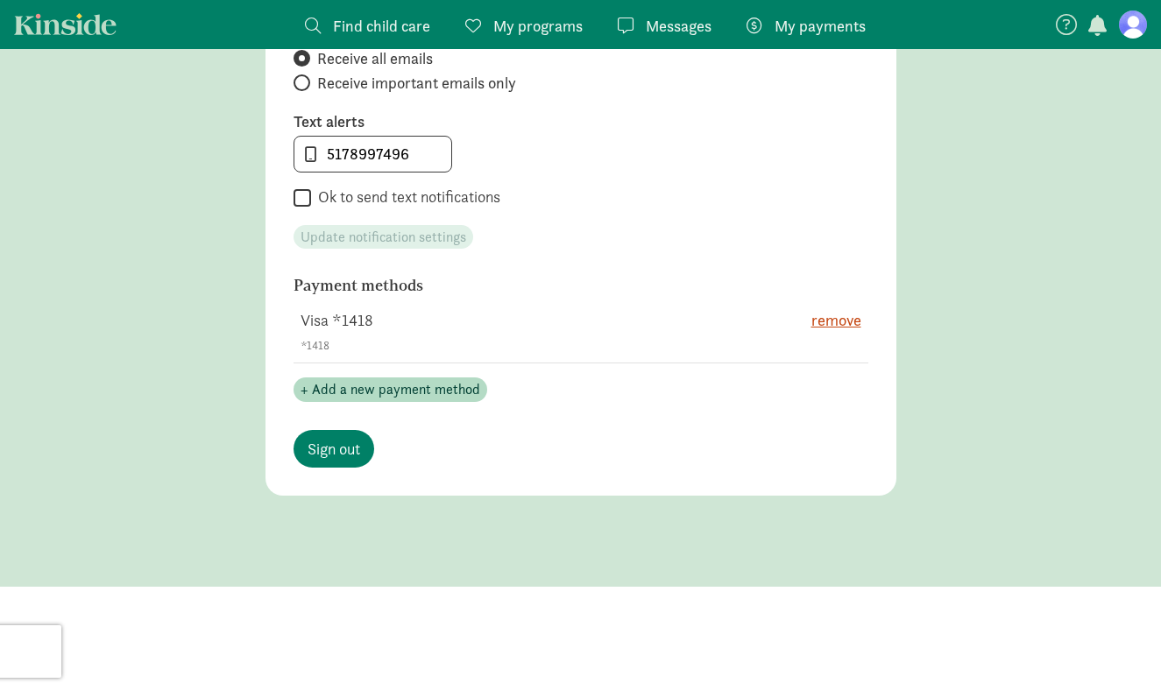
click at [437, 211] on section "Notification settings Email Receive all emails Receive important emails only Te…" at bounding box center [581, 121] width 575 height 258
click at [430, 202] on label "Ok to send text notifications" at bounding box center [405, 197] width 189 height 21
click at [311, 202] on input "Ok to send text notifications" at bounding box center [303, 199] width 18 height 24
click at [432, 202] on label "Ok to send text notifications" at bounding box center [405, 197] width 189 height 21
click at [311, 202] on input "Ok to send text notifications" at bounding box center [303, 199] width 18 height 24
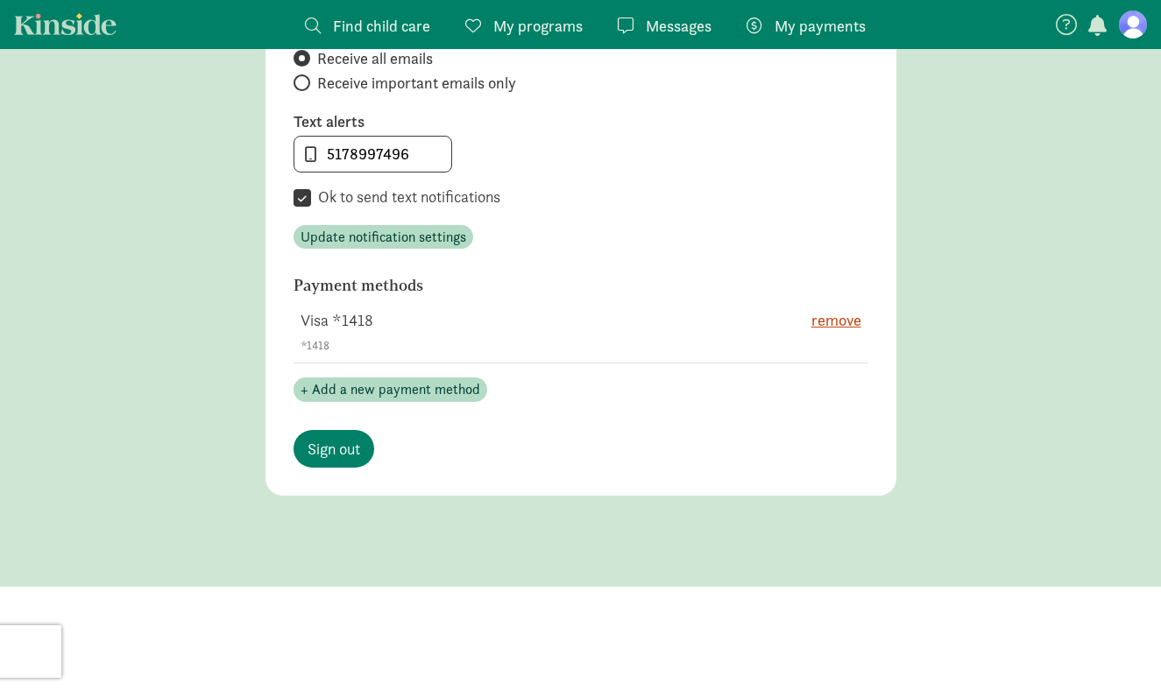
checkbox input "false"
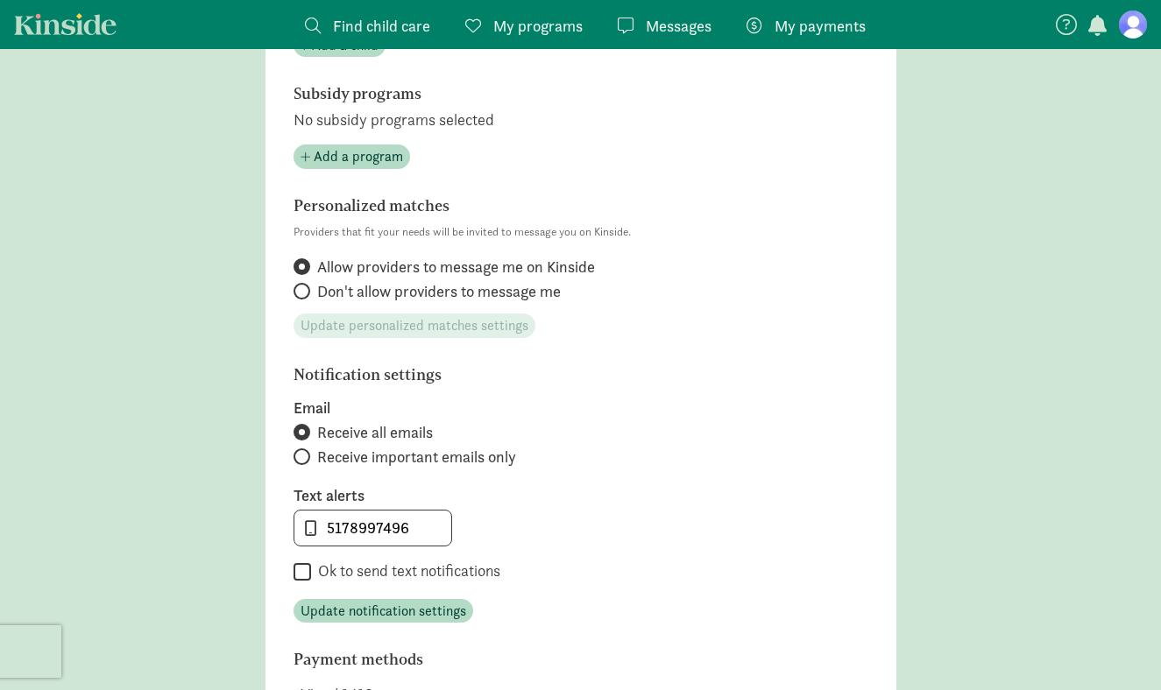
scroll to position [0, 0]
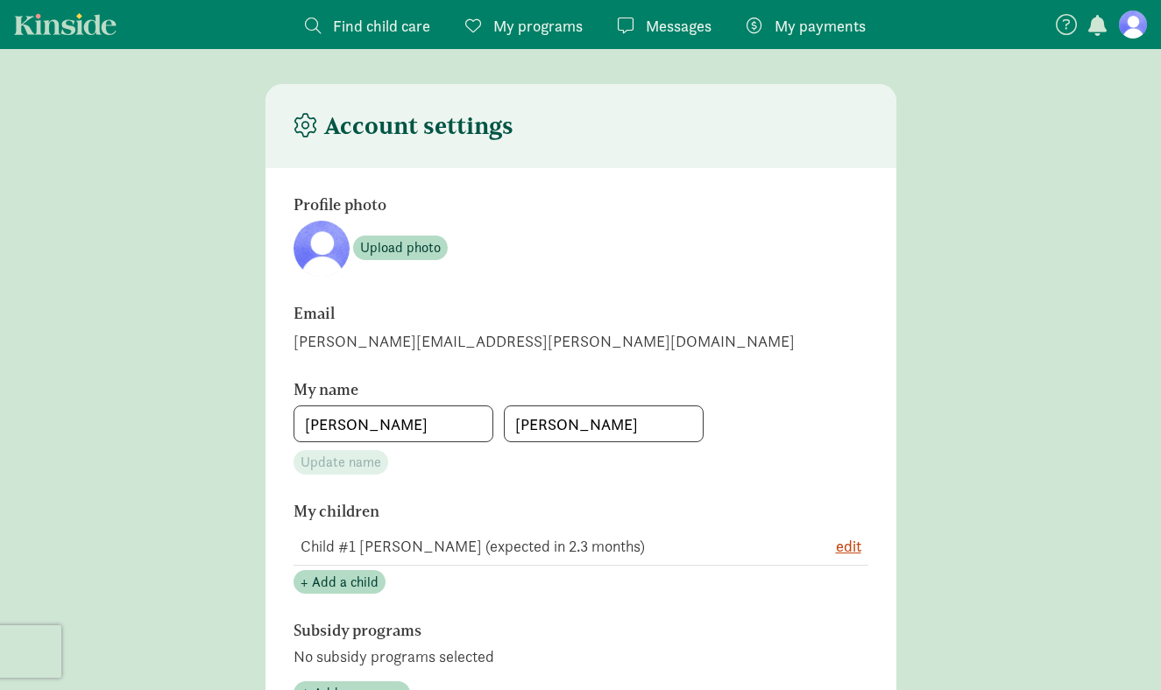
click at [67, 19] on link "Kinside" at bounding box center [65, 24] width 103 height 22
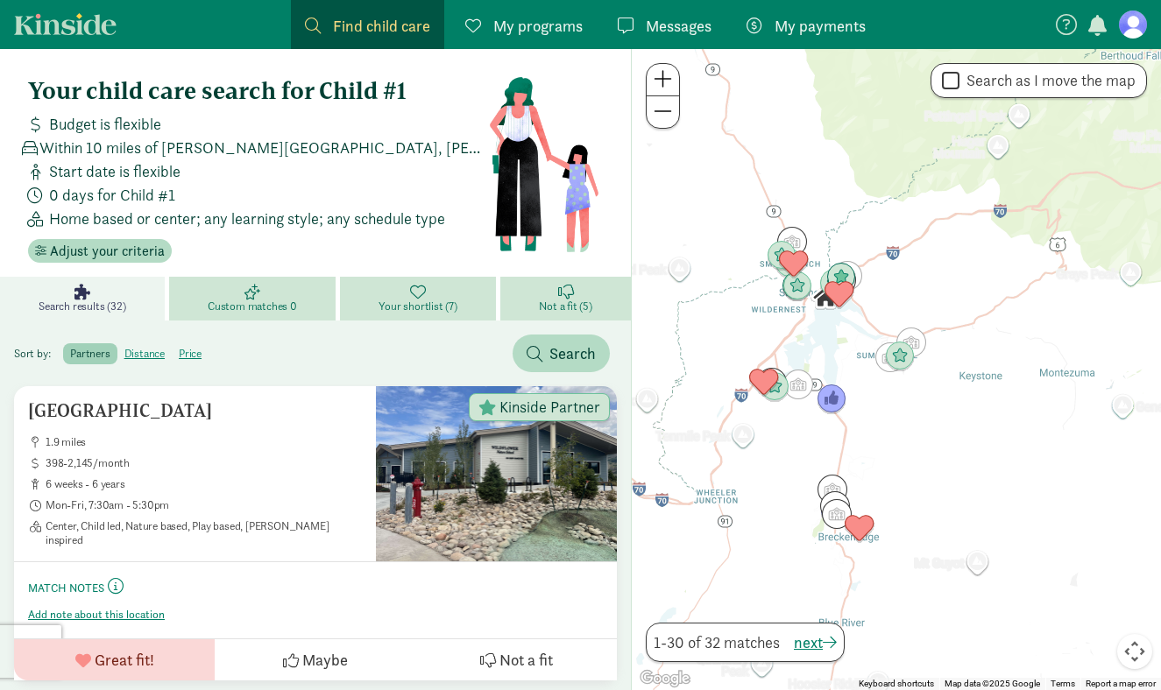
click at [514, 45] on link "My programs Programs" at bounding box center [523, 24] width 145 height 49
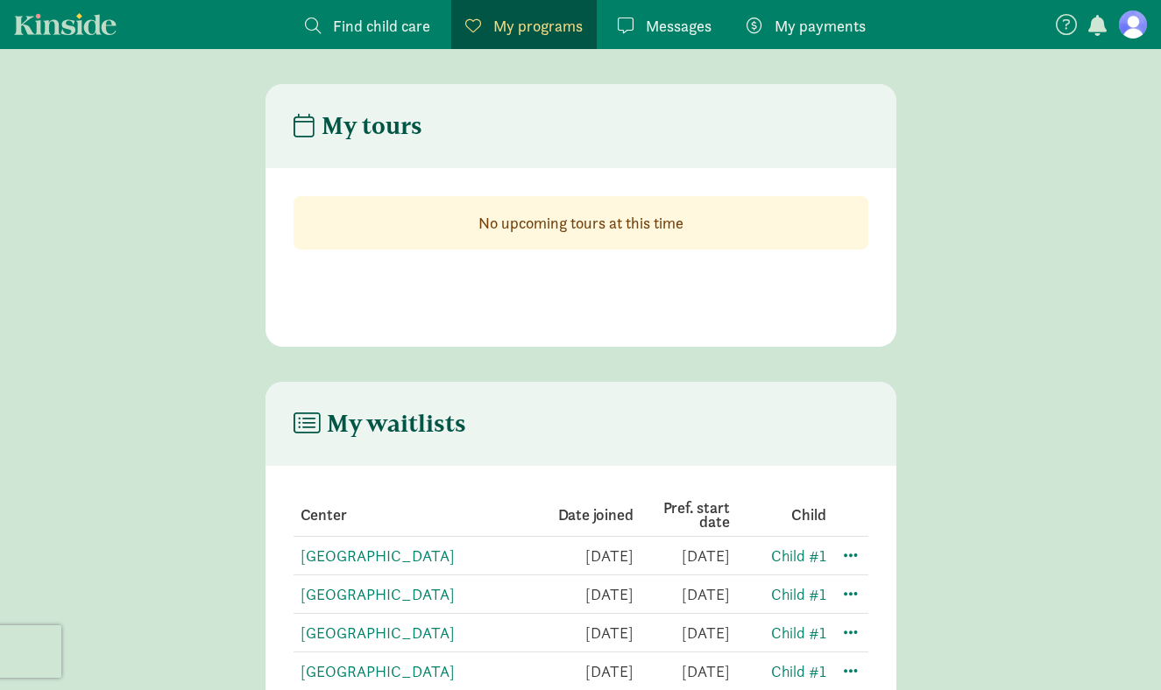
click at [46, 33] on link "Kinside" at bounding box center [65, 24] width 103 height 22
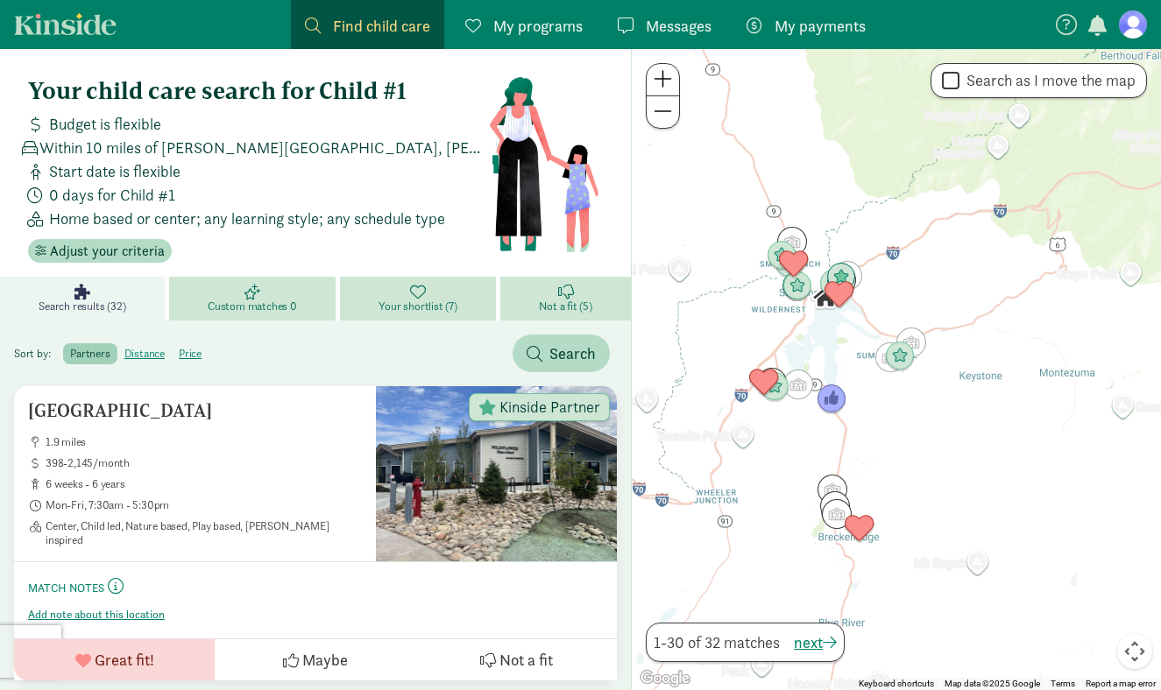
click at [564, 21] on span "My programs" at bounding box center [537, 26] width 89 height 24
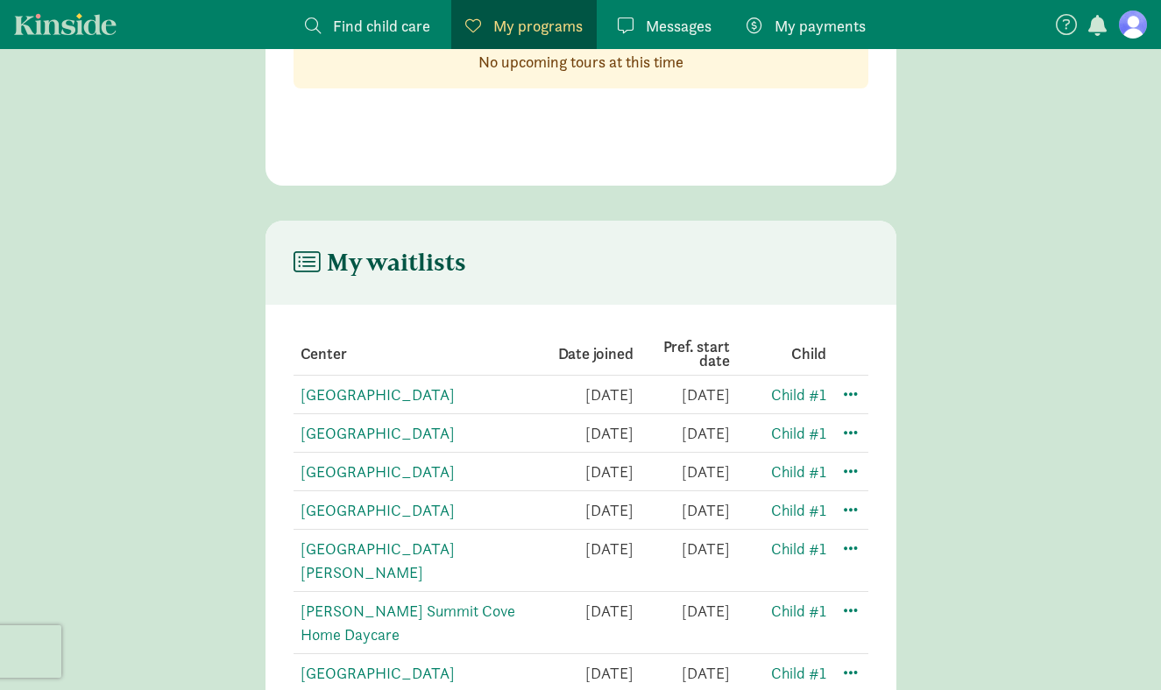
scroll to position [203, 0]
